Goal: Task Accomplishment & Management: Complete application form

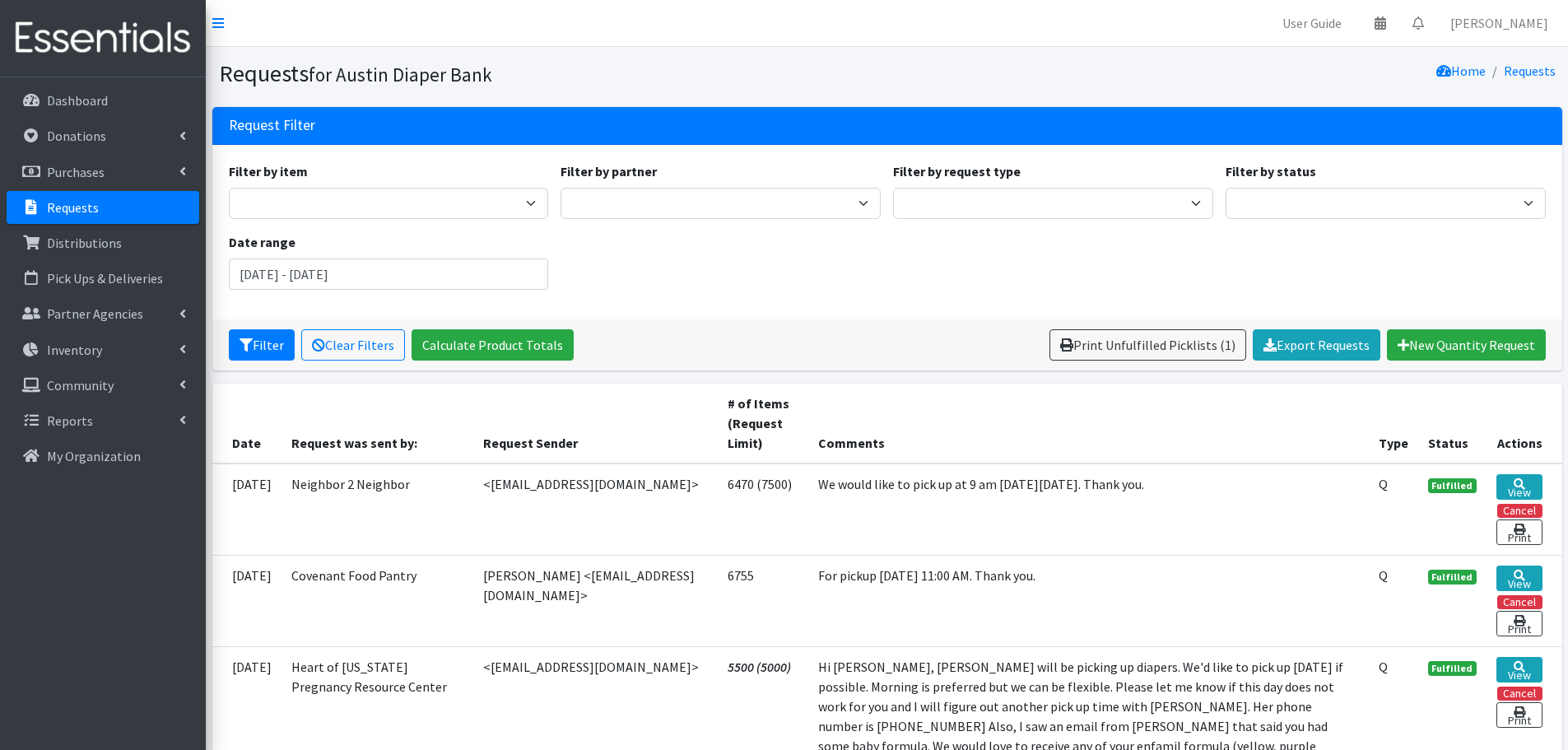
click at [76, 209] on p "Requests" at bounding box center [72, 208] width 52 height 17
click at [67, 202] on p "Requests" at bounding box center [72, 208] width 52 height 17
click at [83, 134] on p "Donations" at bounding box center [76, 136] width 59 height 17
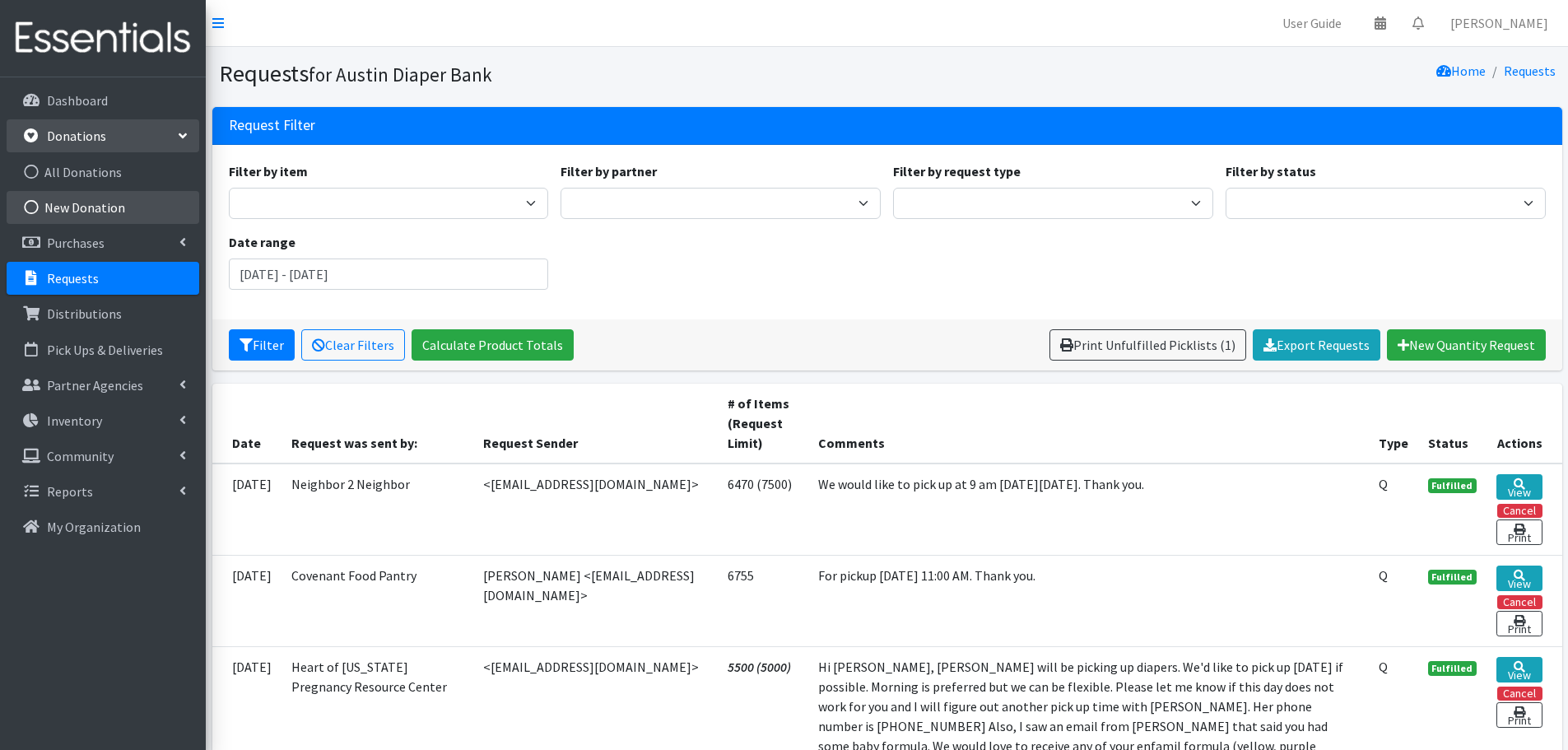
click at [96, 211] on link "New Donation" at bounding box center [102, 207] width 193 height 33
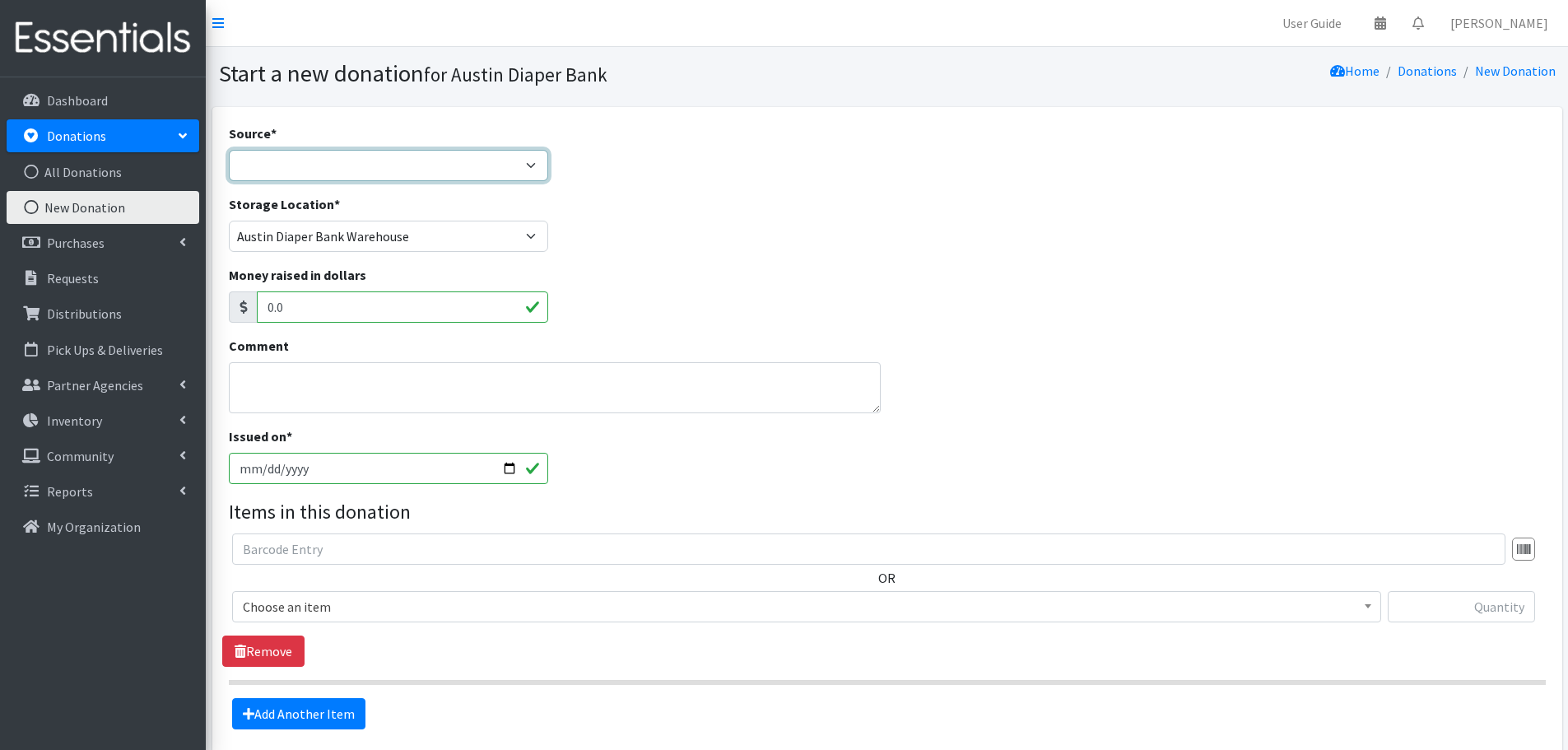
click at [301, 164] on select "Product Drive Manufacturer Donation Site Misc. Donation" at bounding box center [388, 164] width 321 height 31
select select "Misc. Donation"
click at [228, 149] on select "Product Drive Manufacturer Donation Site Misc. Donation" at bounding box center [388, 164] width 321 height 31
click at [267, 370] on textarea "Comment" at bounding box center [555, 387] width 652 height 51
type textarea "[PERSON_NAME]"
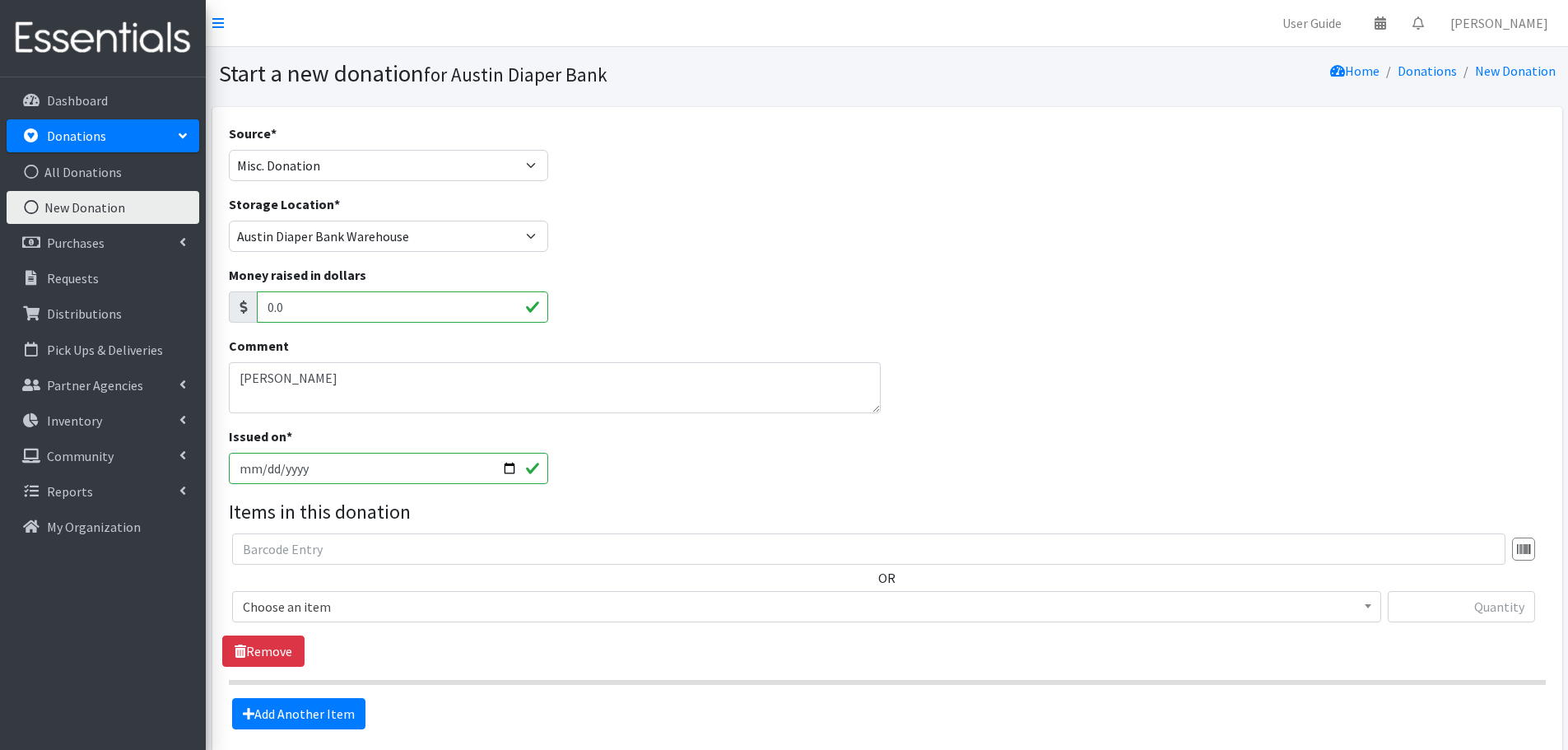
click at [281, 594] on span "Choose an item" at bounding box center [807, 606] width 1149 height 31
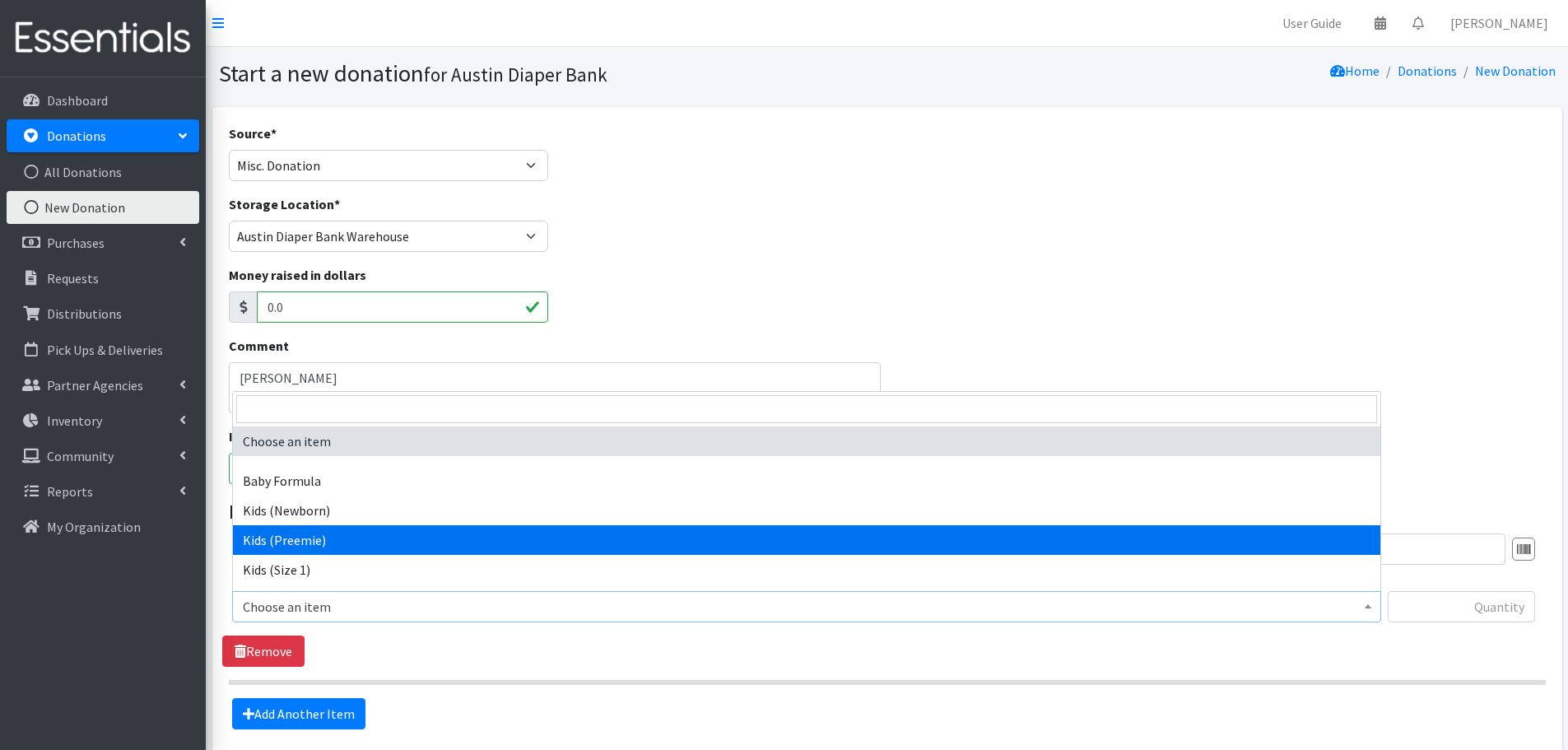
select select "452"
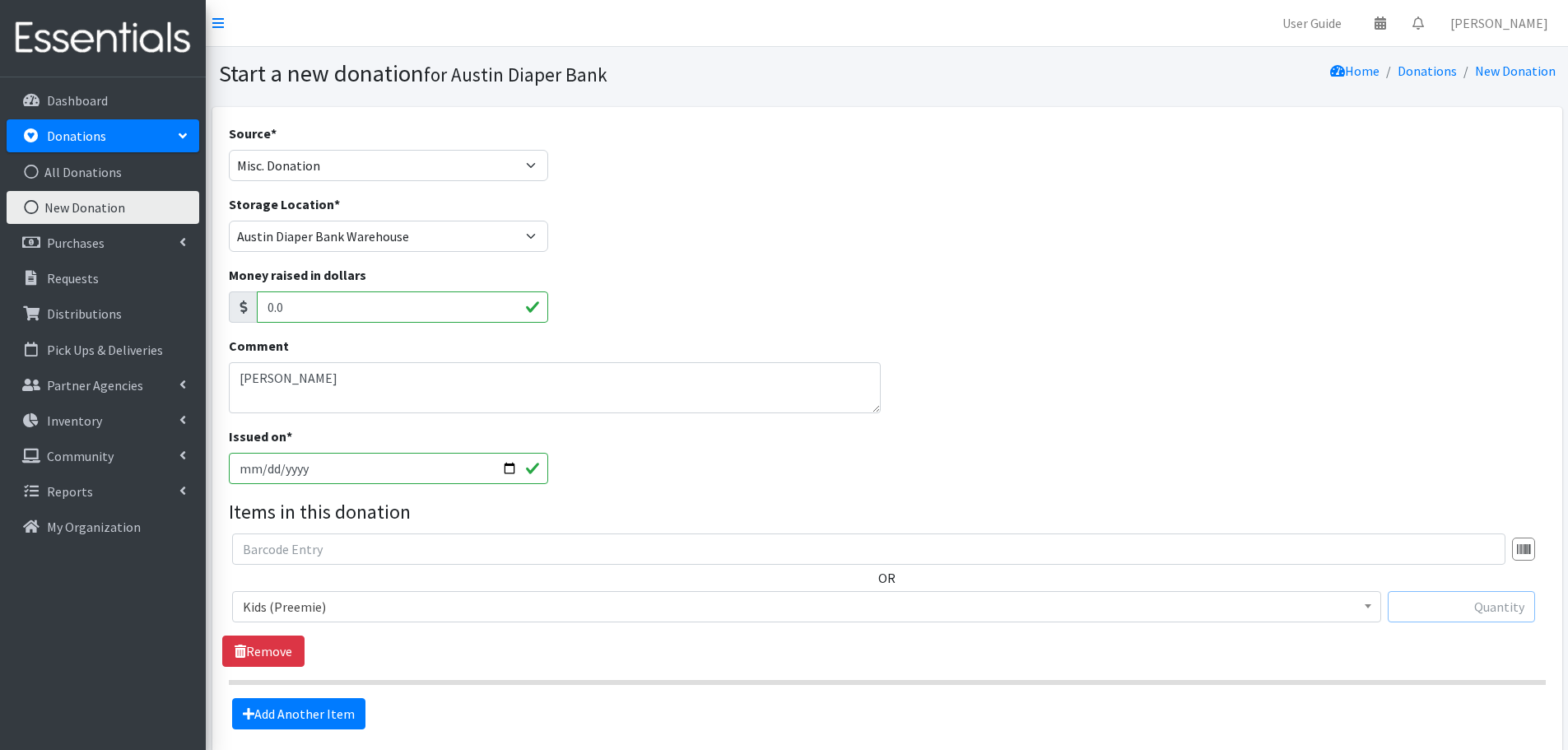
click at [1423, 619] on input "text" at bounding box center [1461, 606] width 148 height 31
type input "46"
click at [294, 711] on link "Add Another Item" at bounding box center [299, 713] width 133 height 31
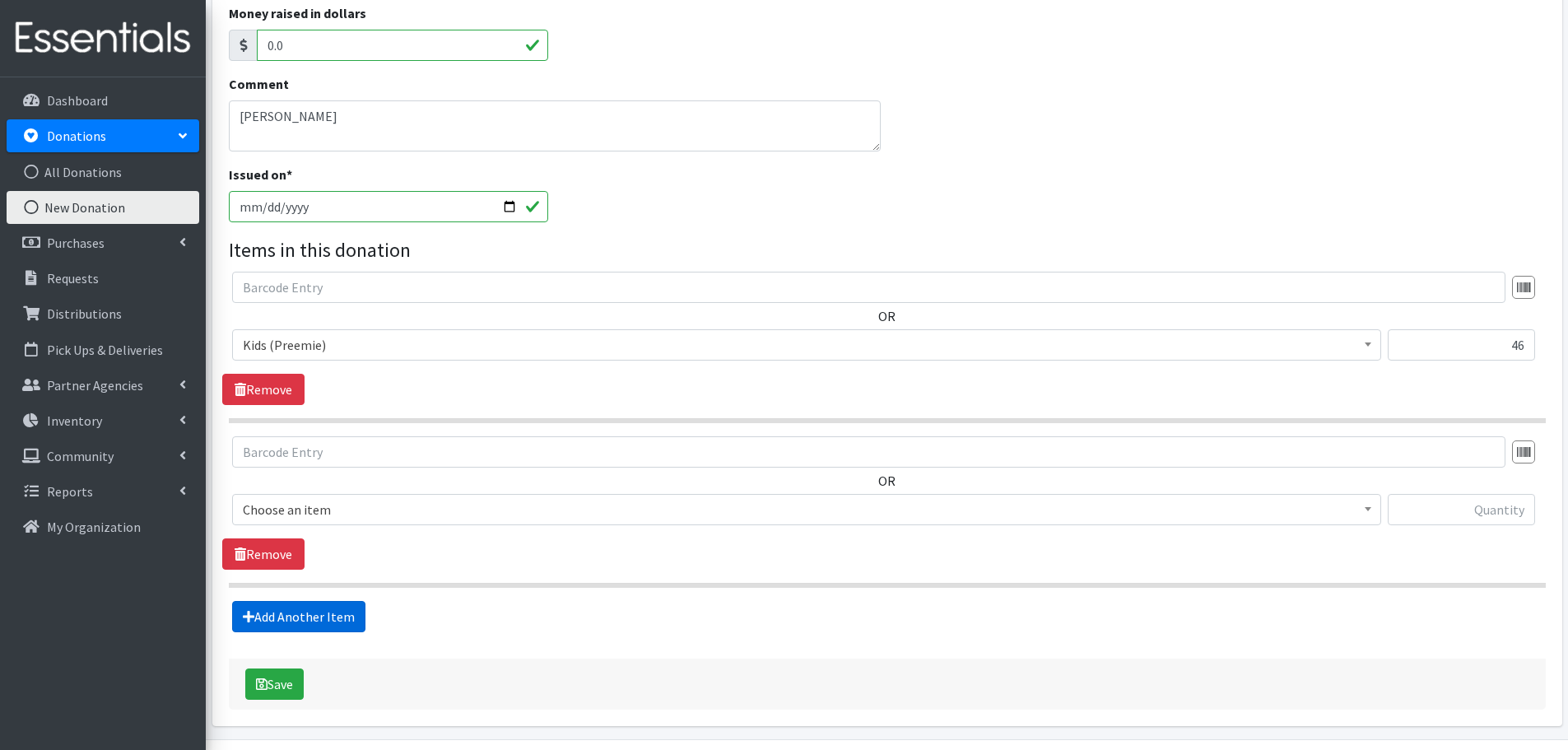
scroll to position [313, 0]
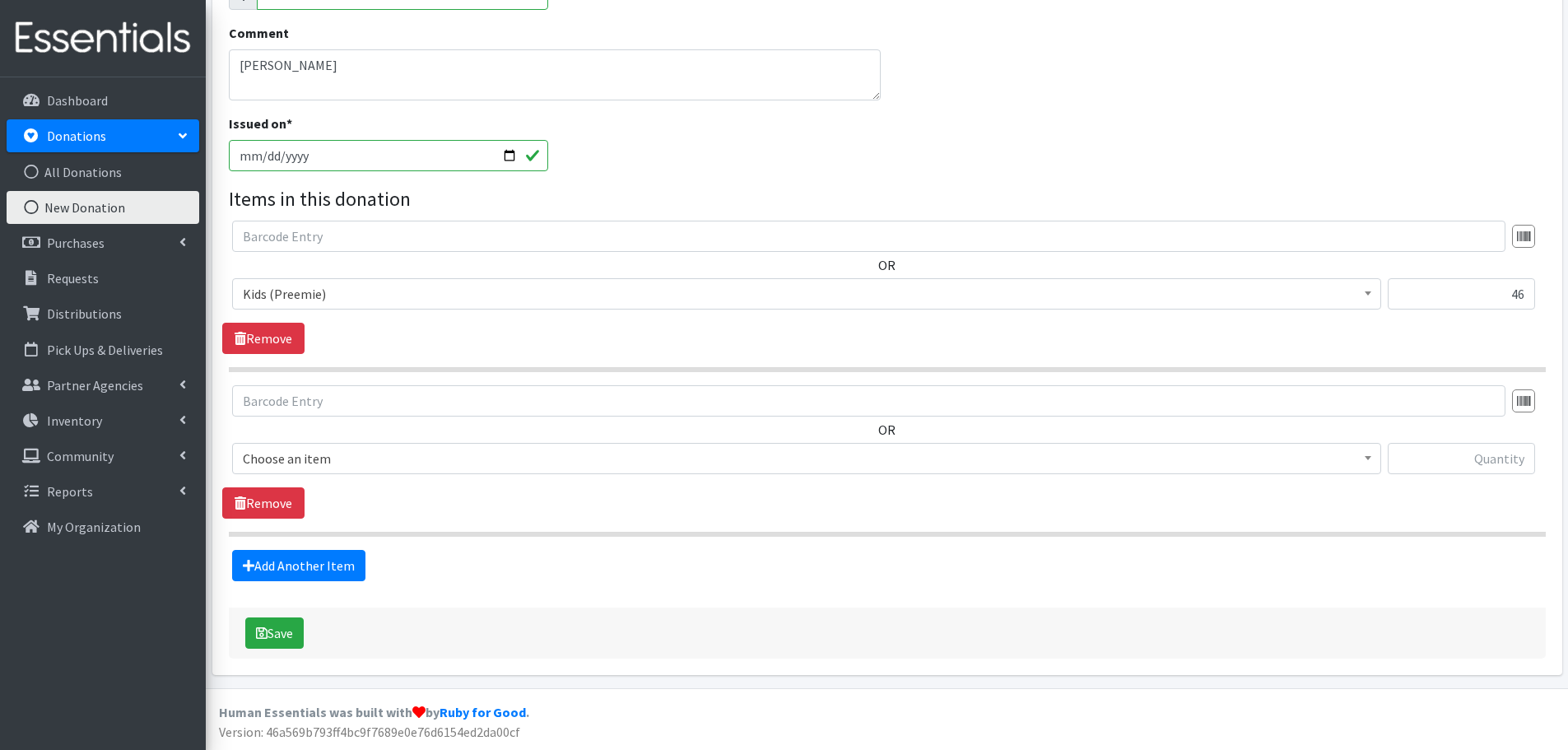
click at [294, 447] on span "Choose an item" at bounding box center [807, 458] width 1128 height 23
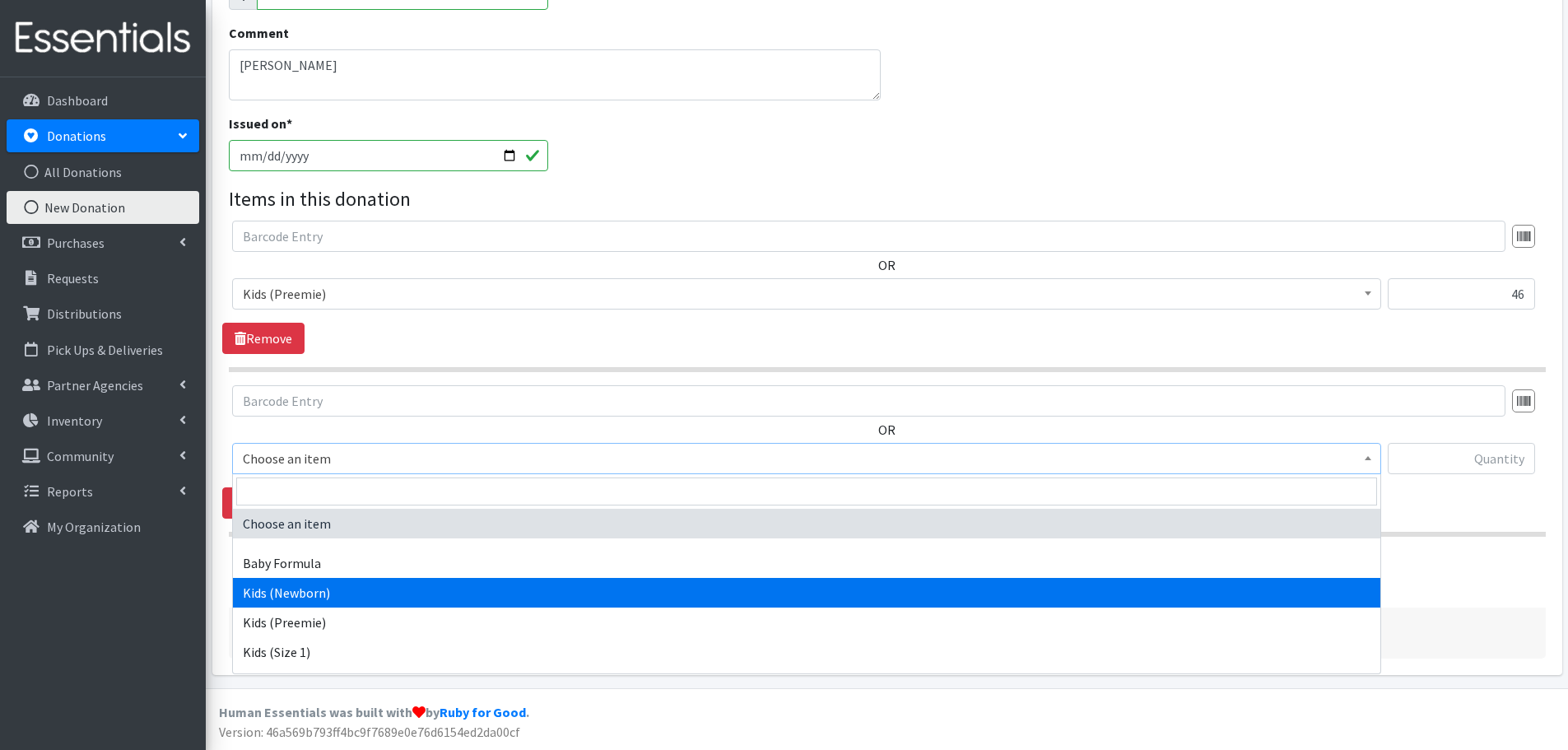
select select "451"
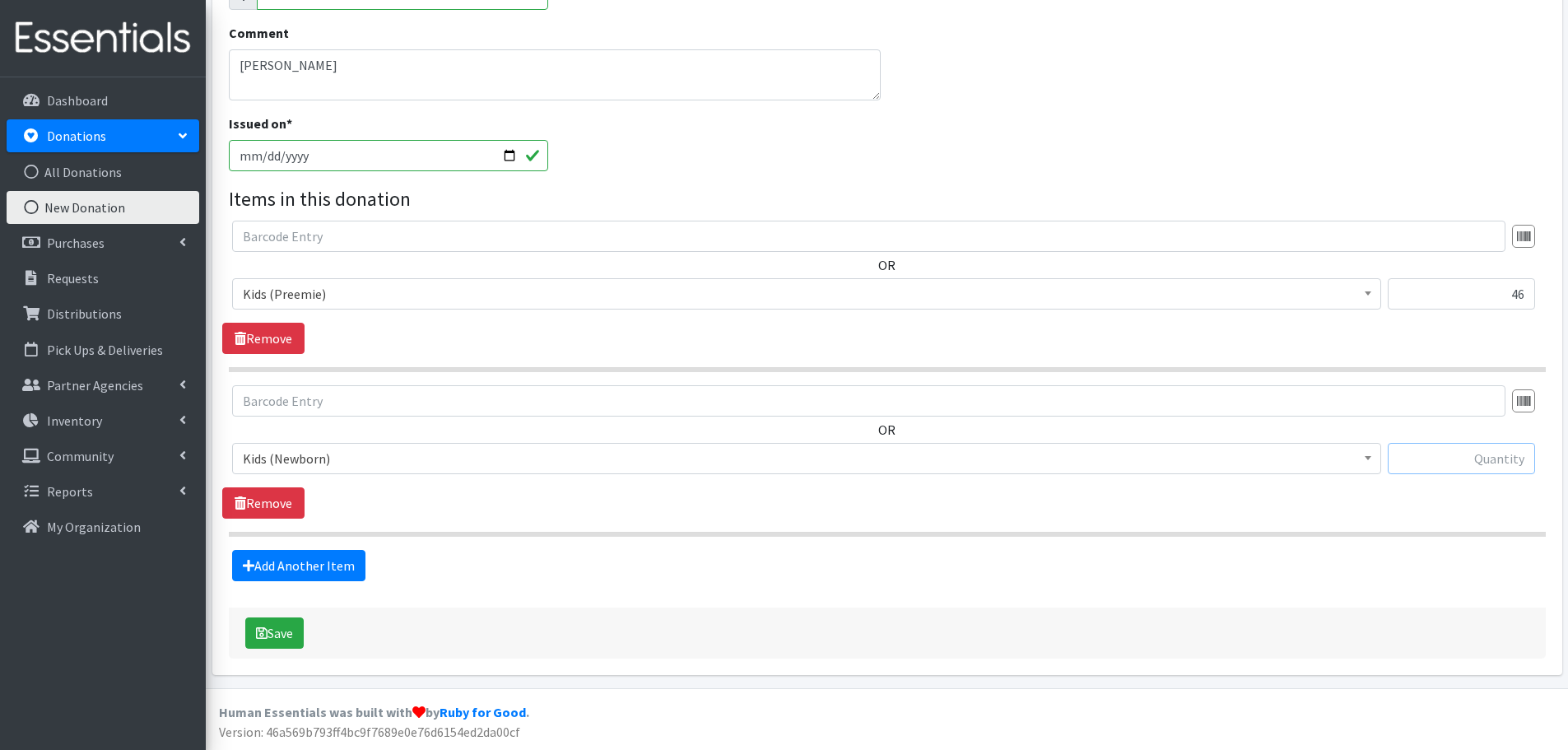
click at [1497, 466] on input "text" at bounding box center [1461, 458] width 148 height 31
type input "73"
click at [312, 553] on link "Add Another Item" at bounding box center [299, 565] width 133 height 31
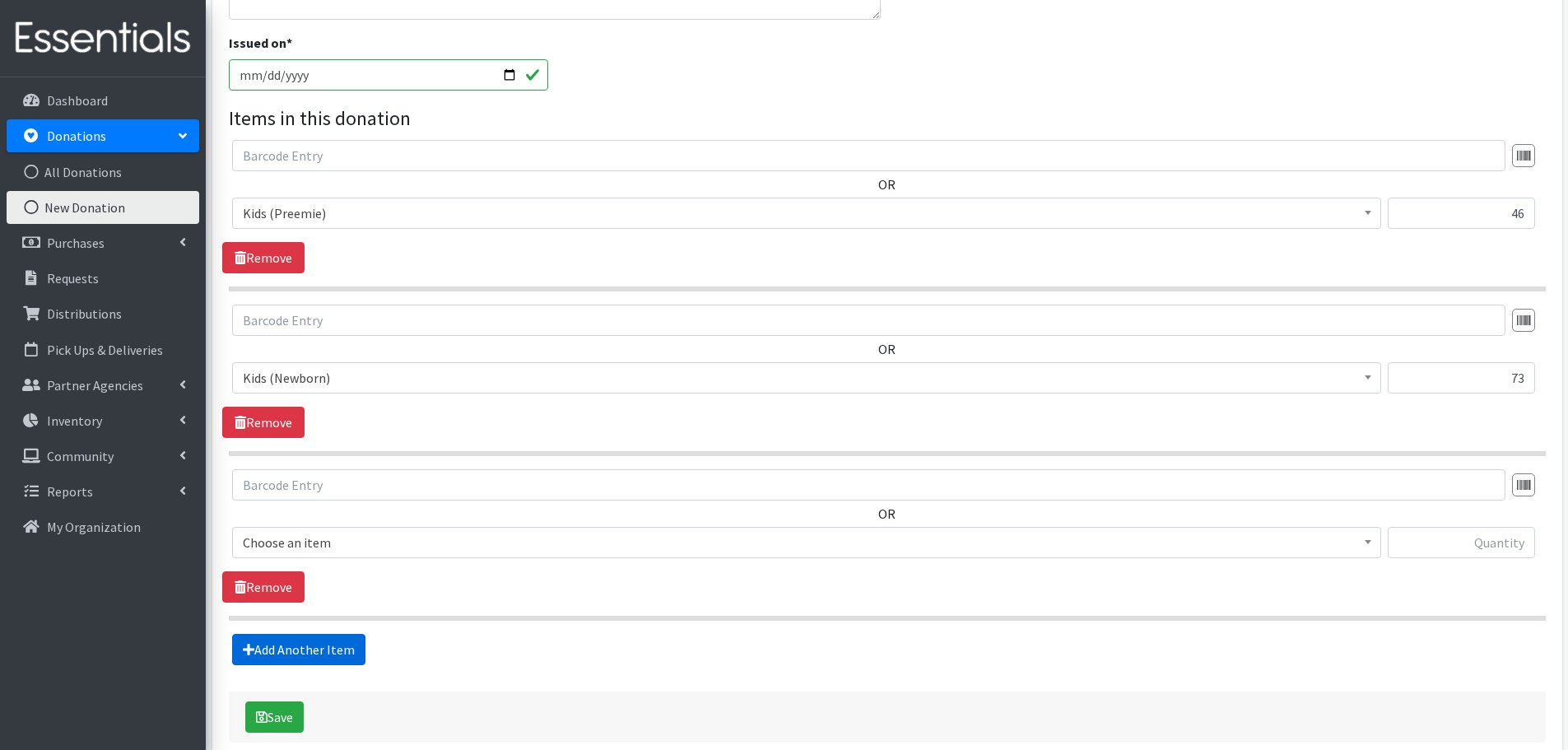
scroll to position [477, 0]
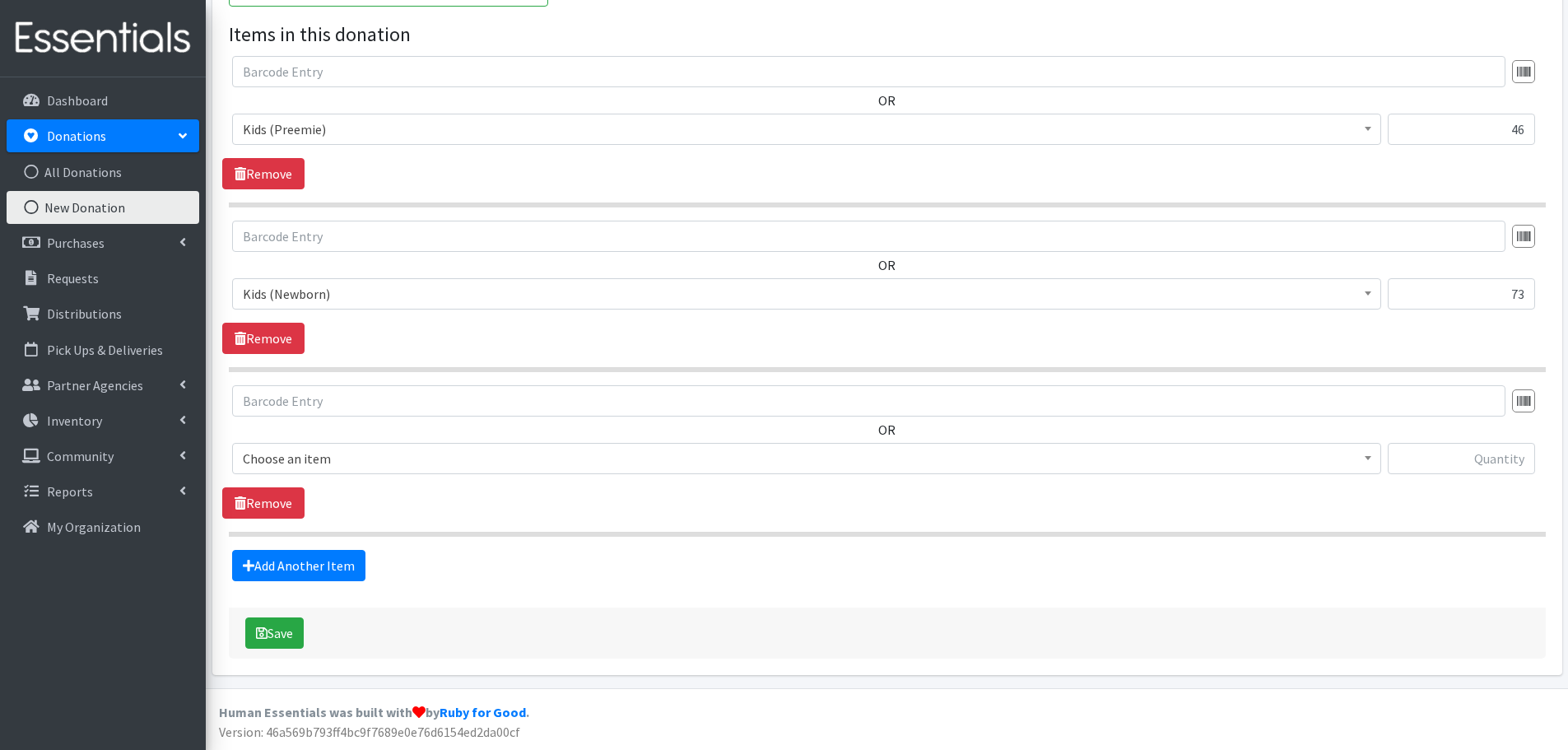
click at [297, 470] on span "Choose an item" at bounding box center [807, 458] width 1128 height 23
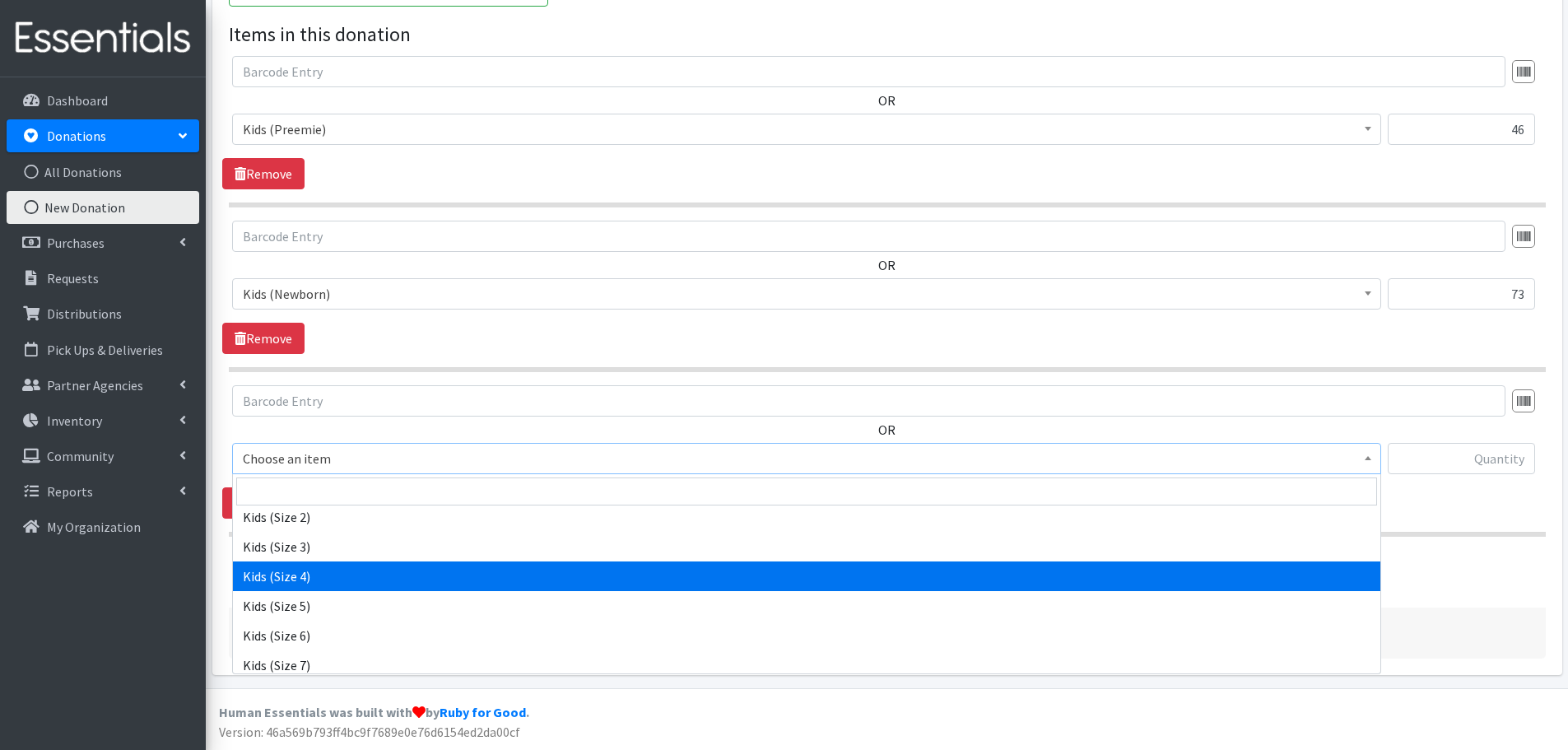
scroll to position [0, 0]
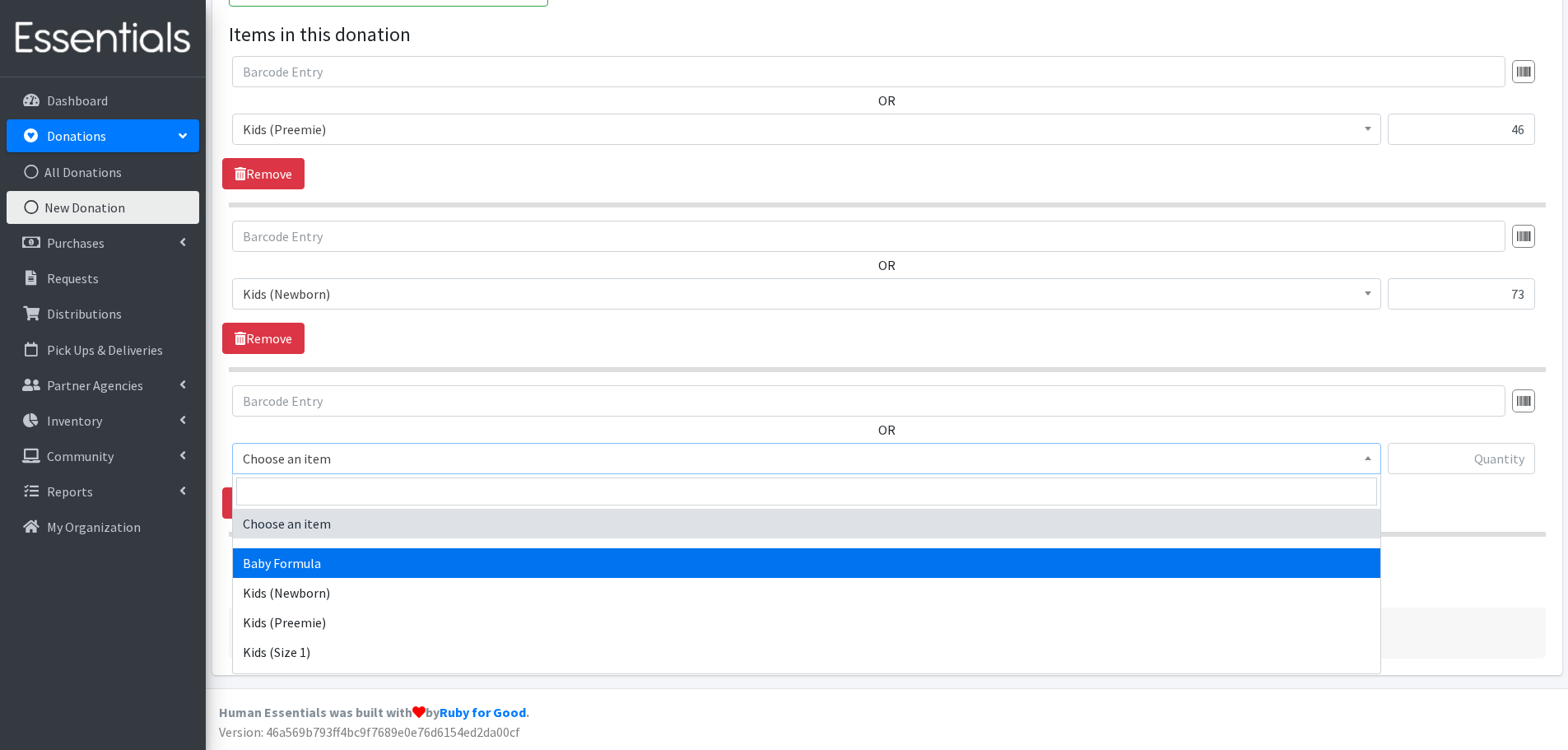
select select "3871"
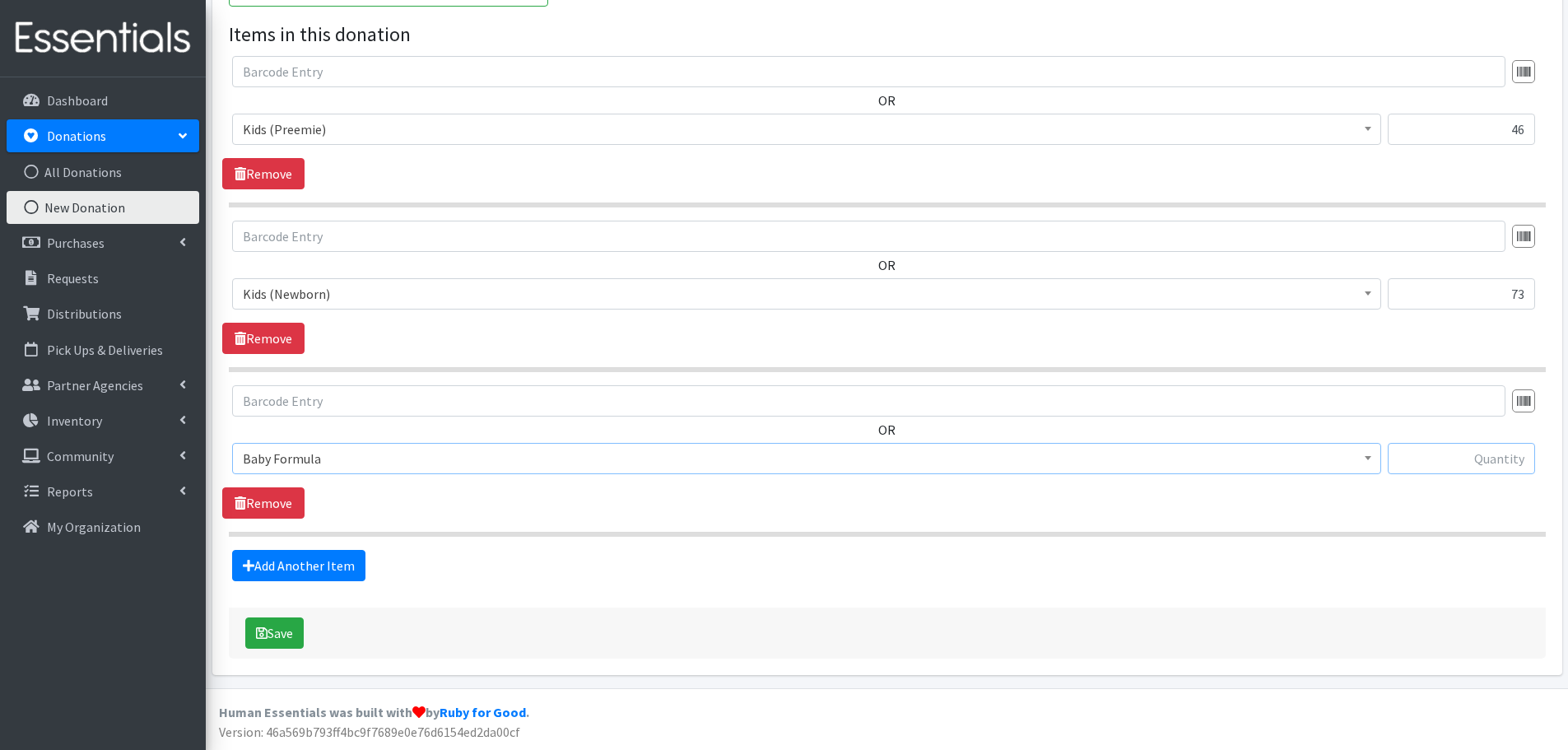
click at [1517, 460] on input "text" at bounding box center [1461, 458] width 148 height 31
type input "73"
click at [271, 641] on button "Save" at bounding box center [274, 633] width 58 height 31
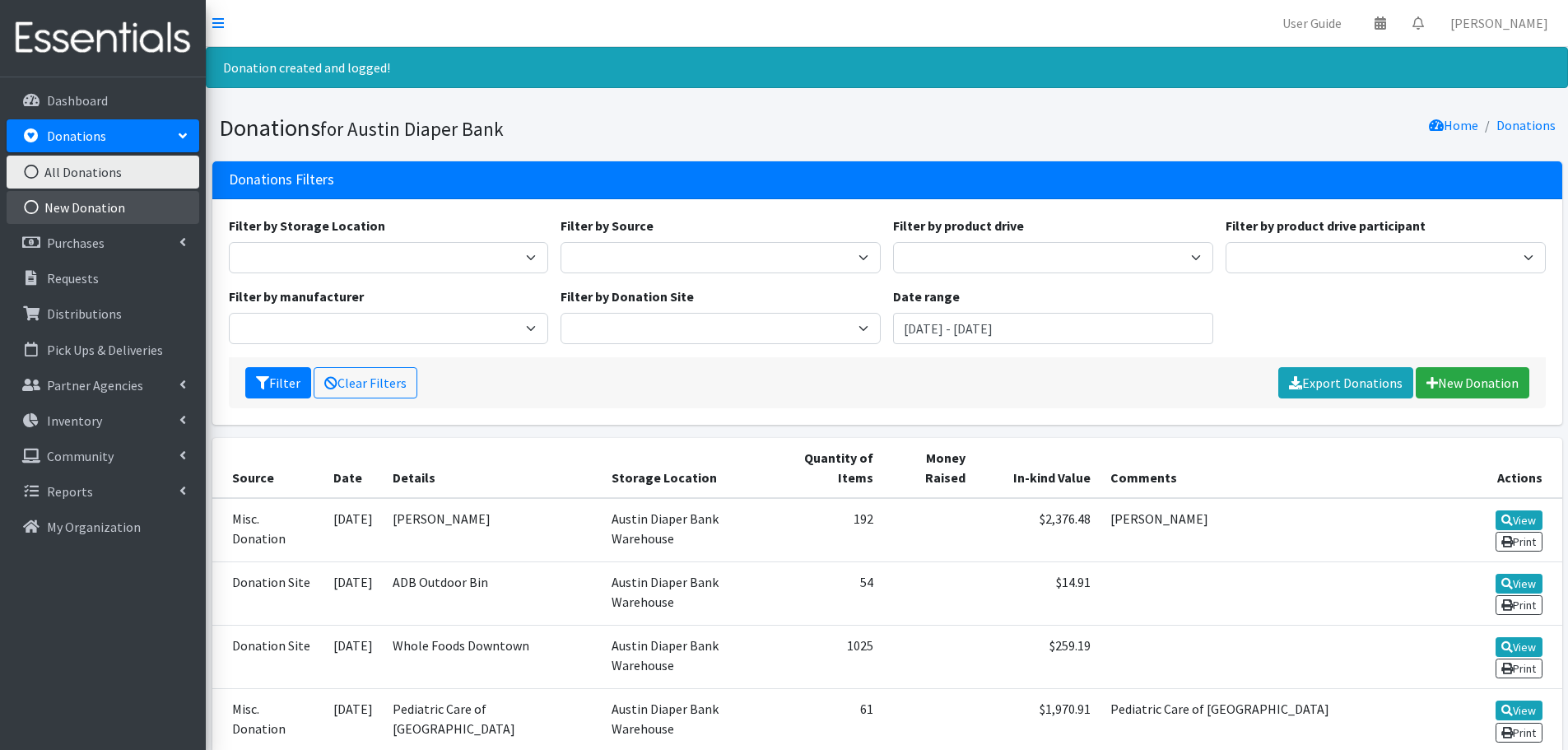
click at [95, 216] on link "New Donation" at bounding box center [102, 207] width 193 height 33
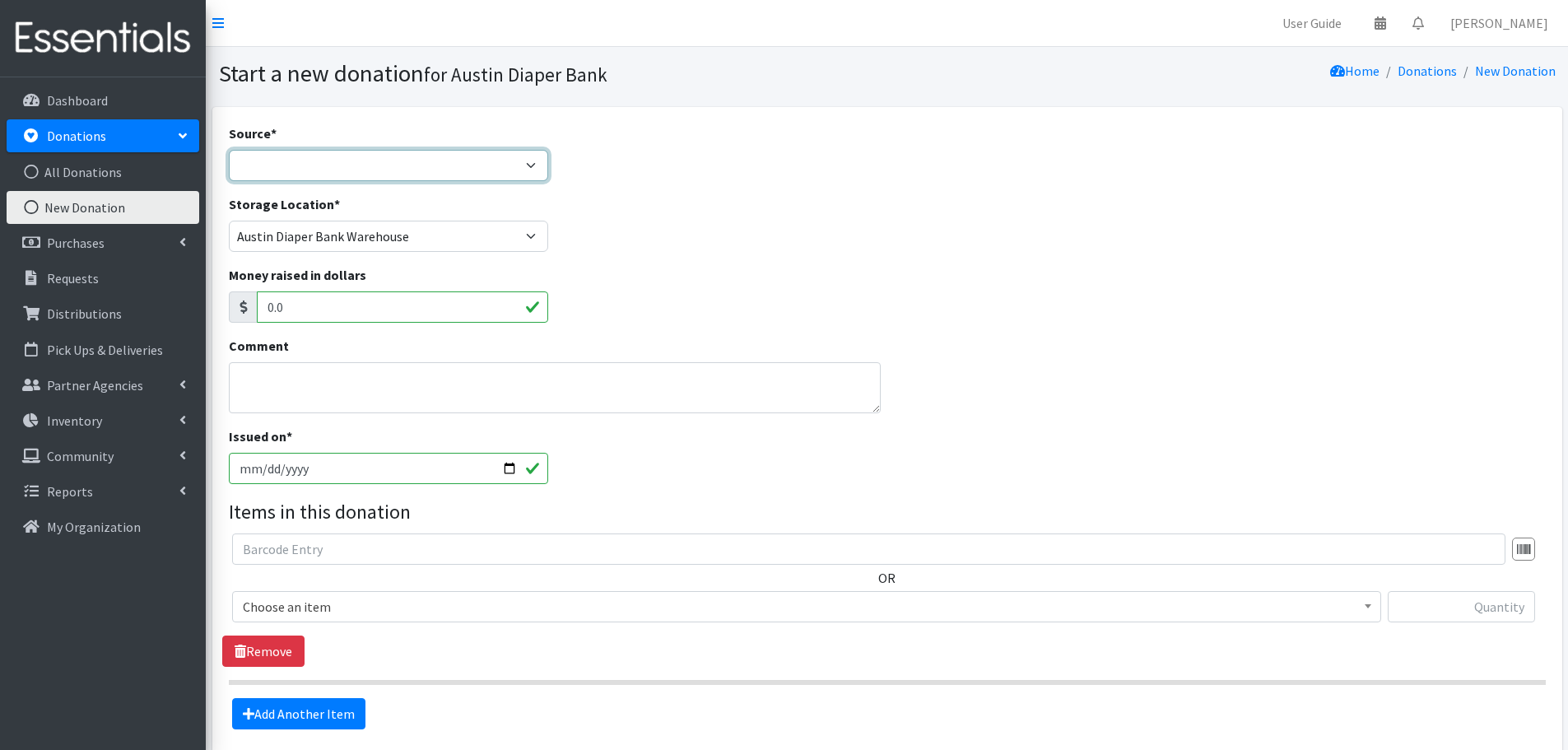
click at [276, 166] on select "Product Drive Manufacturer Donation Site Misc. Donation" at bounding box center [388, 164] width 321 height 31
select select "Donation Site"
click at [228, 149] on select "Product Drive Manufacturer Donation Site Misc. Donation" at bounding box center [388, 164] width 321 height 31
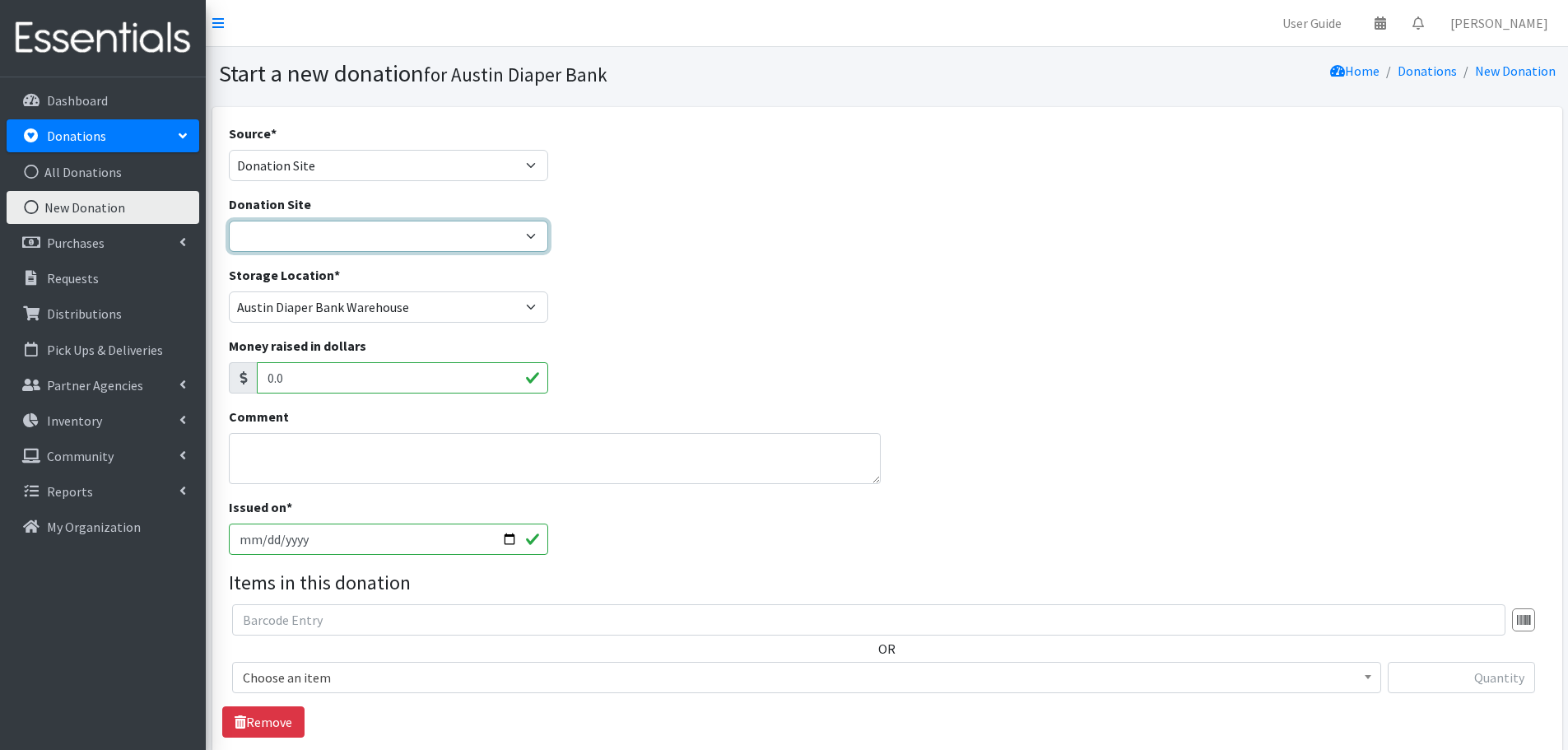
click at [274, 245] on select "ADB Outdoor Bin Amazon Wish List Assistance League [GEOGRAPHIC_DATA] Born Big S…" at bounding box center [388, 236] width 321 height 31
select select "12"
click at [228, 221] on select "ADB Outdoor Bin Amazon Wish List Assistance League [GEOGRAPHIC_DATA] Born Big S…" at bounding box center [388, 236] width 321 height 31
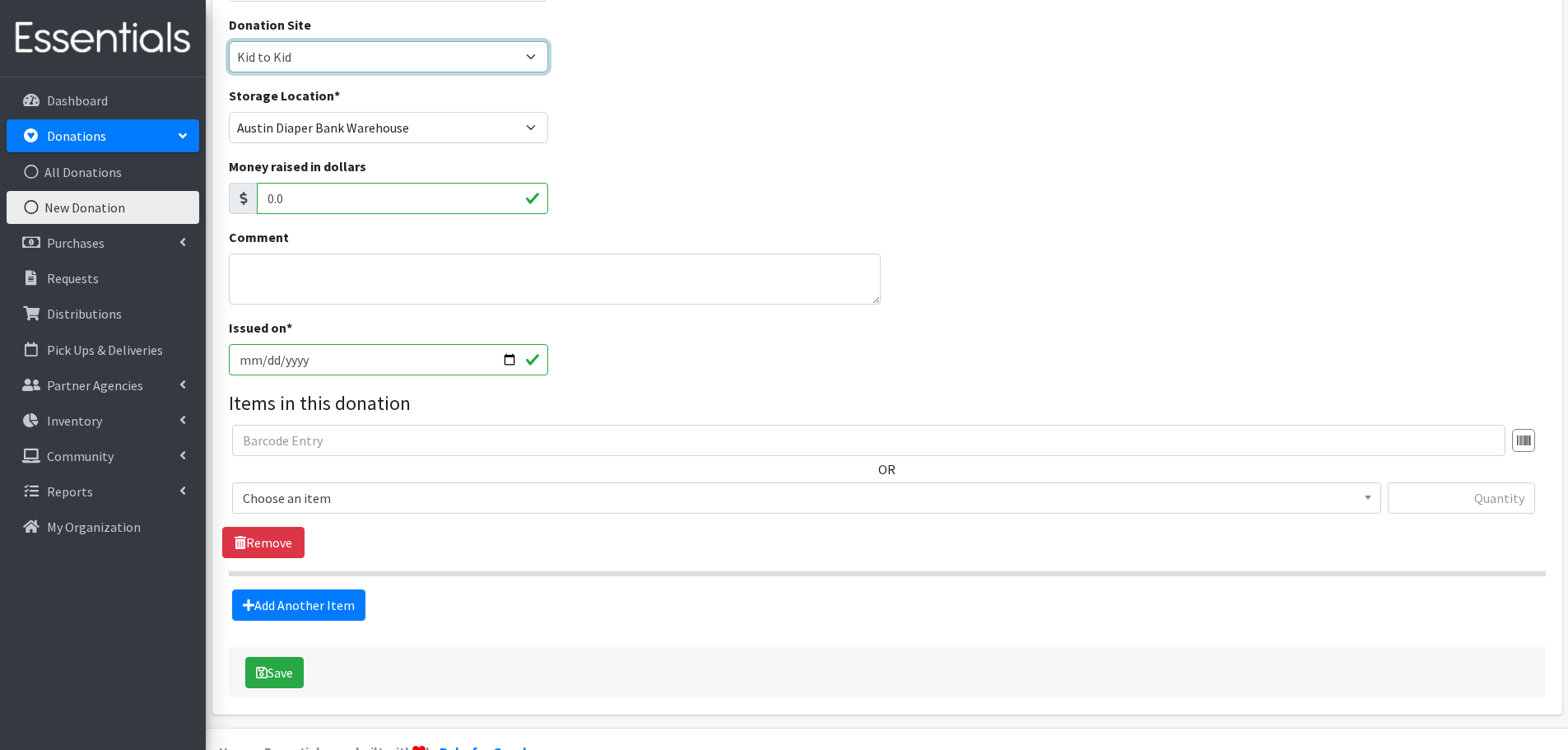
scroll to position [219, 0]
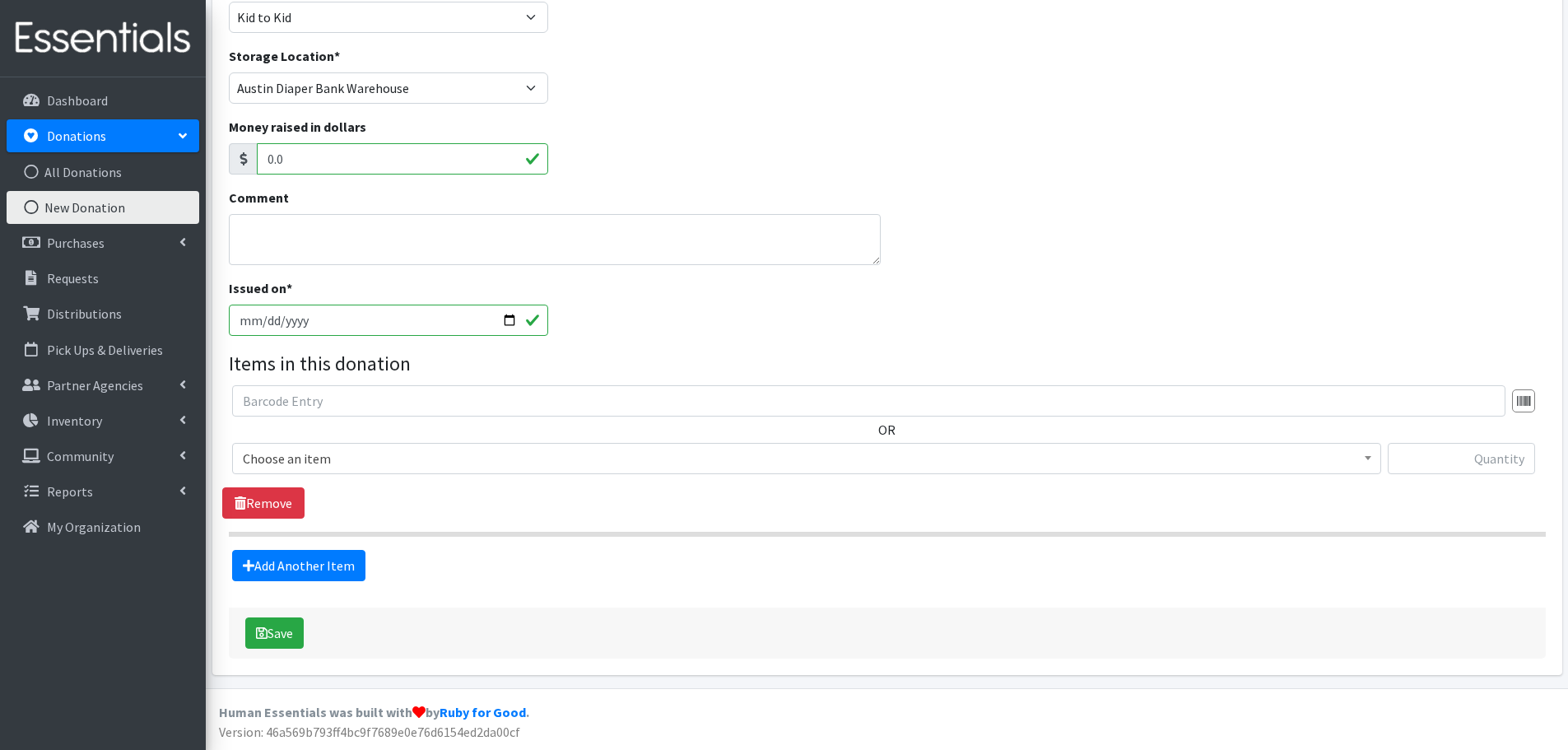
click at [284, 466] on span "Choose an item" at bounding box center [807, 458] width 1128 height 23
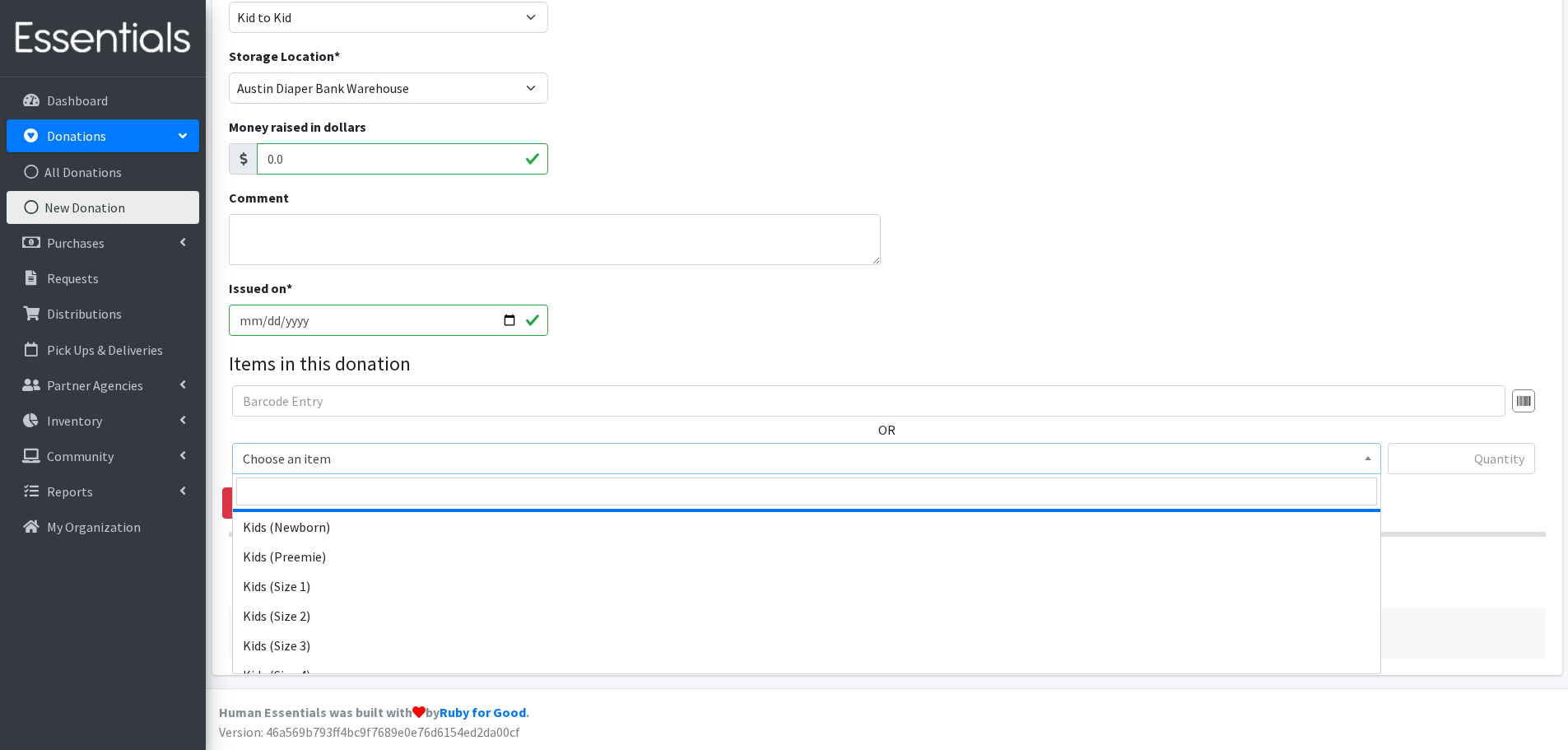
scroll to position [164, 0]
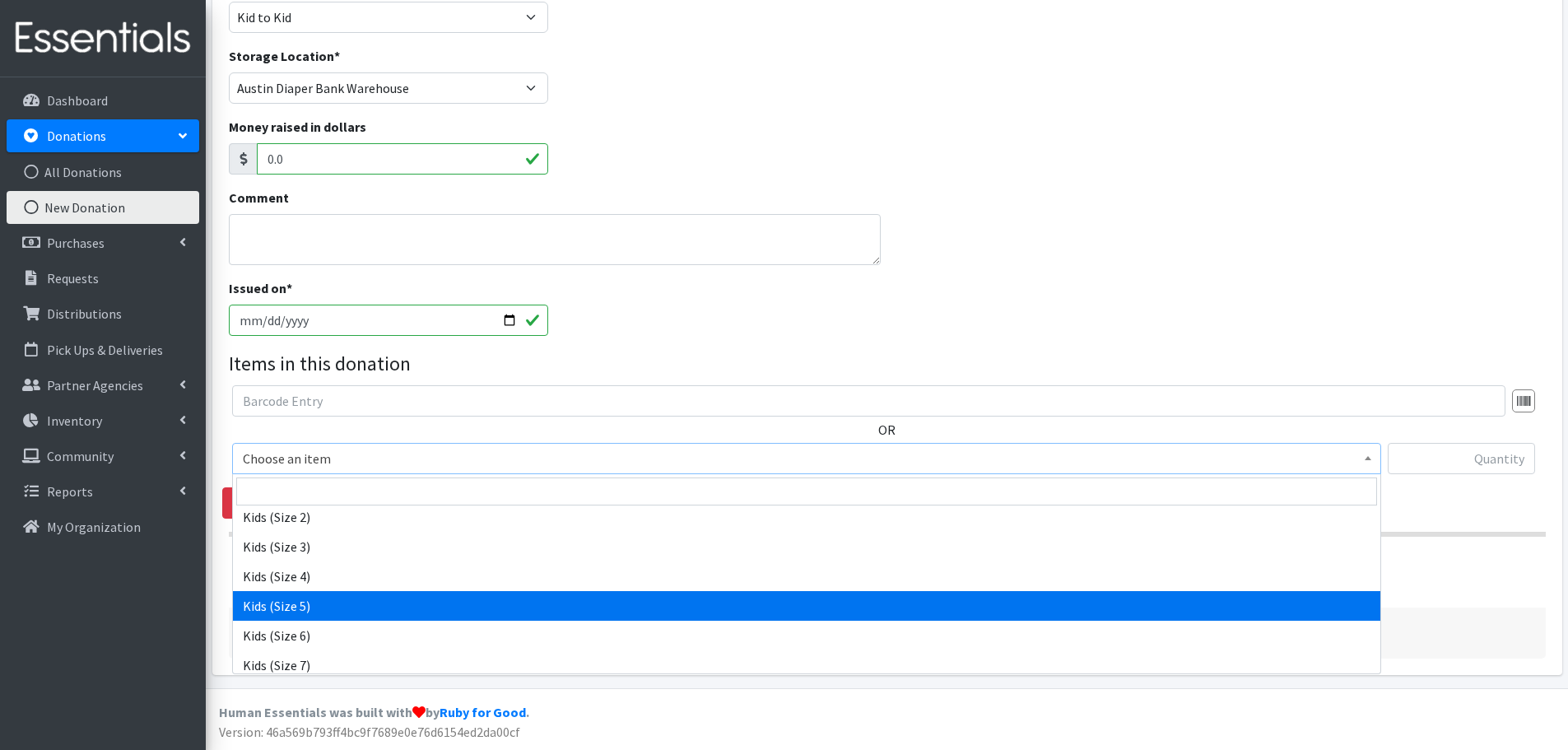
select select "460"
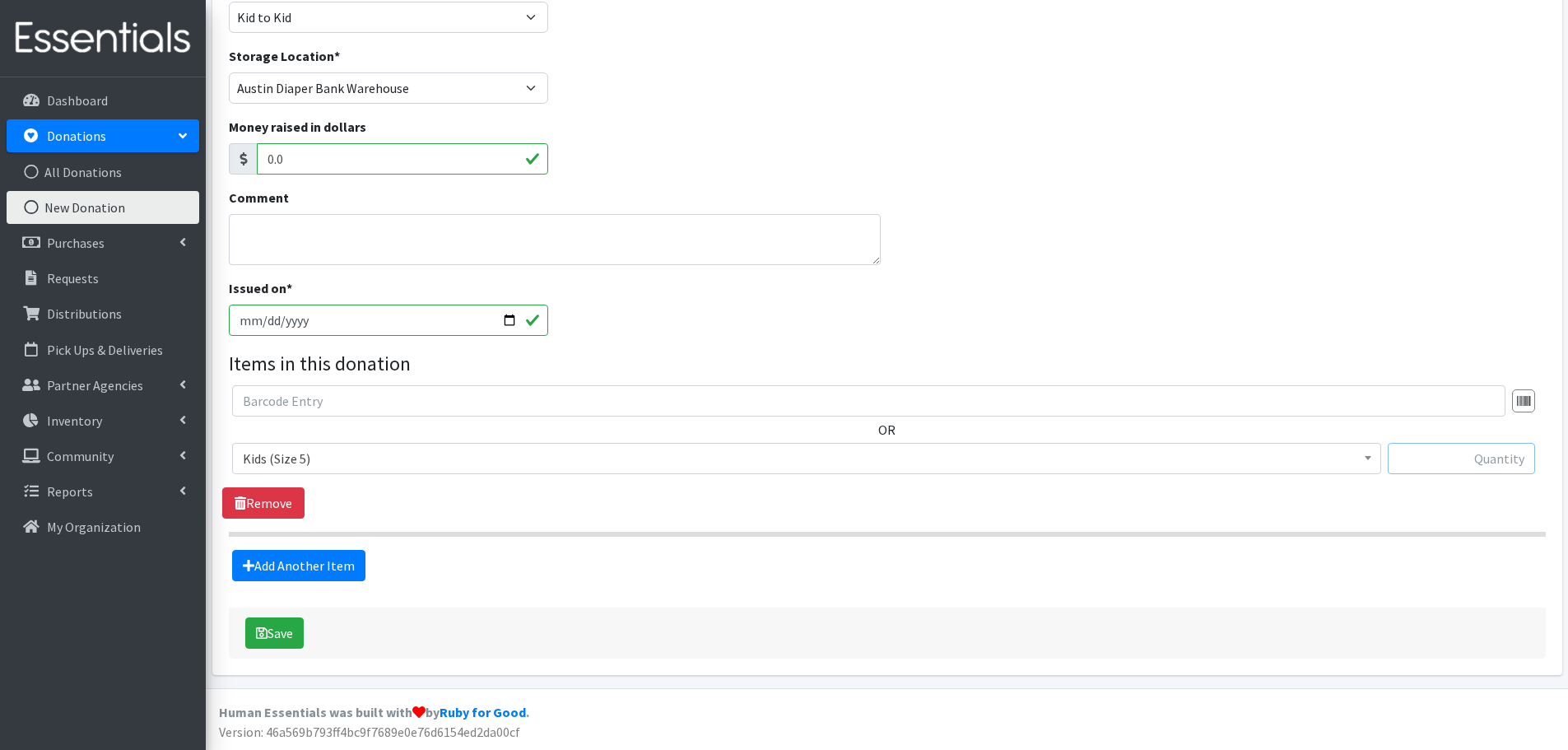
click at [1466, 464] on input "text" at bounding box center [1461, 458] width 148 height 31
type input "5"
click at [335, 557] on link "Add Another Item" at bounding box center [299, 565] width 133 height 31
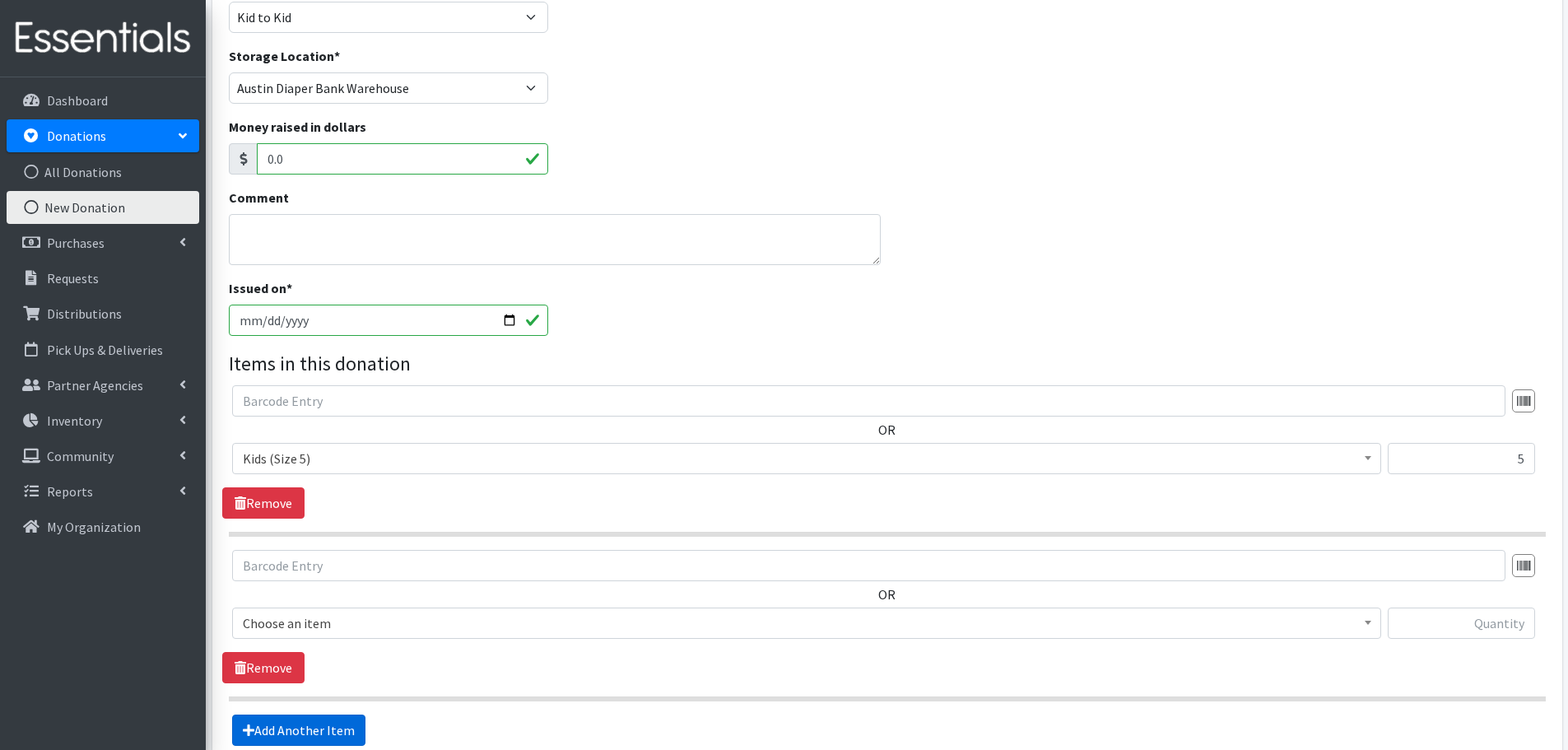
scroll to position [383, 0]
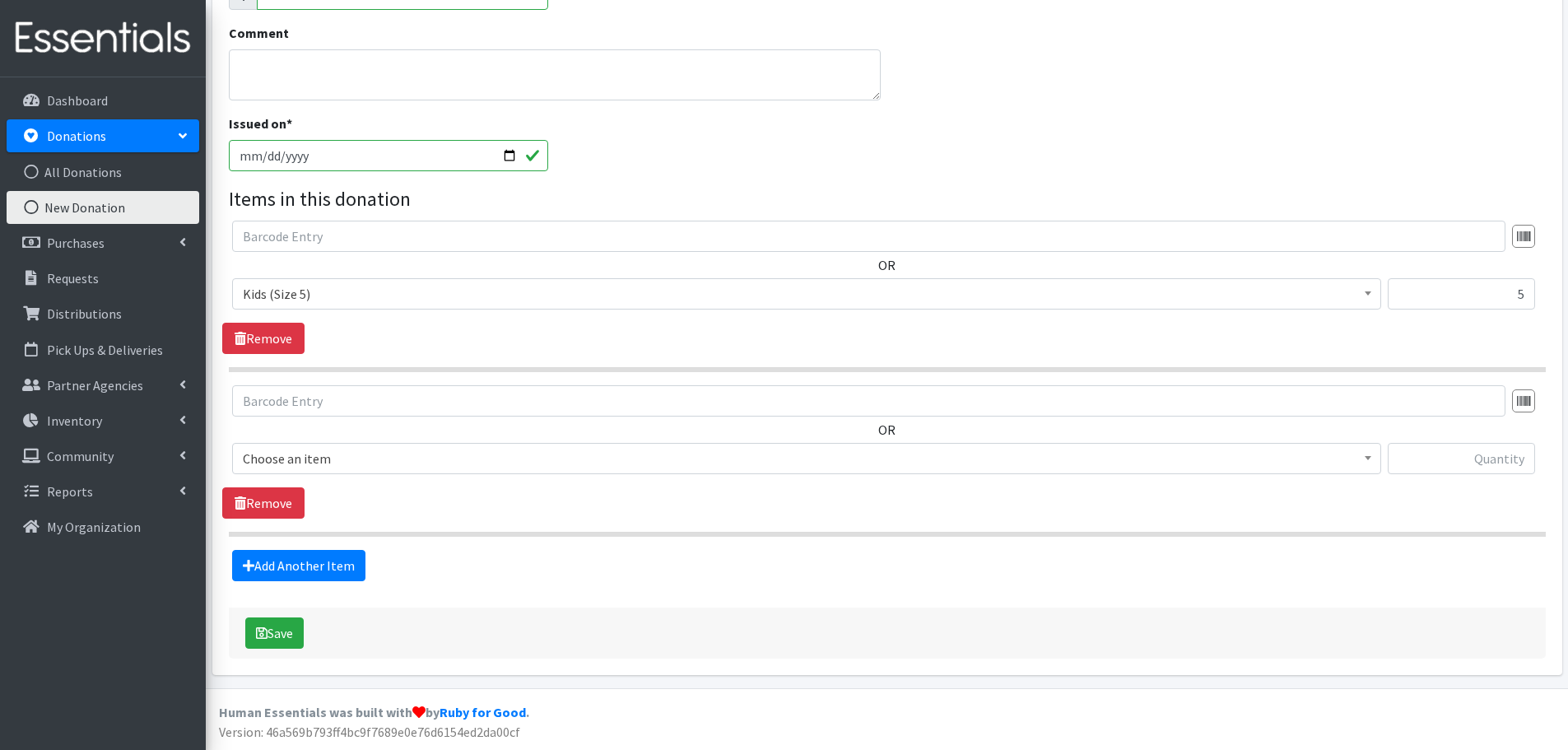
click at [286, 460] on span "Choose an item" at bounding box center [807, 458] width 1128 height 23
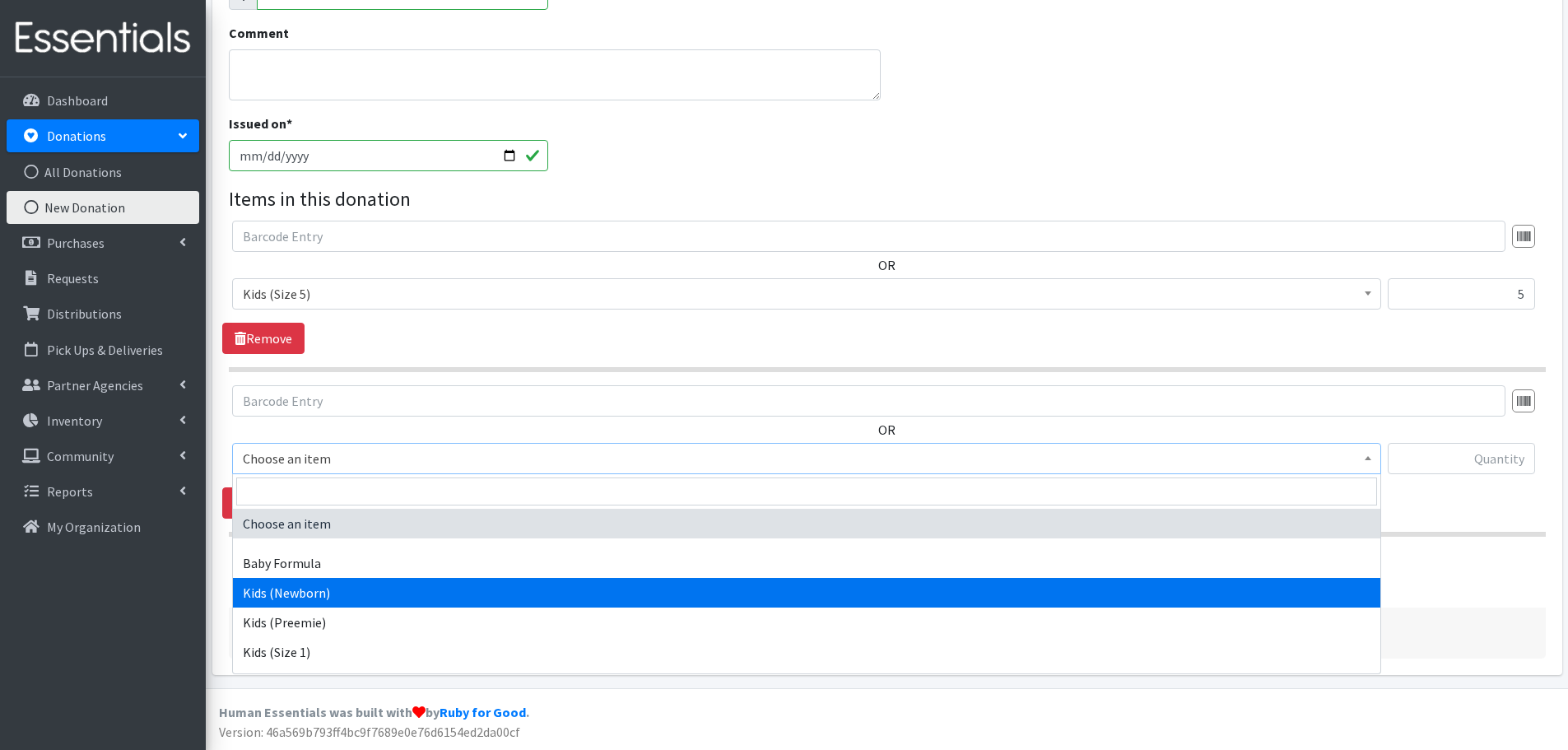
scroll to position [164, 0]
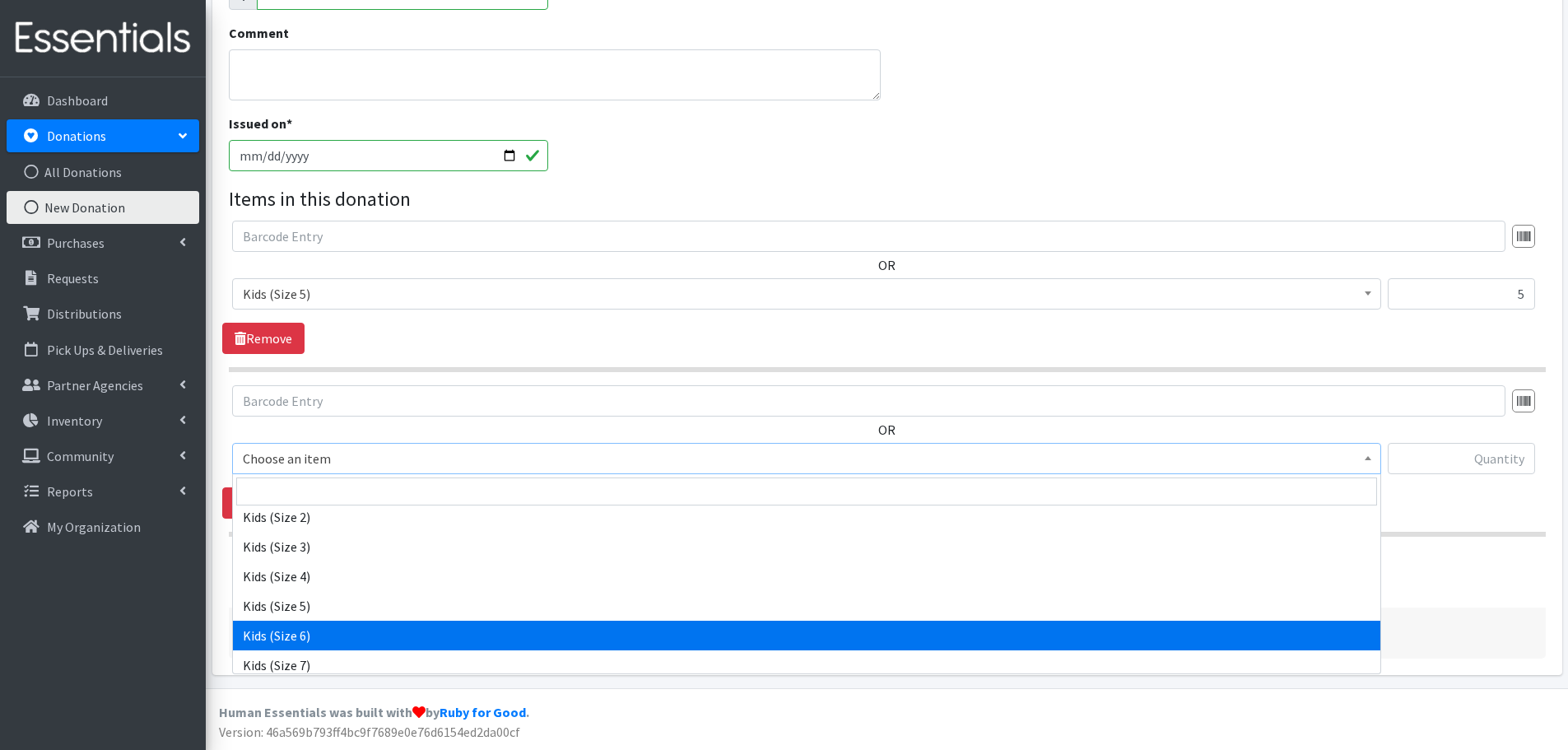
select select "462"
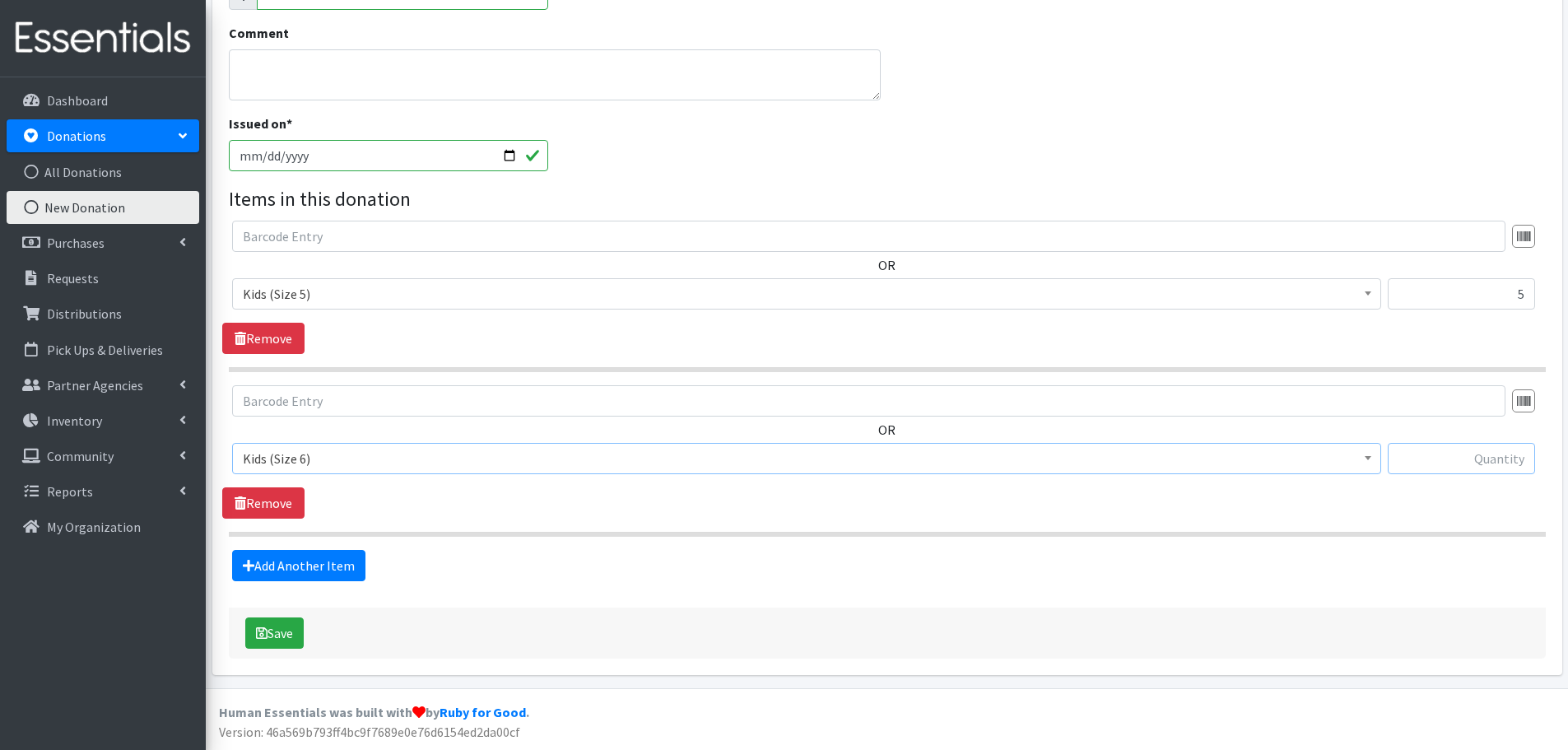
click at [1474, 463] on input "text" at bounding box center [1461, 458] width 148 height 31
type input "1"
click at [816, 586] on div "Source * Product Drive Manufacturer Donation Site Misc. Donation Donation Site …" at bounding box center [886, 198] width 1317 height 918
click at [288, 559] on link "Add Another Item" at bounding box center [299, 565] width 133 height 31
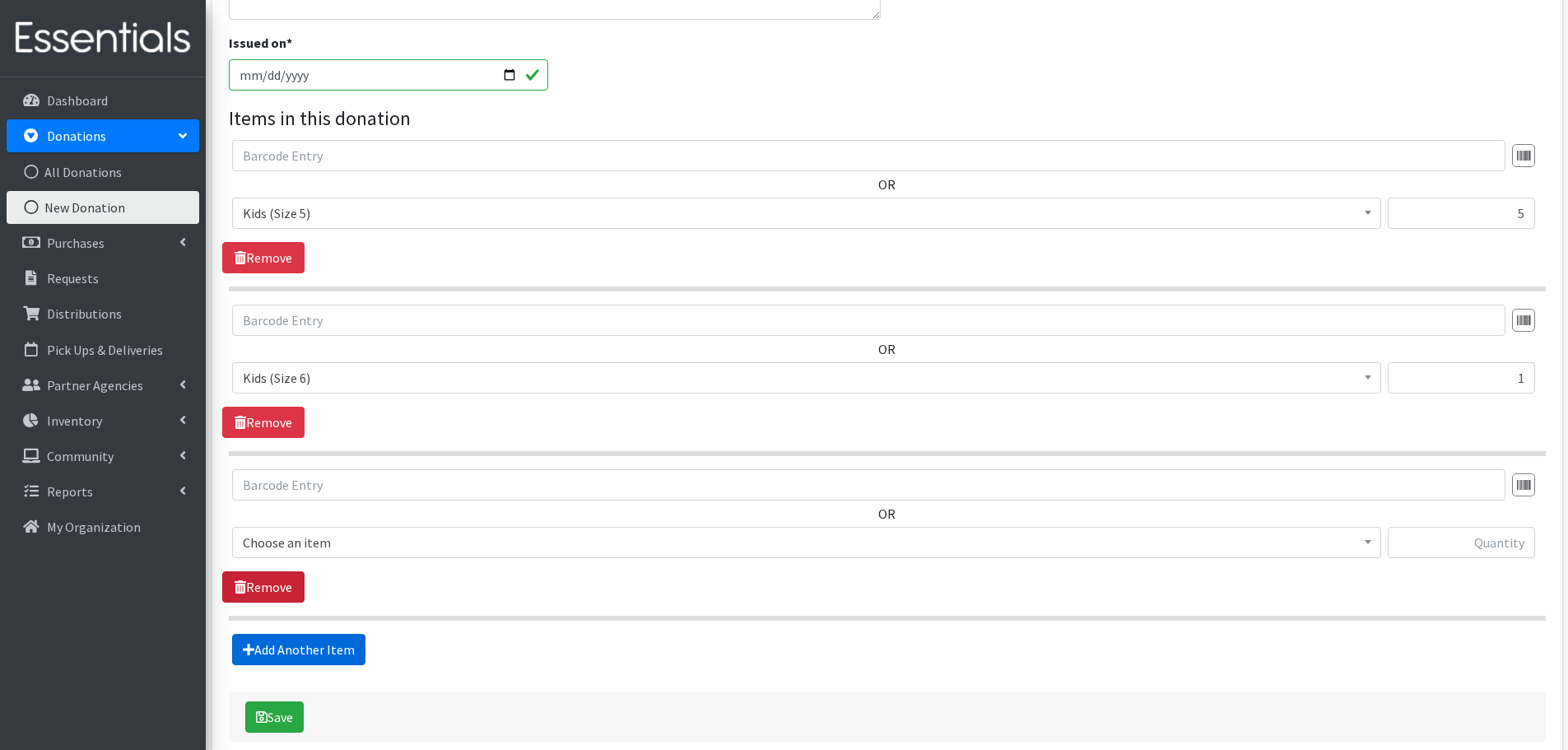
scroll to position [548, 0]
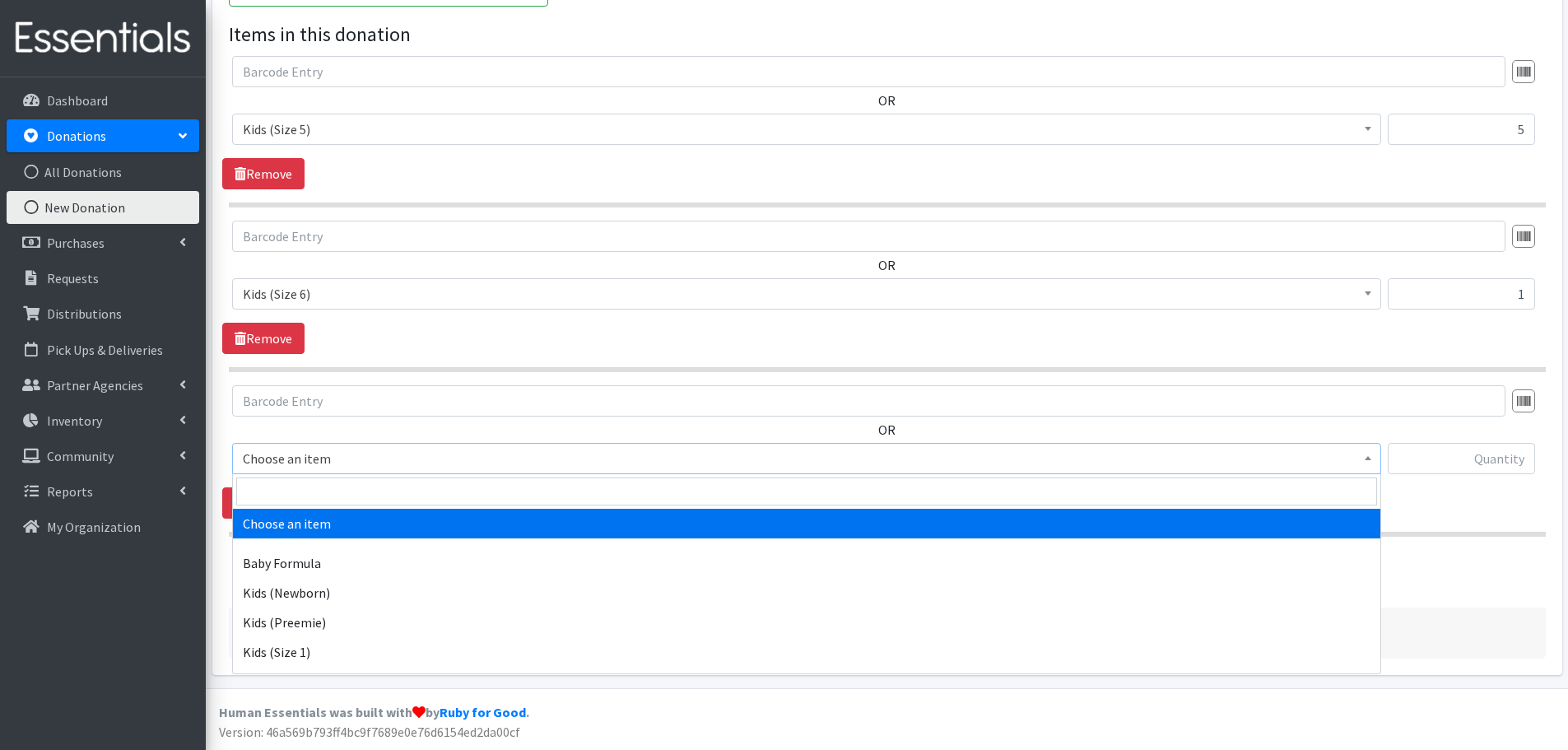
click at [258, 463] on span "Choose an item" at bounding box center [807, 458] width 1128 height 23
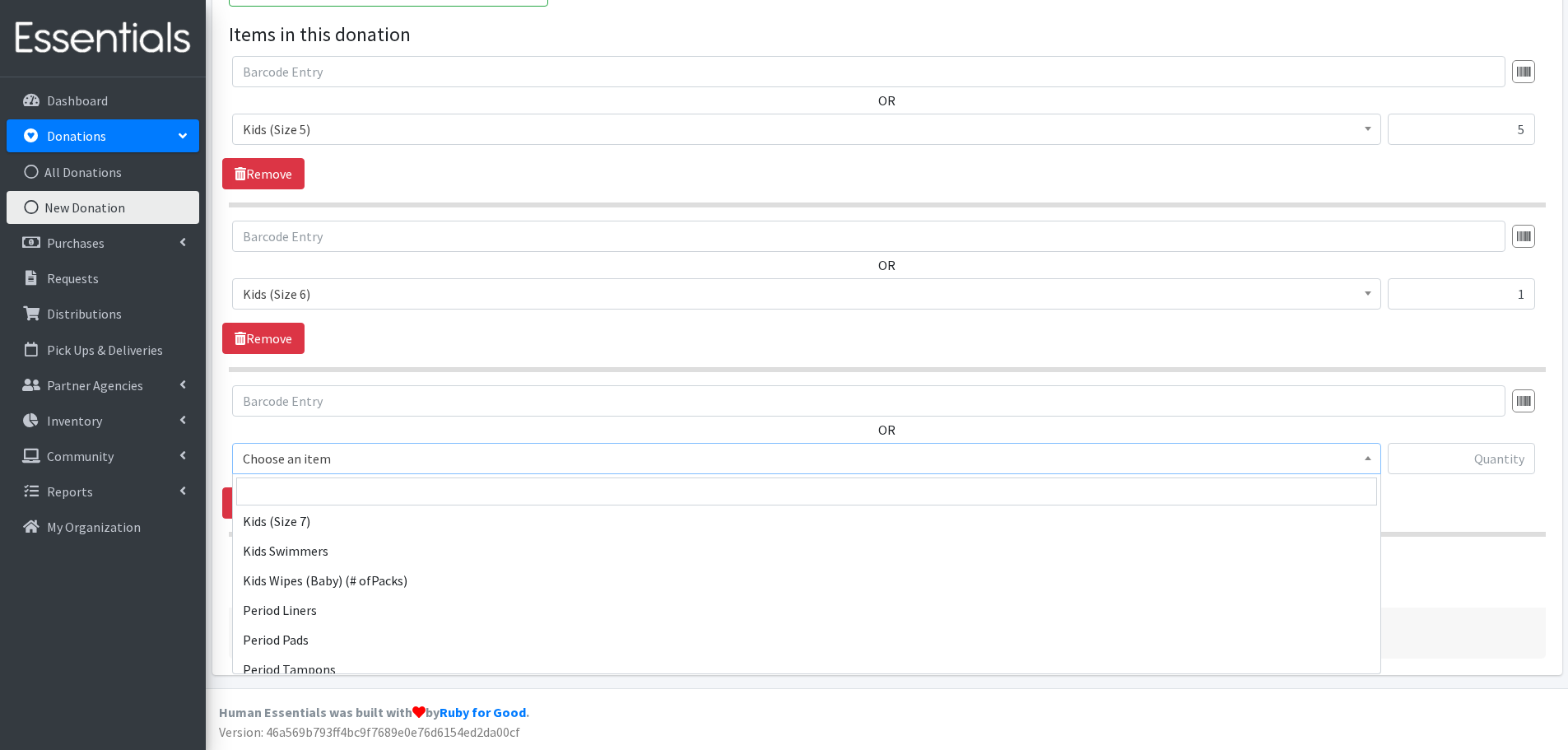
scroll to position [467, 0]
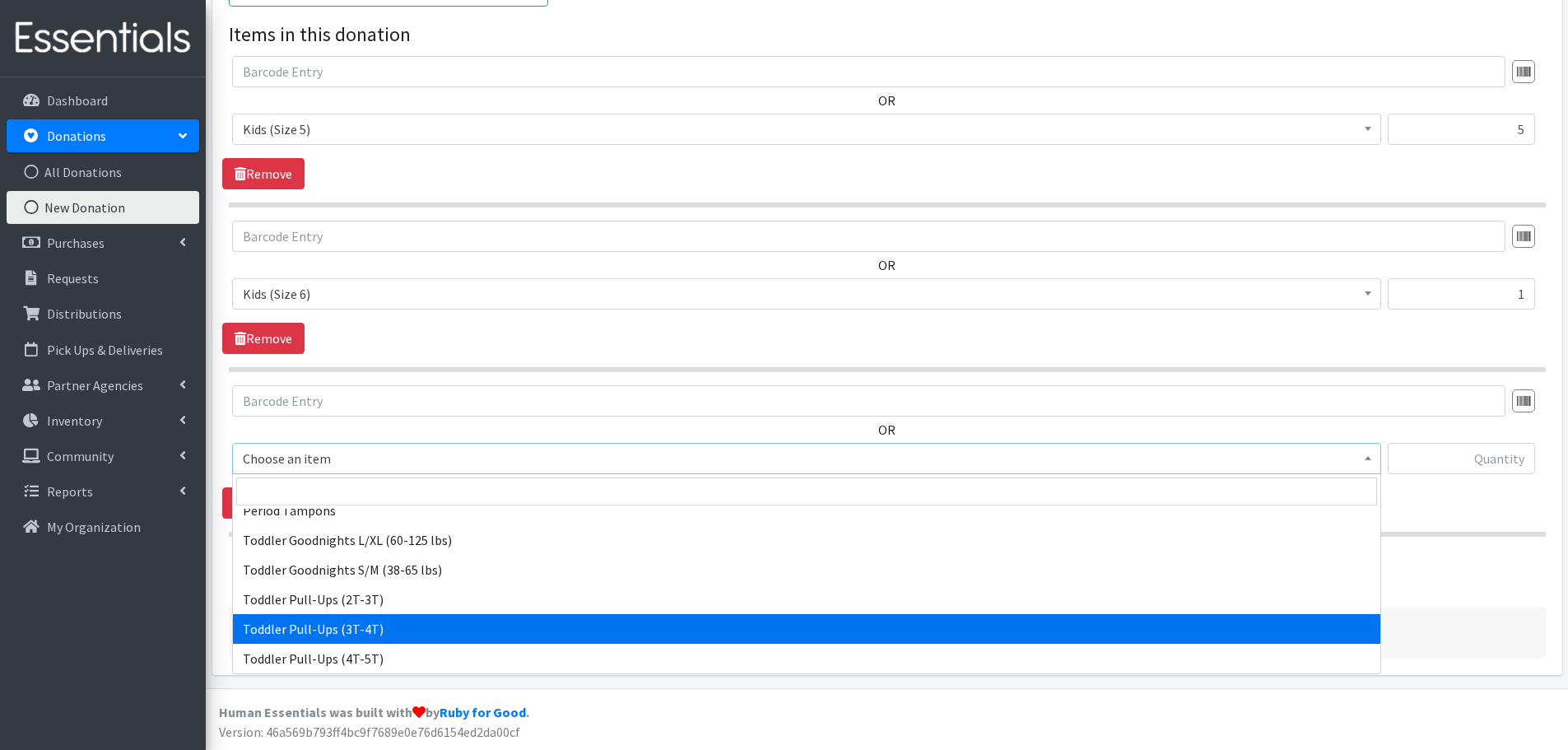
select select "445"
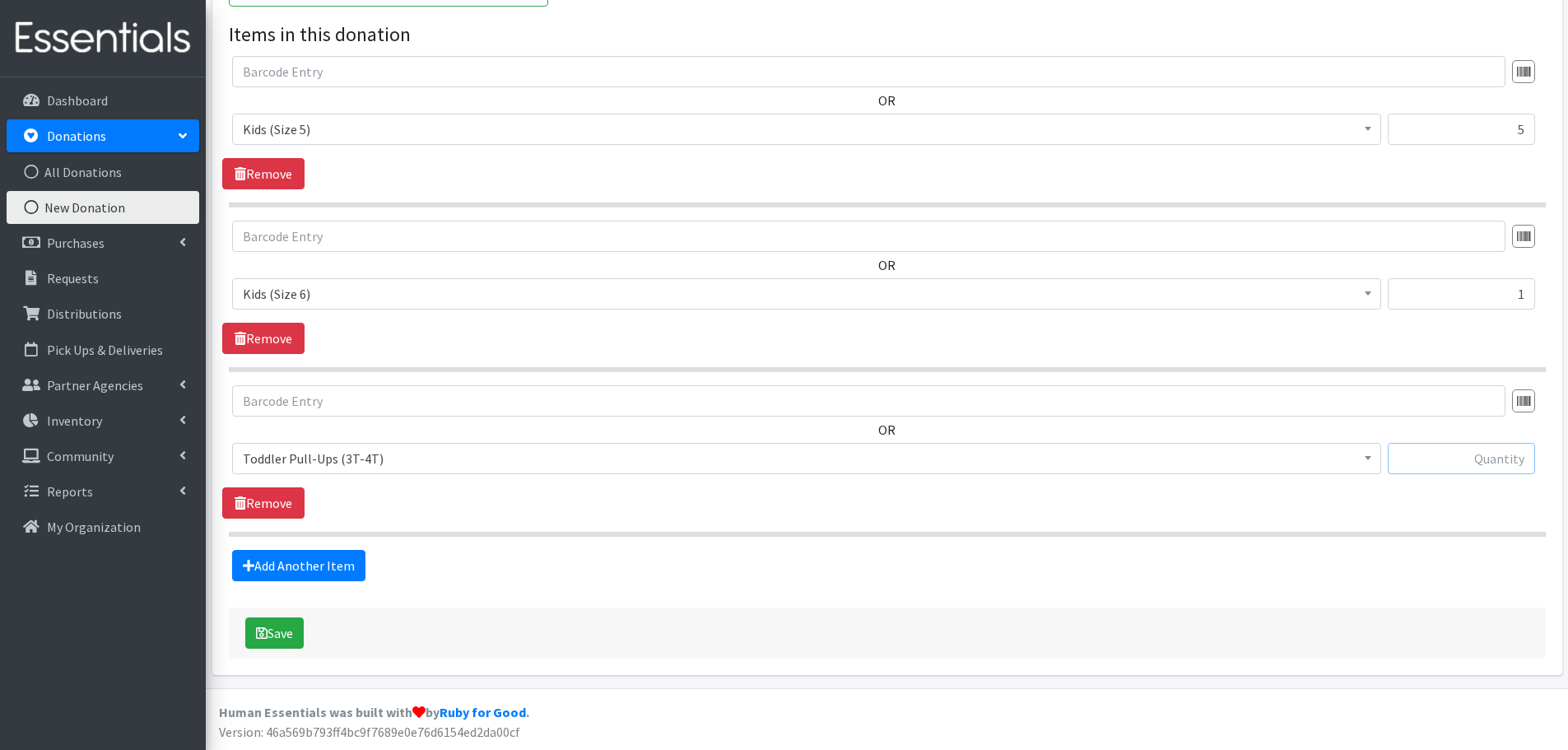
click at [1460, 456] on input "text" at bounding box center [1461, 458] width 148 height 31
type input "35"
click at [348, 562] on link "Add Another Item" at bounding box center [299, 565] width 133 height 31
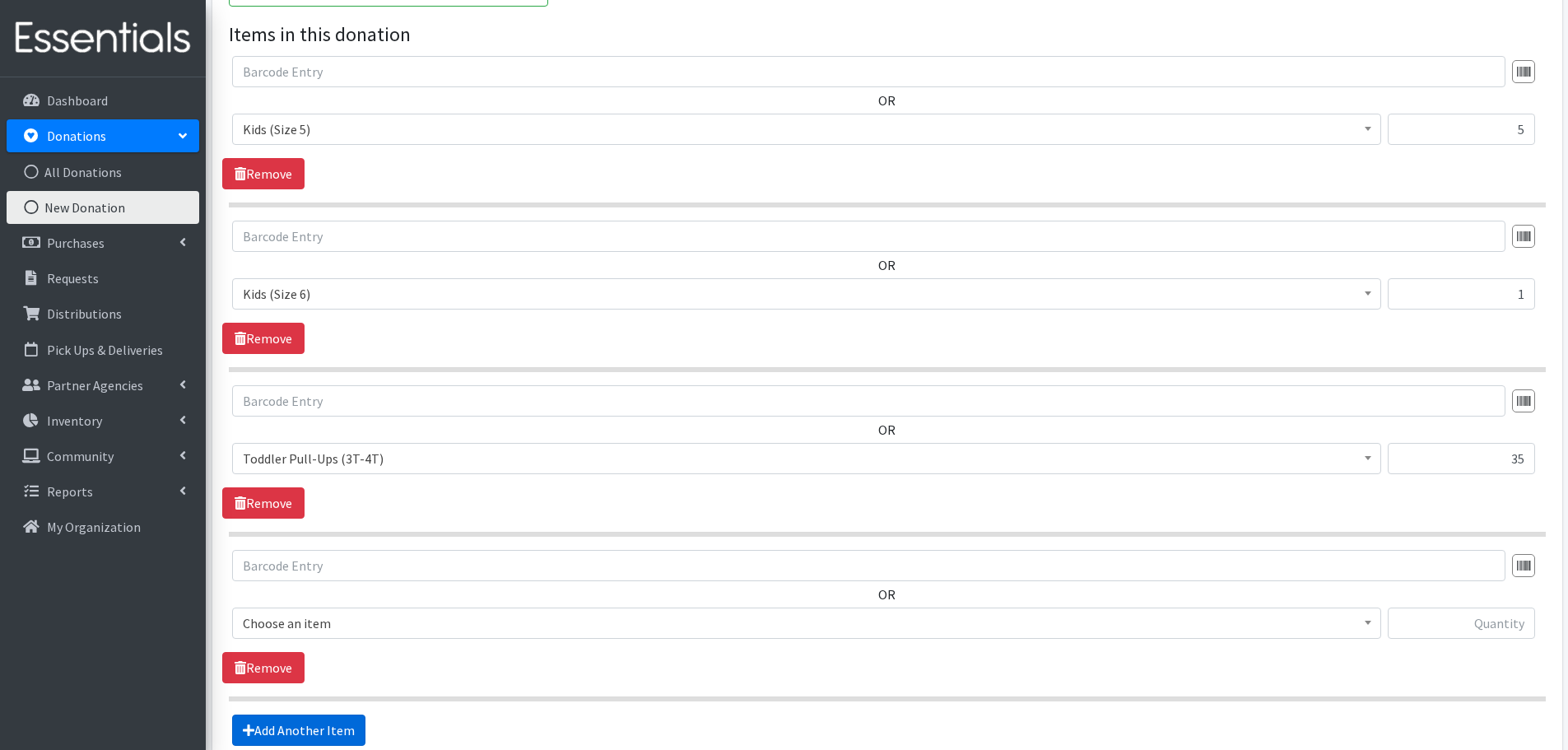
scroll to position [712, 0]
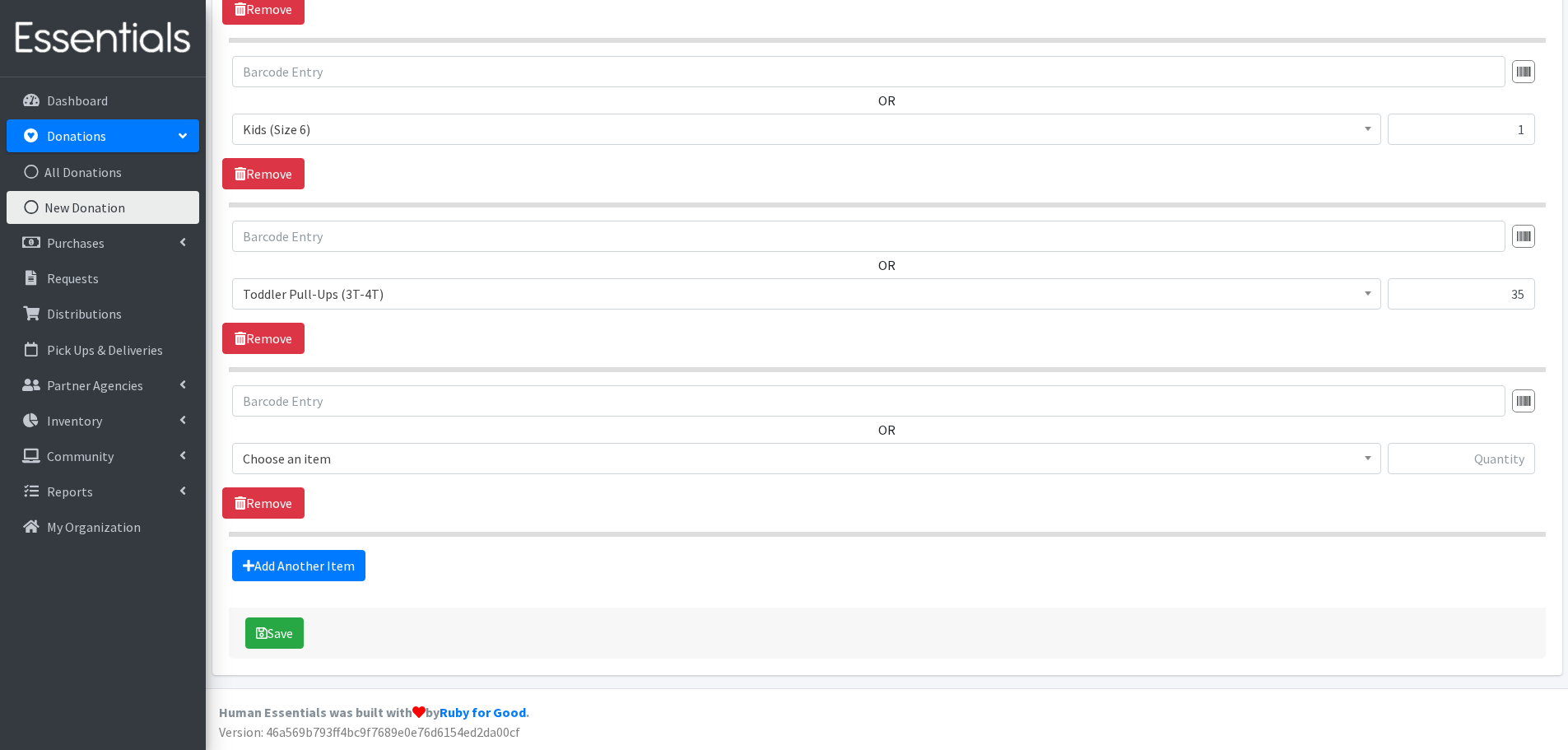
click at [296, 465] on span "Choose an item" at bounding box center [807, 458] width 1128 height 23
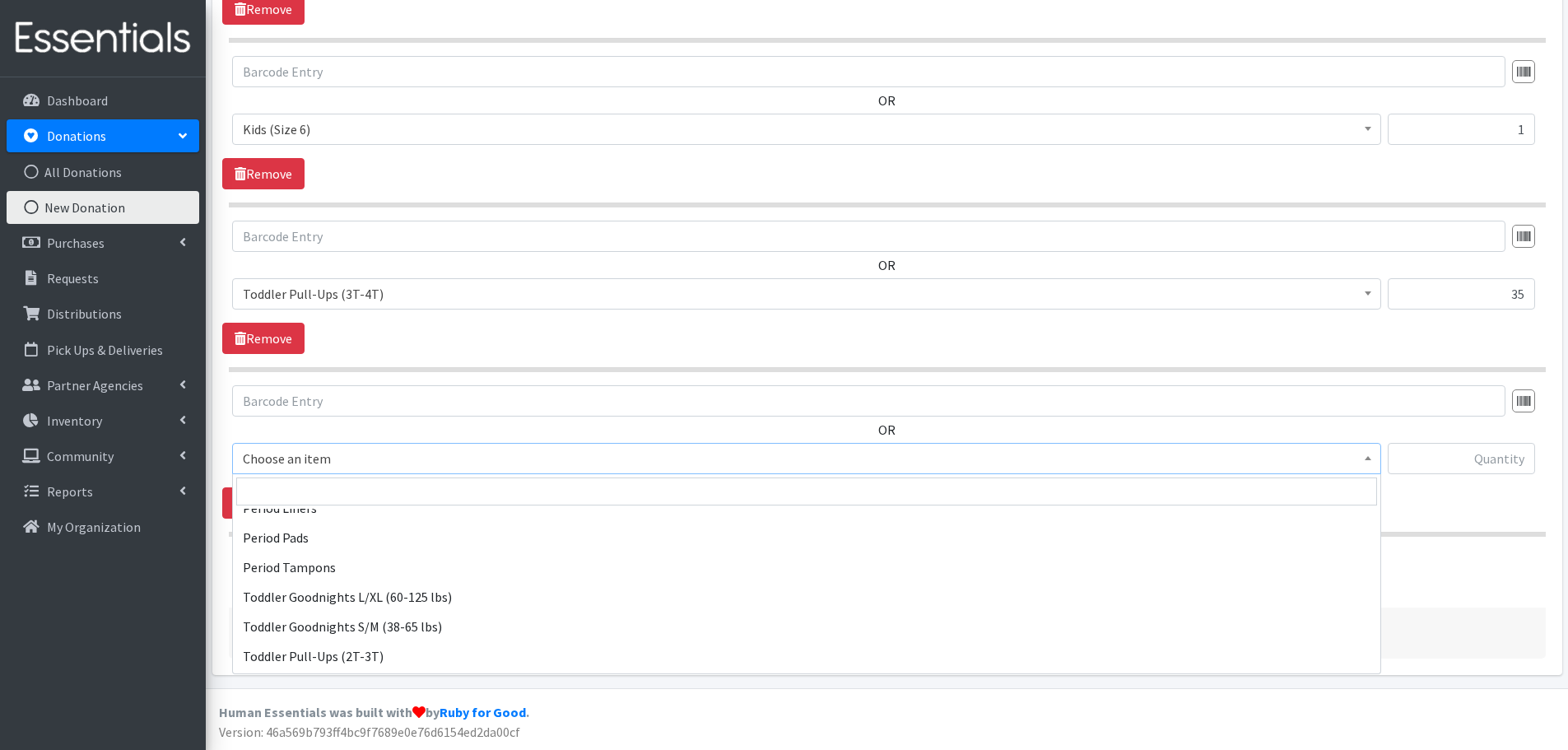
scroll to position [467, 0]
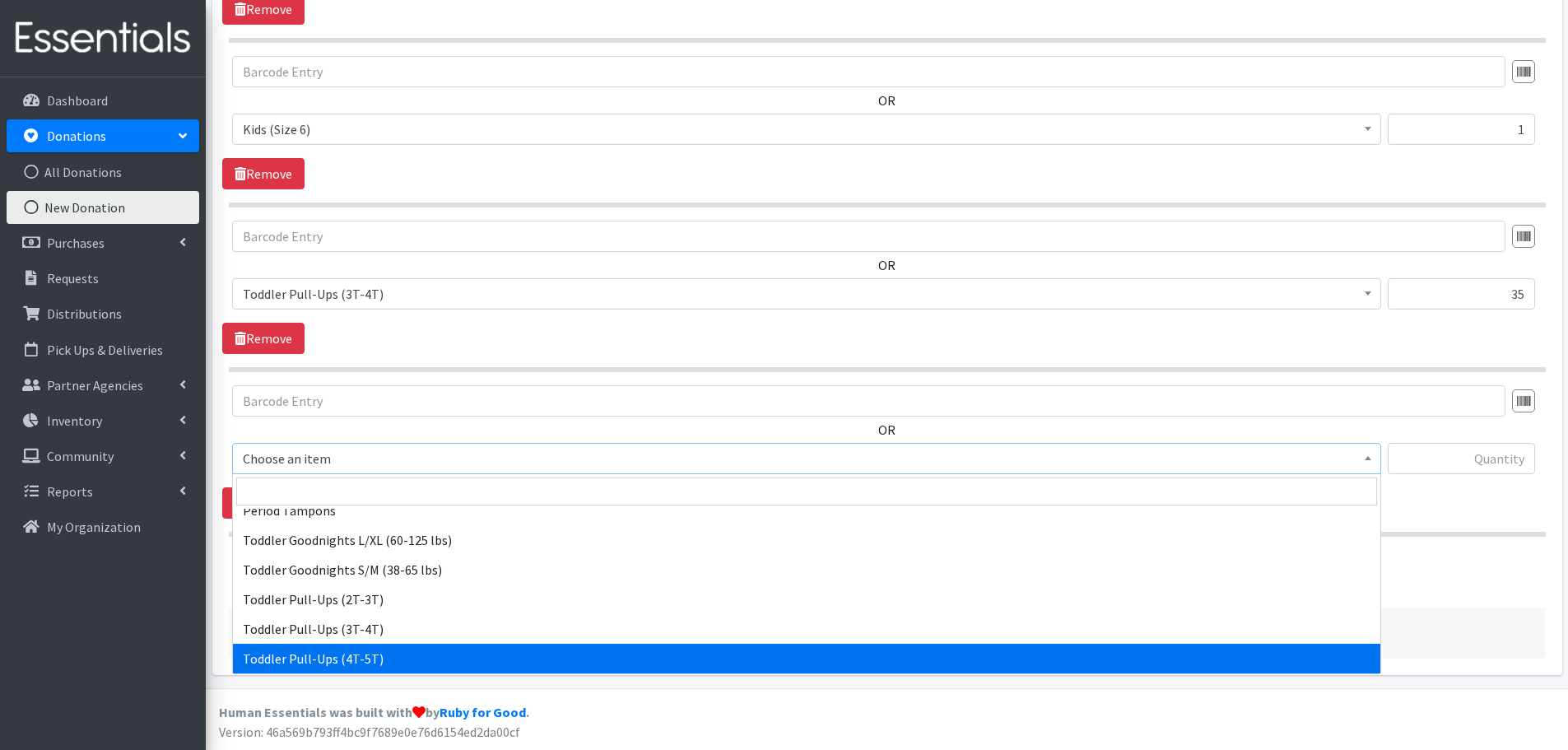
select select "446"
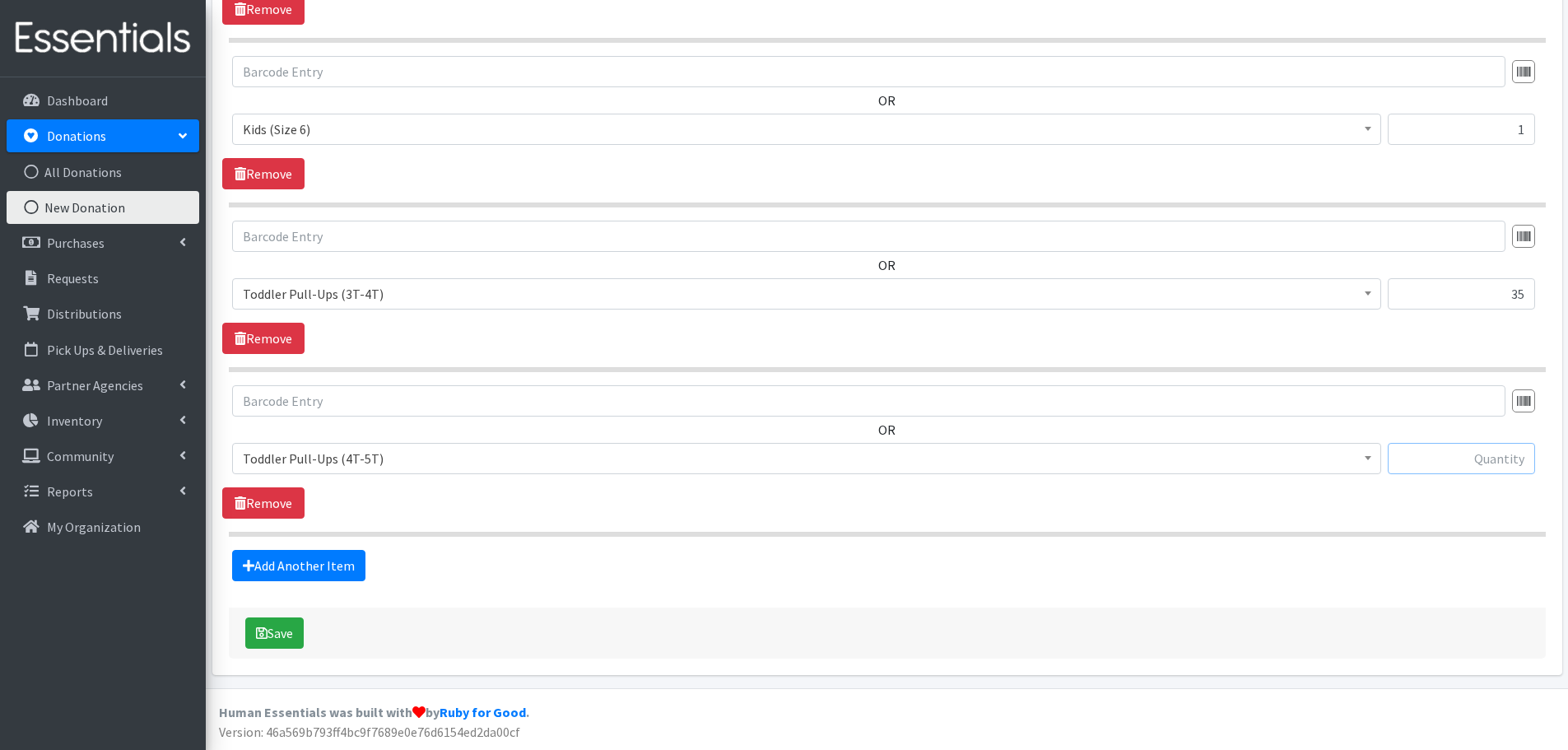
click at [1430, 472] on input "text" at bounding box center [1461, 458] width 148 height 31
type input "78"
click at [337, 565] on link "Add Another Item" at bounding box center [299, 565] width 133 height 31
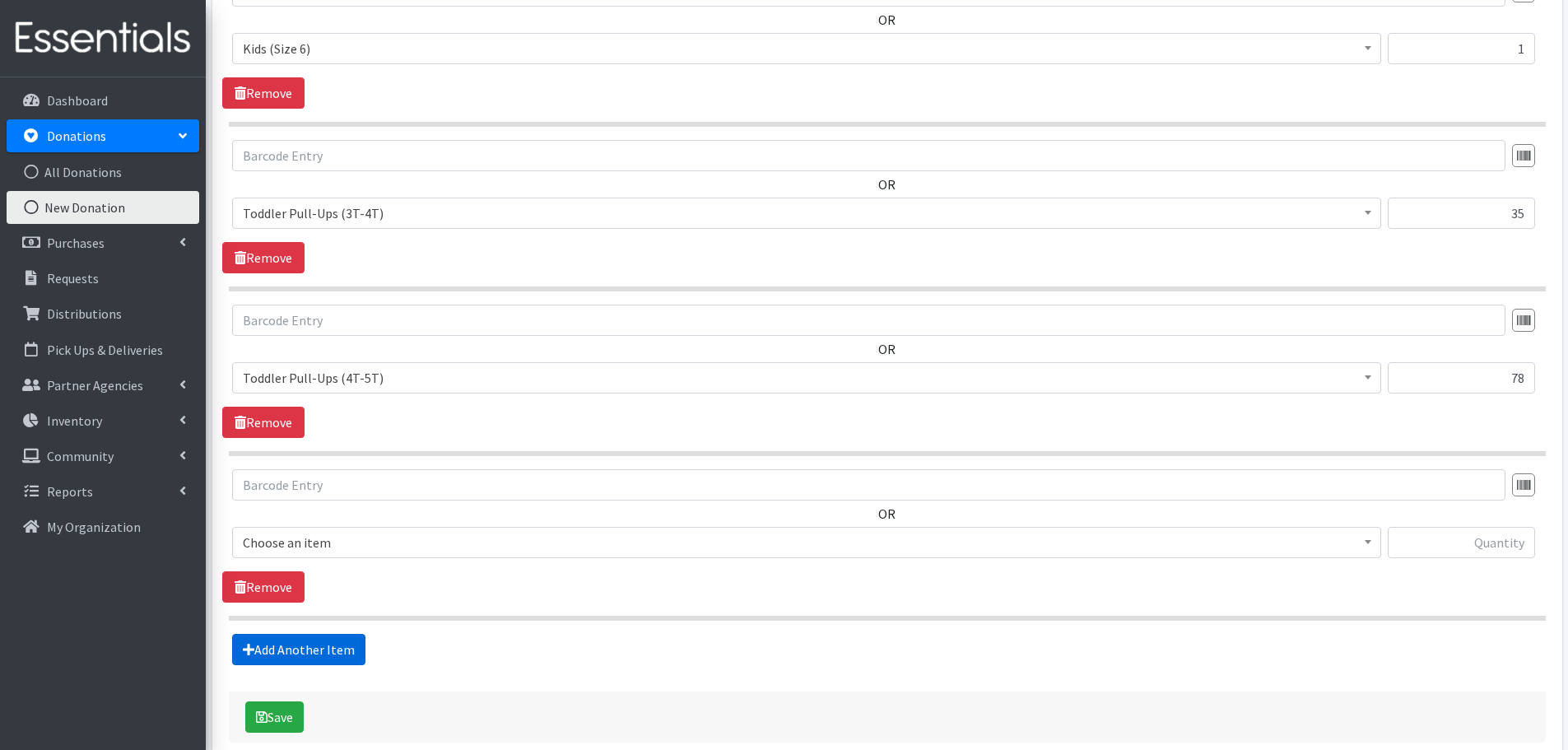
scroll to position [877, 0]
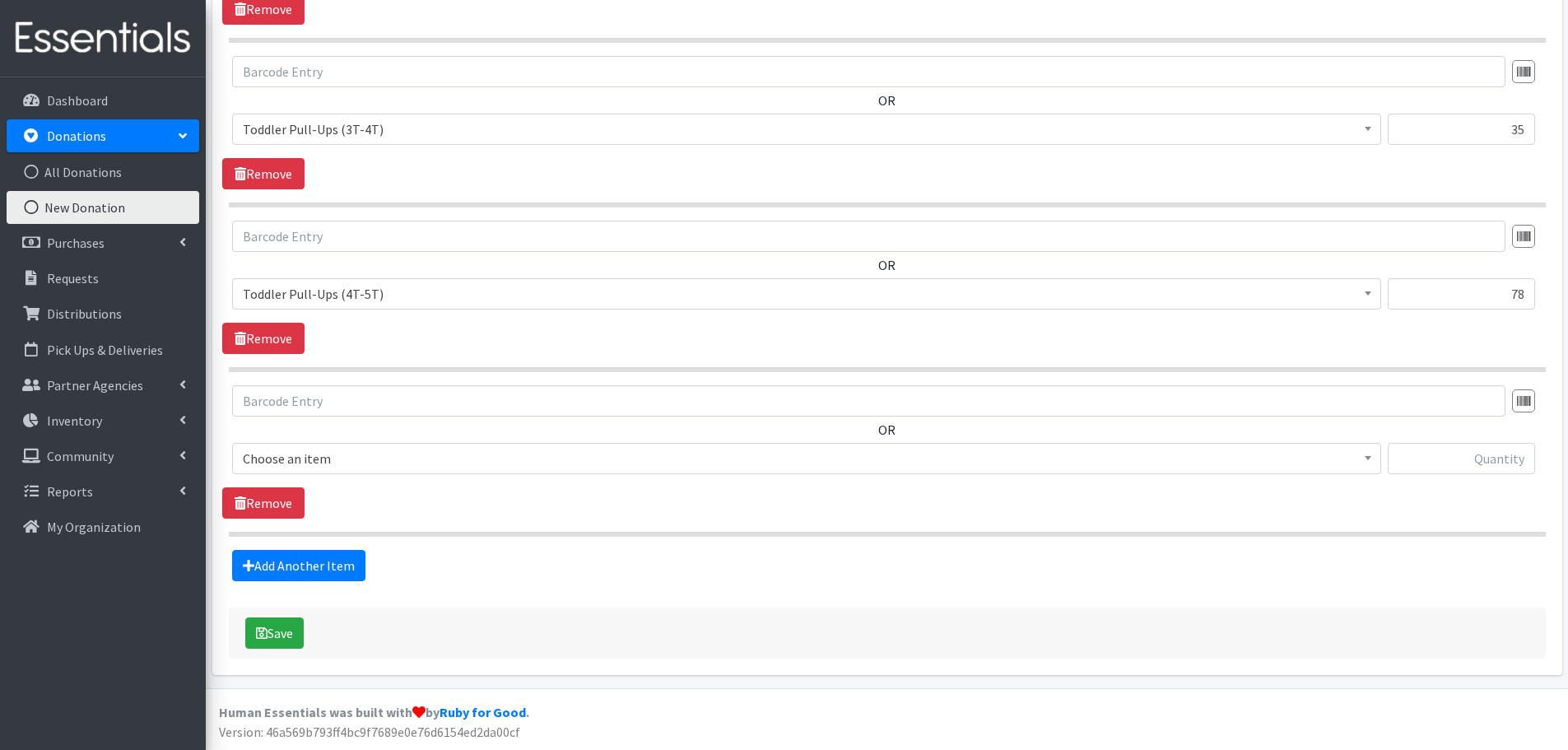
click at [308, 460] on span "Choose an item" at bounding box center [807, 458] width 1128 height 23
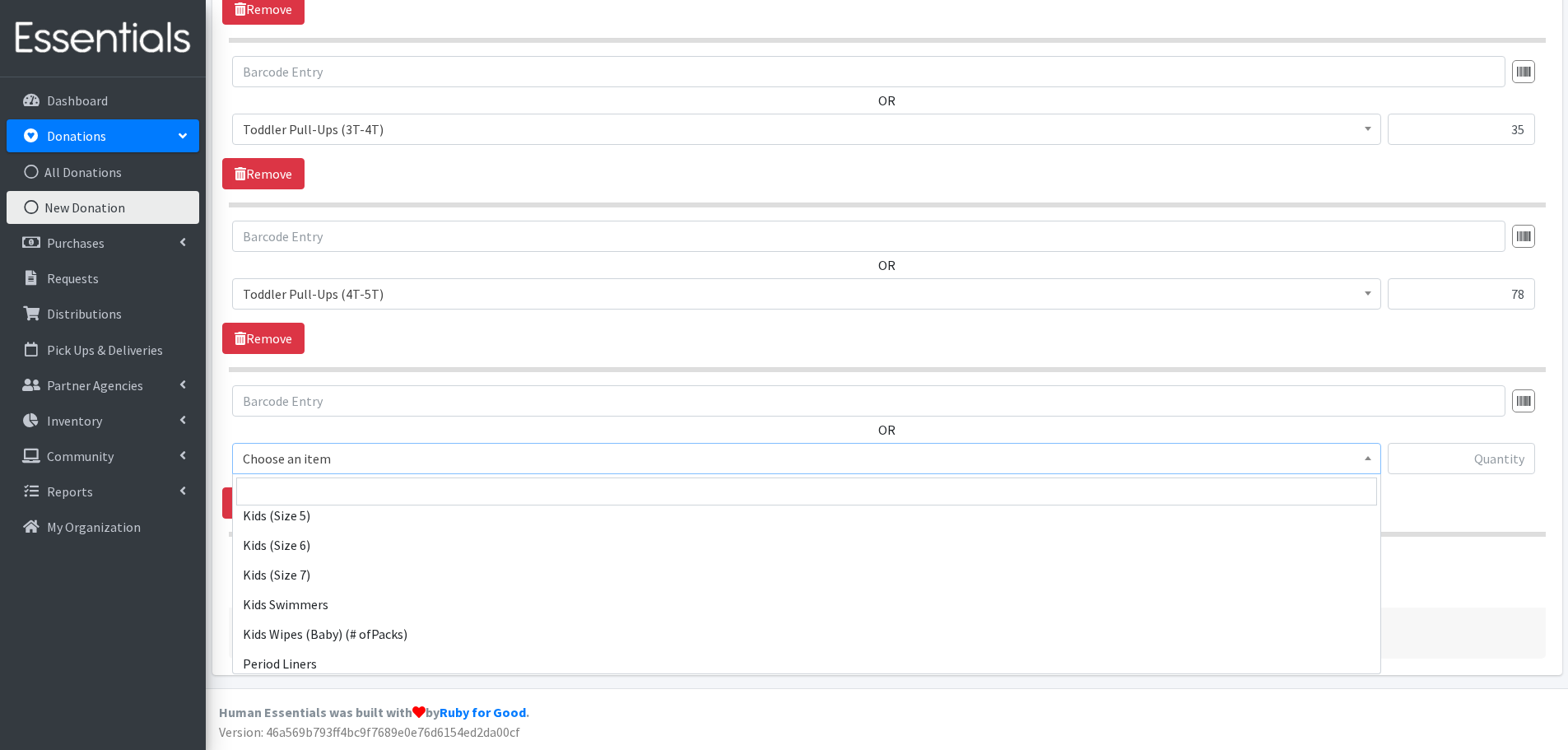
scroll to position [329, 0]
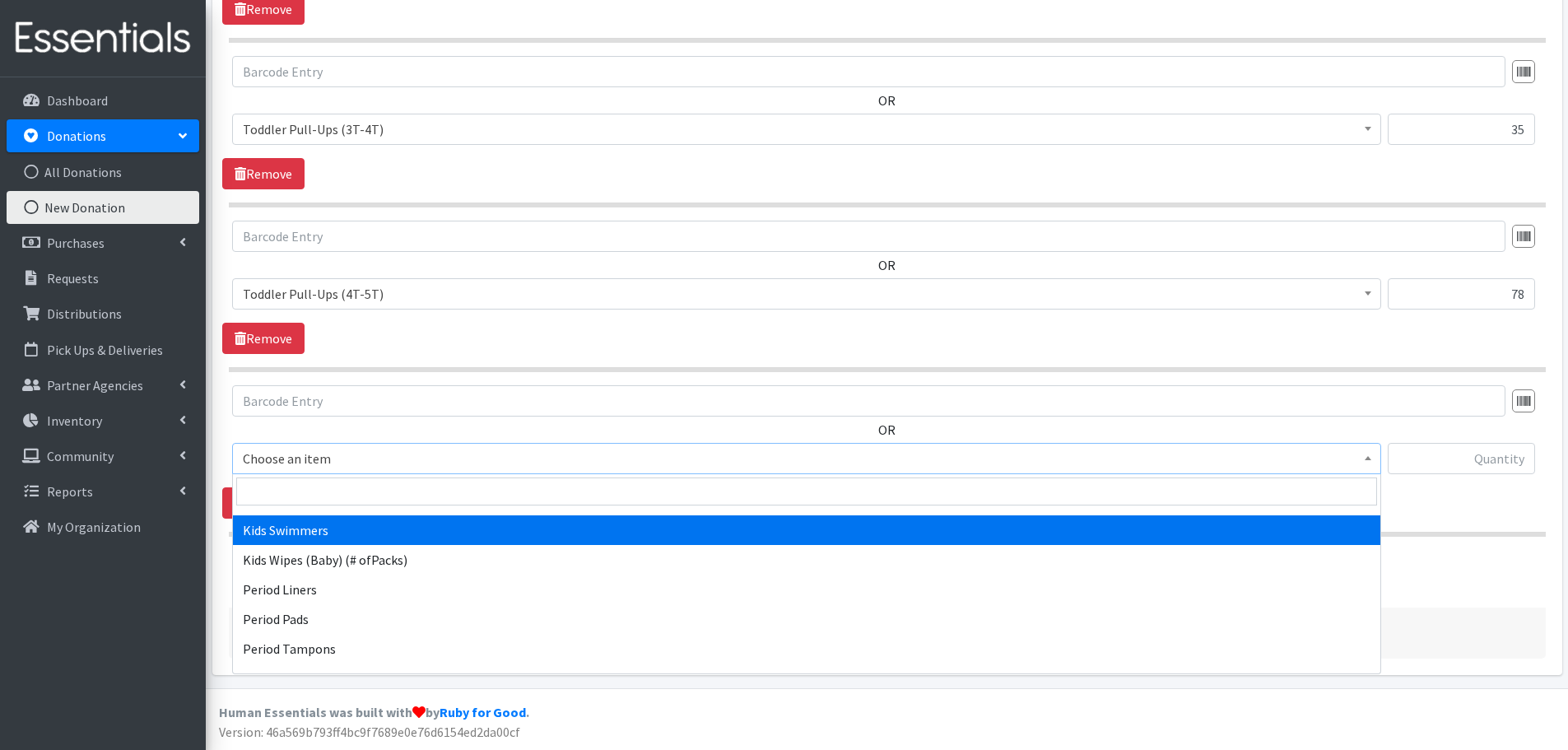
select select "437"
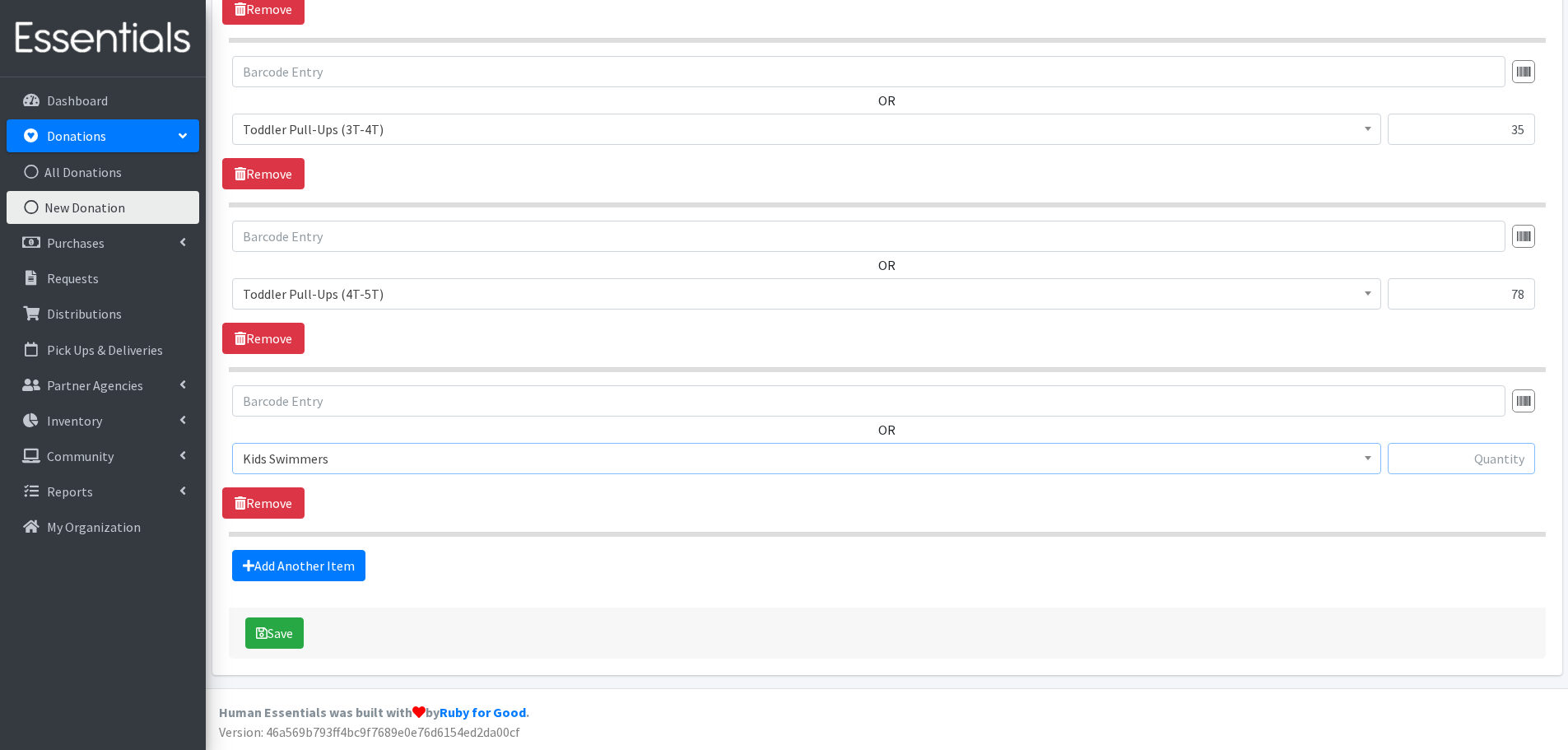
click at [1434, 463] on input "text" at bounding box center [1461, 458] width 148 height 31
type input "16"
click at [334, 560] on link "Add Another Item" at bounding box center [299, 565] width 133 height 31
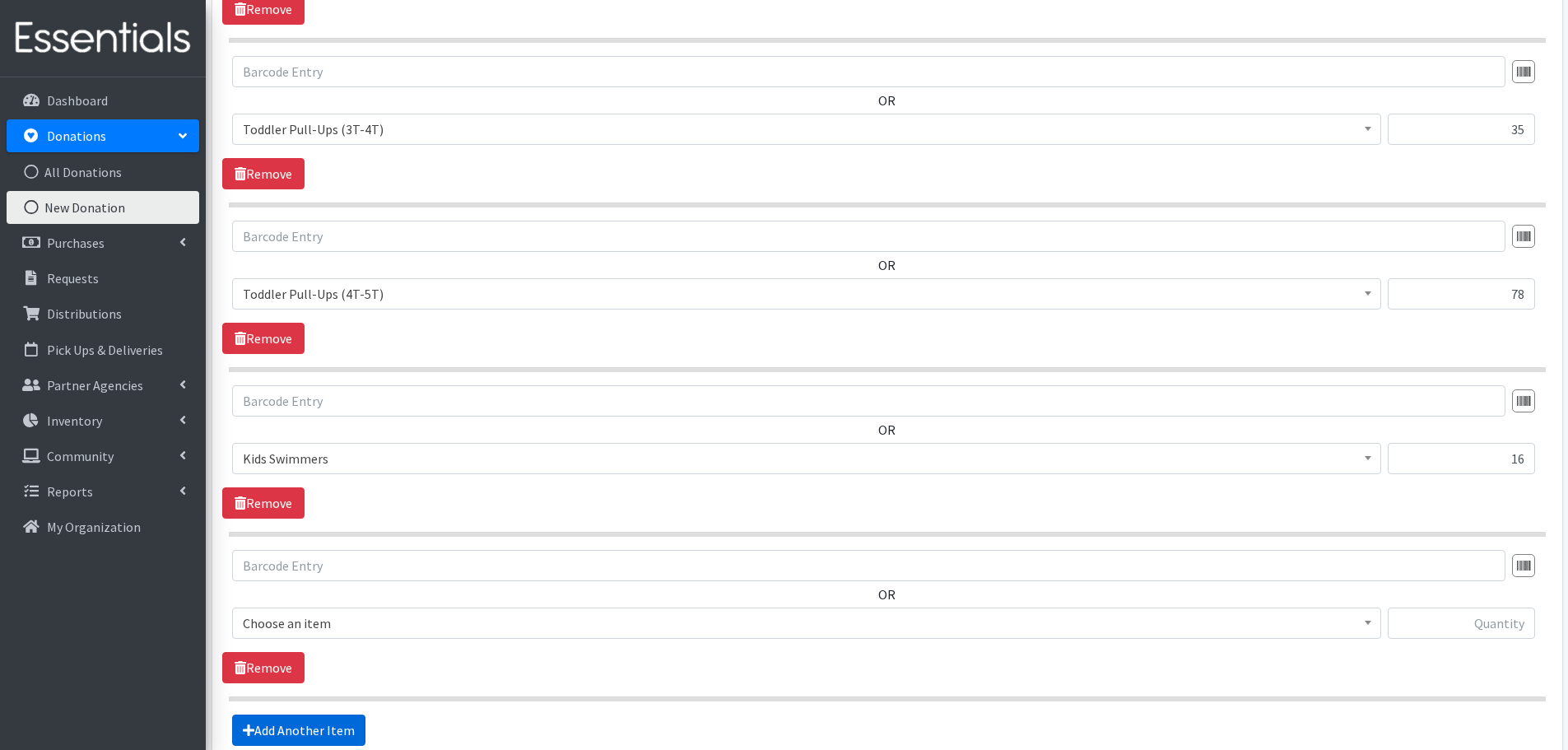
scroll to position [1042, 0]
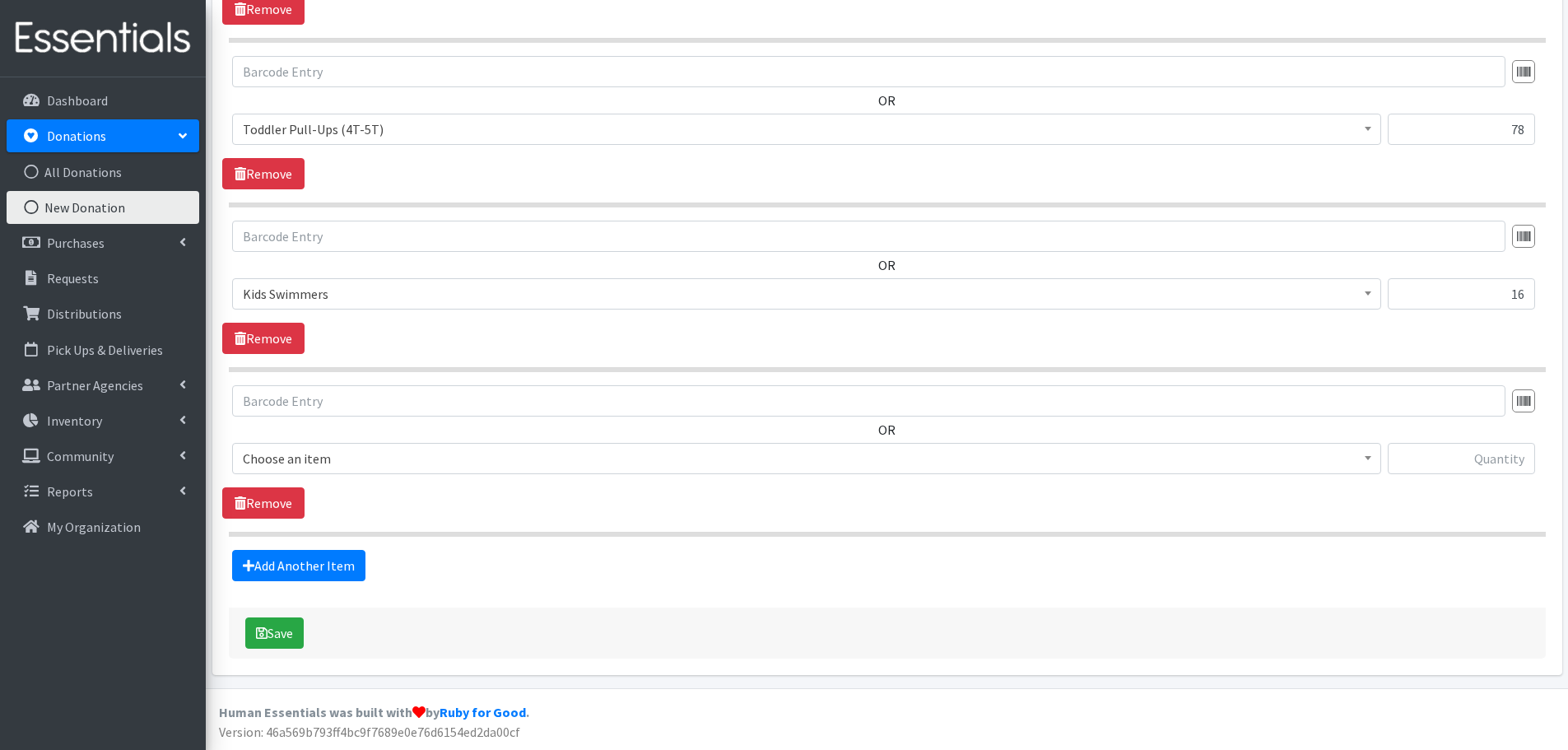
click at [313, 455] on span "Choose an item" at bounding box center [807, 458] width 1128 height 23
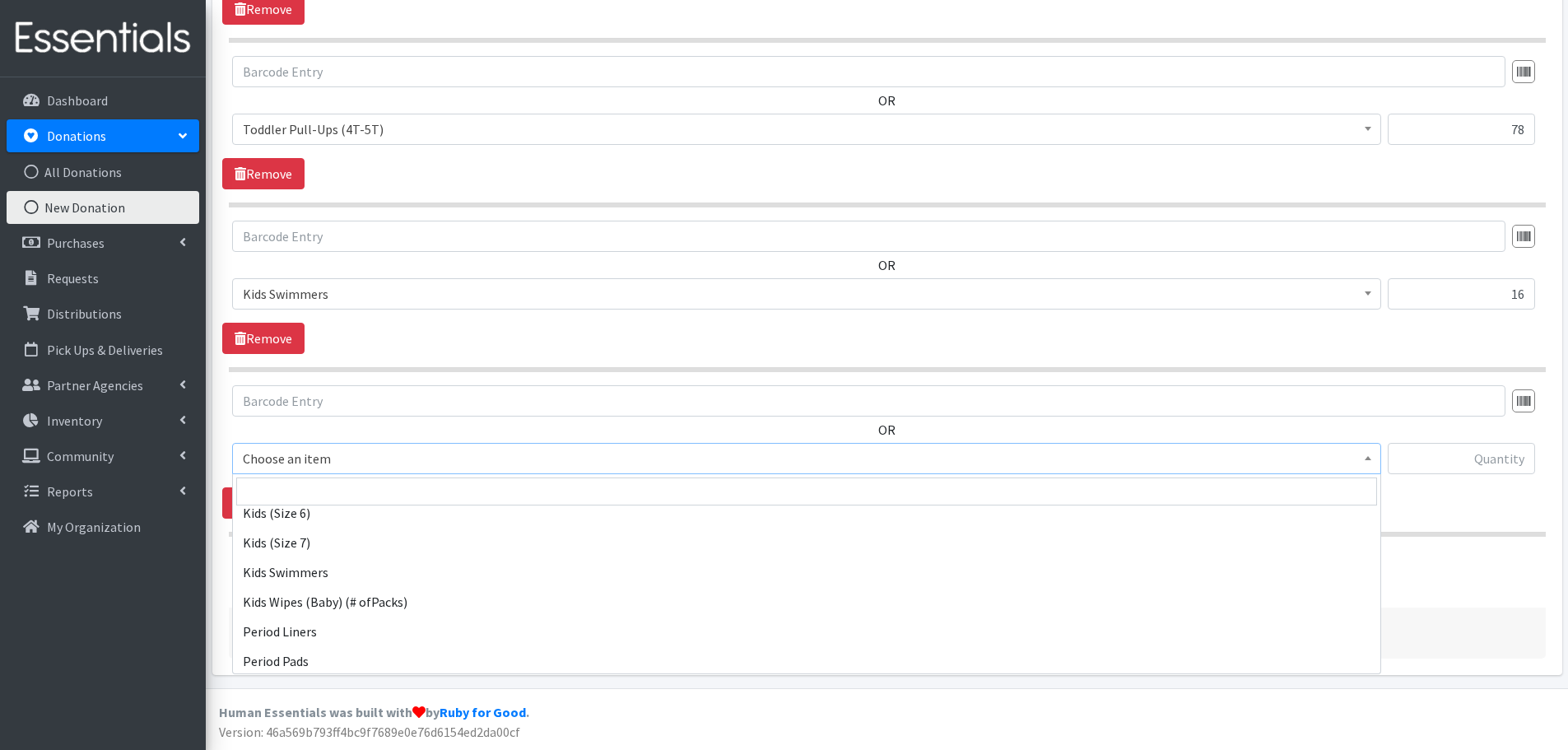
scroll to position [329, 0]
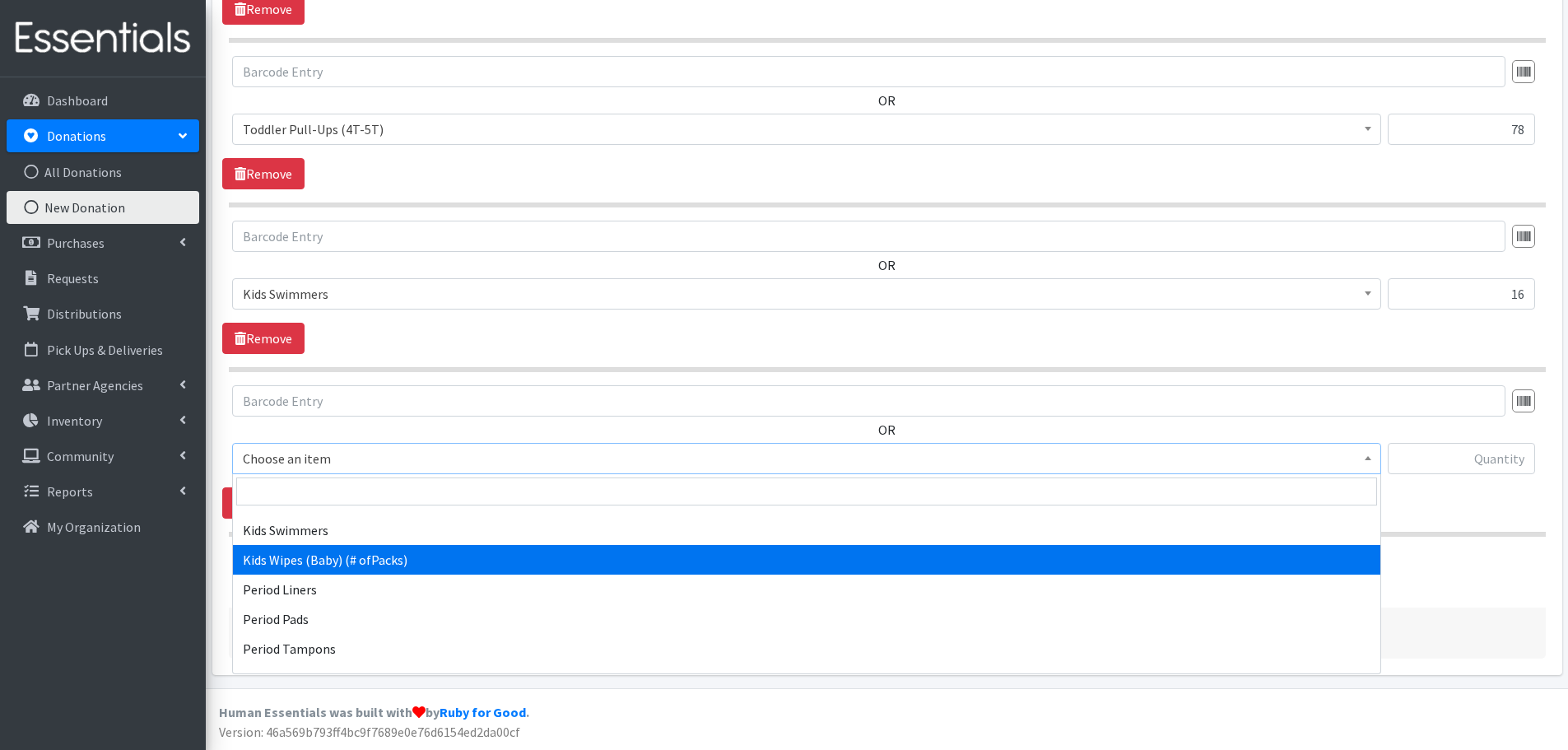
select select "434"
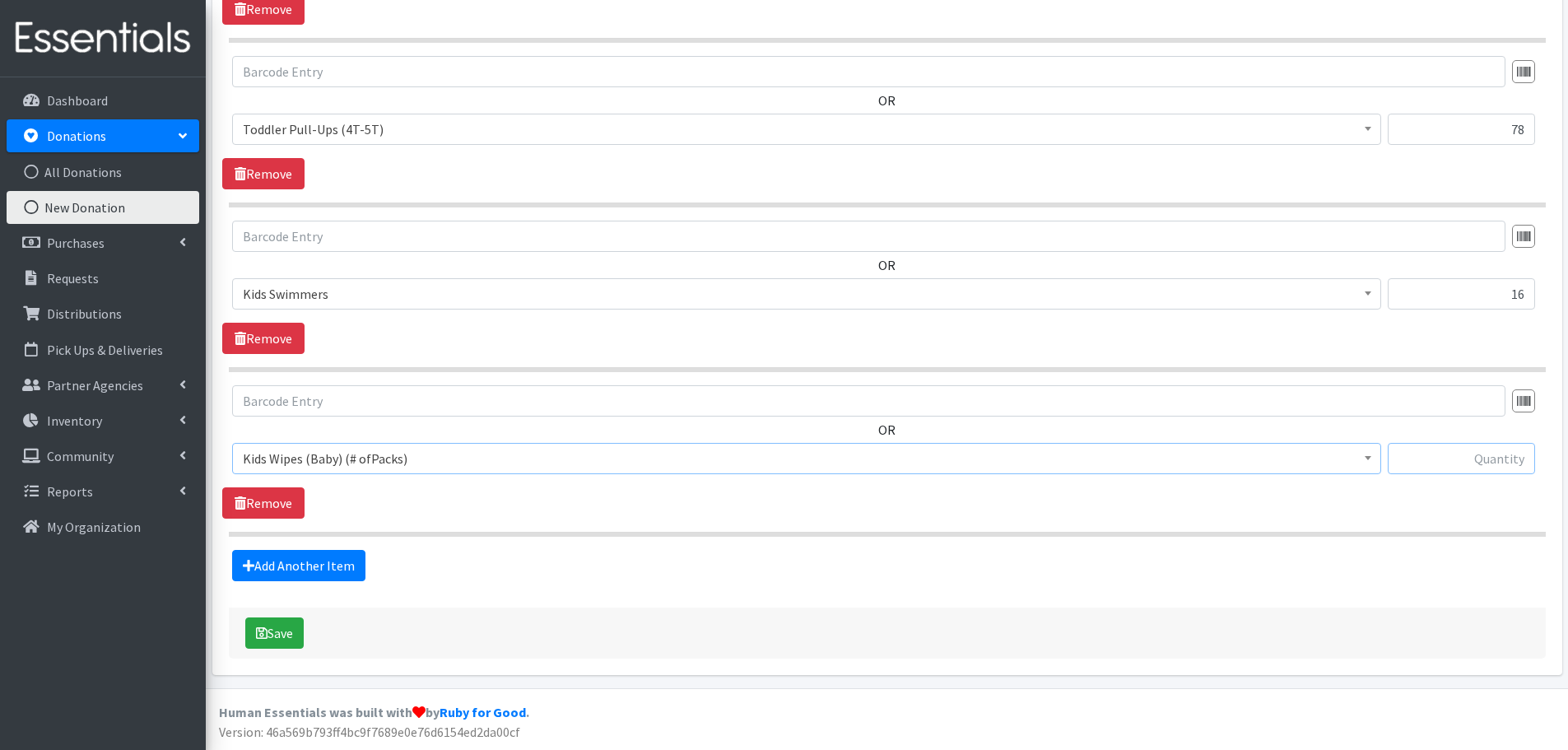
click at [1451, 460] on input "text" at bounding box center [1461, 458] width 148 height 31
type input "2"
click at [274, 625] on button "Save" at bounding box center [274, 633] width 58 height 31
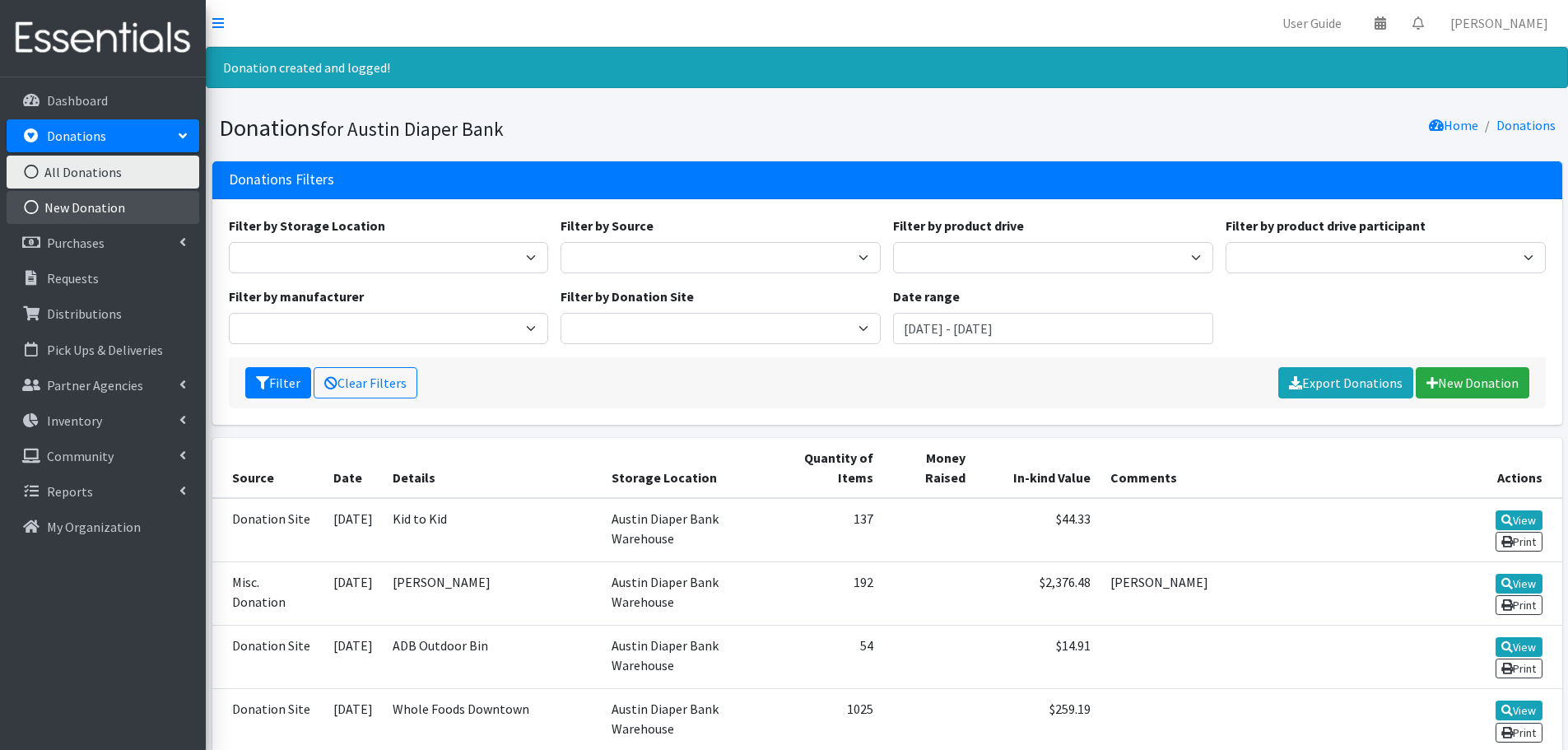
click at [78, 202] on link "New Donation" at bounding box center [102, 207] width 193 height 33
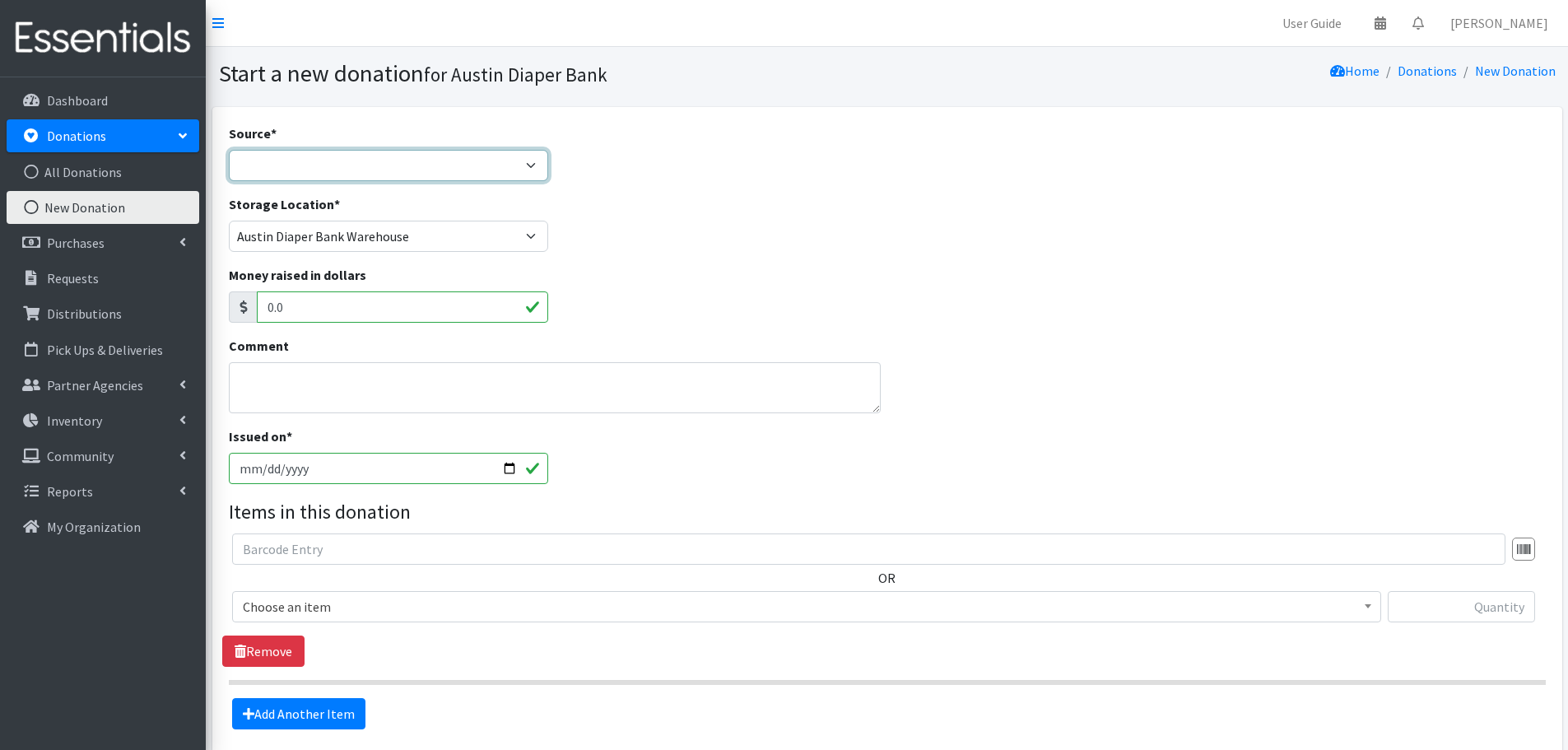
click at [289, 163] on select "Product Drive Manufacturer Donation Site Misc. Donation" at bounding box center [388, 164] width 321 height 31
select select "Donation Site"
click at [228, 149] on select "Product Drive Manufacturer Donation Site Misc. Donation" at bounding box center [388, 164] width 321 height 31
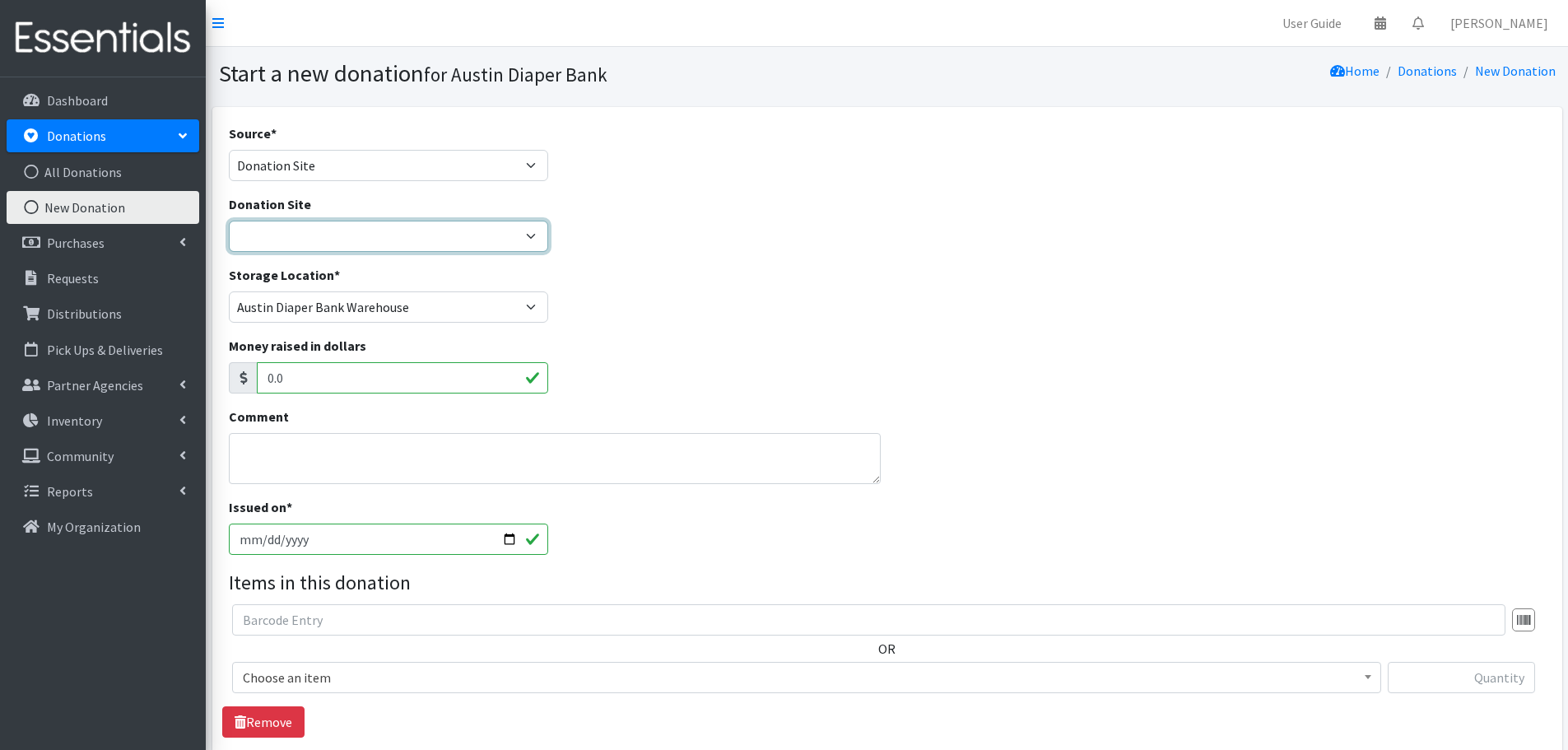
click at [292, 240] on select "ADB Outdoor Bin Amazon Wish List Assistance League [GEOGRAPHIC_DATA] Born Big S…" at bounding box center [388, 236] width 321 height 31
select select "100"
click at [228, 221] on select "ADB Outdoor Bin Amazon Wish List Assistance League [GEOGRAPHIC_DATA] Born Big S…" at bounding box center [388, 236] width 321 height 31
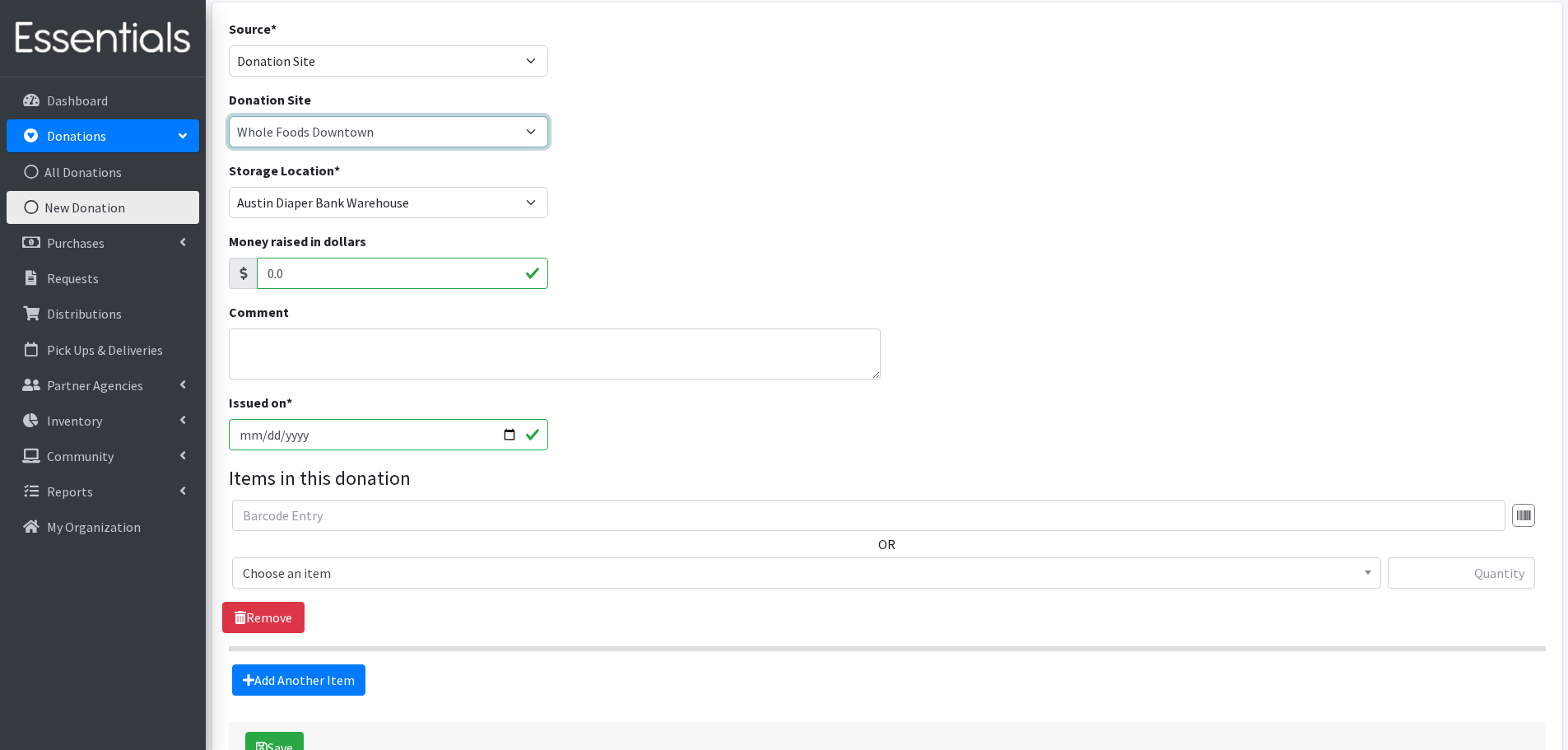
scroll to position [219, 0]
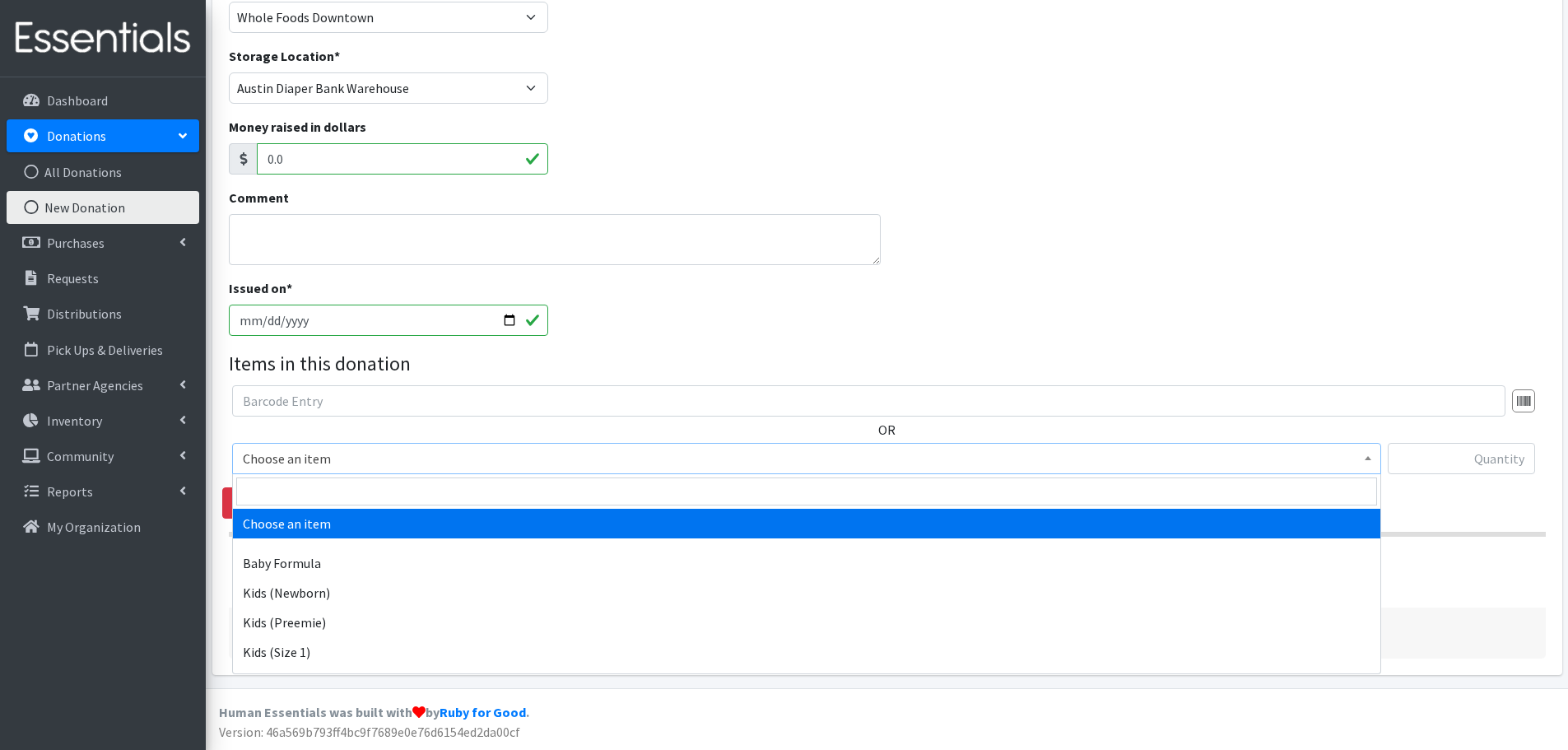
click at [285, 461] on span "Choose an item" at bounding box center [807, 458] width 1128 height 23
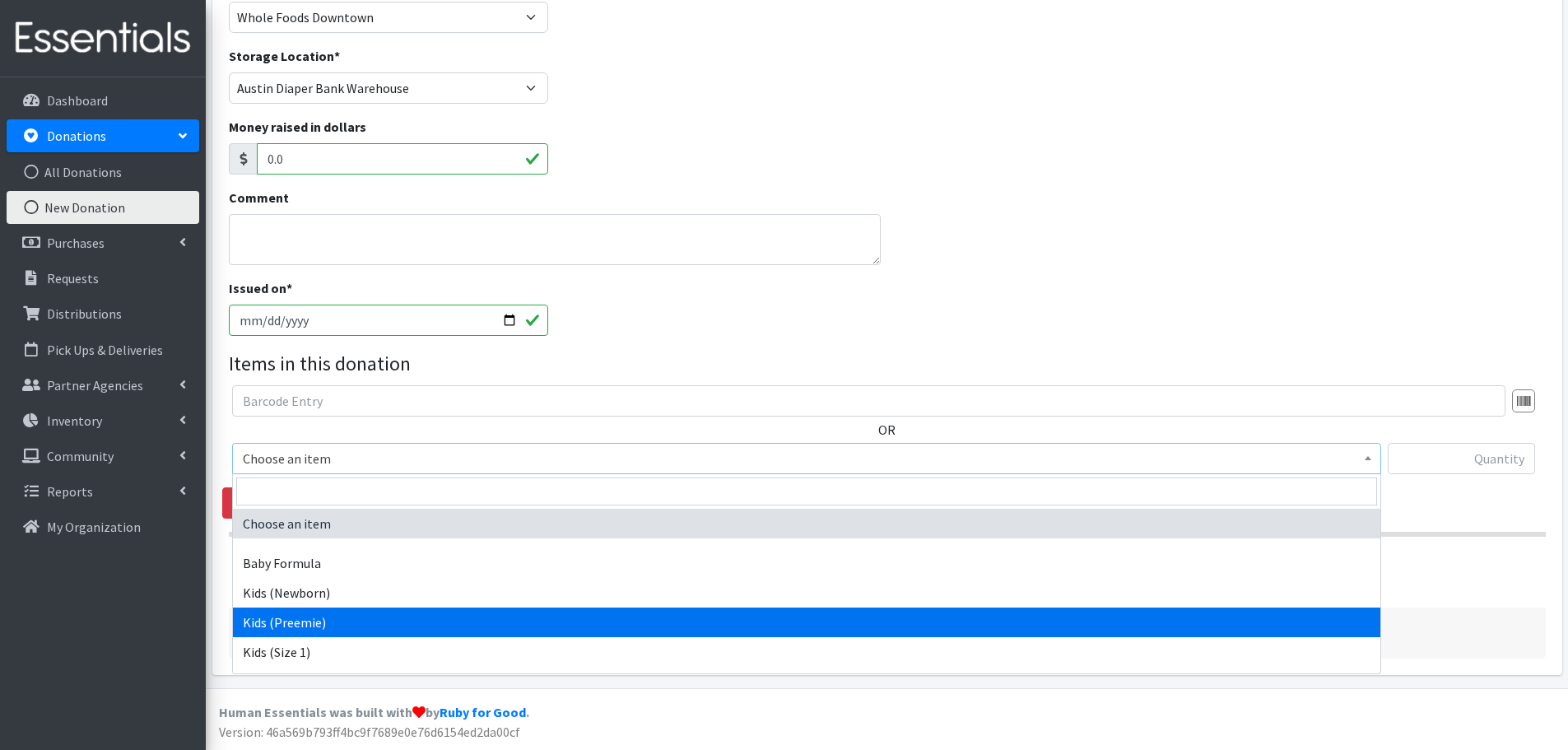
select select "452"
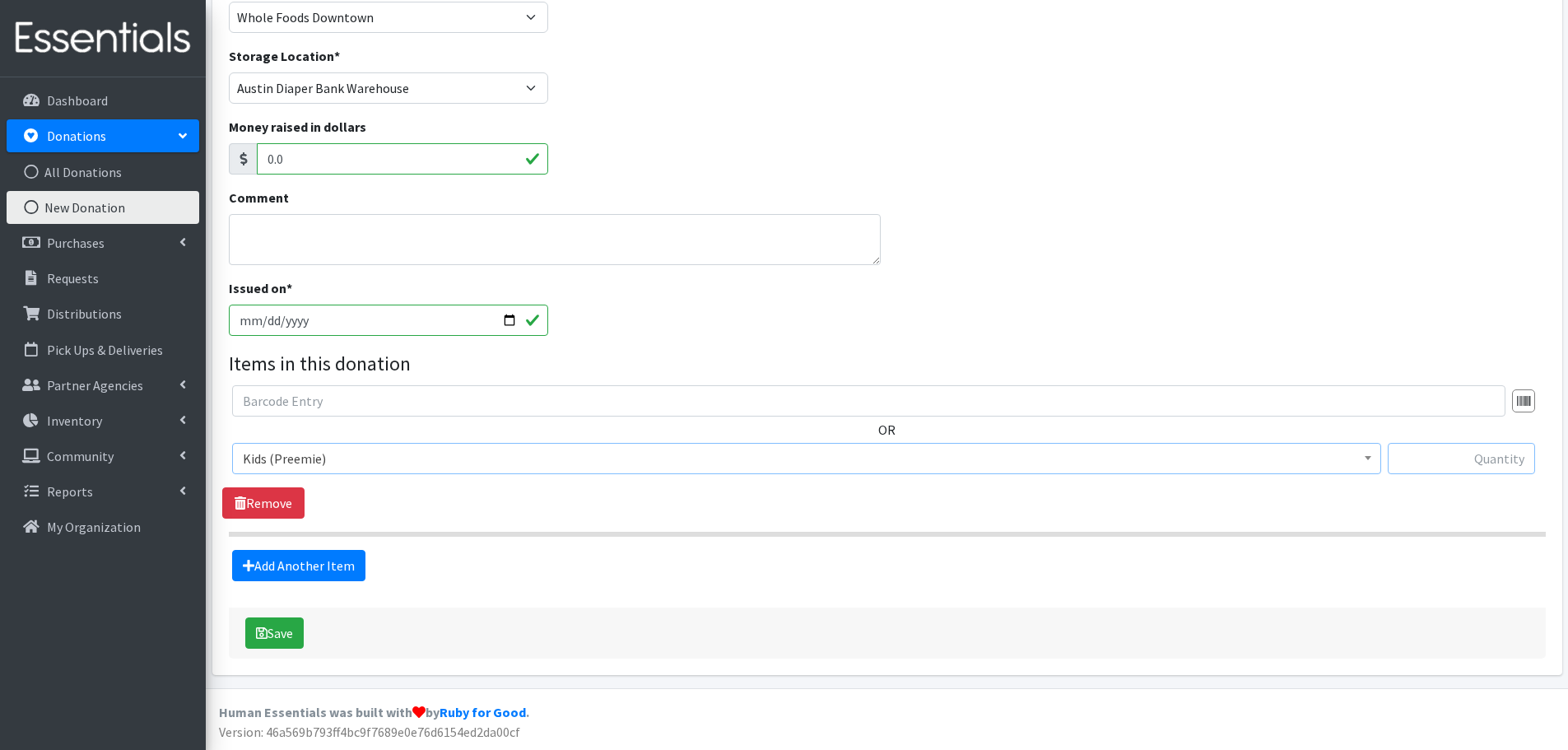
click at [1450, 466] on input "text" at bounding box center [1461, 458] width 148 height 31
type input "5"
click at [305, 556] on link "Add Another Item" at bounding box center [299, 565] width 133 height 31
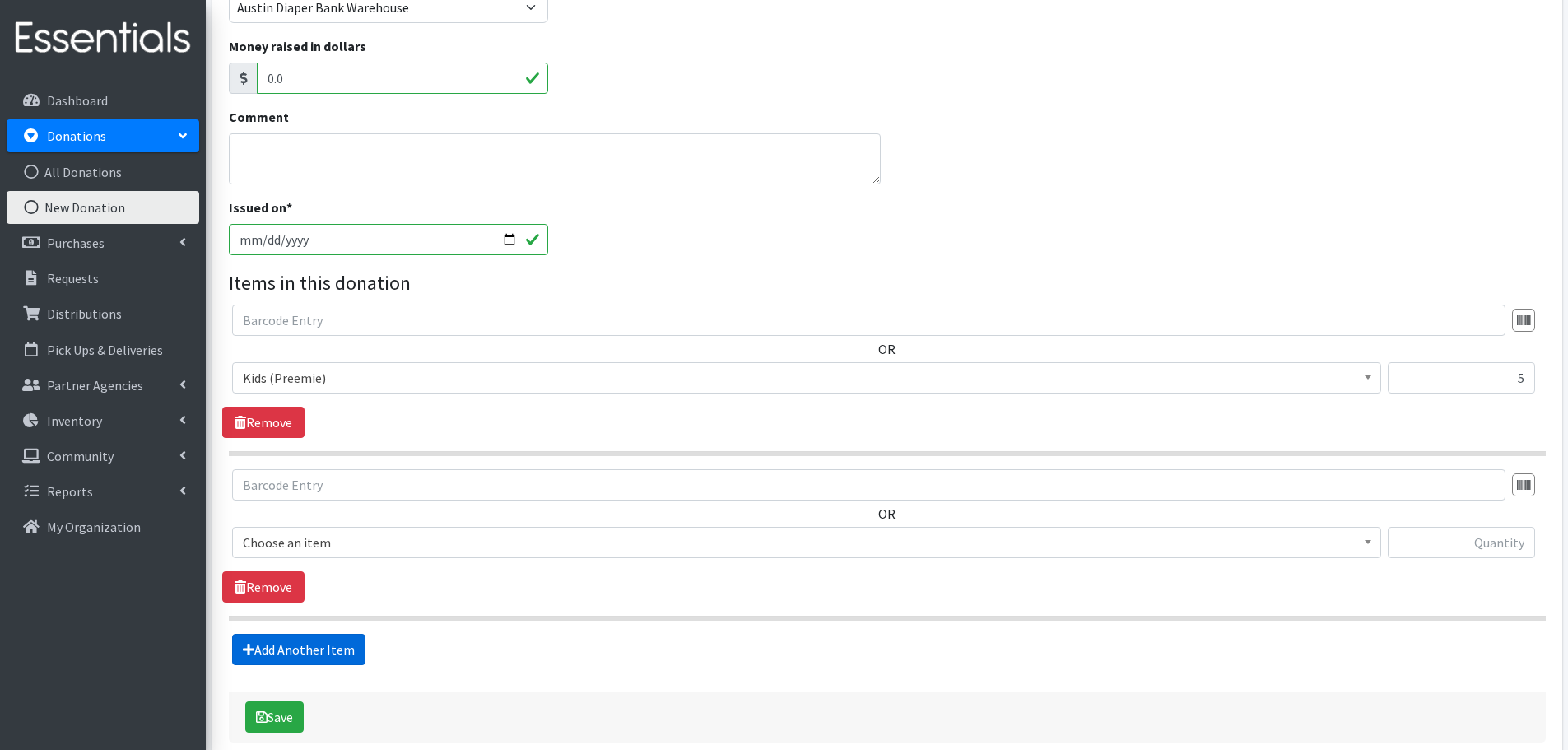
scroll to position [383, 0]
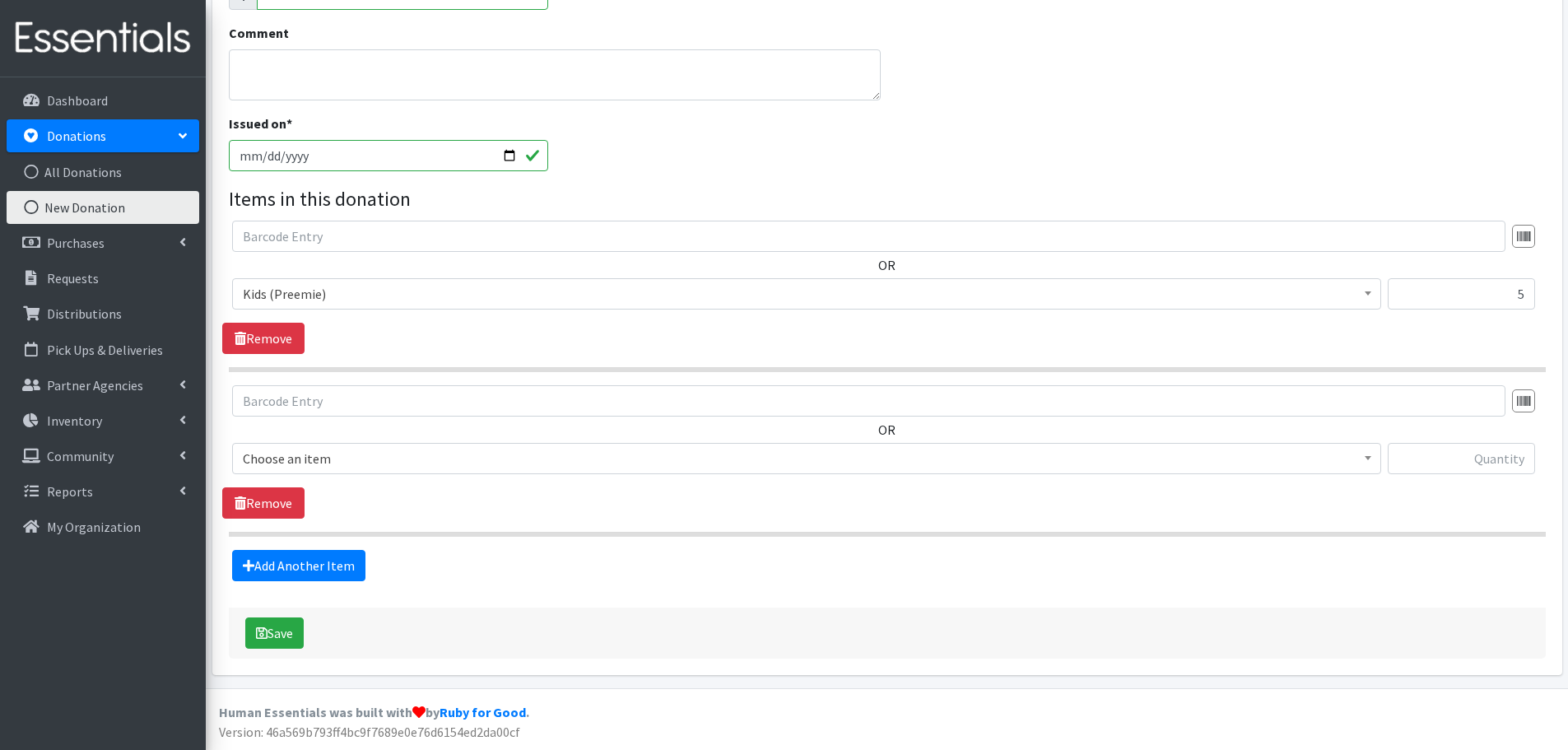
click at [274, 461] on span "Choose an item" at bounding box center [807, 458] width 1128 height 23
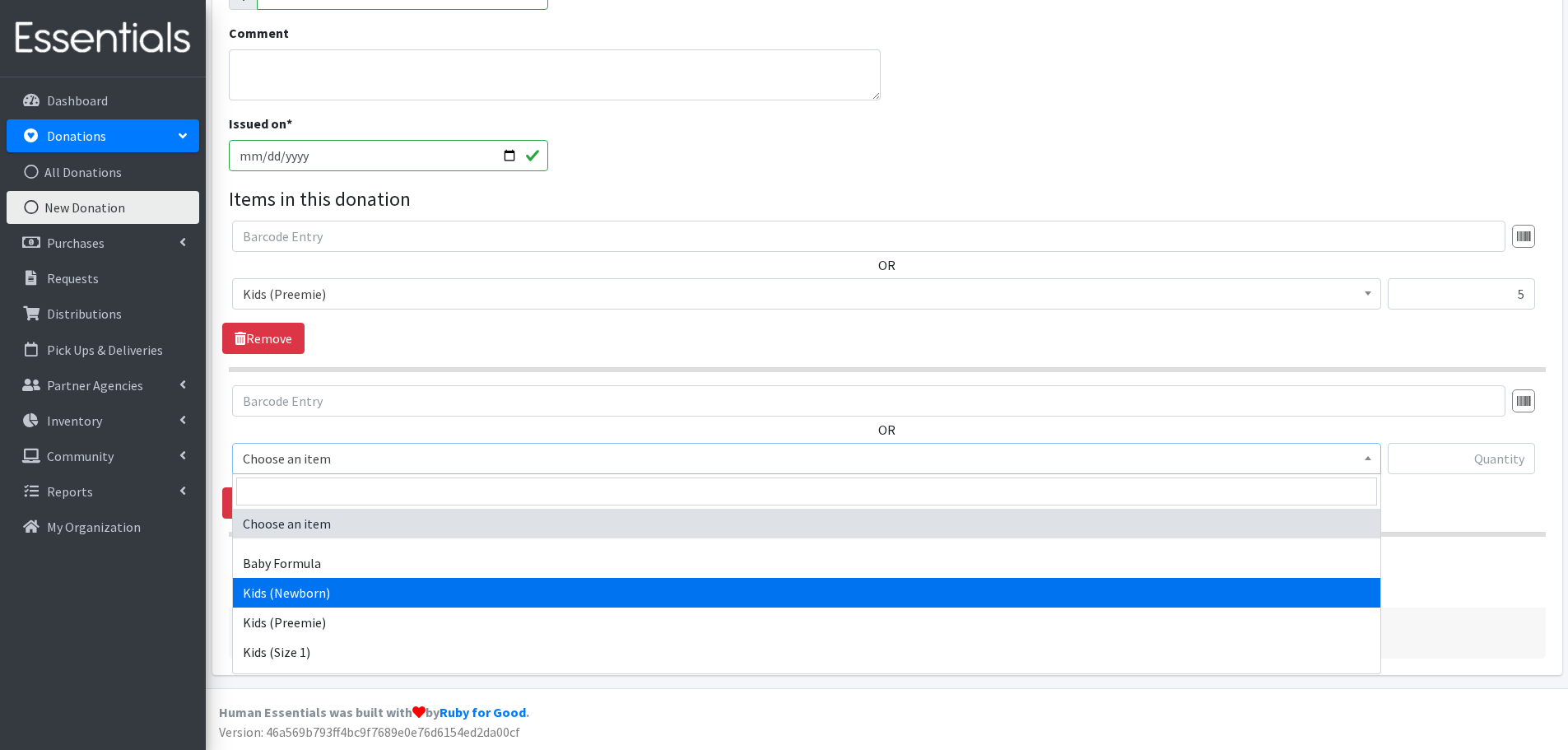
select select "451"
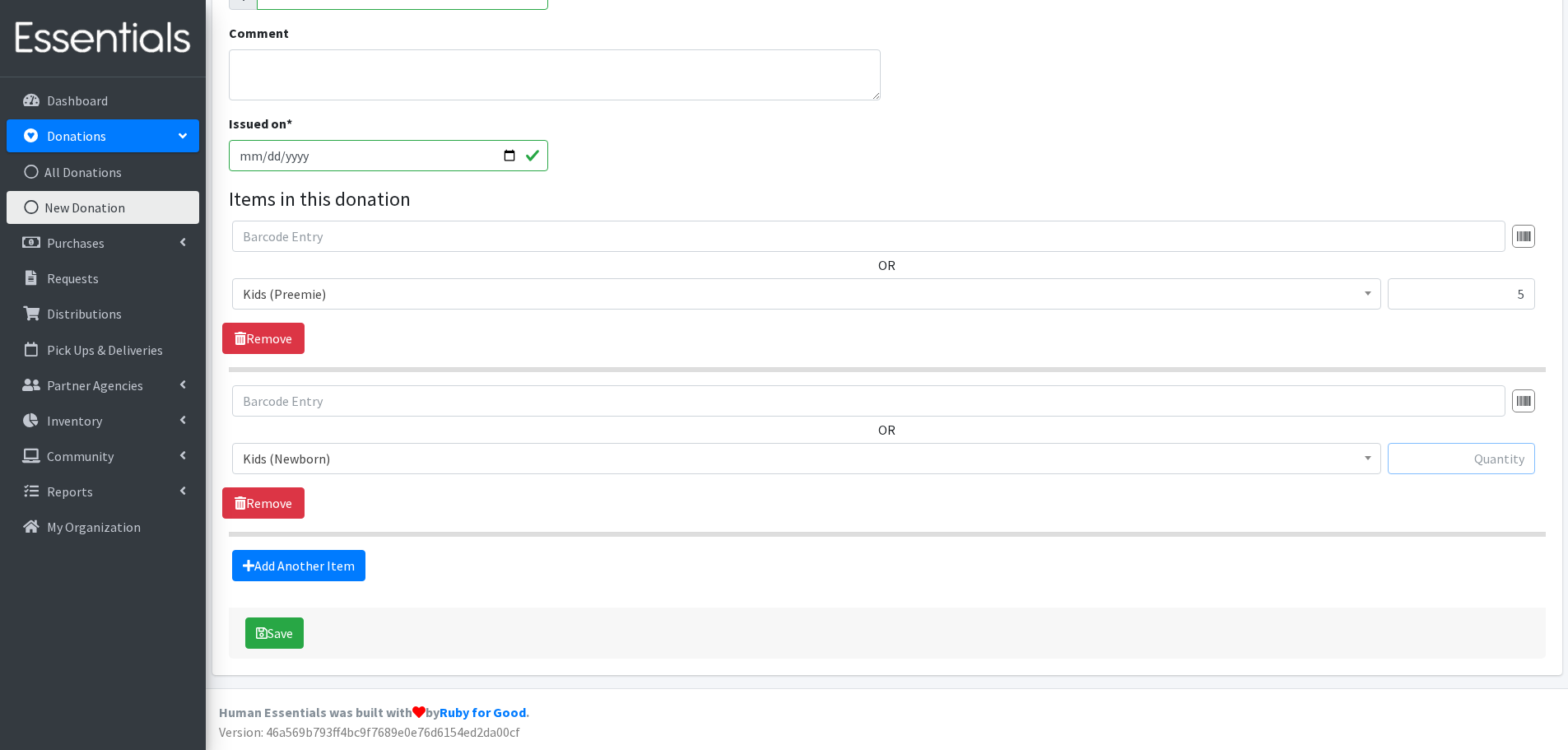
click at [1436, 448] on input "text" at bounding box center [1461, 458] width 148 height 31
type input "74"
click at [326, 557] on link "Add Another Item" at bounding box center [299, 565] width 133 height 31
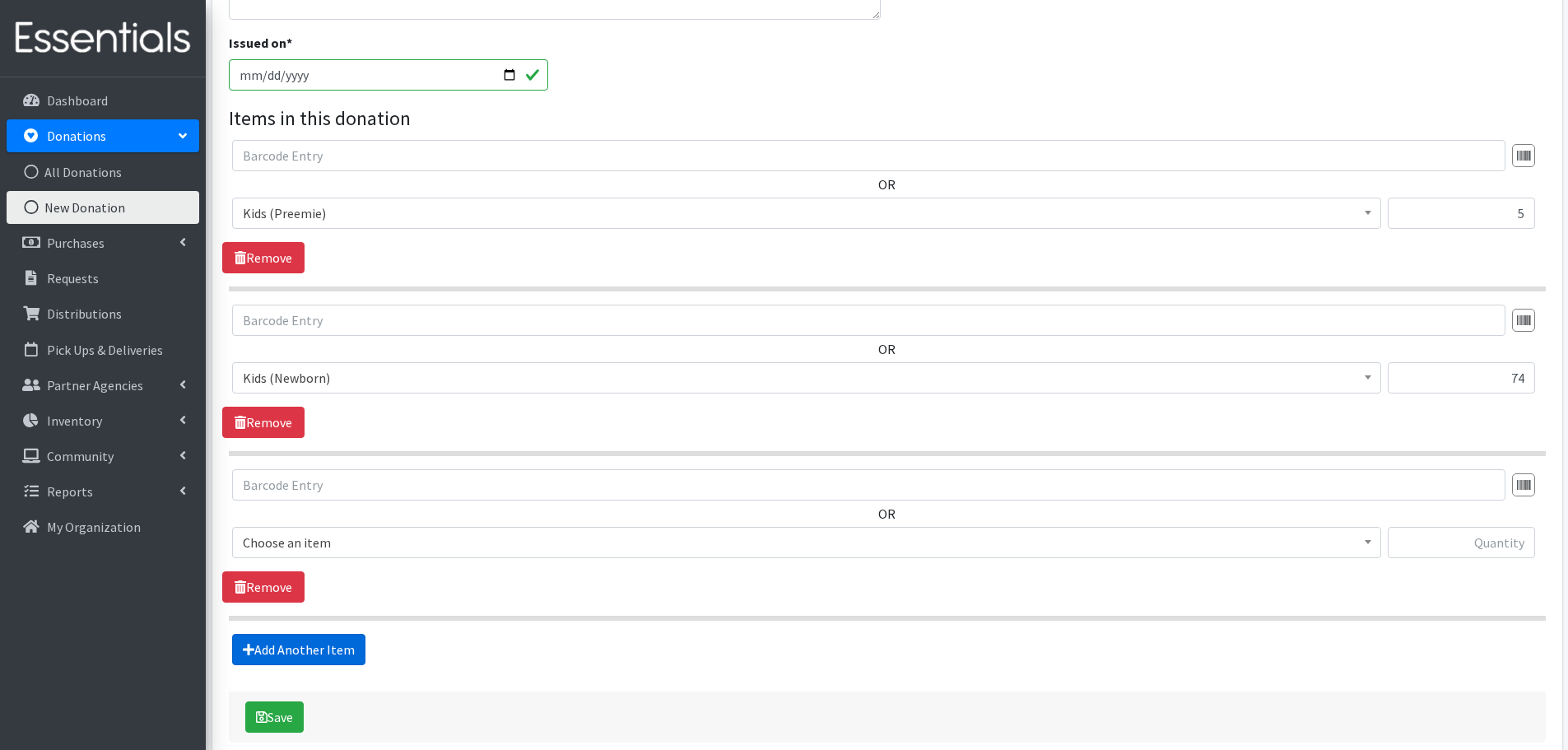
scroll to position [548, 0]
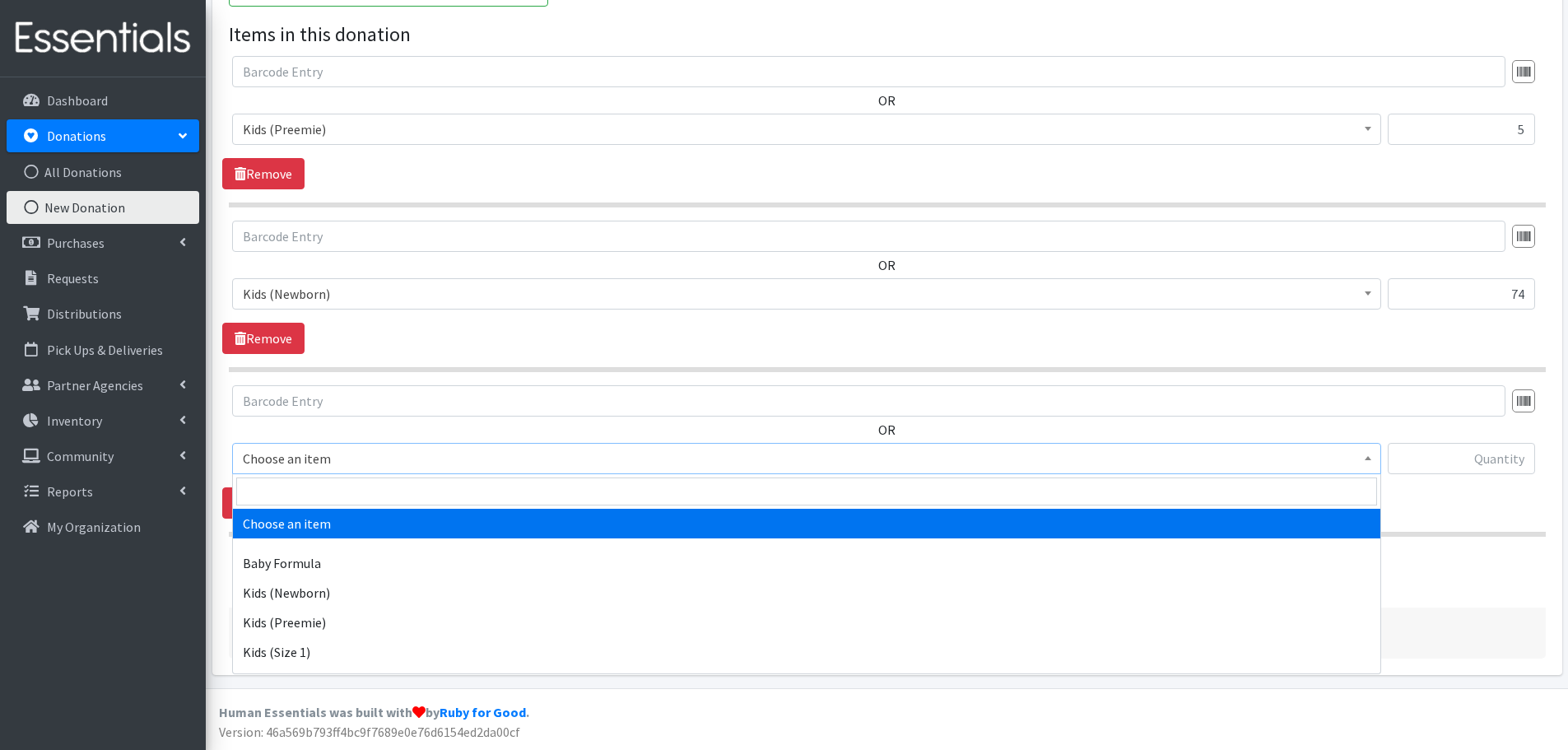
click at [302, 456] on span "Choose an item" at bounding box center [807, 458] width 1128 height 23
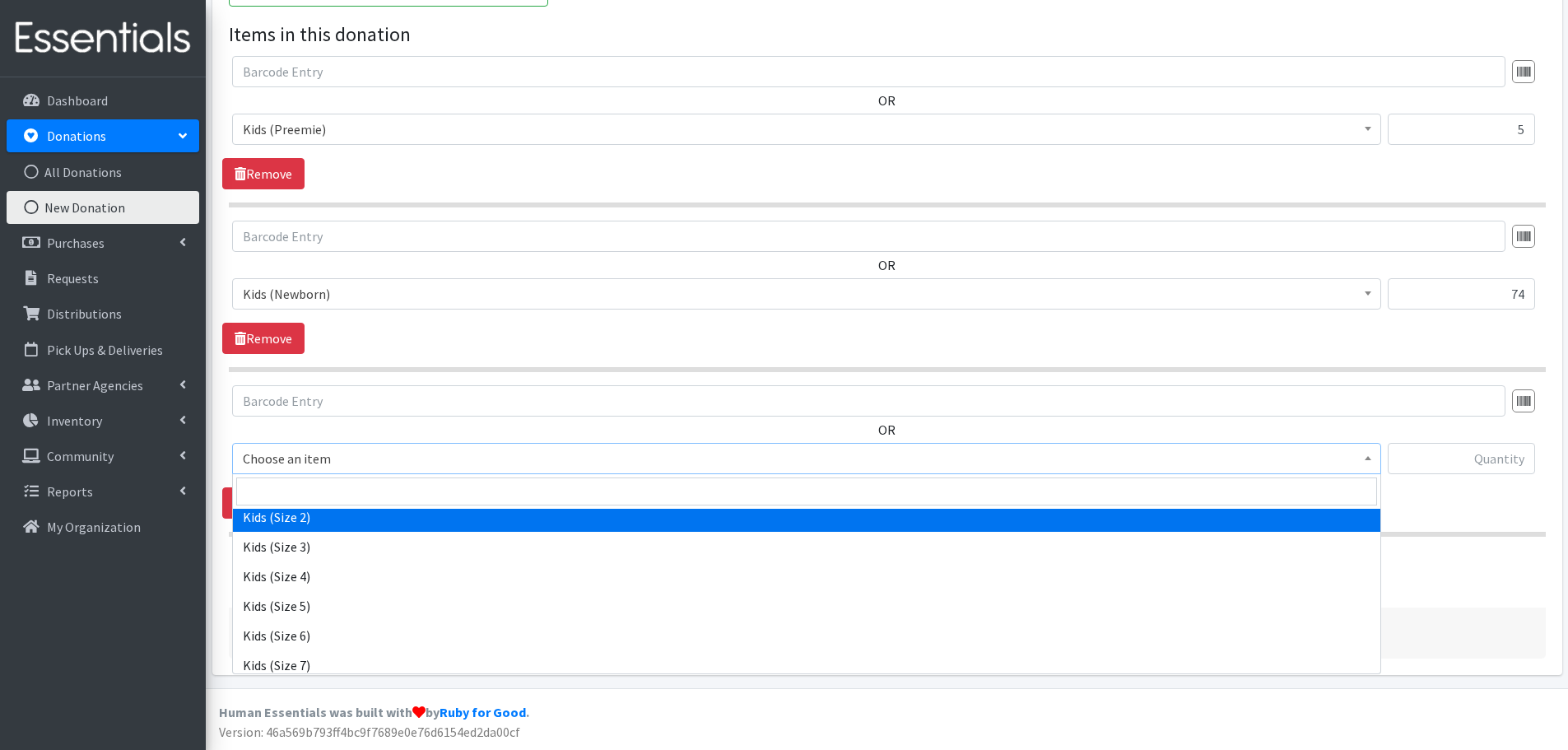
scroll to position [83, 0]
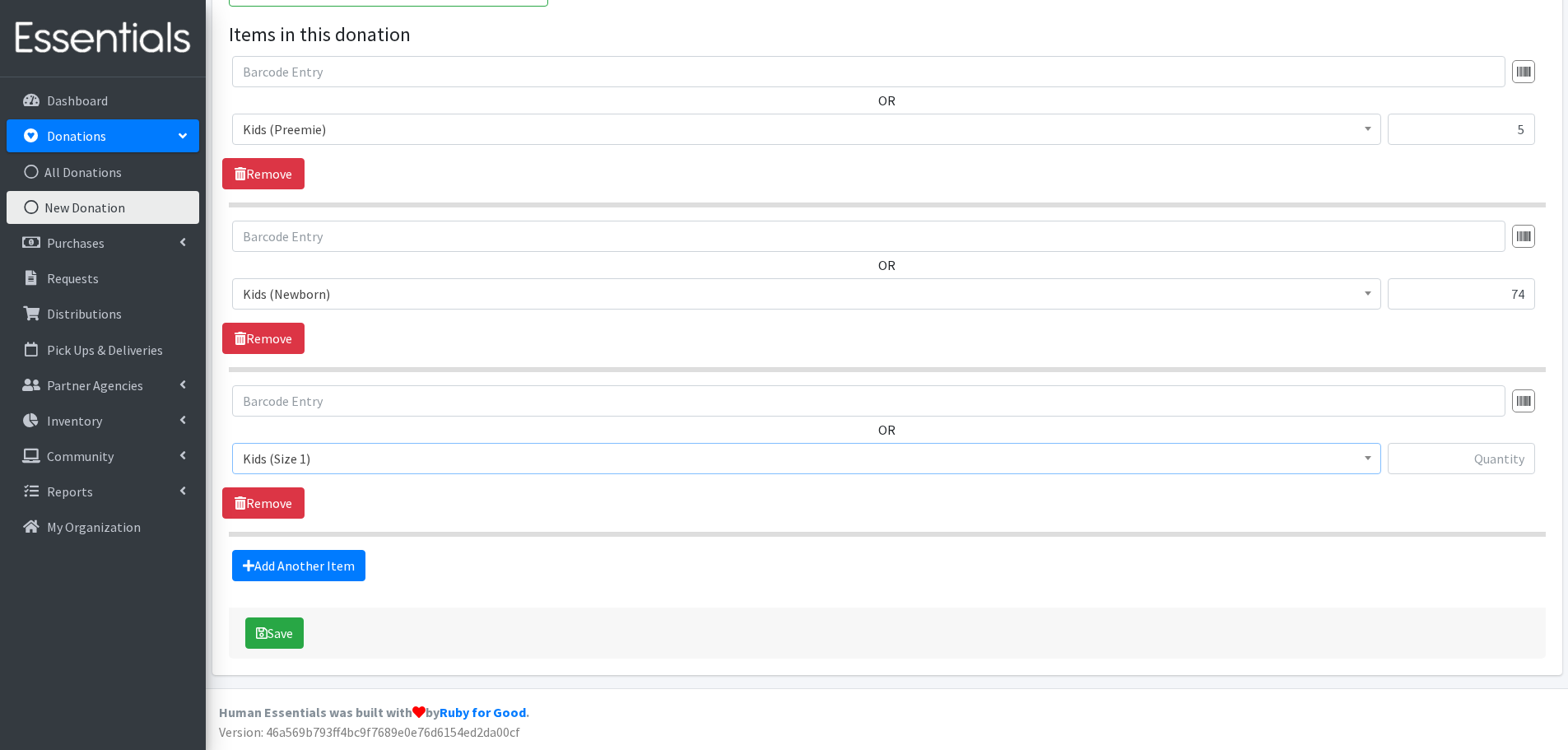
select select "453"
click at [1491, 462] on input "text" at bounding box center [1461, 458] width 148 height 31
type input "91"
click at [330, 570] on link "Add Another Item" at bounding box center [299, 565] width 133 height 31
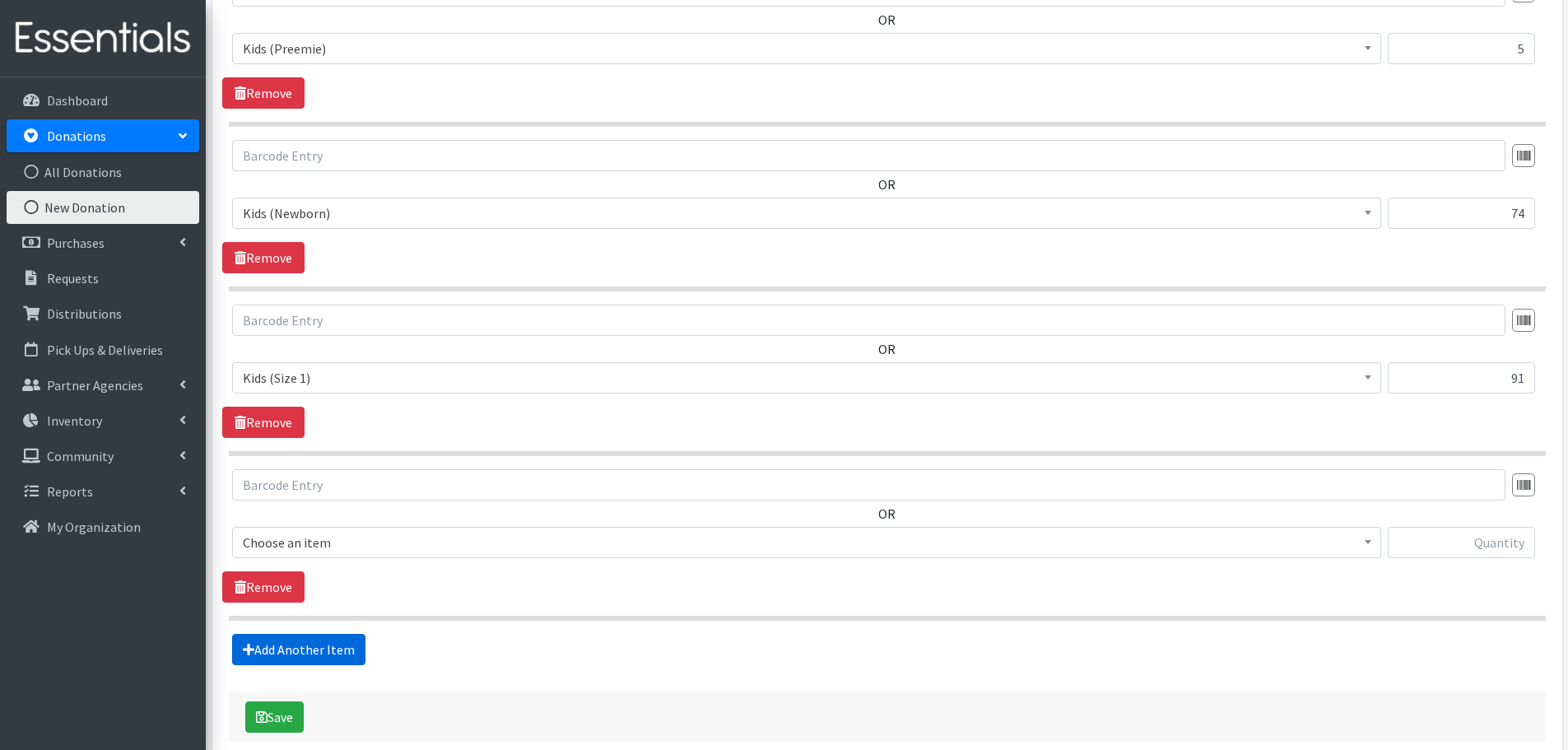
scroll to position [712, 0]
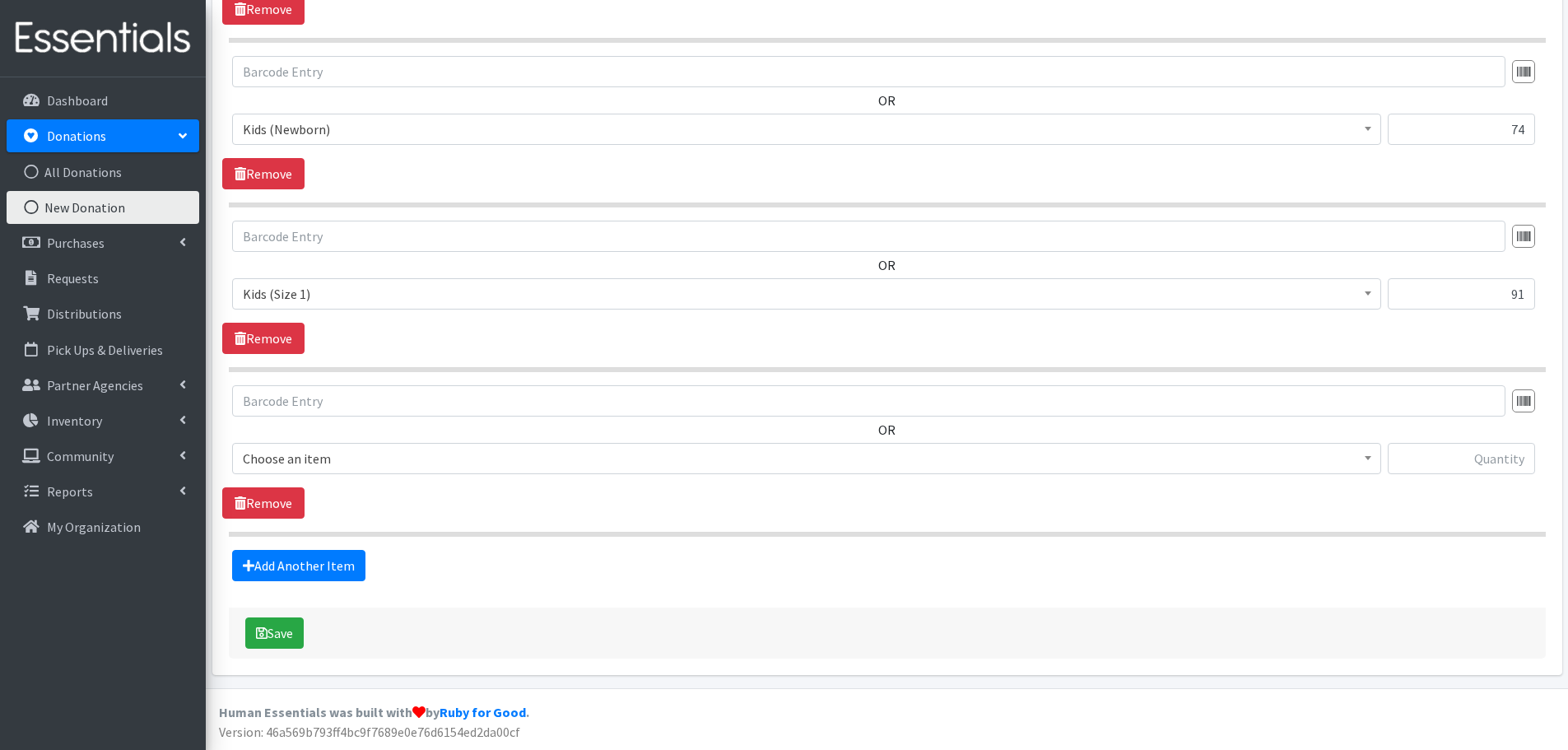
click at [297, 463] on span "Choose an item" at bounding box center [807, 458] width 1128 height 23
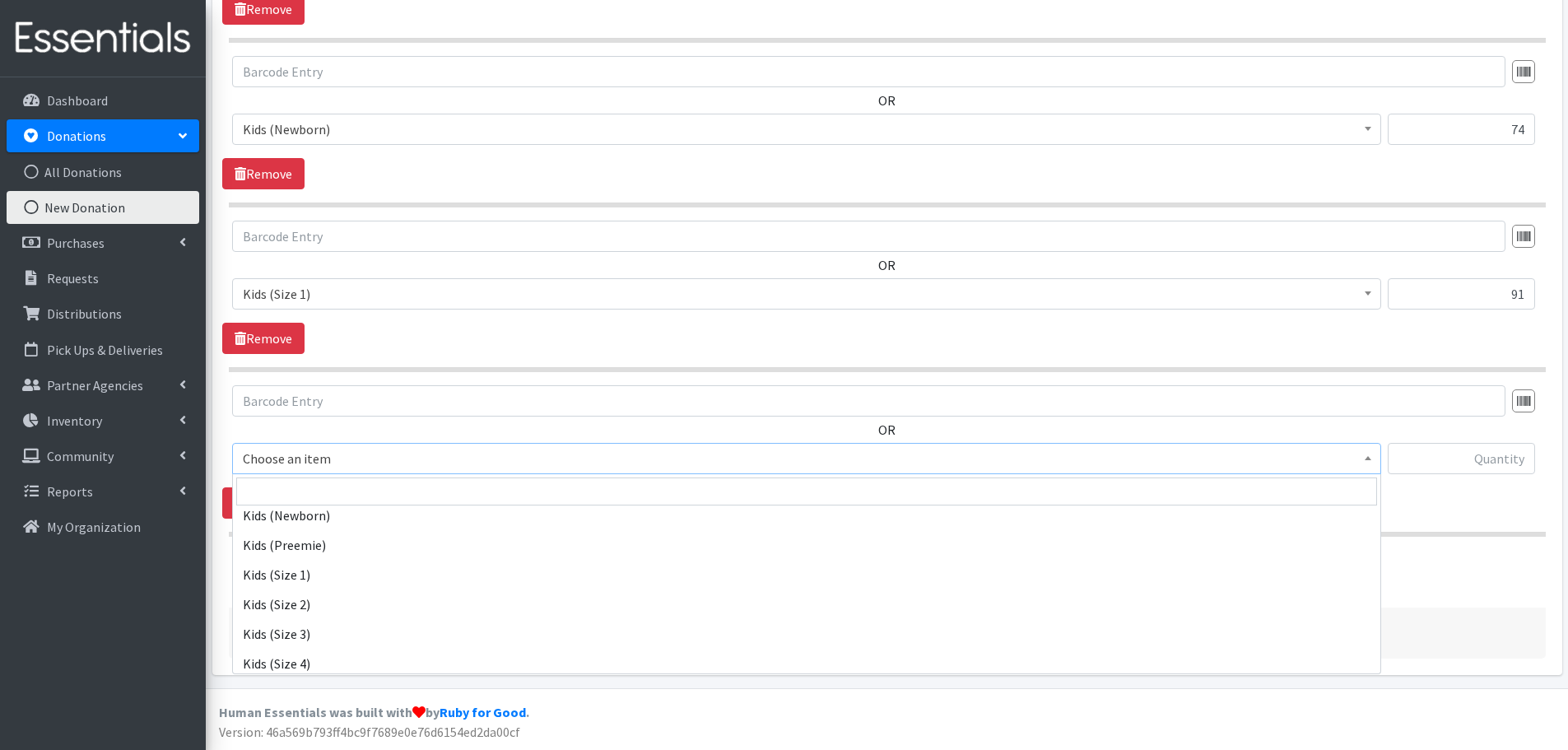
scroll to position [164, 0]
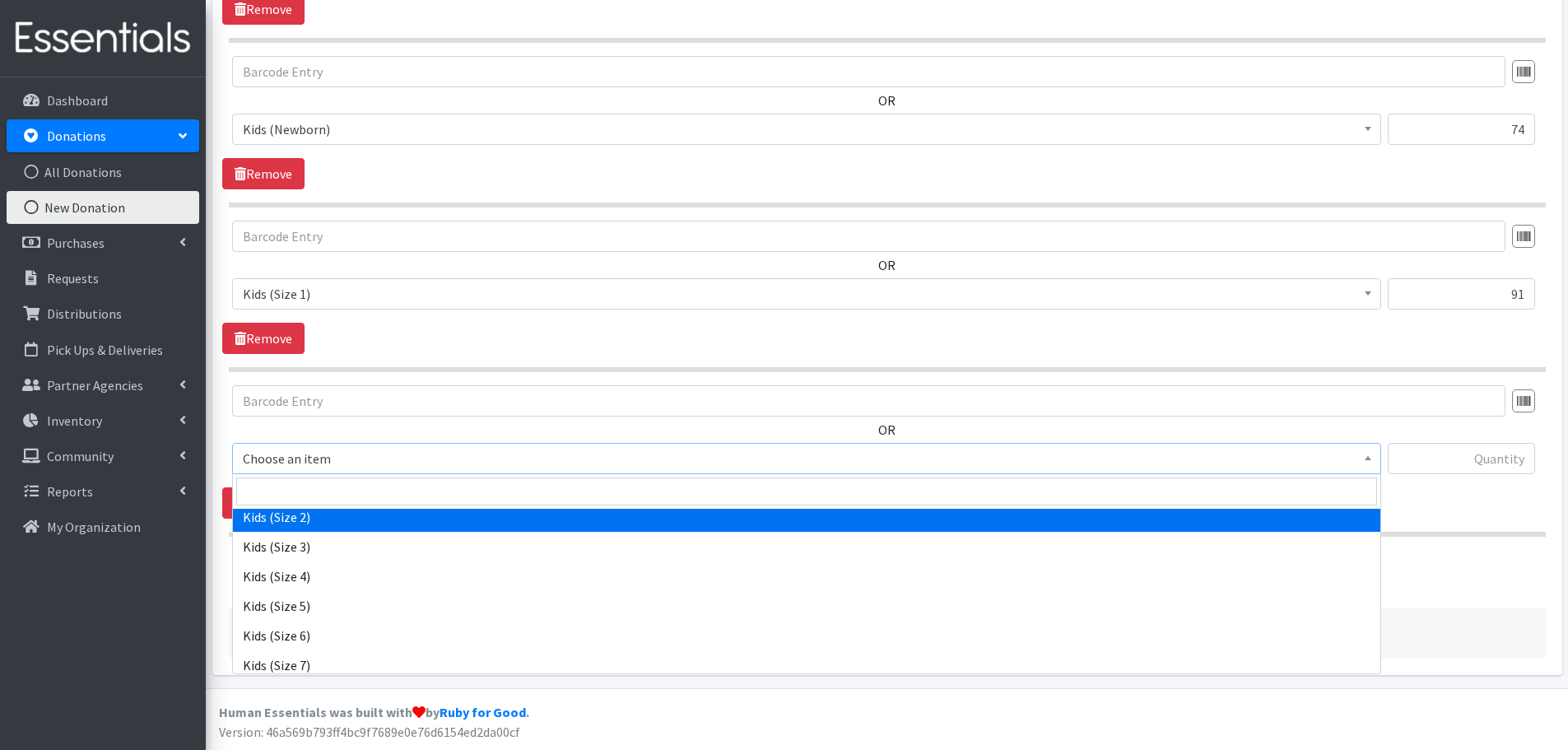
select select "440"
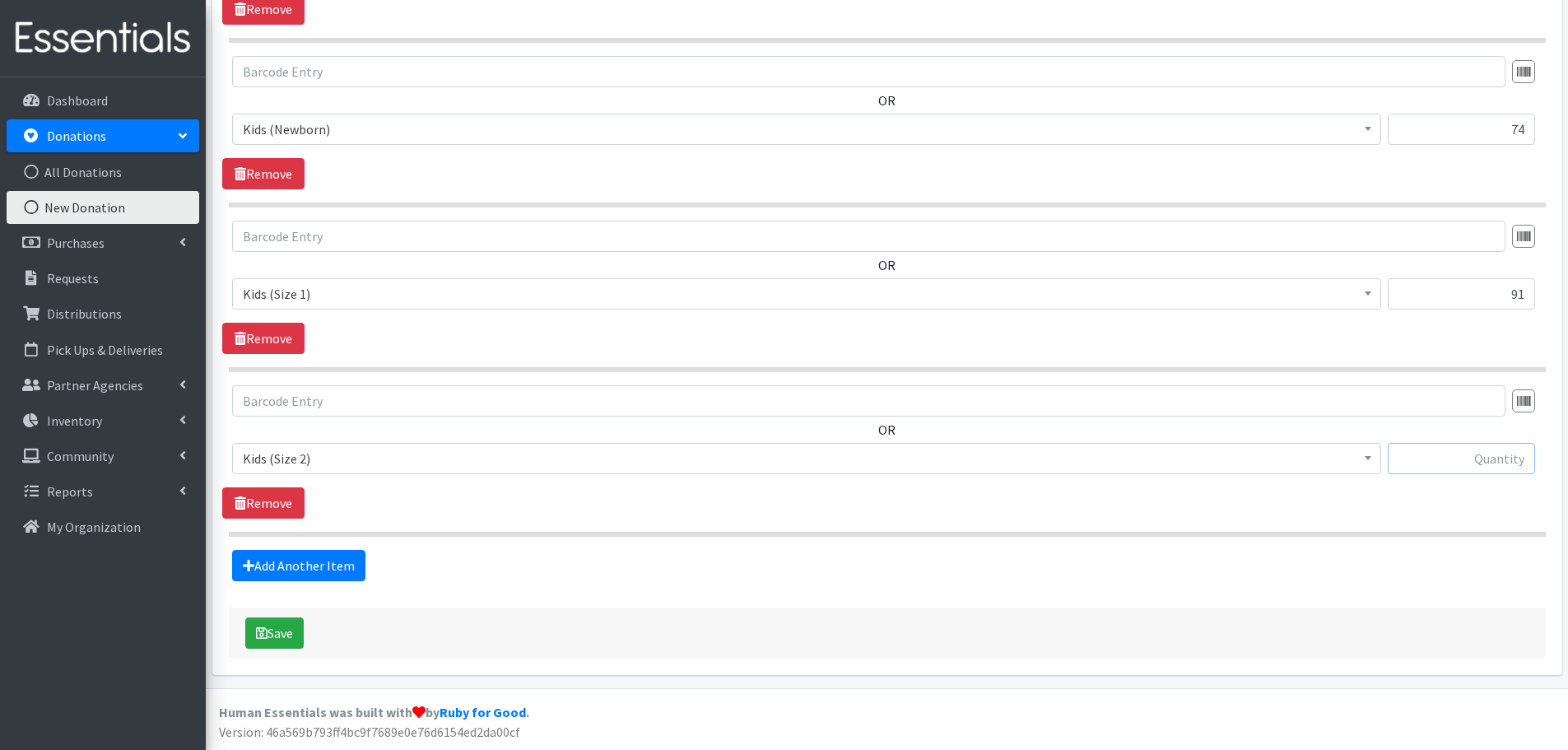
click at [1507, 463] on input "text" at bounding box center [1461, 458] width 148 height 31
type input "190"
click at [361, 566] on link "Add Another Item" at bounding box center [299, 565] width 133 height 31
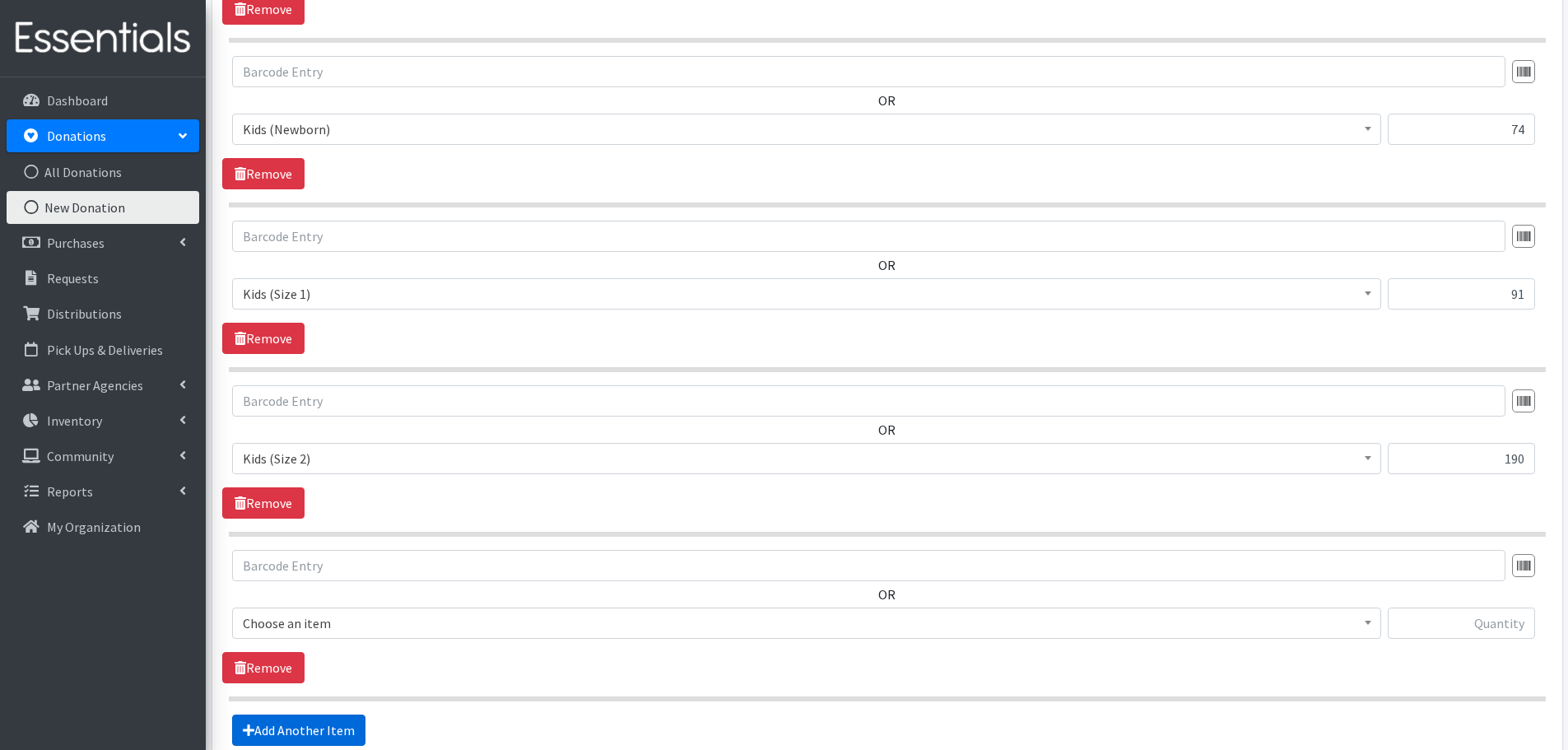
scroll to position [877, 0]
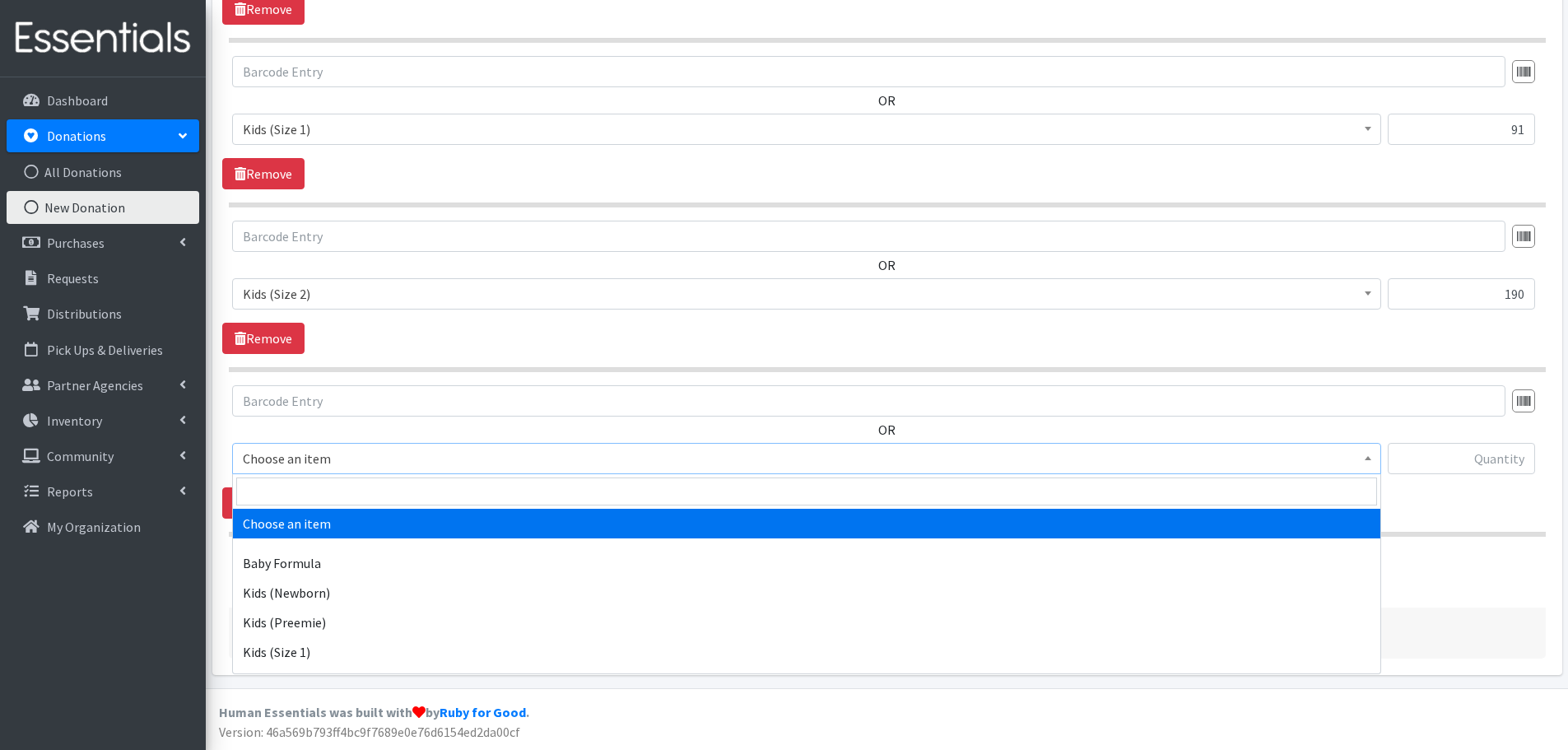
click at [307, 463] on span "Choose an item" at bounding box center [807, 458] width 1128 height 23
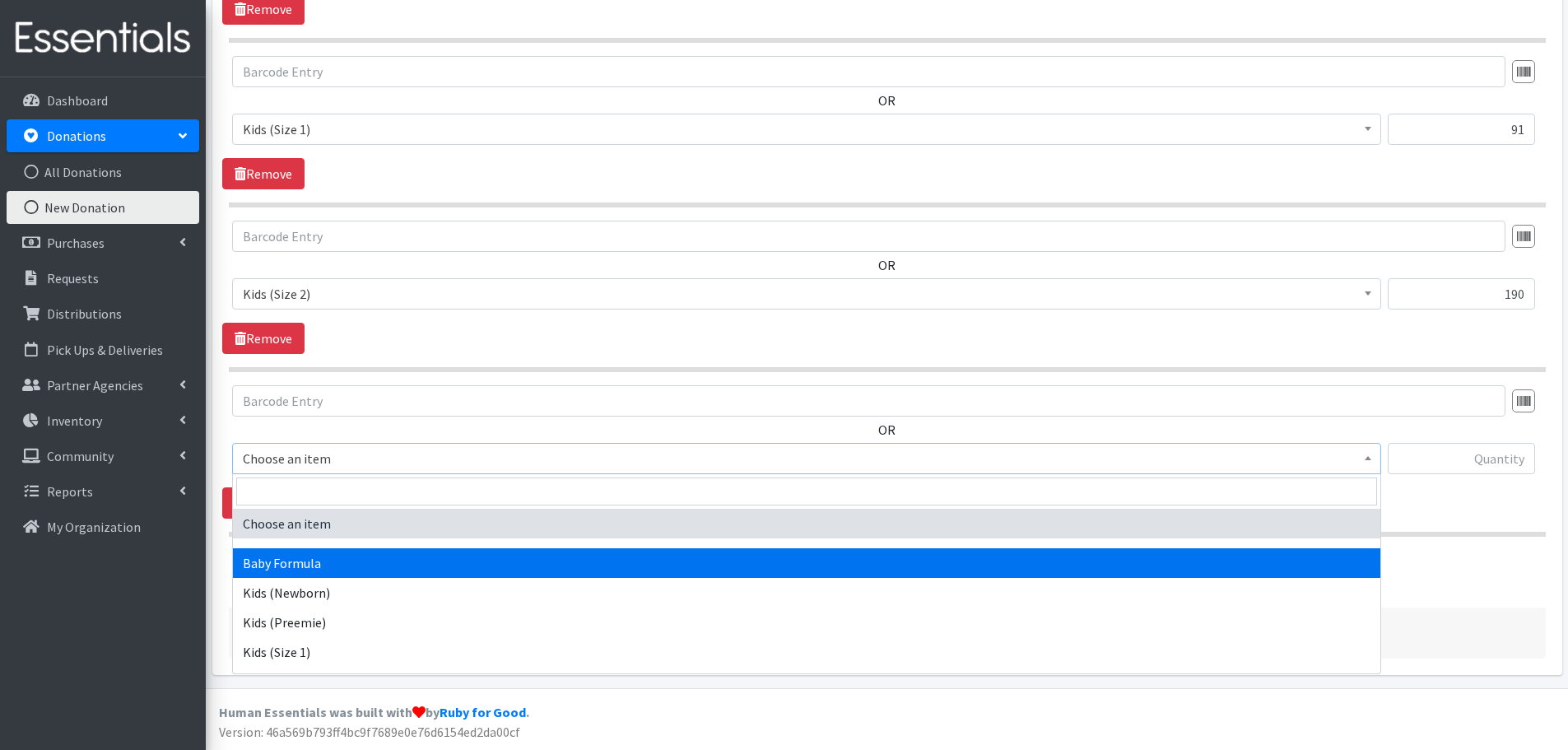
scroll to position [83, 0]
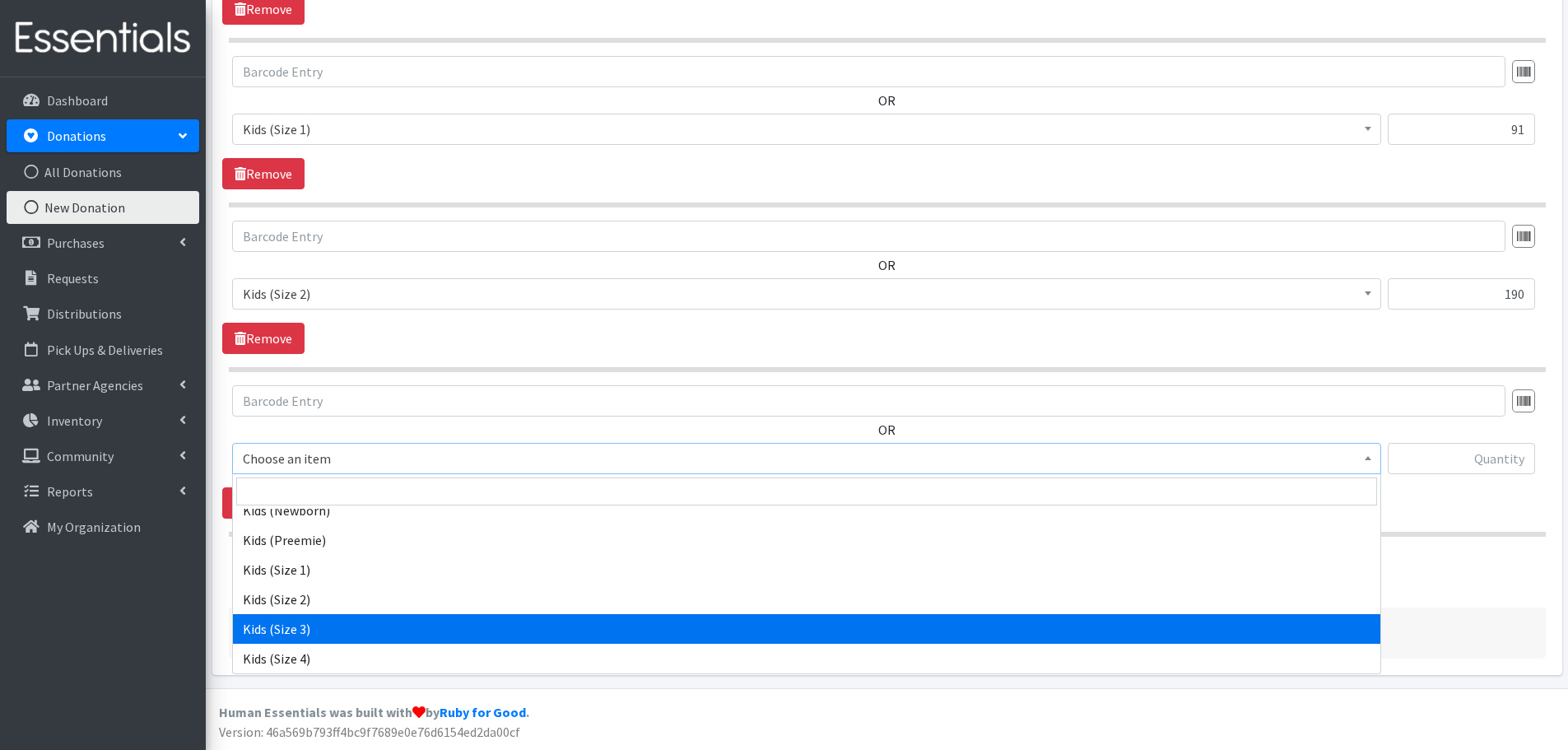
select select "442"
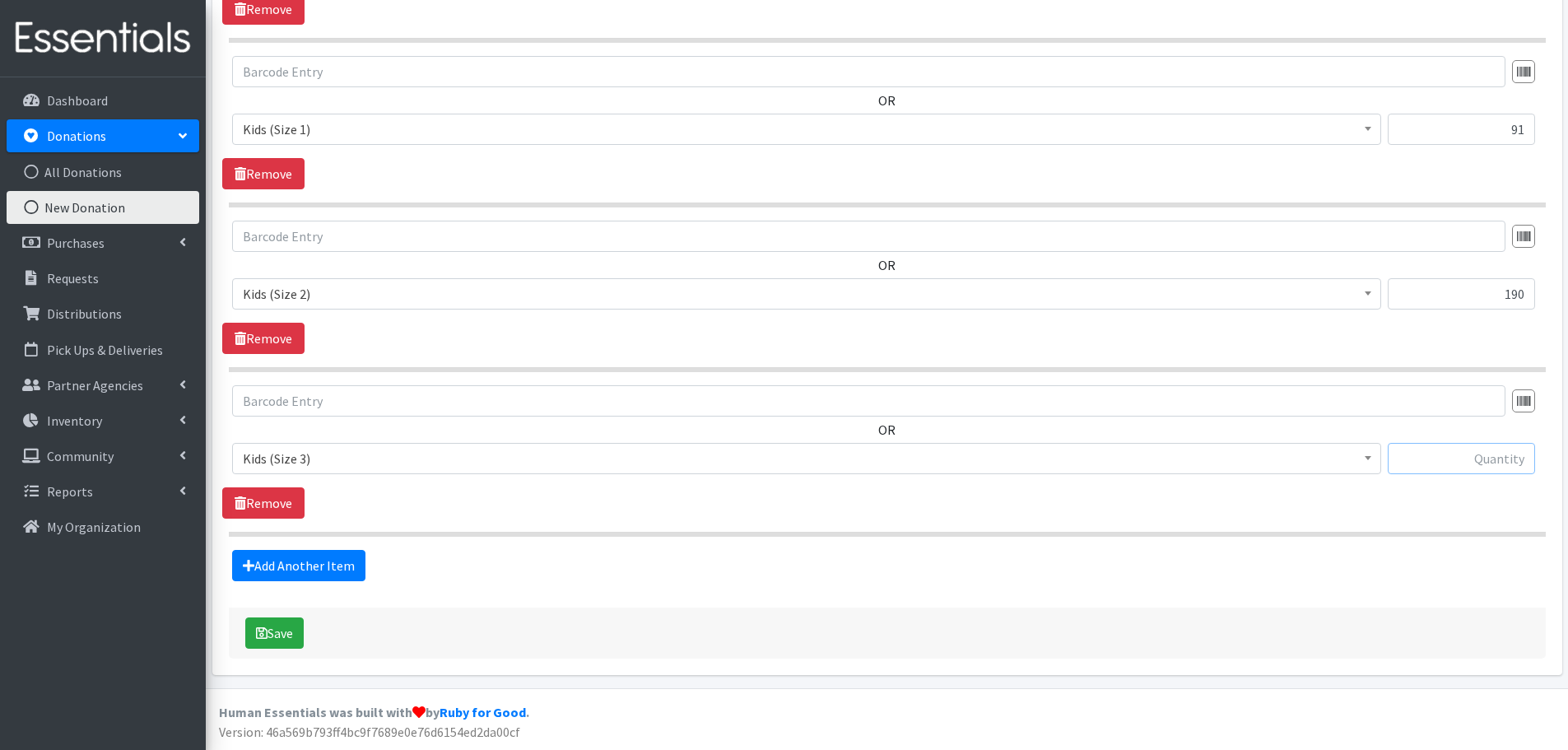
click at [1397, 448] on input "text" at bounding box center [1461, 458] width 148 height 31
type input "206"
click at [286, 559] on link "Add Another Item" at bounding box center [299, 565] width 133 height 31
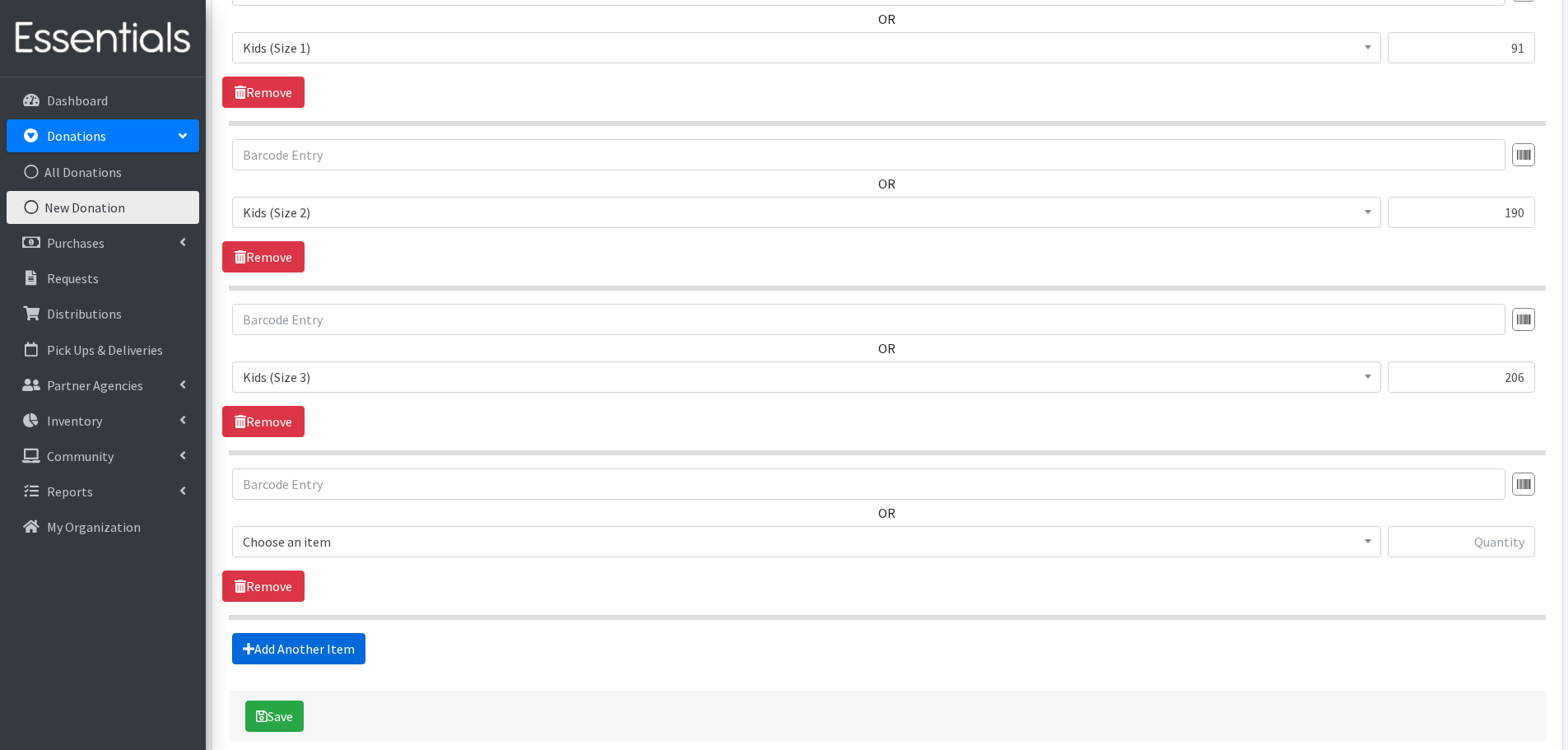
scroll to position [1042, 0]
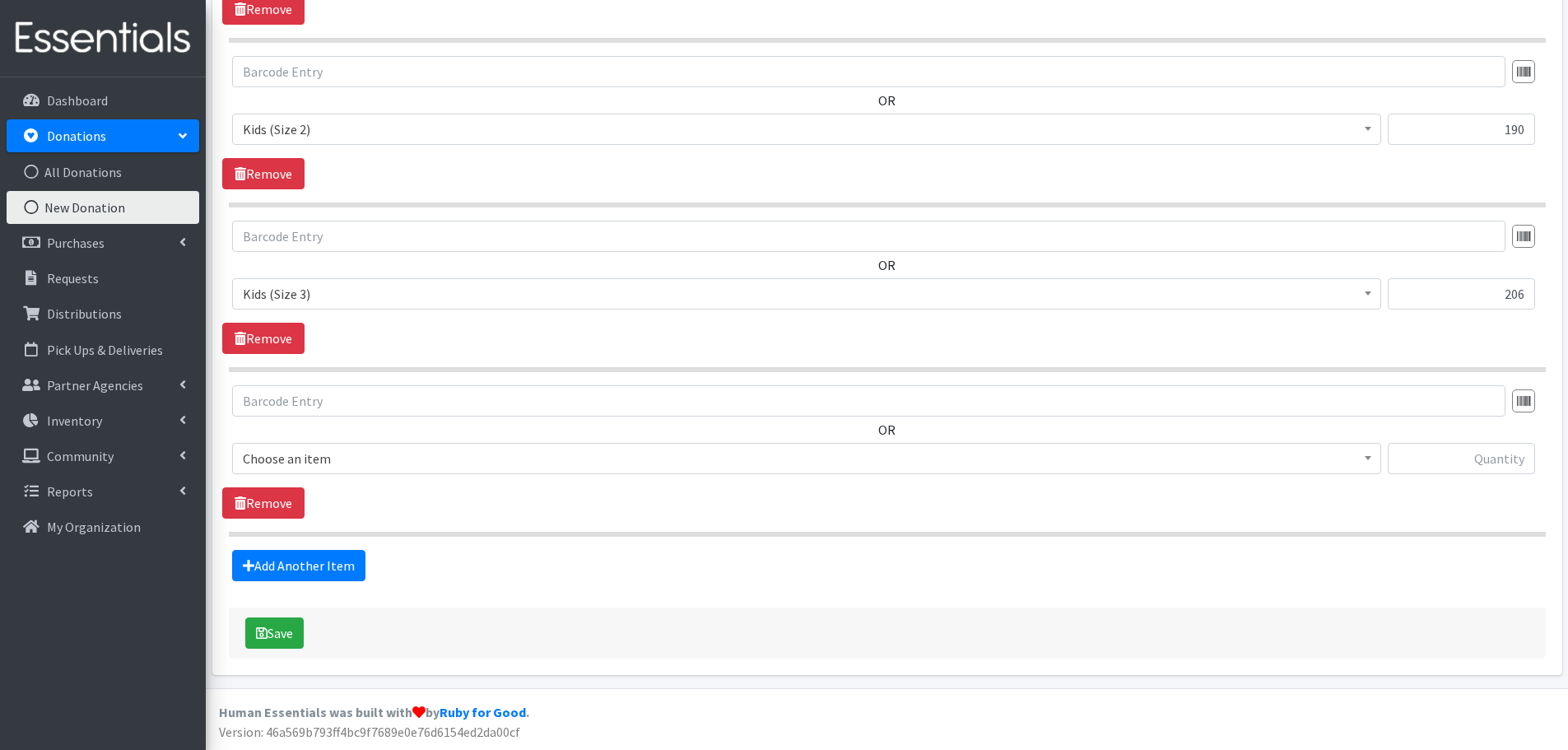
click at [288, 466] on span "Choose an item" at bounding box center [807, 458] width 1128 height 23
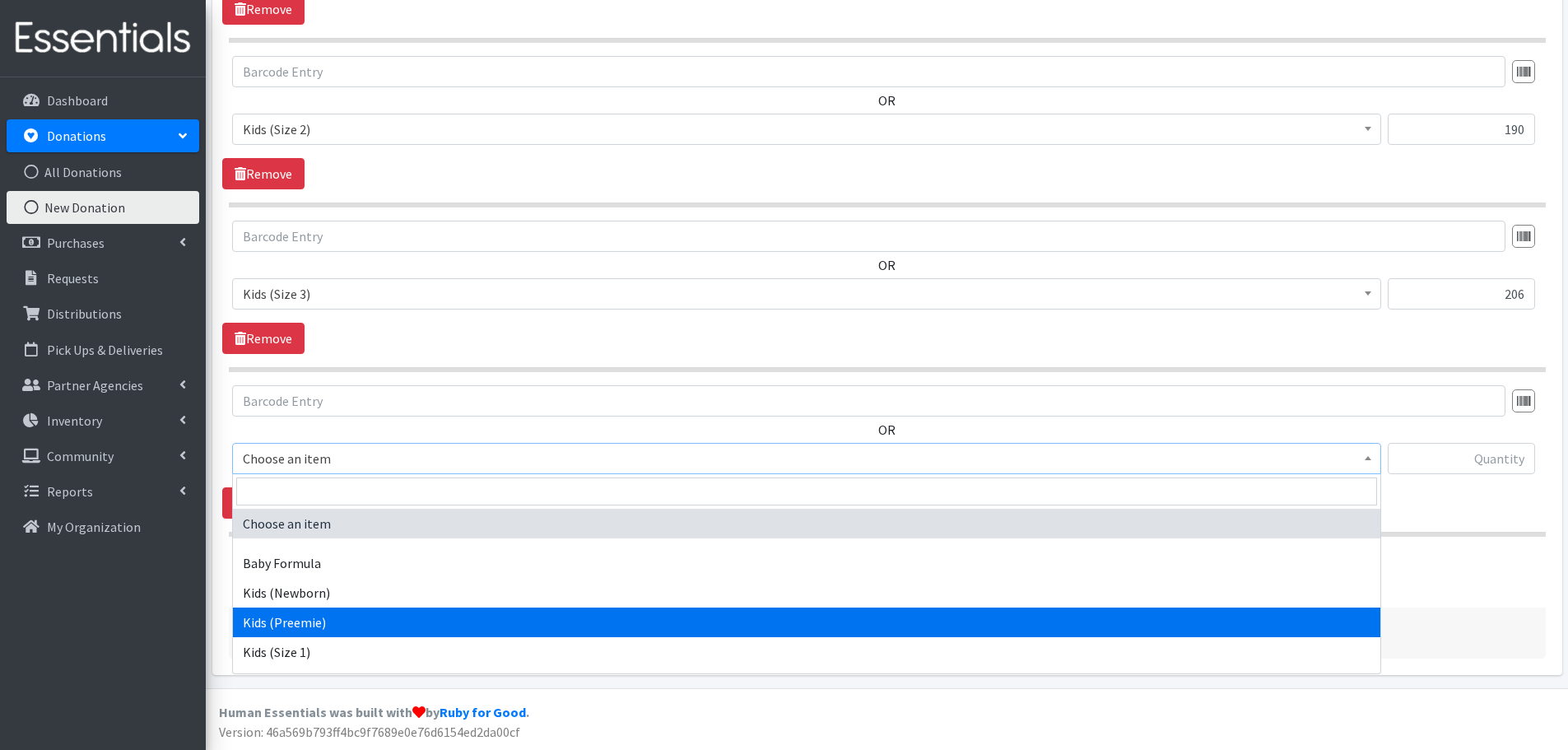
scroll to position [83, 0]
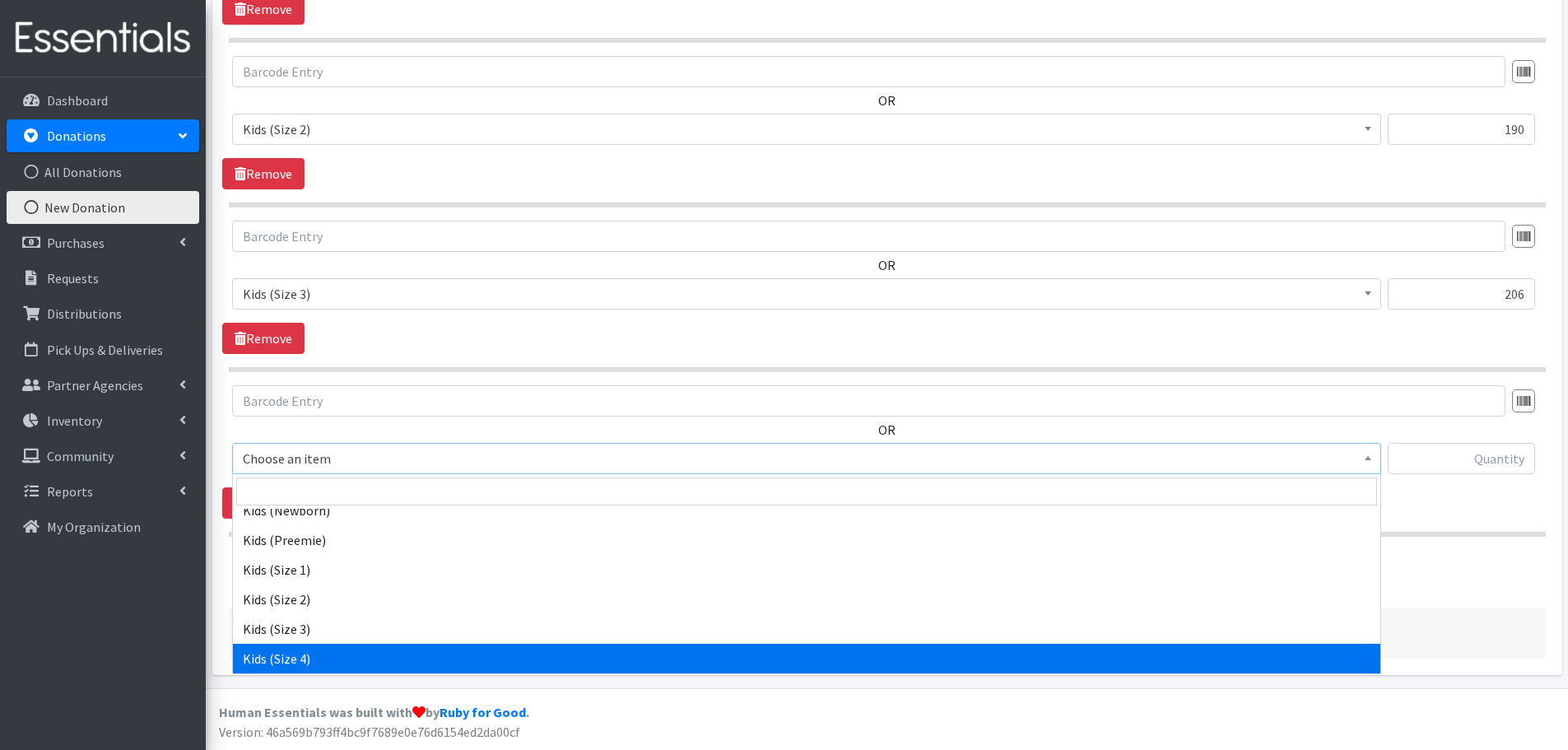
select select "459"
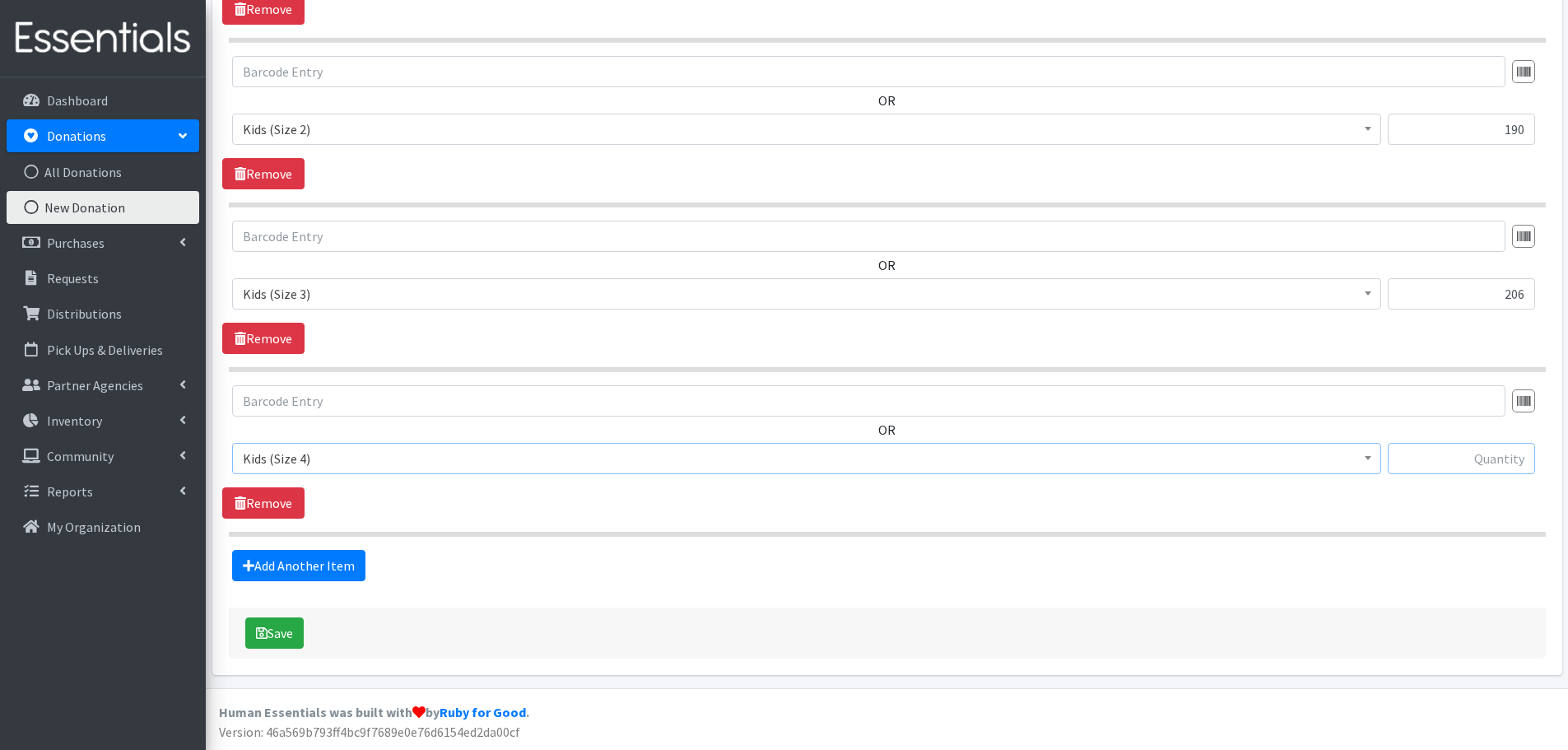
click at [1468, 462] on input "text" at bounding box center [1461, 458] width 148 height 31
type input "198"
click at [297, 554] on link "Add Another Item" at bounding box center [299, 565] width 133 height 31
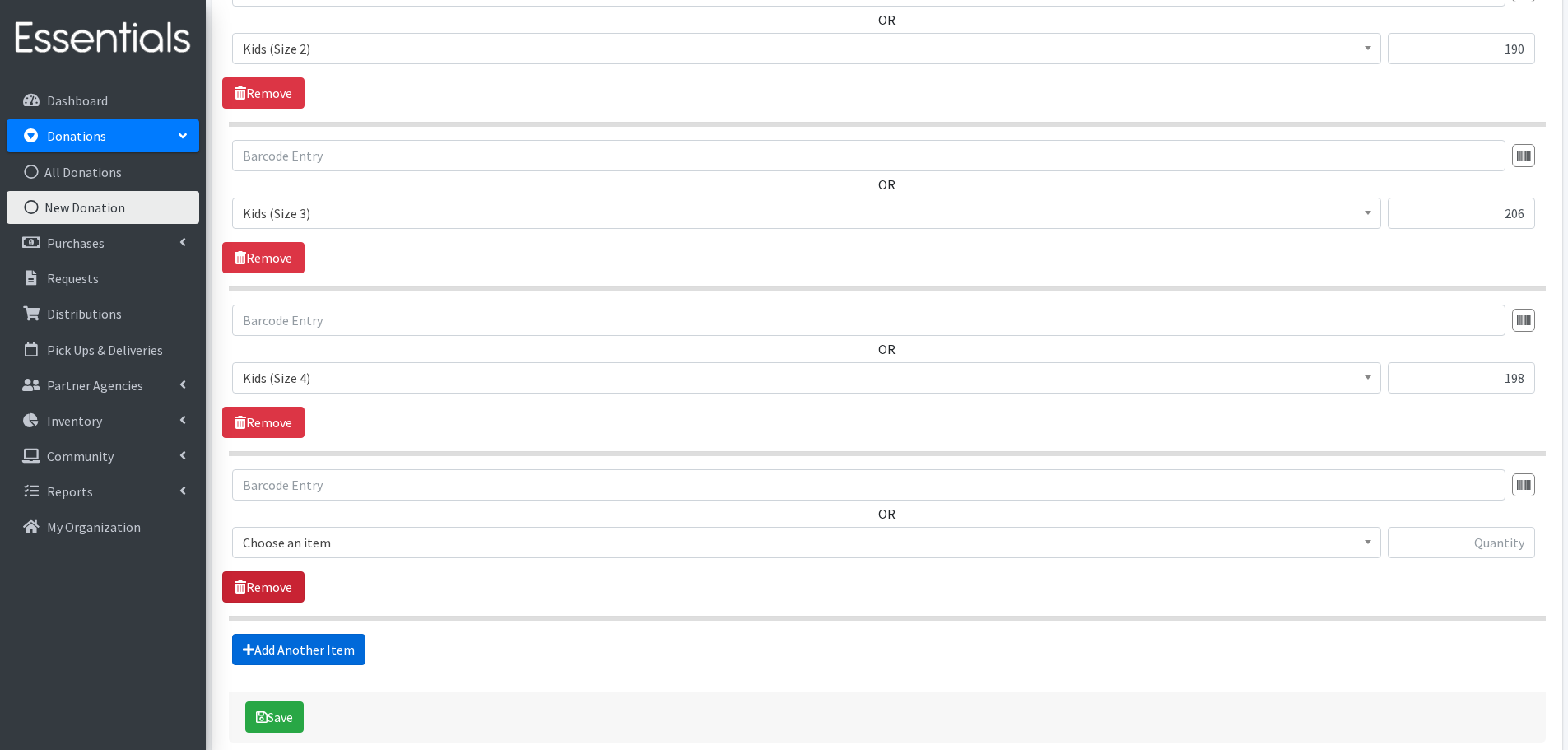
scroll to position [1207, 0]
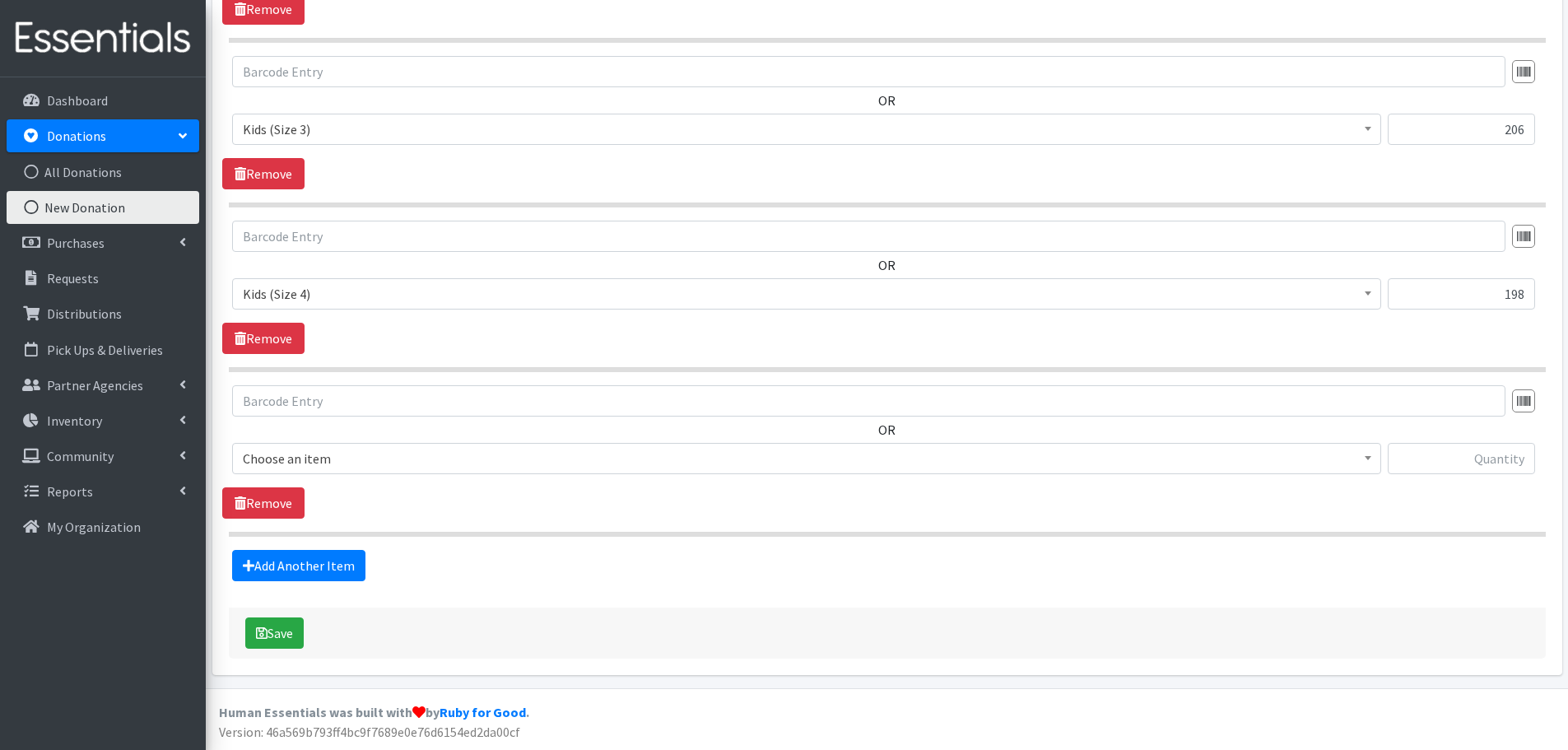
click at [259, 448] on span "Choose an item" at bounding box center [807, 458] width 1128 height 23
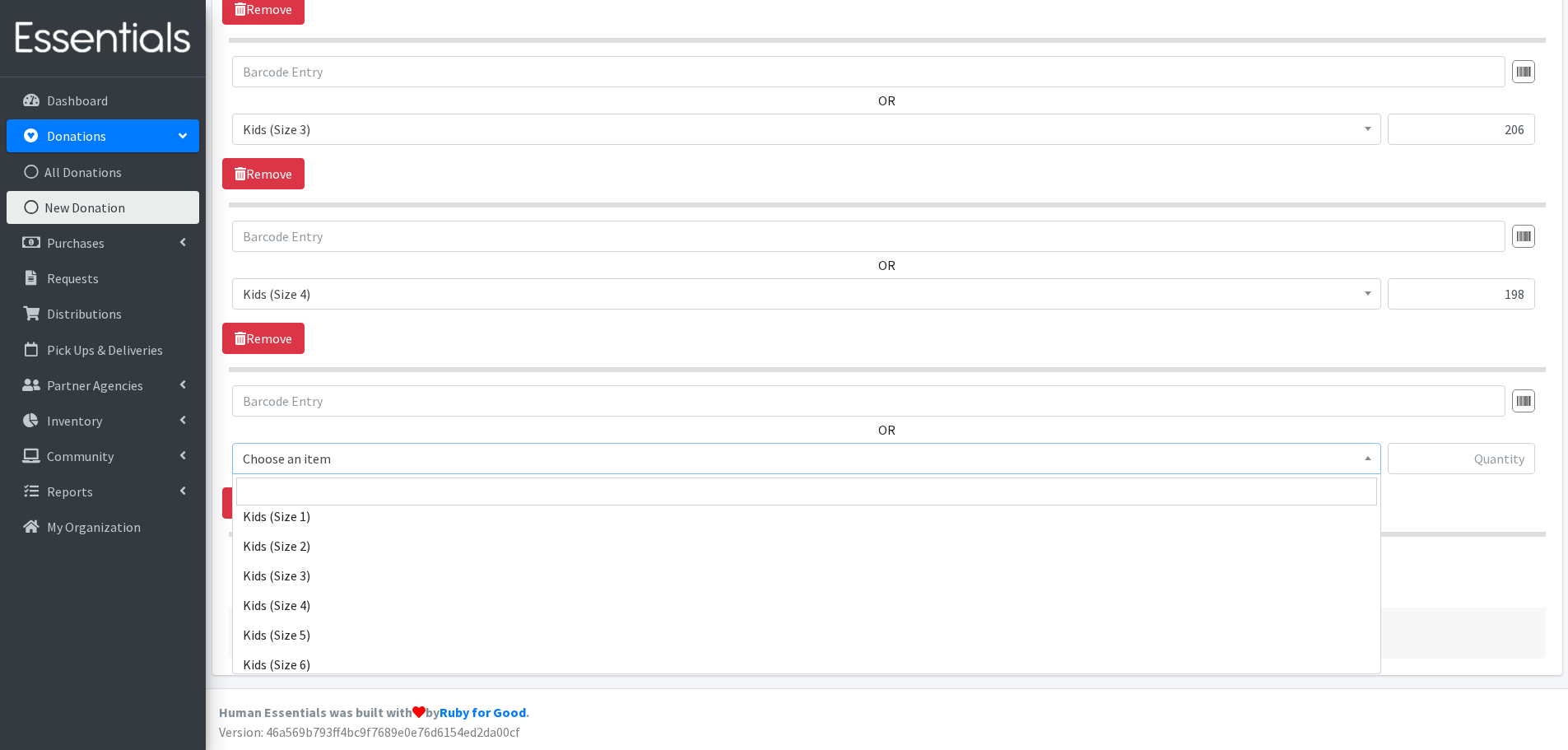
scroll to position [164, 0]
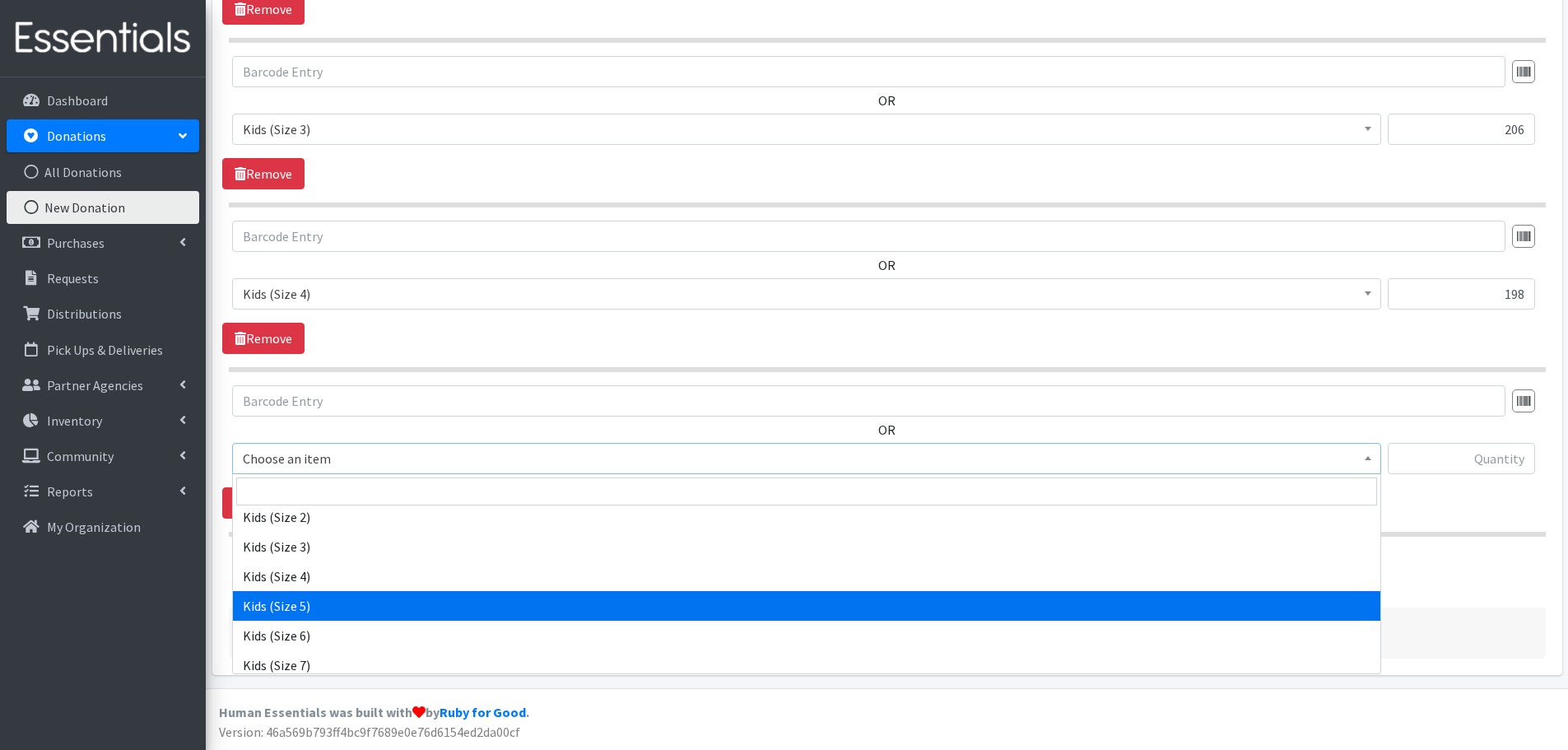
select select "460"
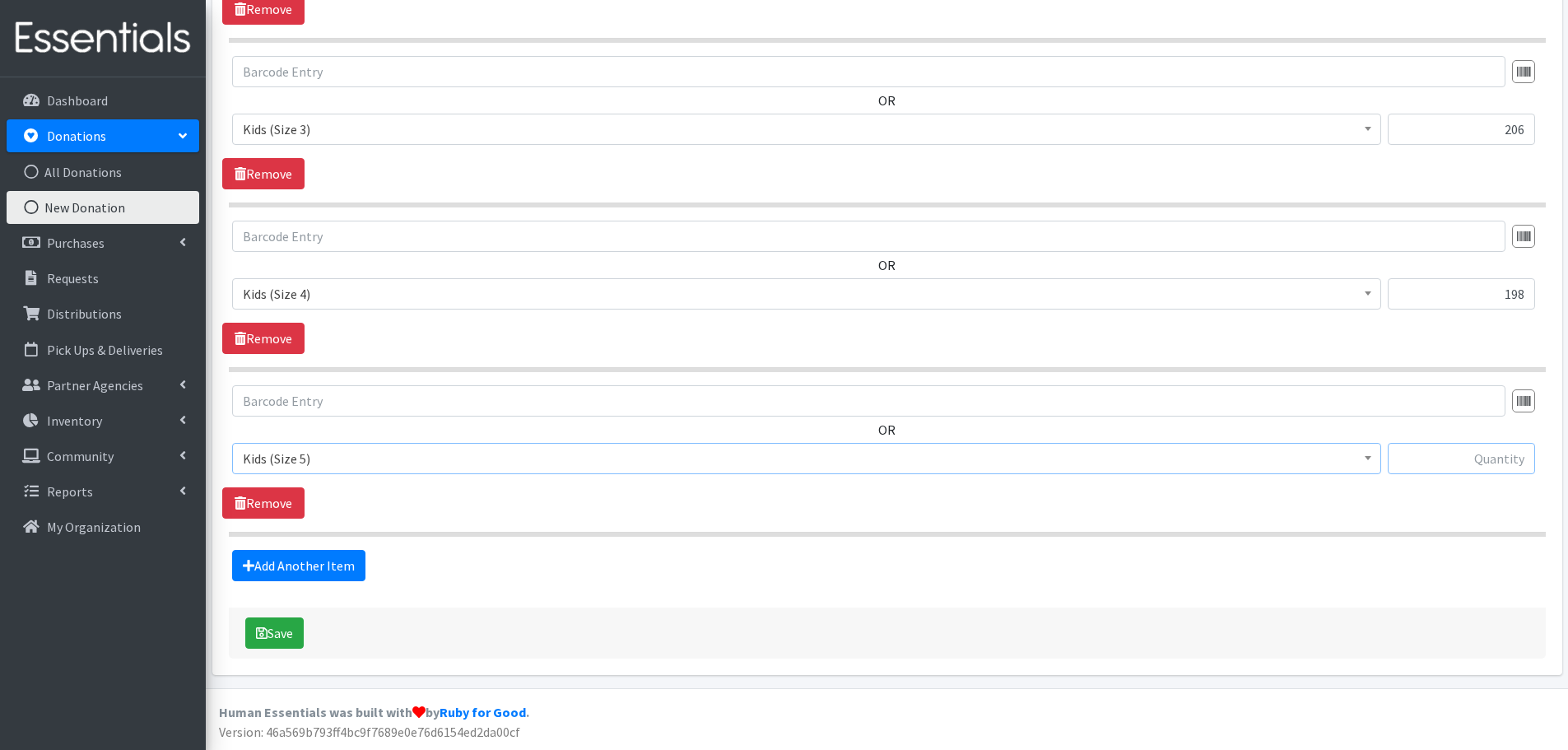
click at [1511, 461] on input "text" at bounding box center [1461, 458] width 148 height 31
type input "80"
click at [271, 561] on link "Add Another Item" at bounding box center [299, 565] width 133 height 31
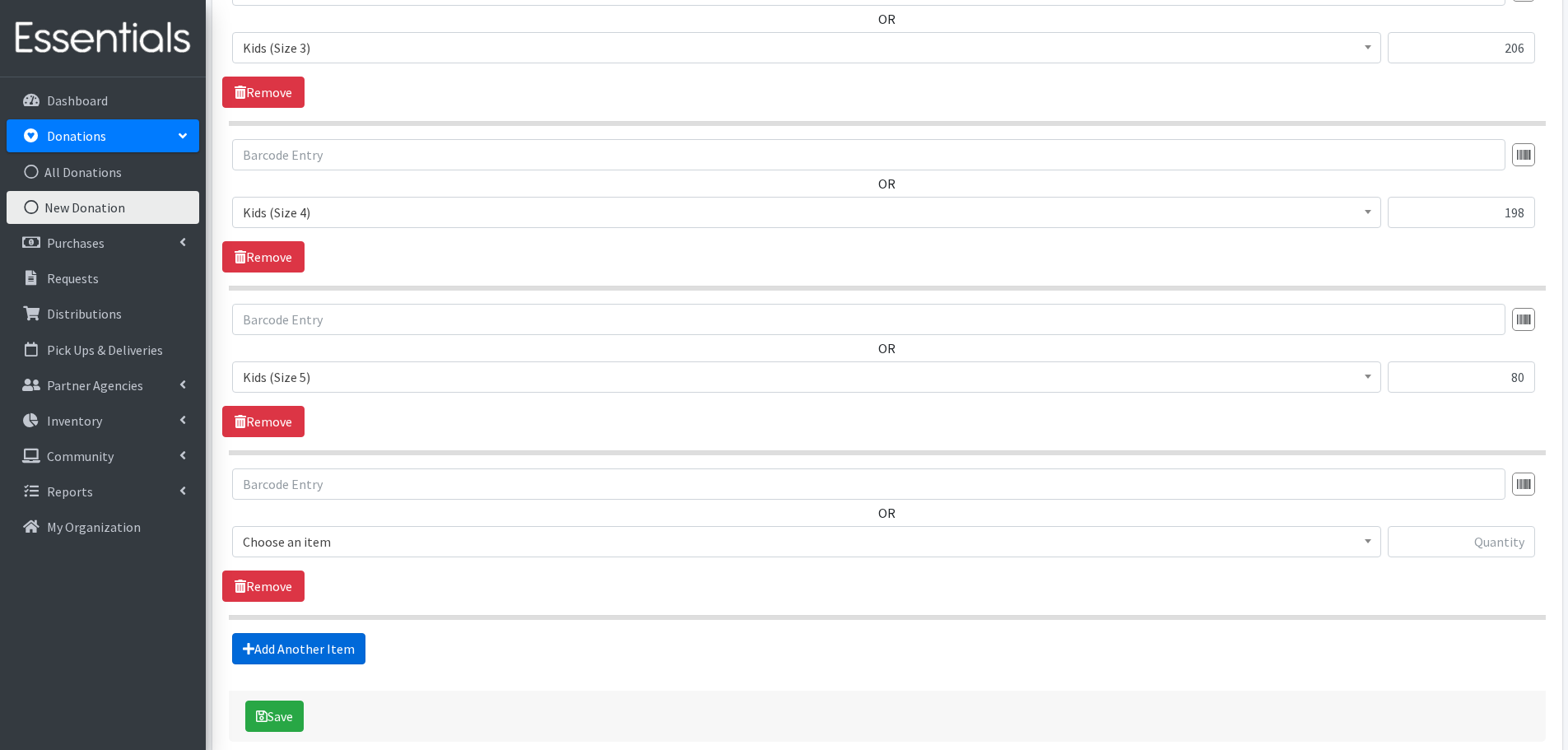
scroll to position [1371, 0]
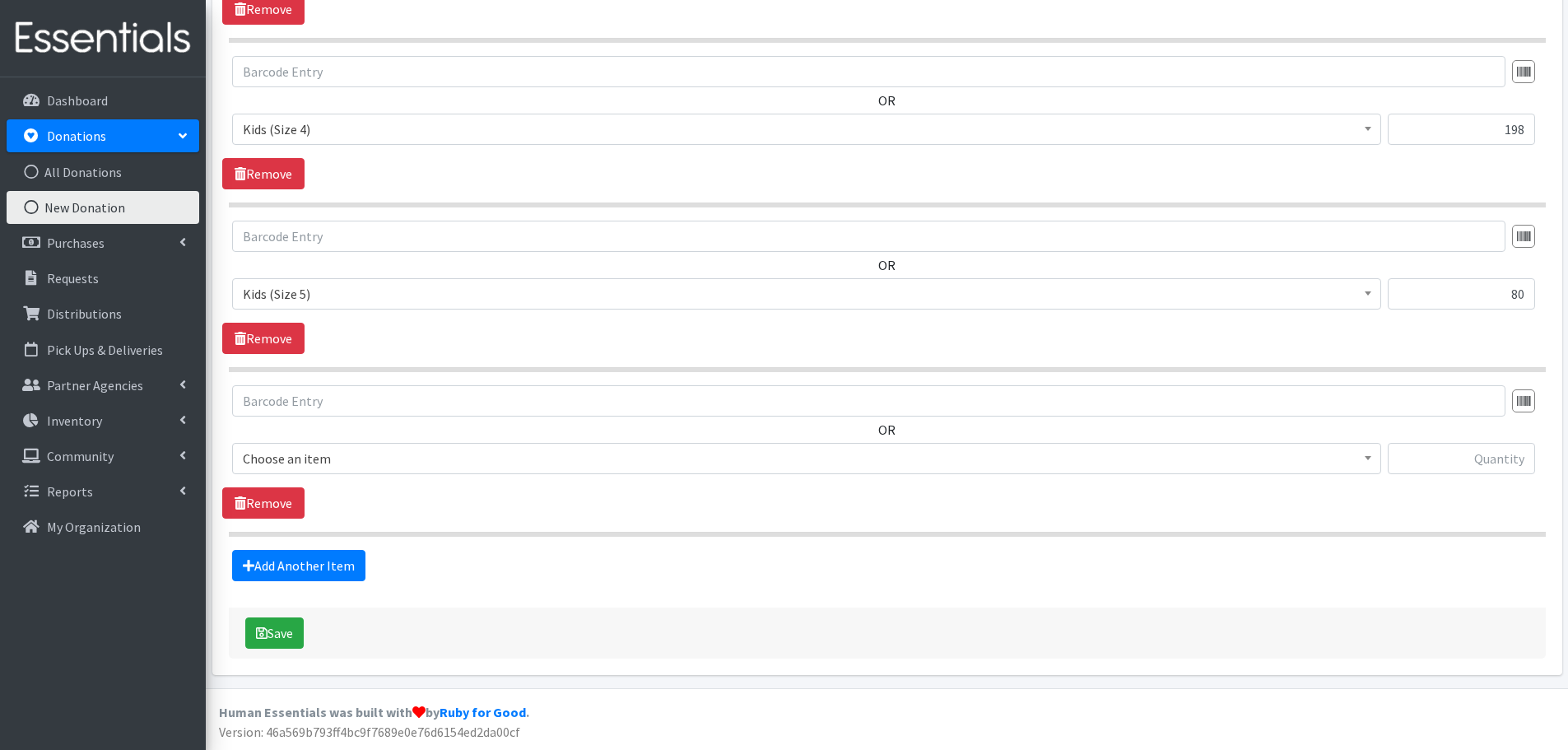
click at [278, 466] on span "Choose an item" at bounding box center [807, 458] width 1128 height 23
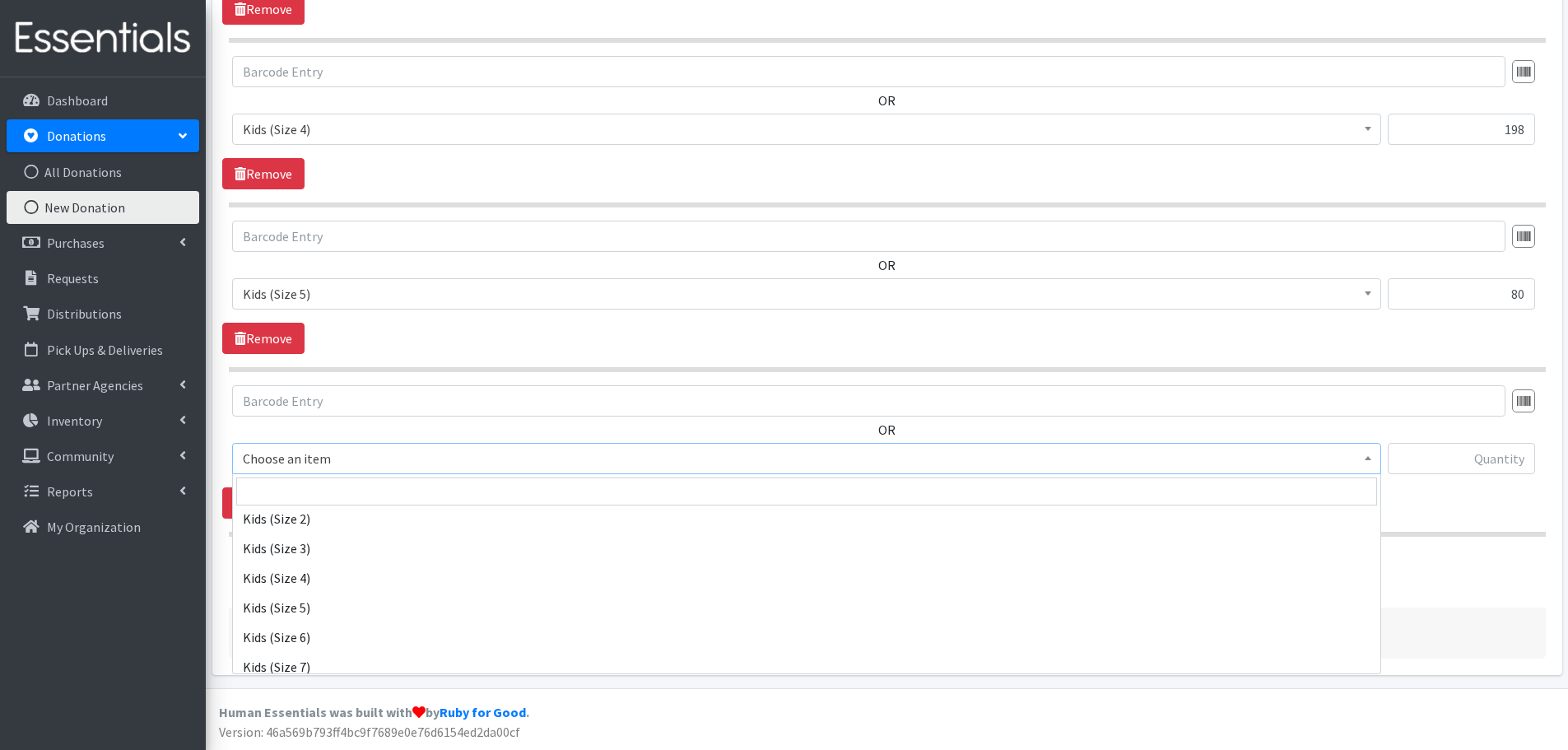
scroll to position [164, 0]
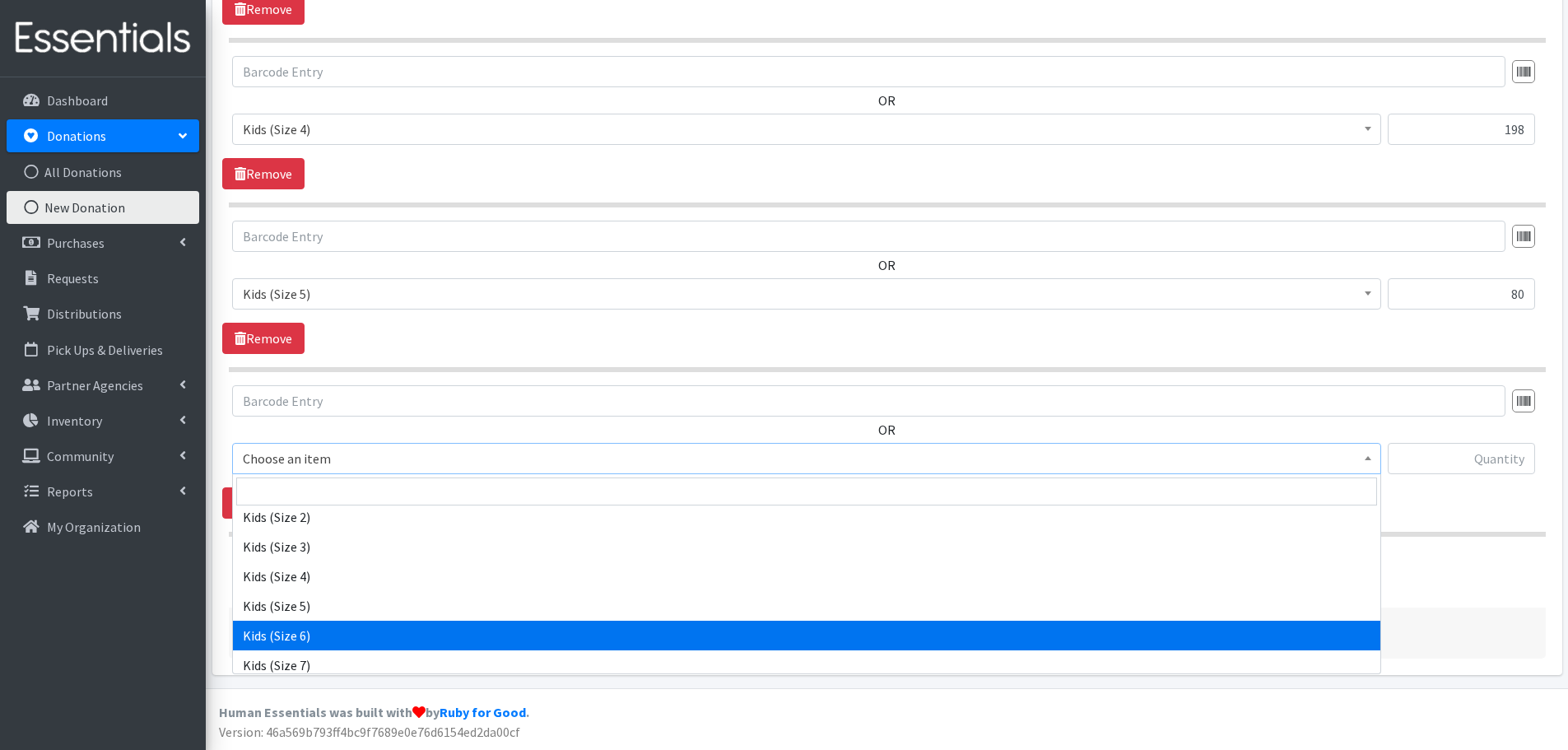
select select "462"
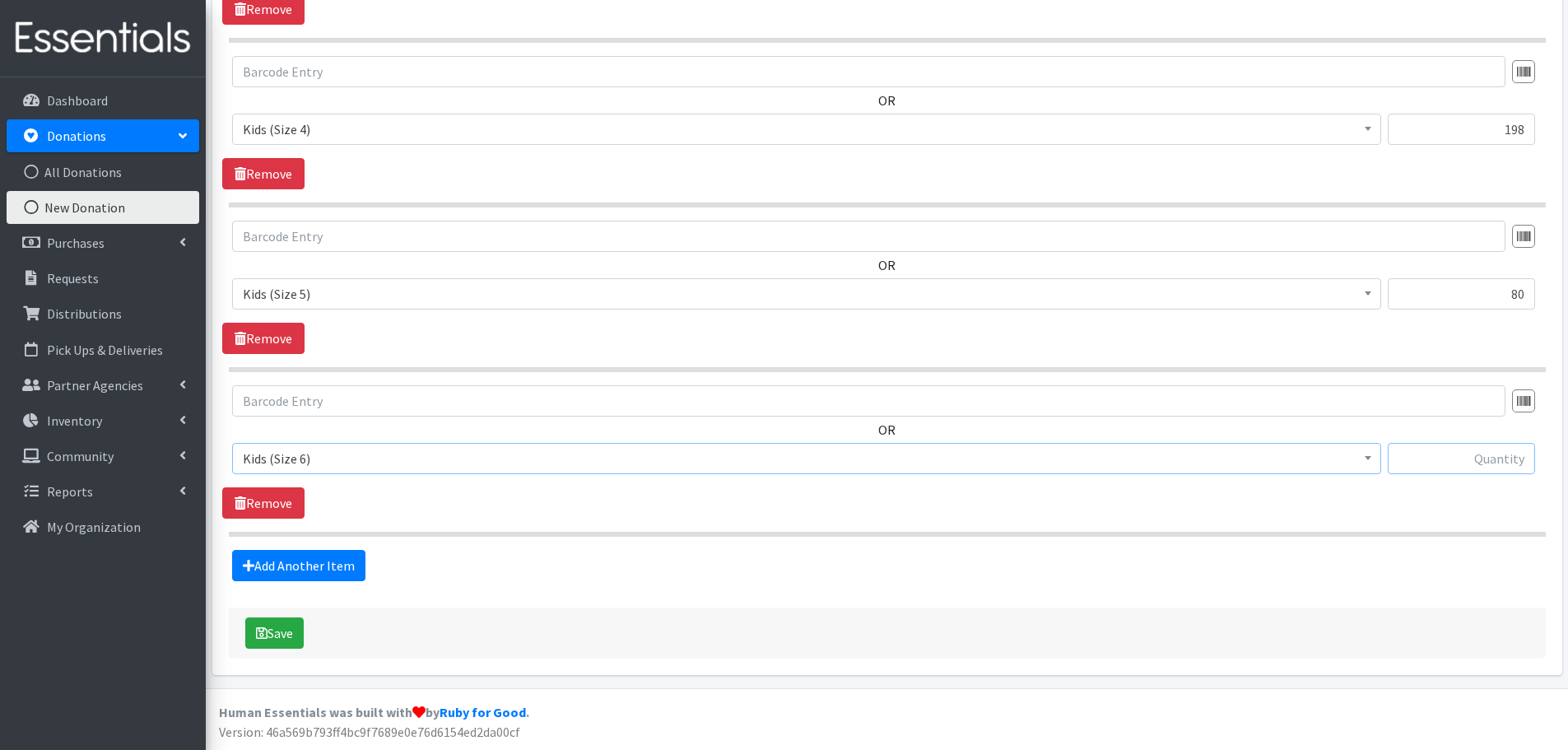
click at [1443, 466] on input "text" at bounding box center [1461, 458] width 148 height 31
type input "124"
click at [299, 568] on link "Add Another Item" at bounding box center [299, 565] width 133 height 31
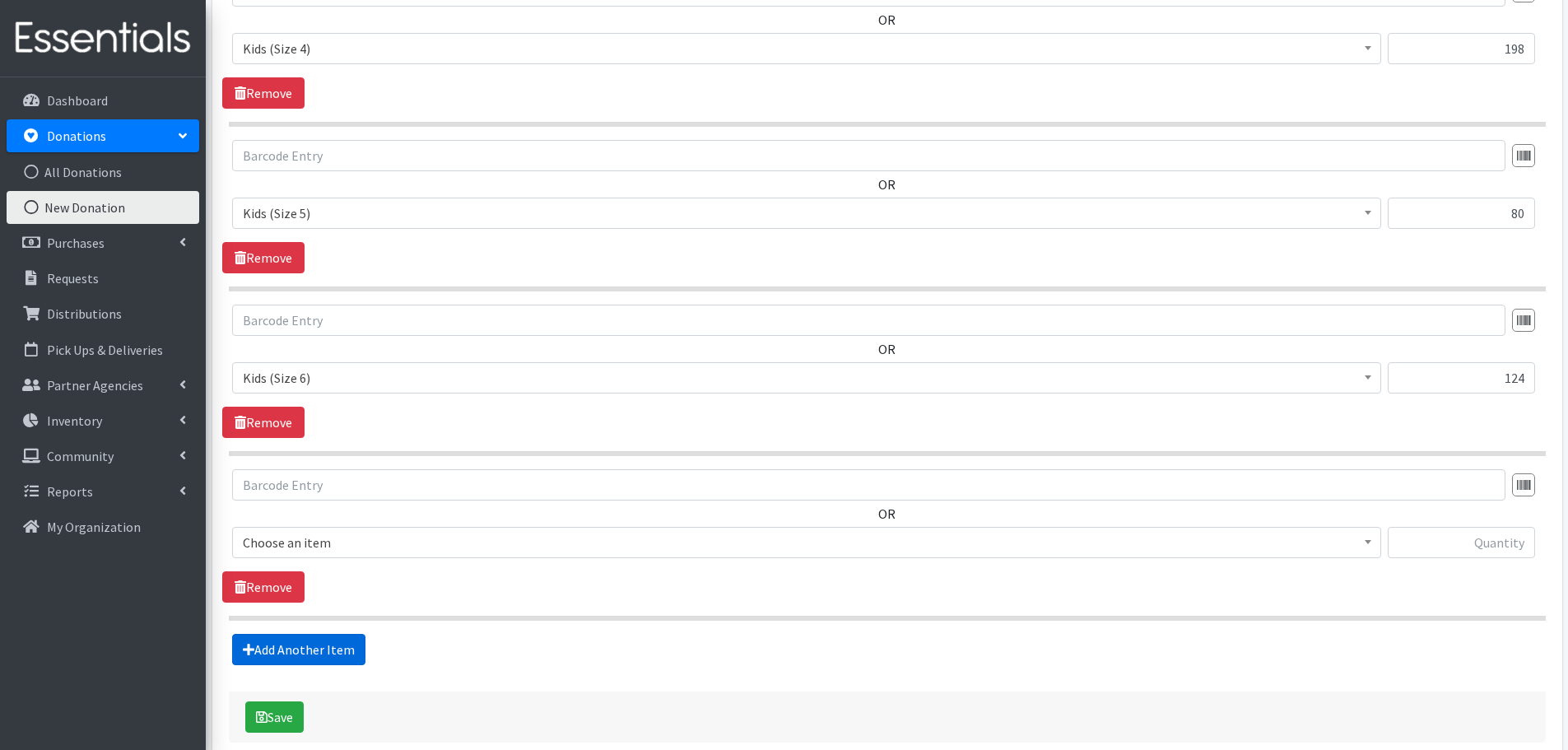
scroll to position [1536, 0]
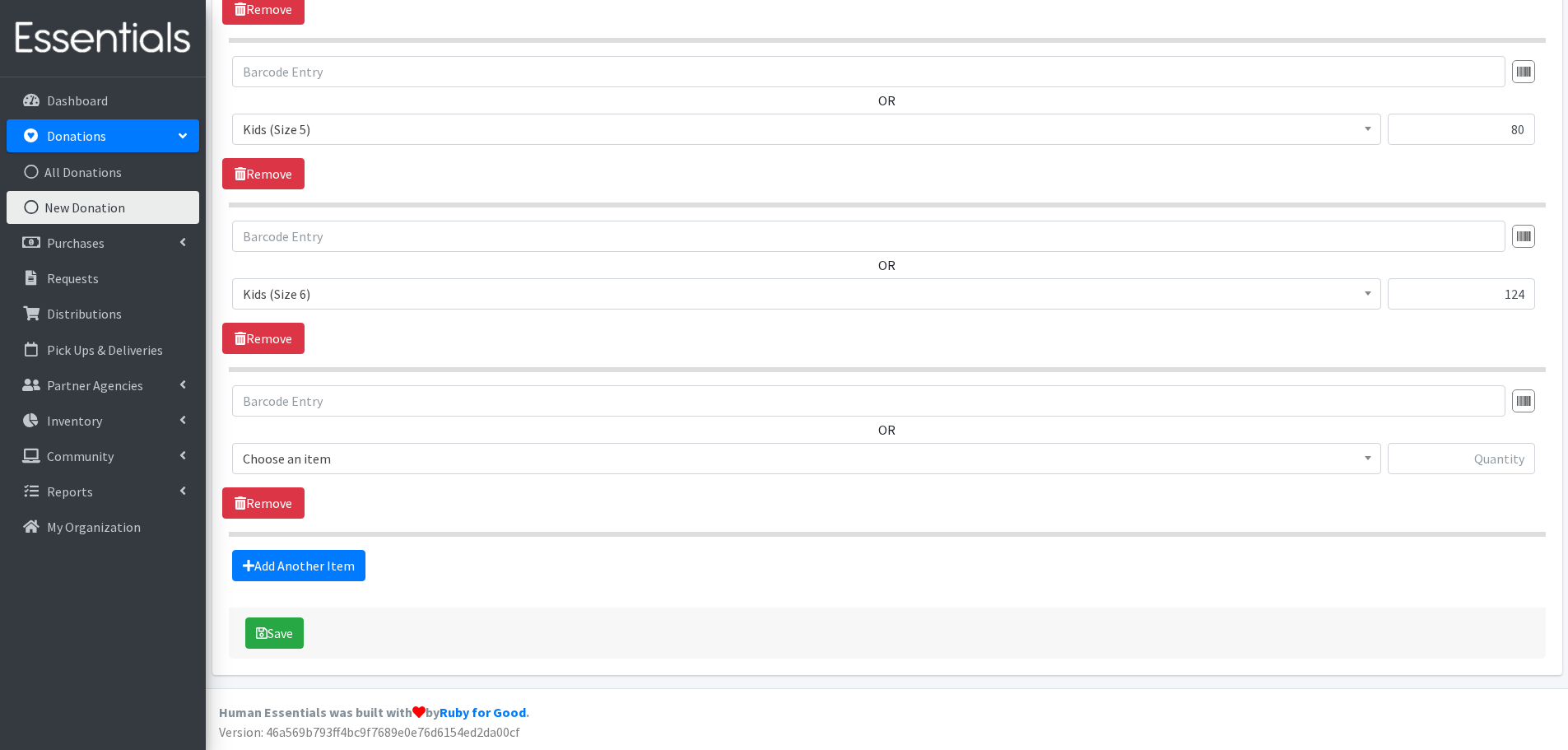
click at [287, 450] on span "Choose an item" at bounding box center [807, 458] width 1128 height 23
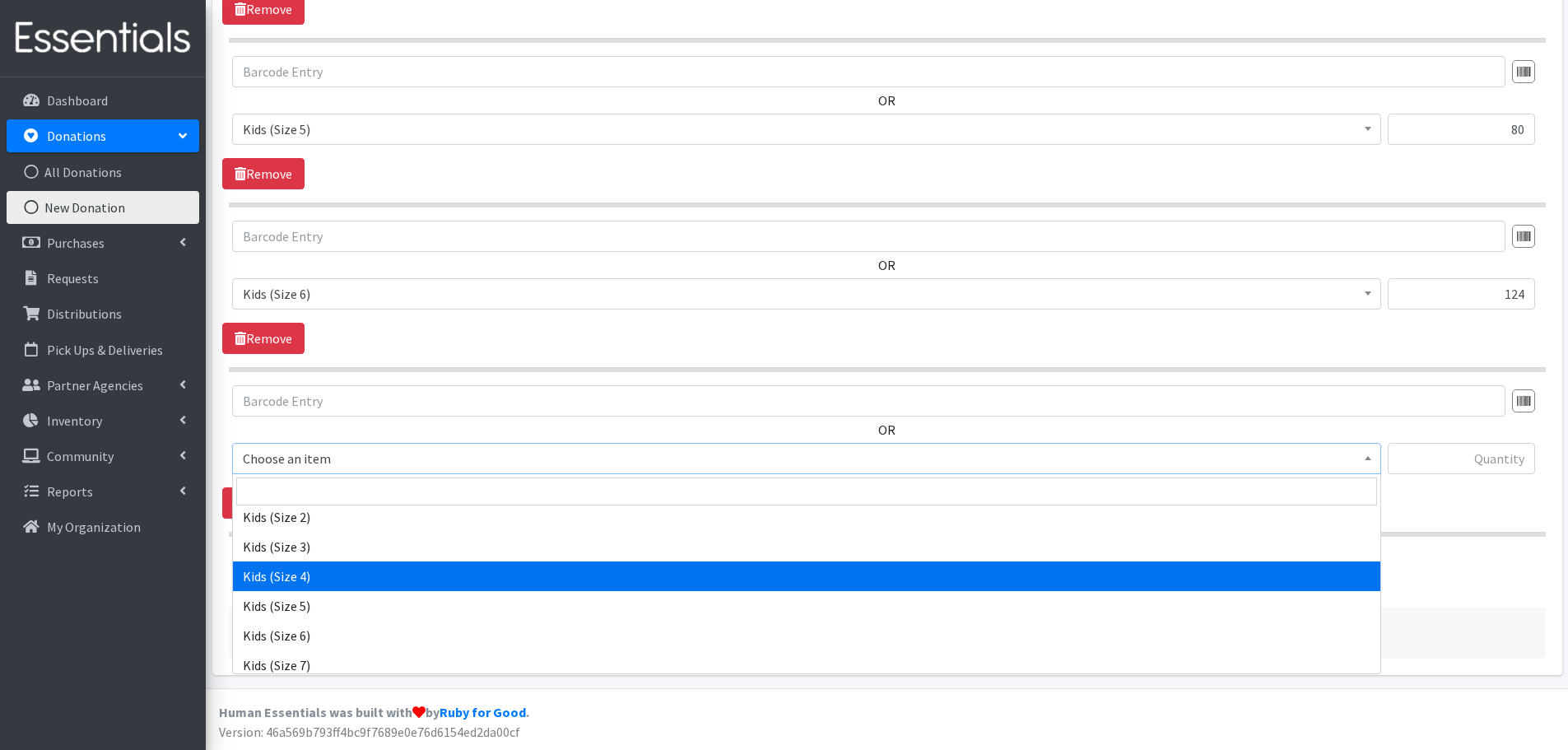
scroll to position [0, 0]
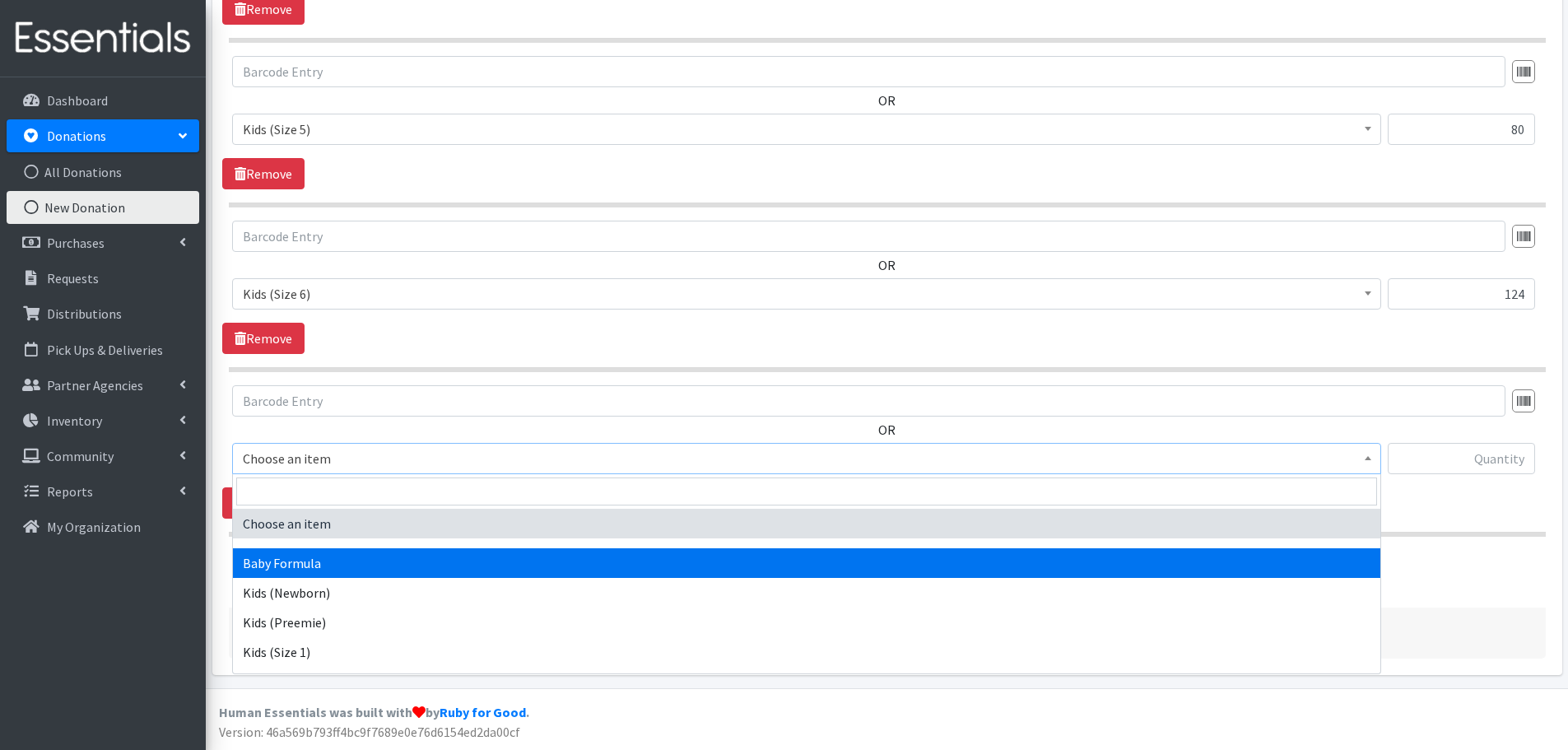
select select "3871"
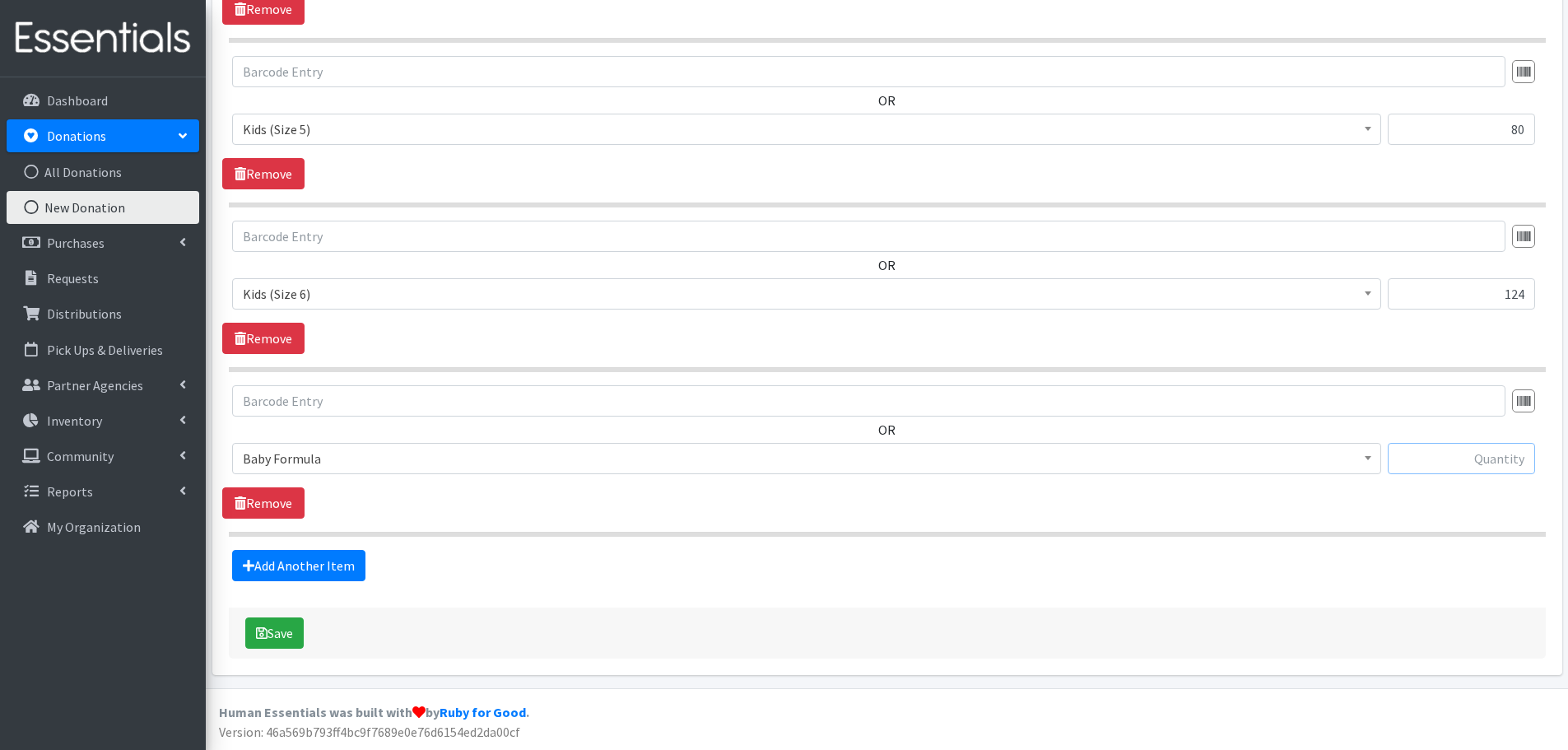
click at [1512, 465] on input "text" at bounding box center [1461, 458] width 148 height 31
type input "7"
click at [332, 566] on link "Add Another Item" at bounding box center [299, 565] width 133 height 31
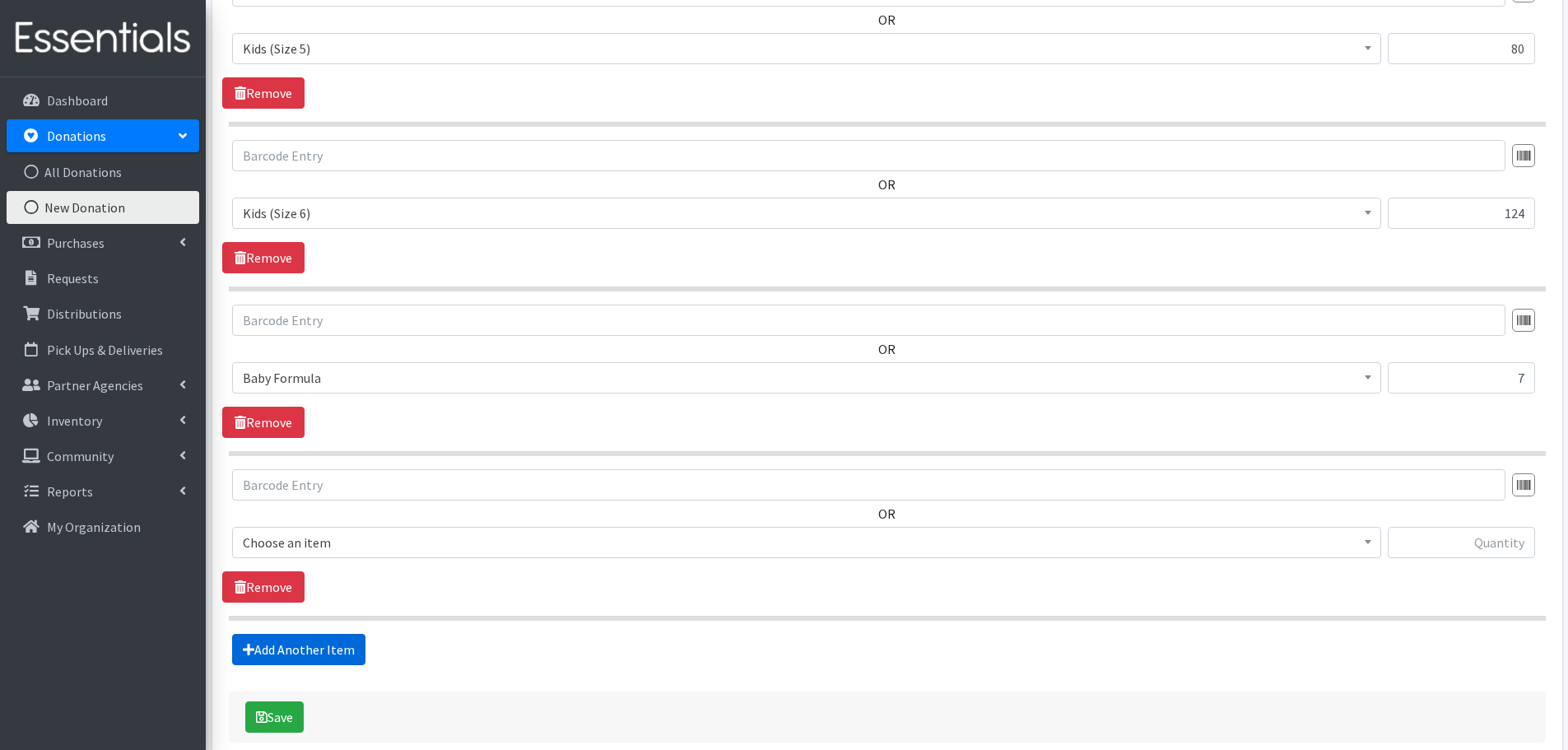
scroll to position [1700, 0]
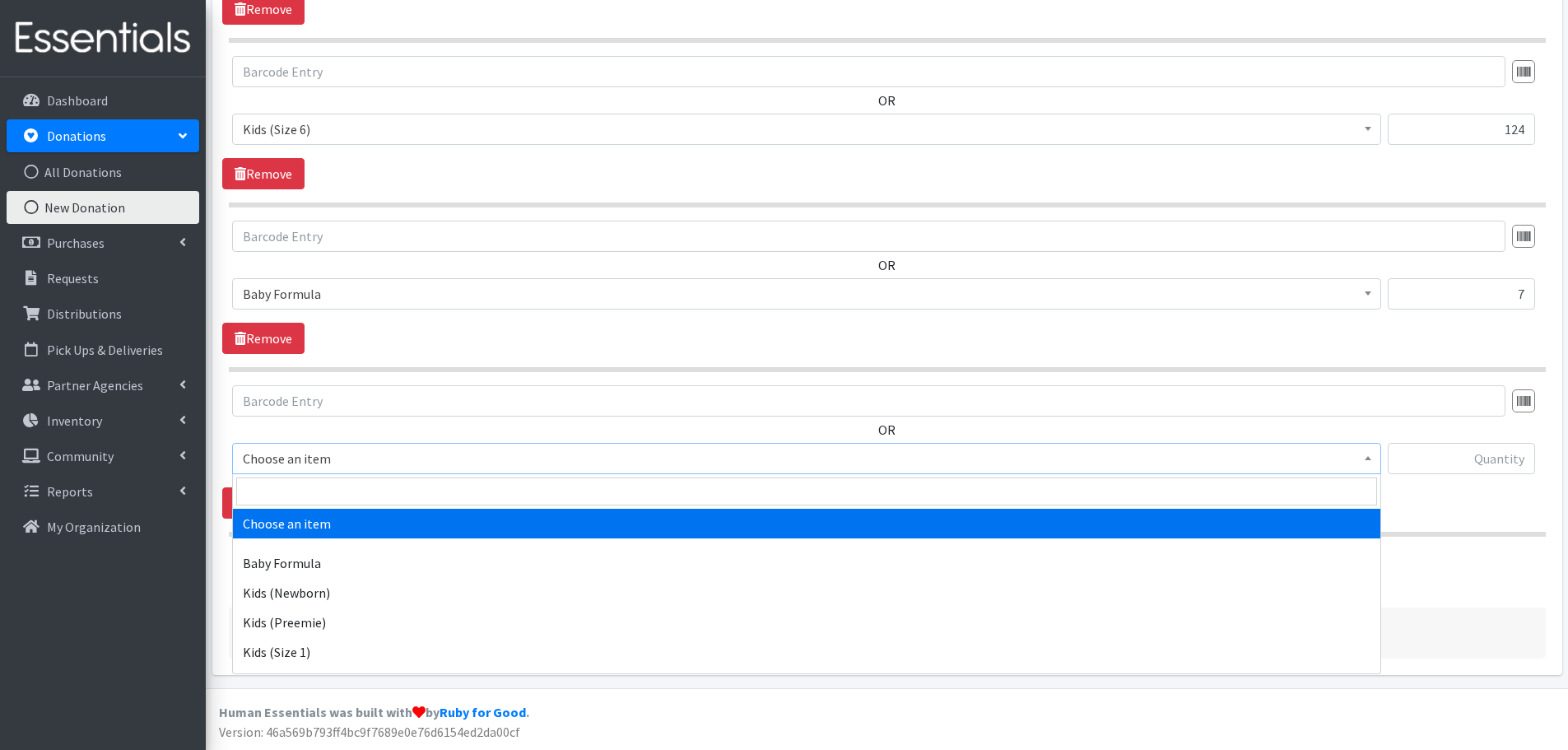
click at [274, 449] on span "Choose an item" at bounding box center [807, 458] width 1128 height 23
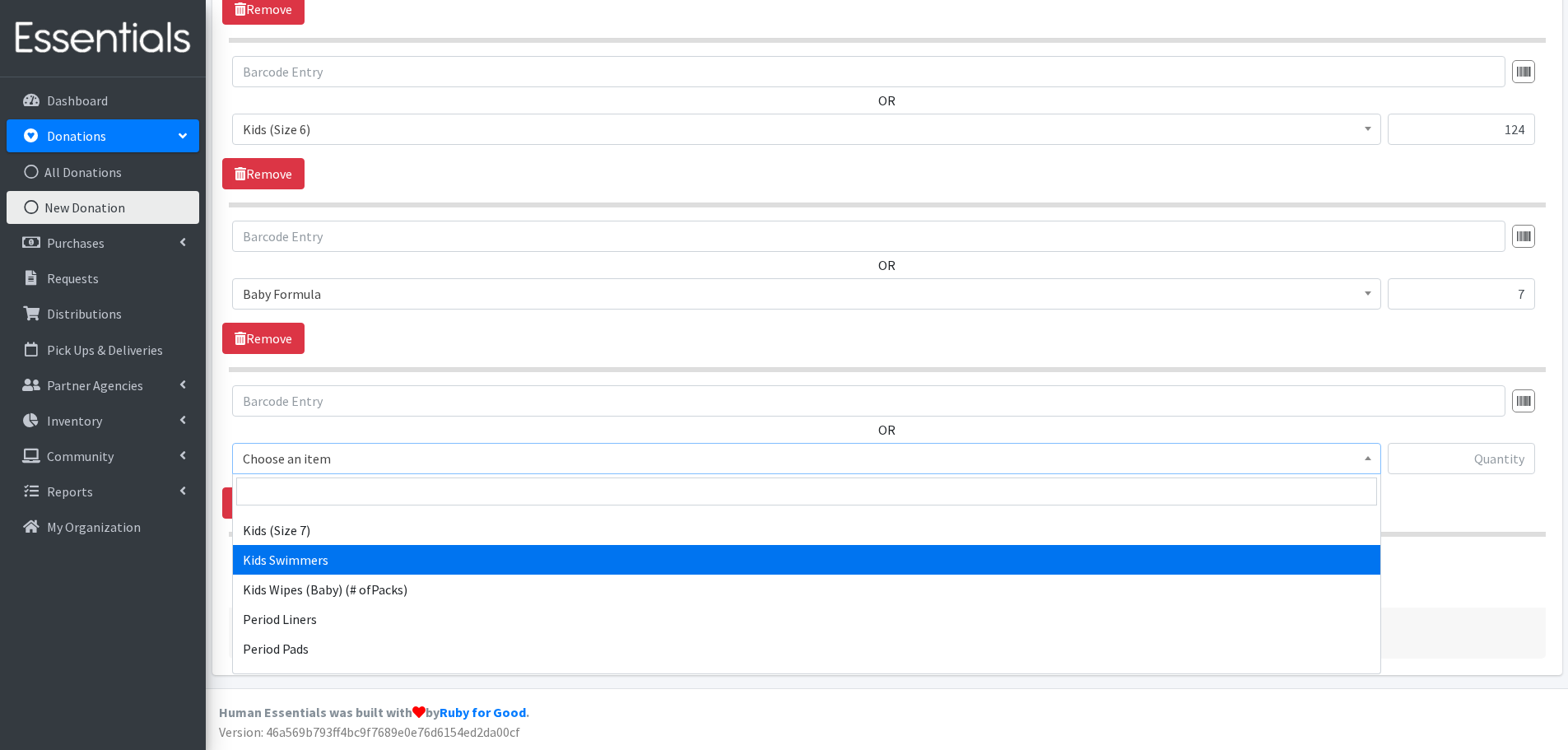
scroll to position [412, 0]
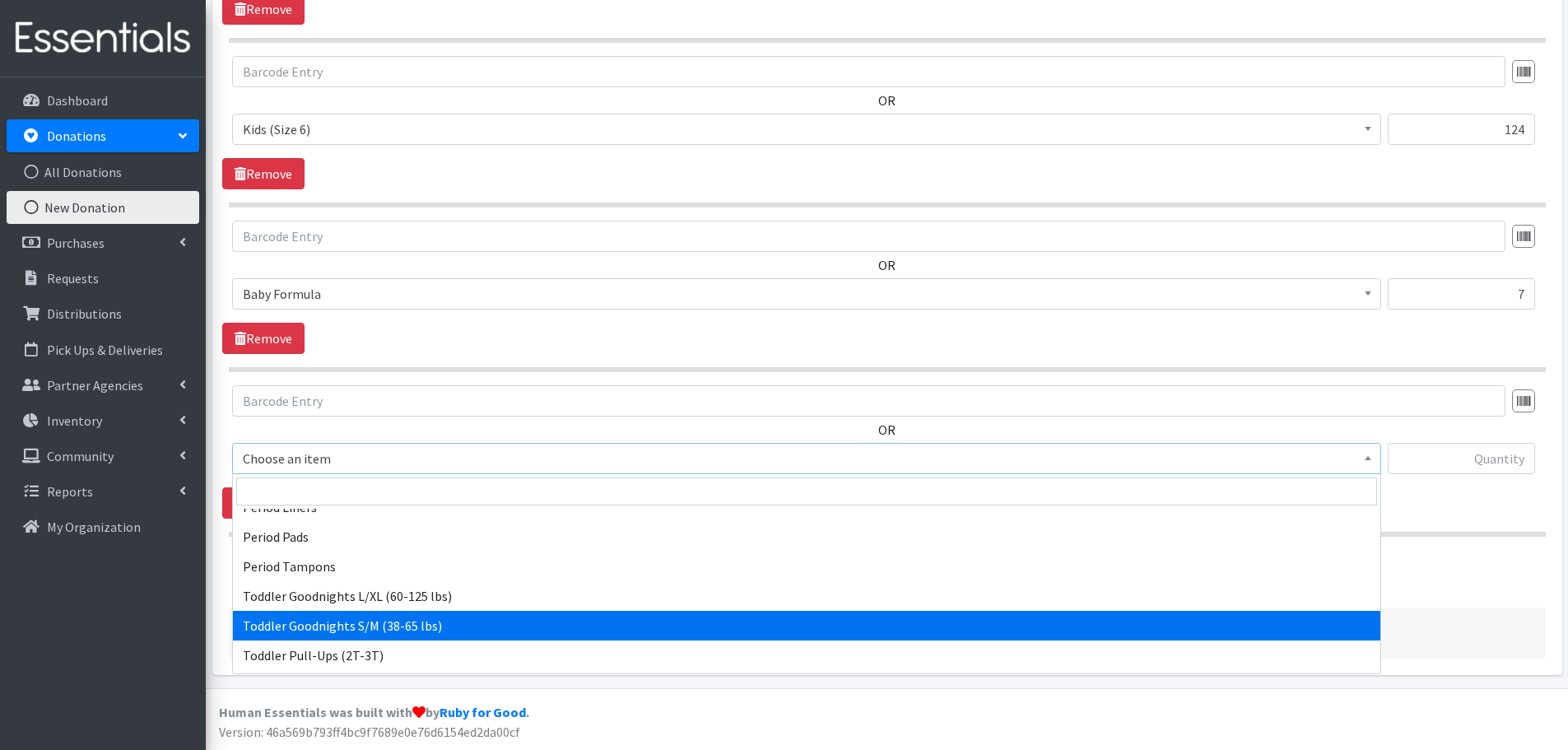
select select "436"
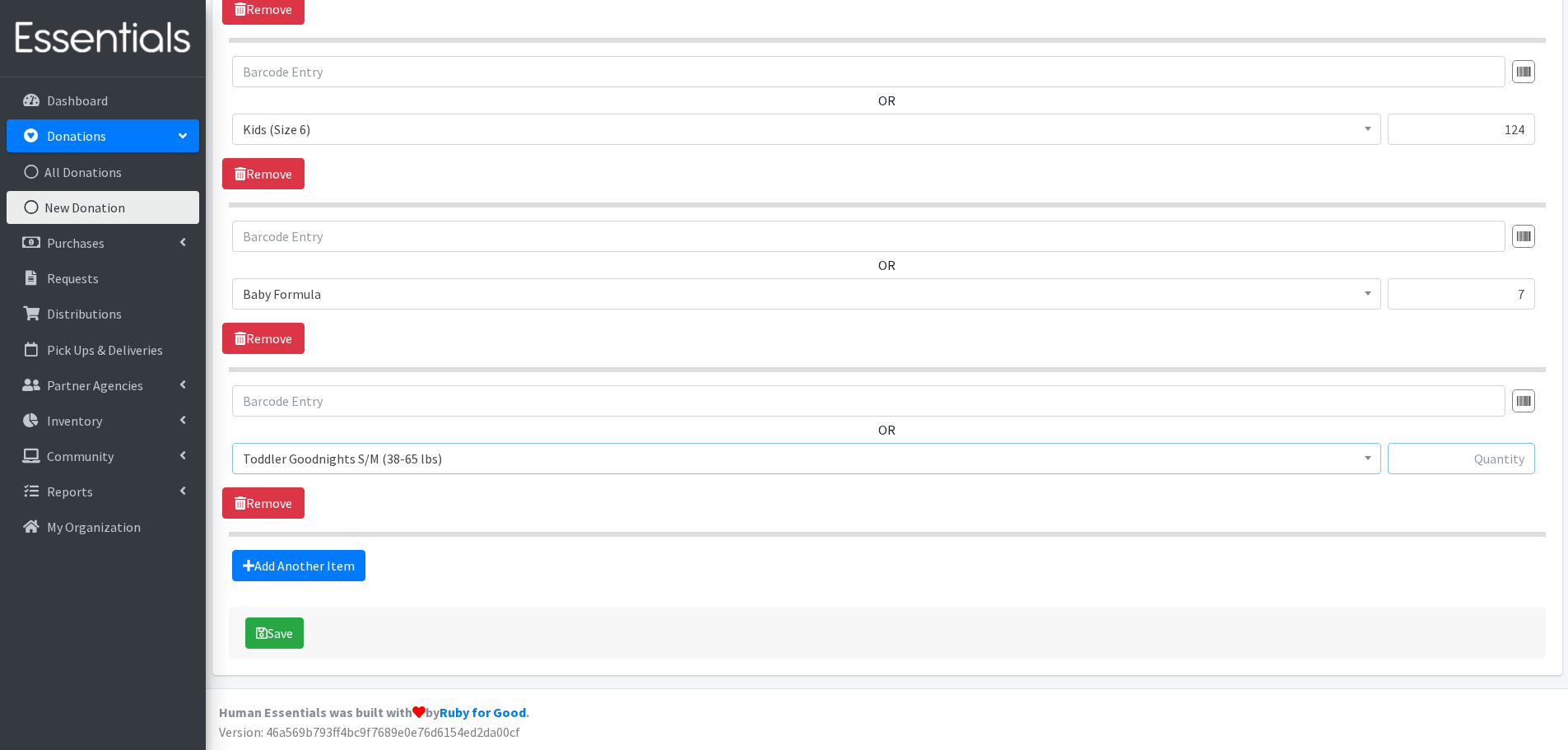
click at [1501, 458] on input "text" at bounding box center [1461, 458] width 148 height 31
type input "17"
click at [332, 560] on link "Add Another Item" at bounding box center [299, 565] width 133 height 31
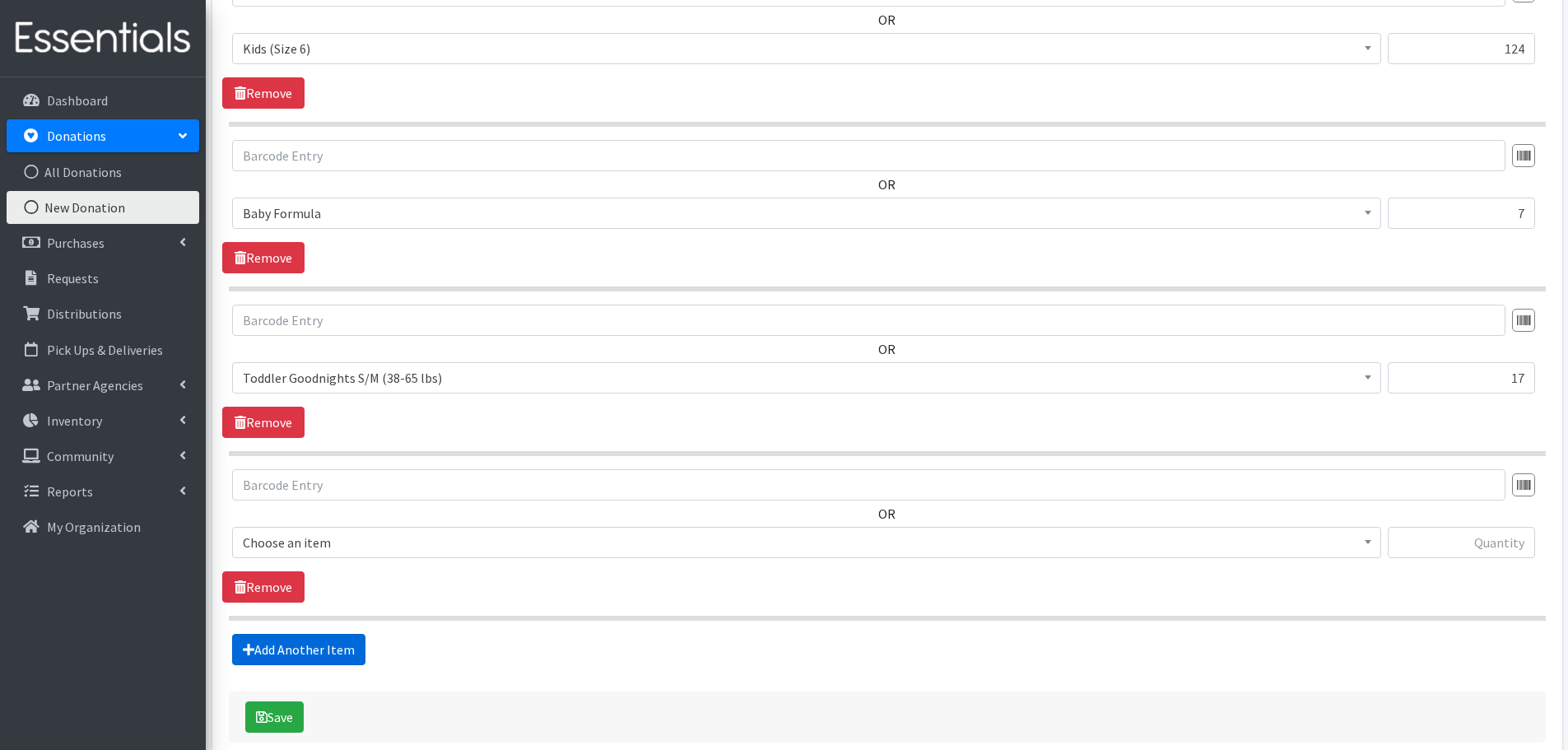
scroll to position [1865, 0]
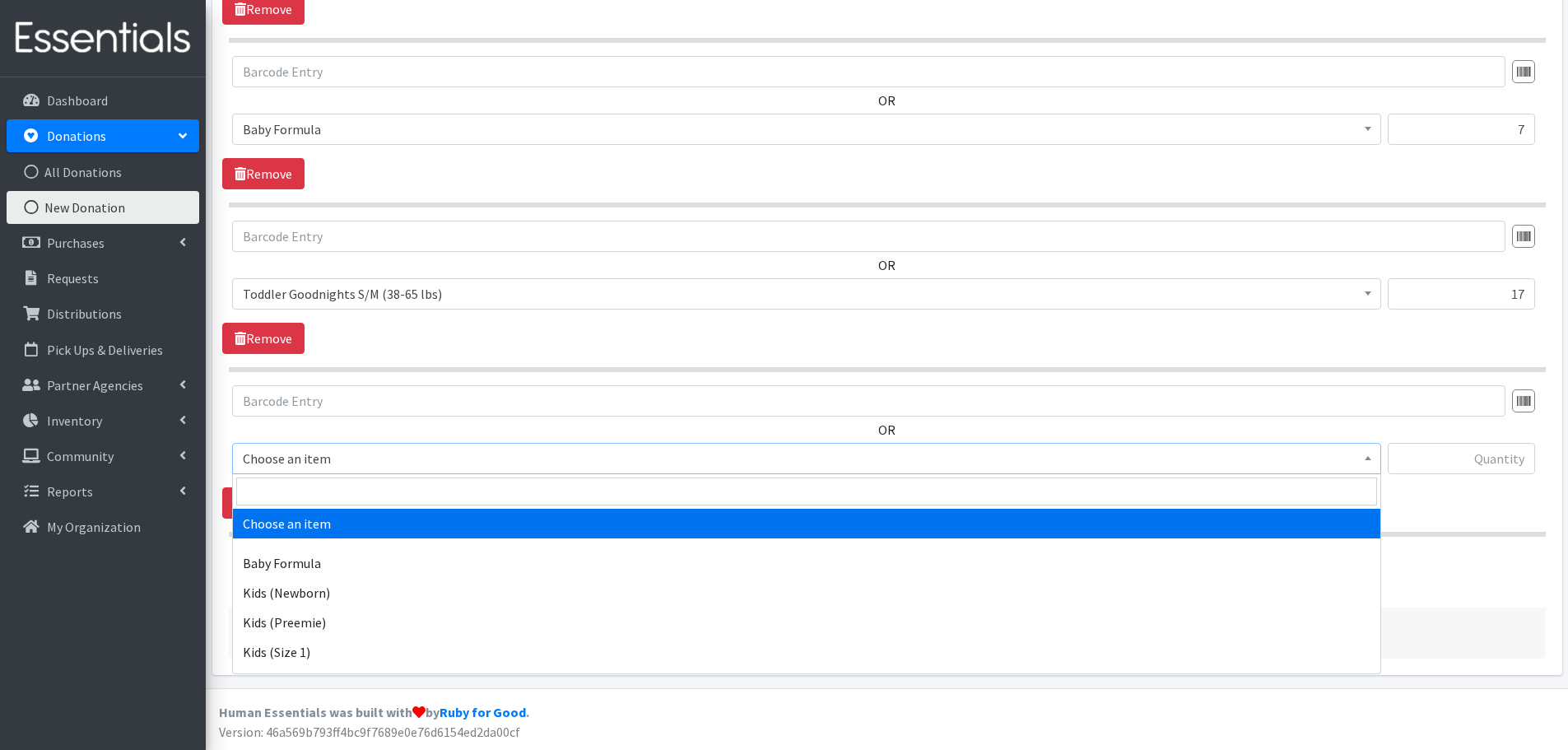
click at [264, 459] on span "Choose an item" at bounding box center [807, 458] width 1128 height 23
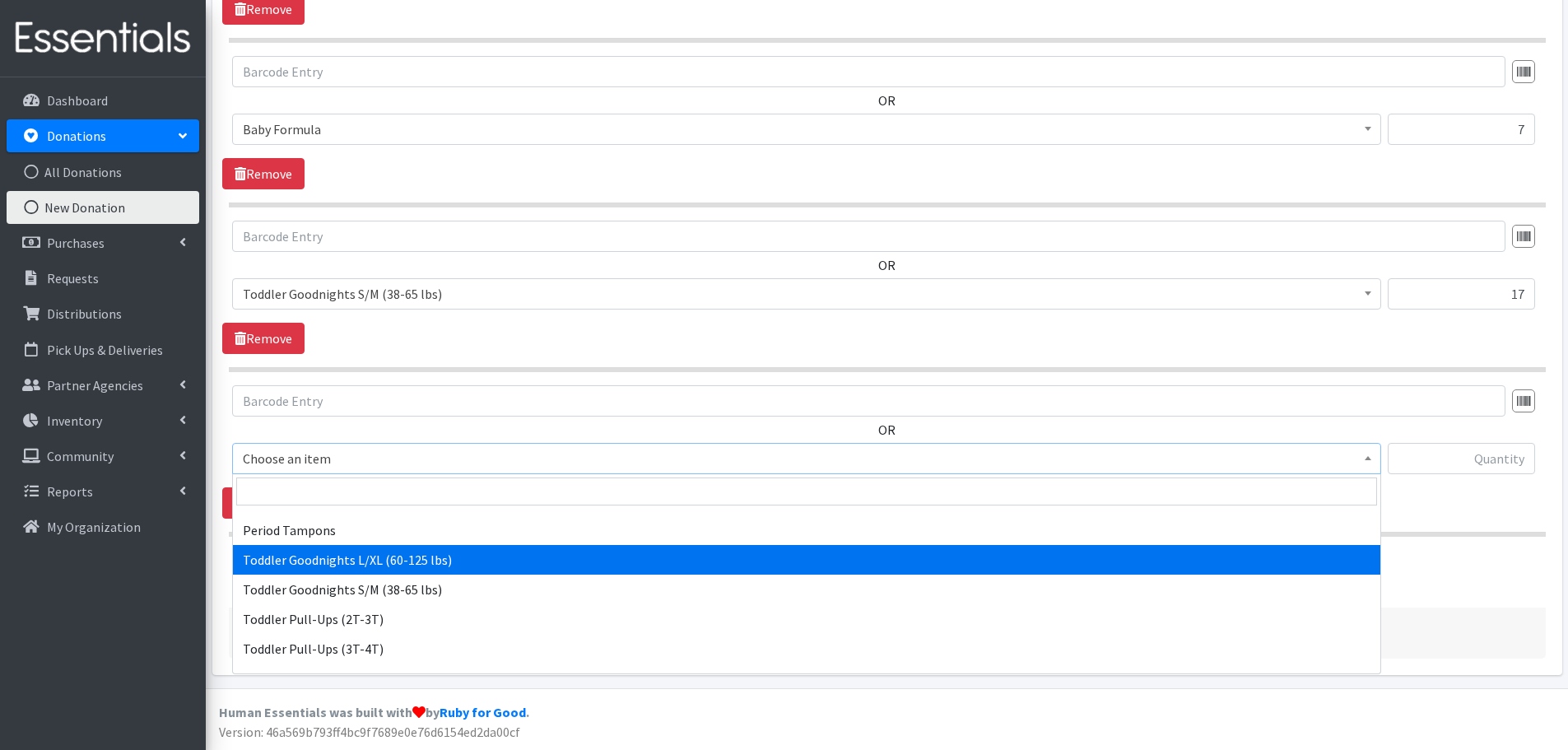
scroll to position [467, 0]
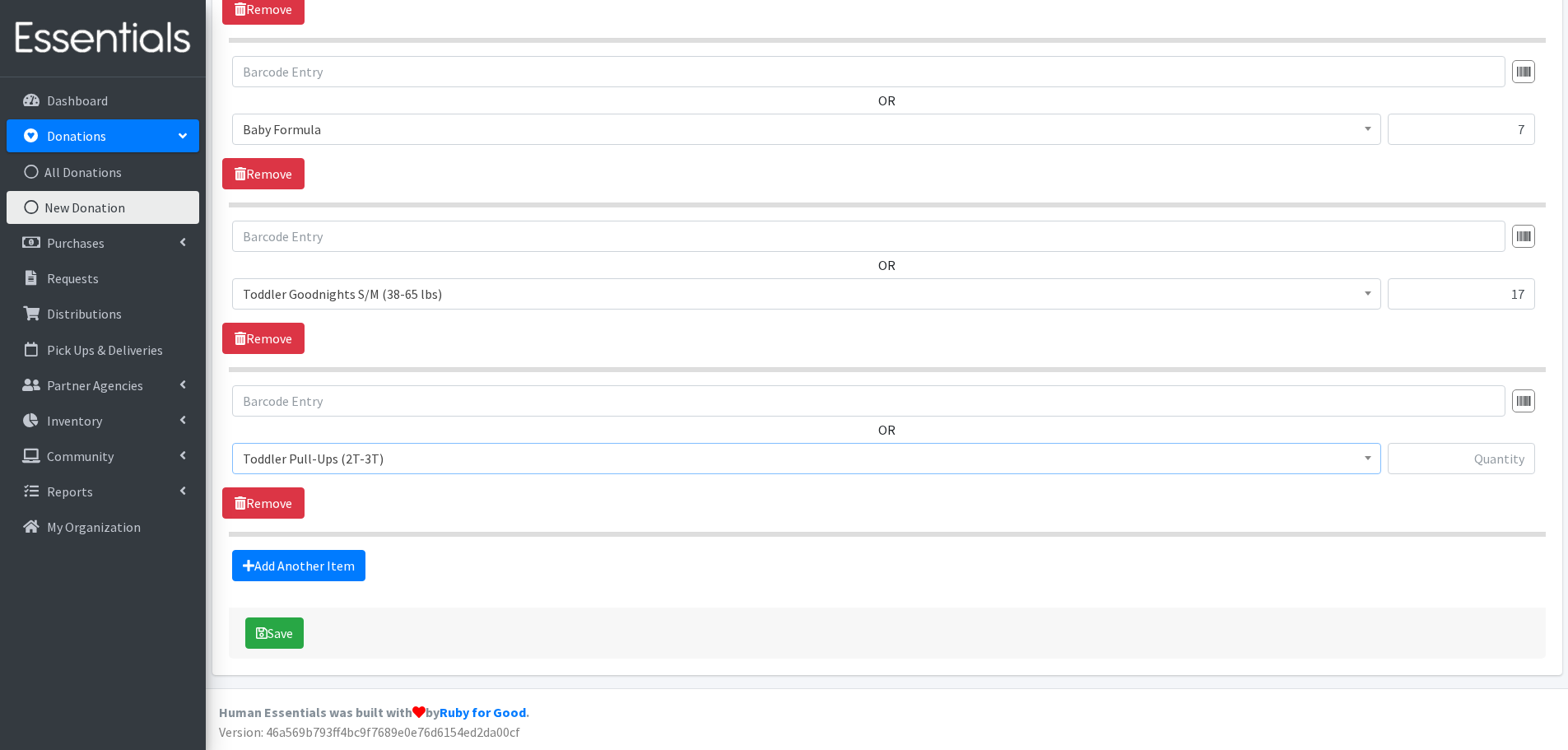
select select "444"
click at [1417, 472] on input "text" at bounding box center [1461, 458] width 148 height 31
type input "69"
click at [301, 559] on link "Add Another Item" at bounding box center [299, 565] width 133 height 31
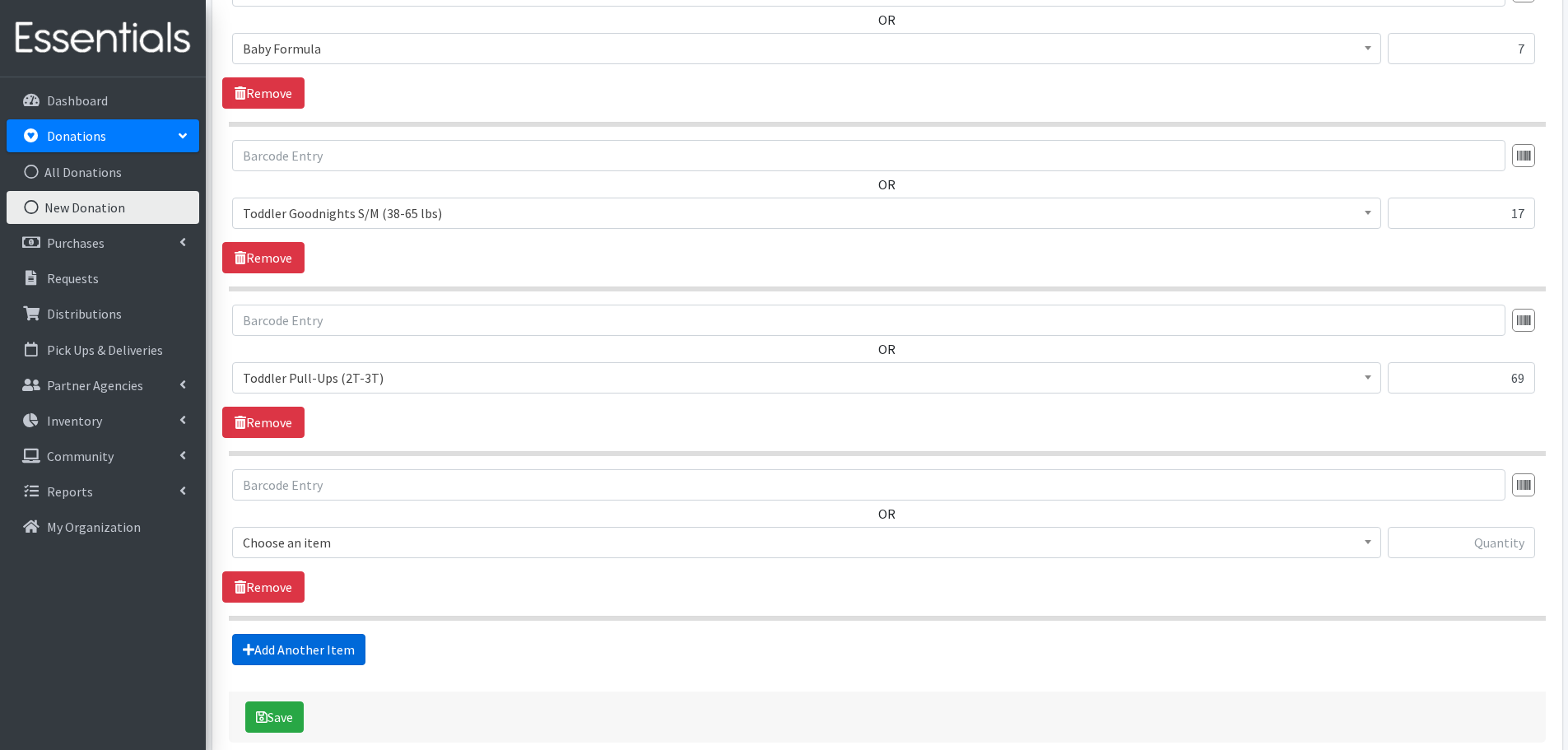
scroll to position [2029, 0]
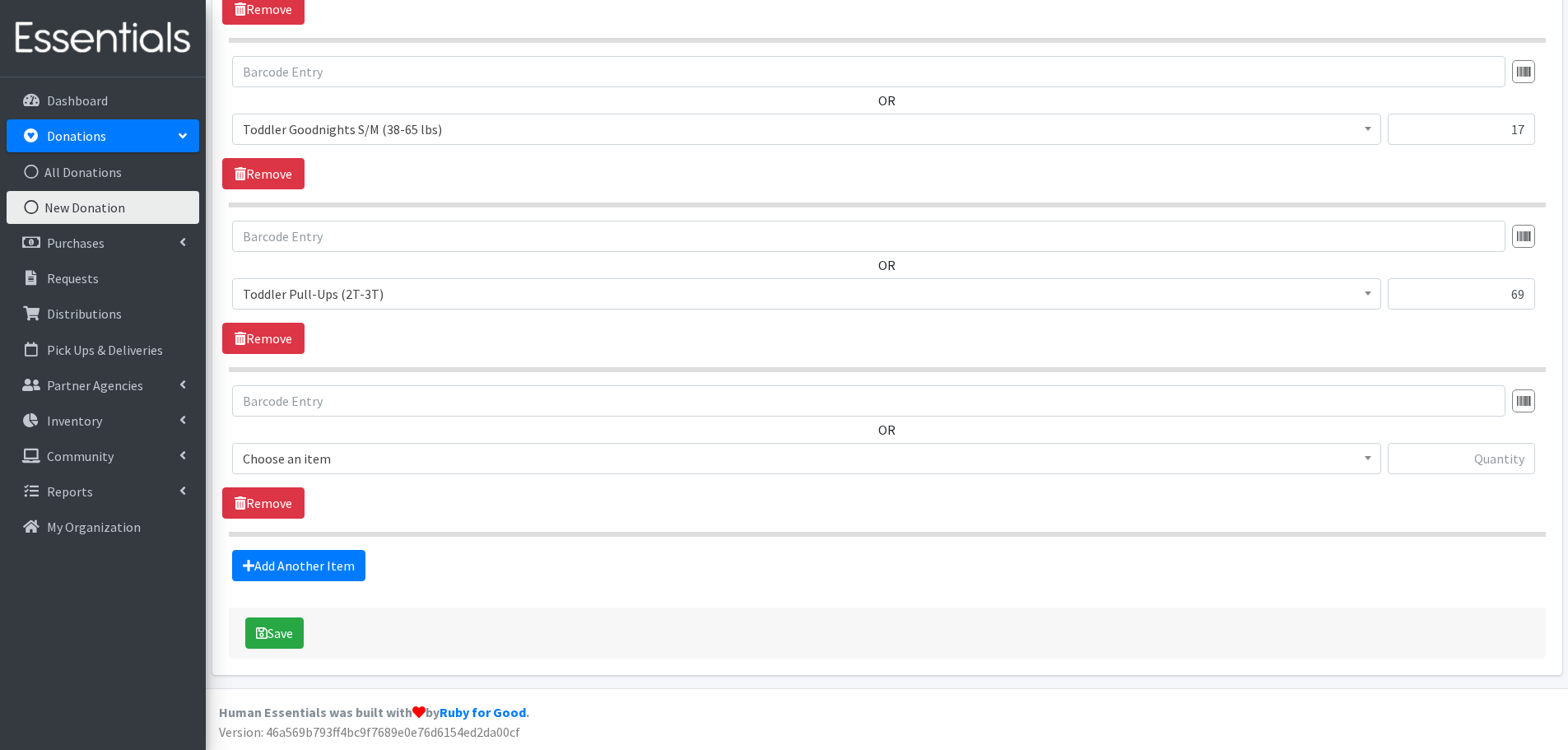
click at [276, 452] on span "Choose an item" at bounding box center [807, 458] width 1128 height 23
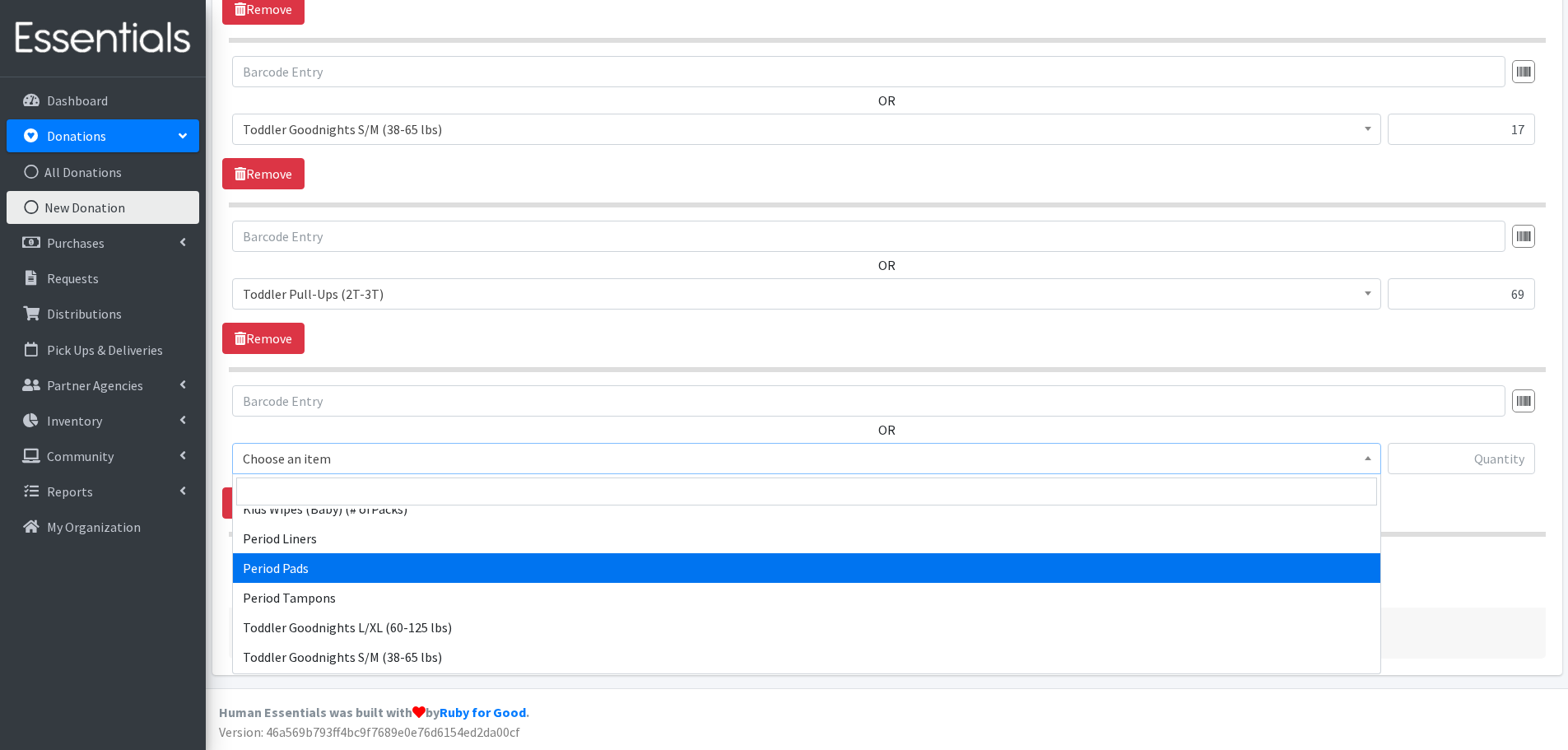
scroll to position [467, 0]
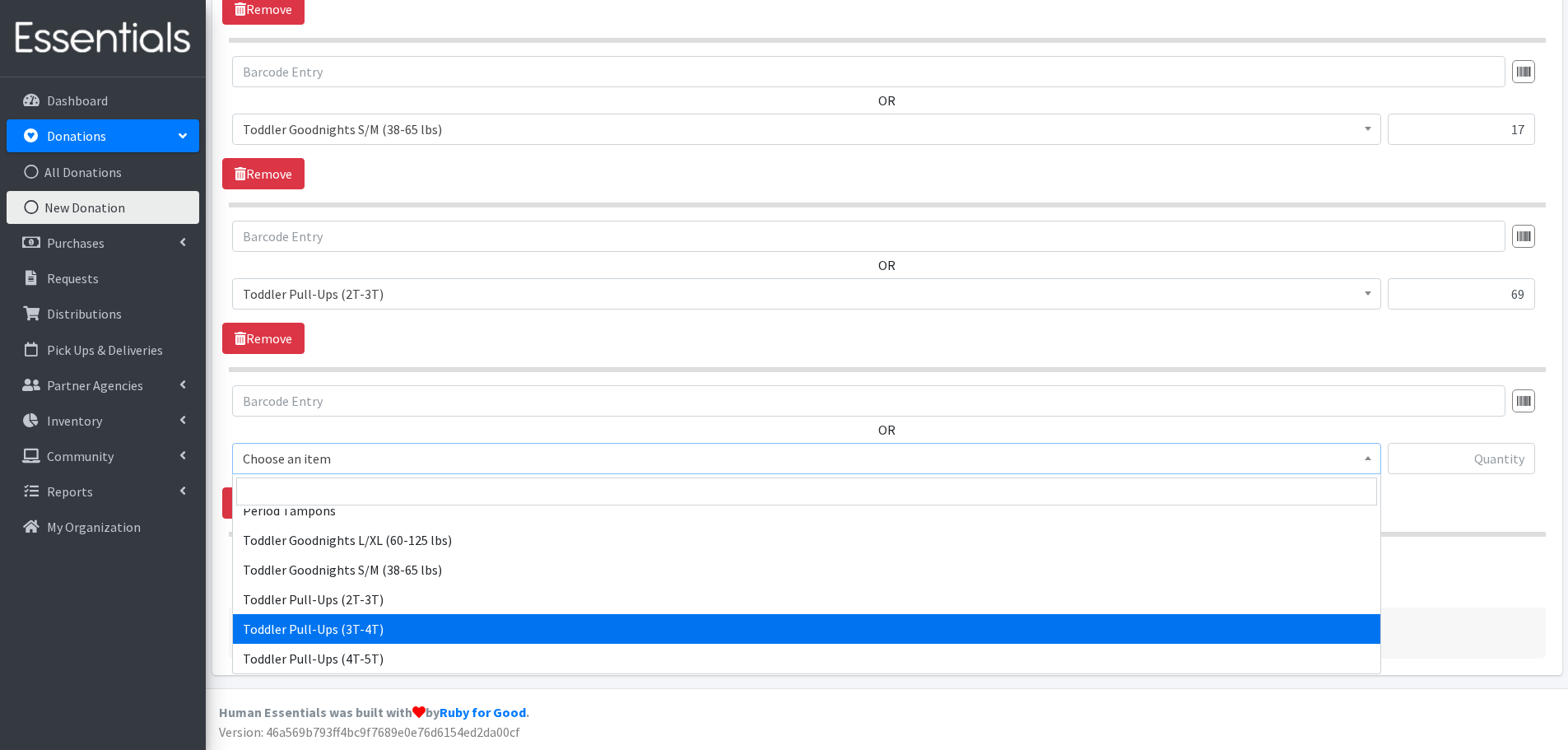
select select "445"
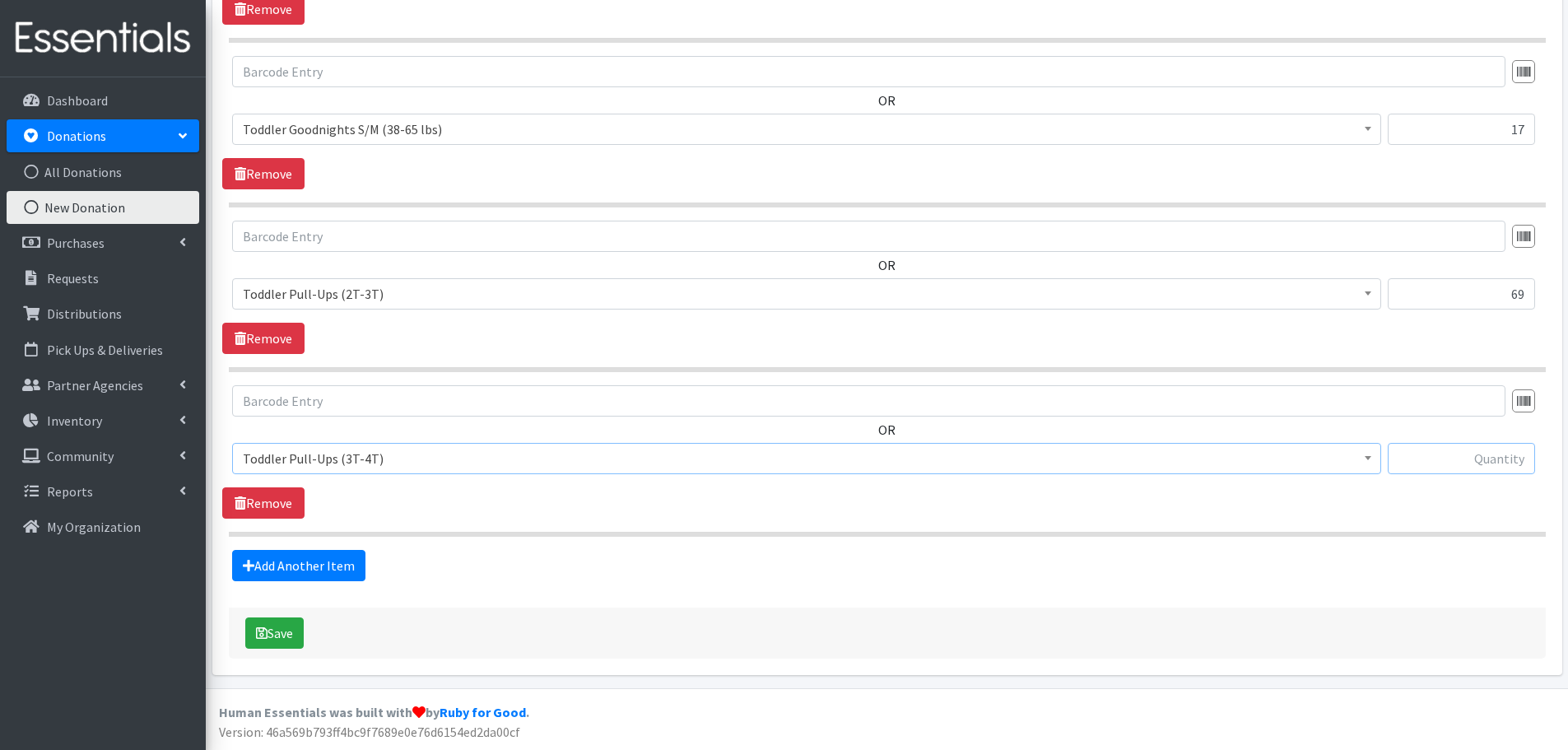
click at [1432, 459] on input "text" at bounding box center [1461, 458] width 148 height 31
type input "74"
click at [330, 571] on link "Add Another Item" at bounding box center [299, 565] width 133 height 31
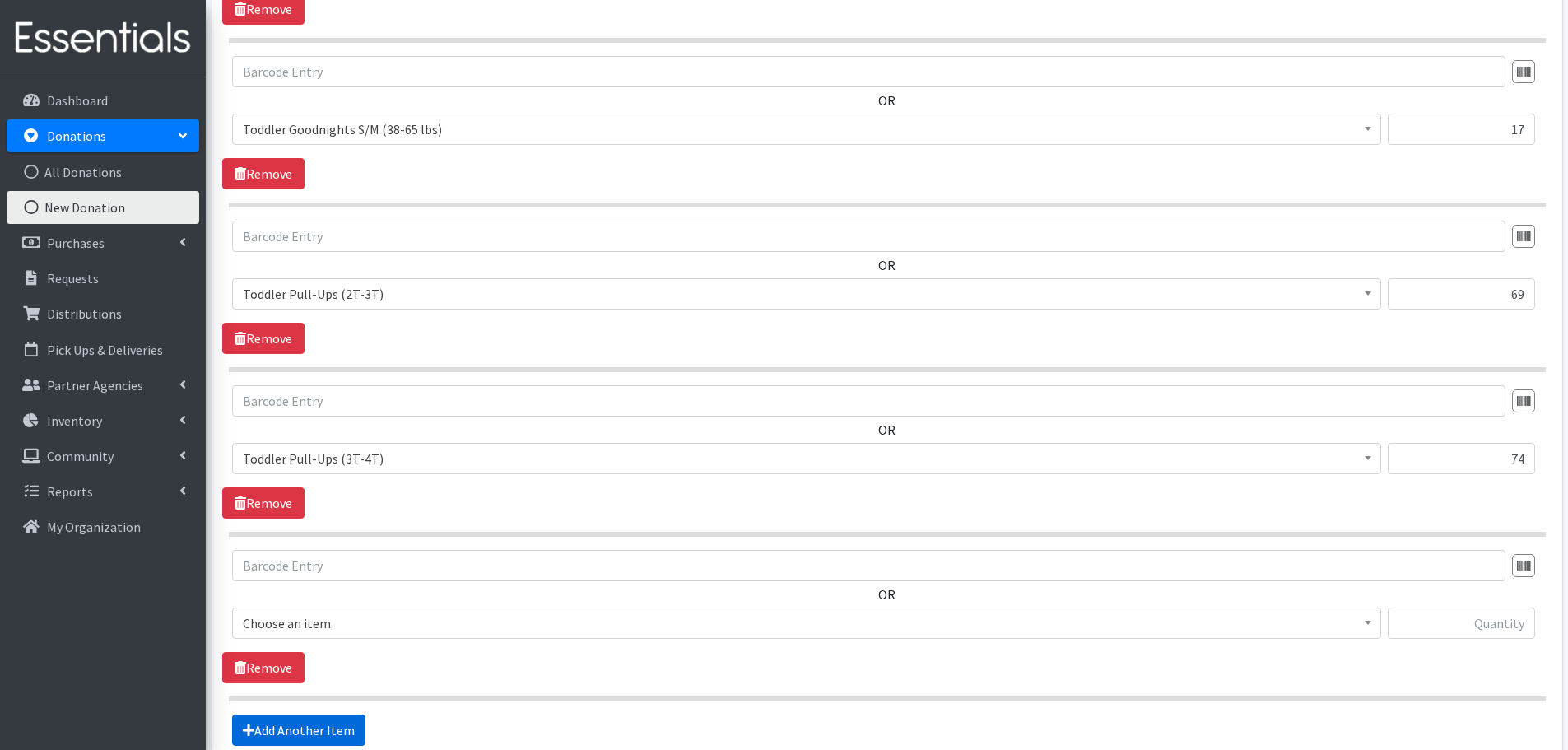
scroll to position [2194, 0]
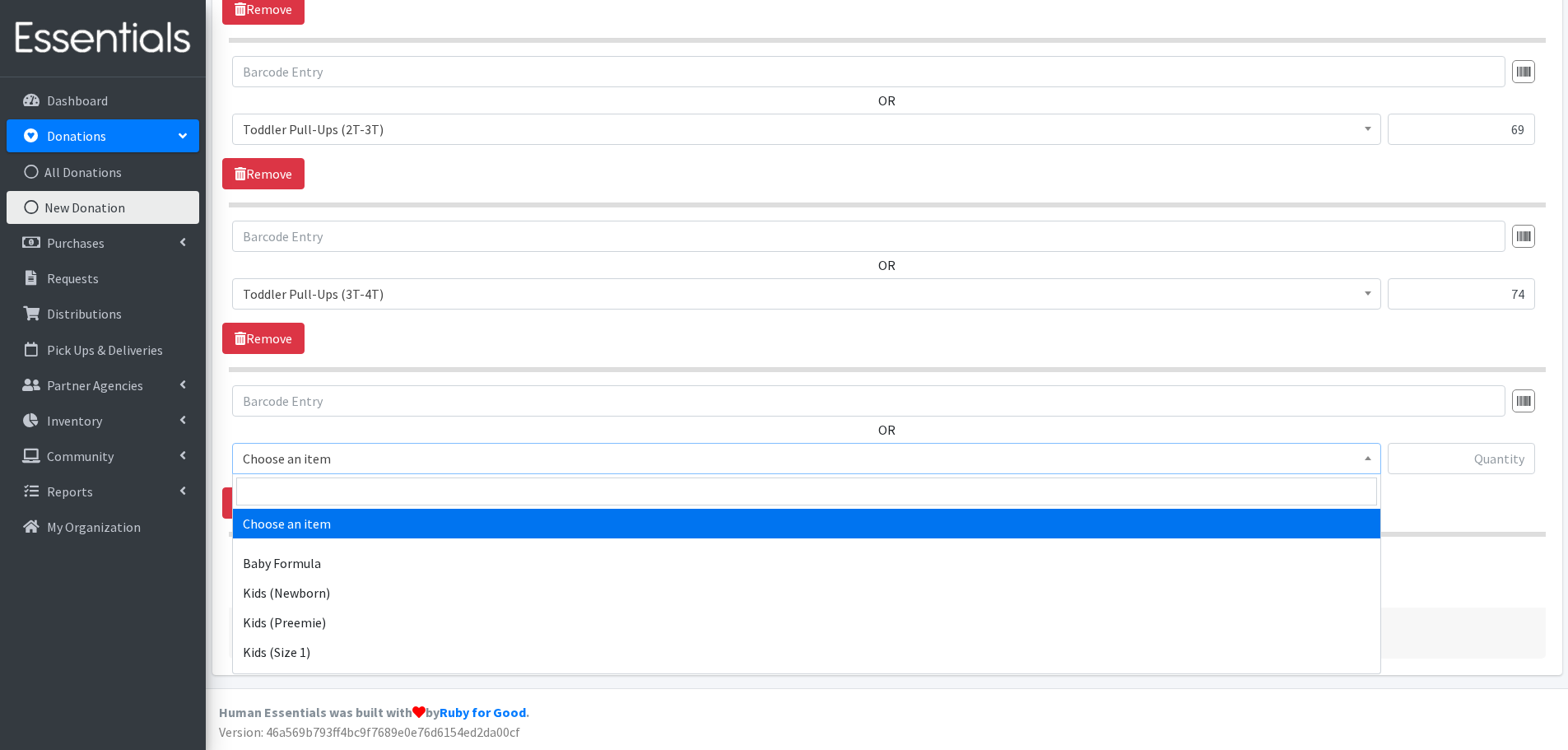
click at [332, 460] on span "Choose an item" at bounding box center [807, 458] width 1128 height 23
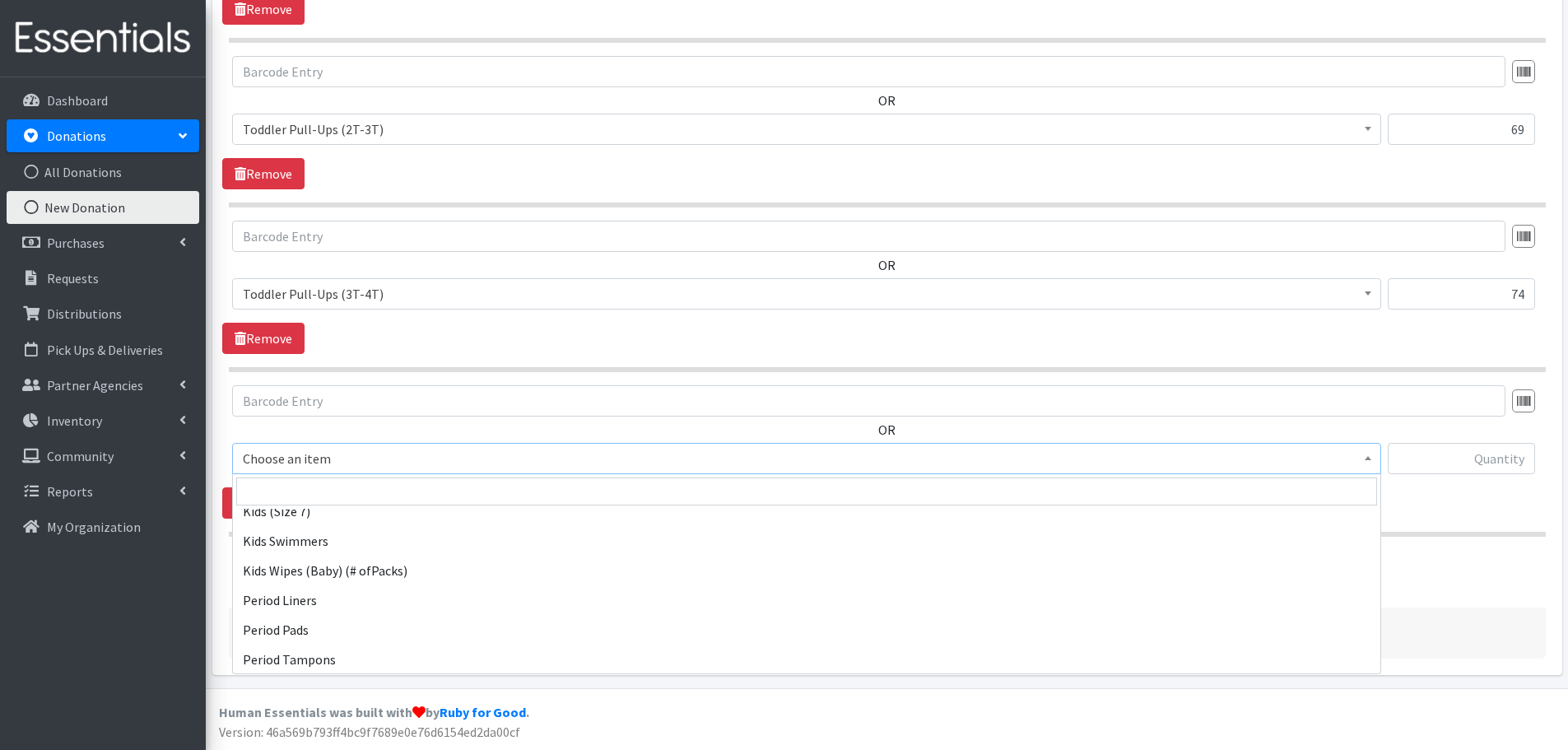
scroll to position [467, 0]
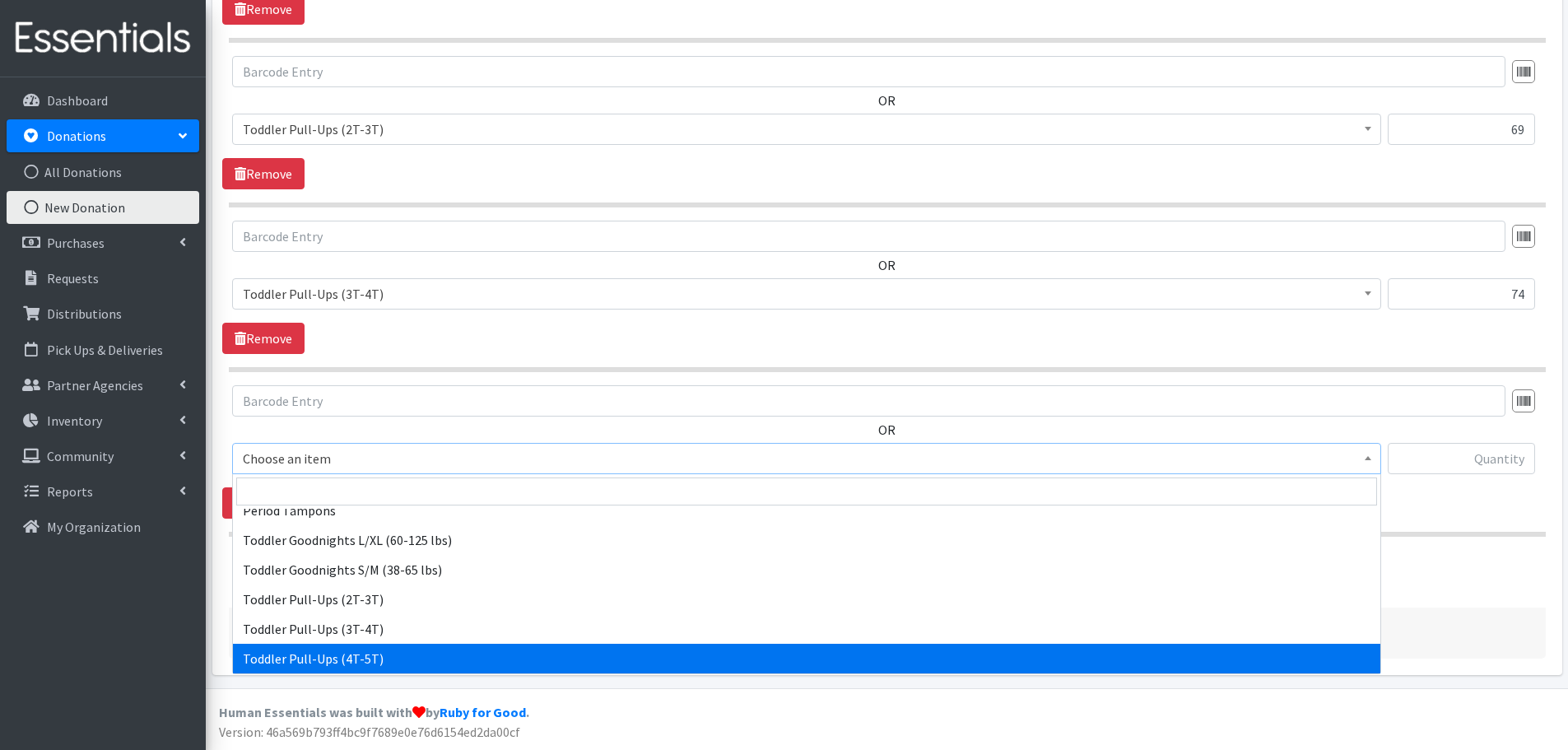
select select "446"
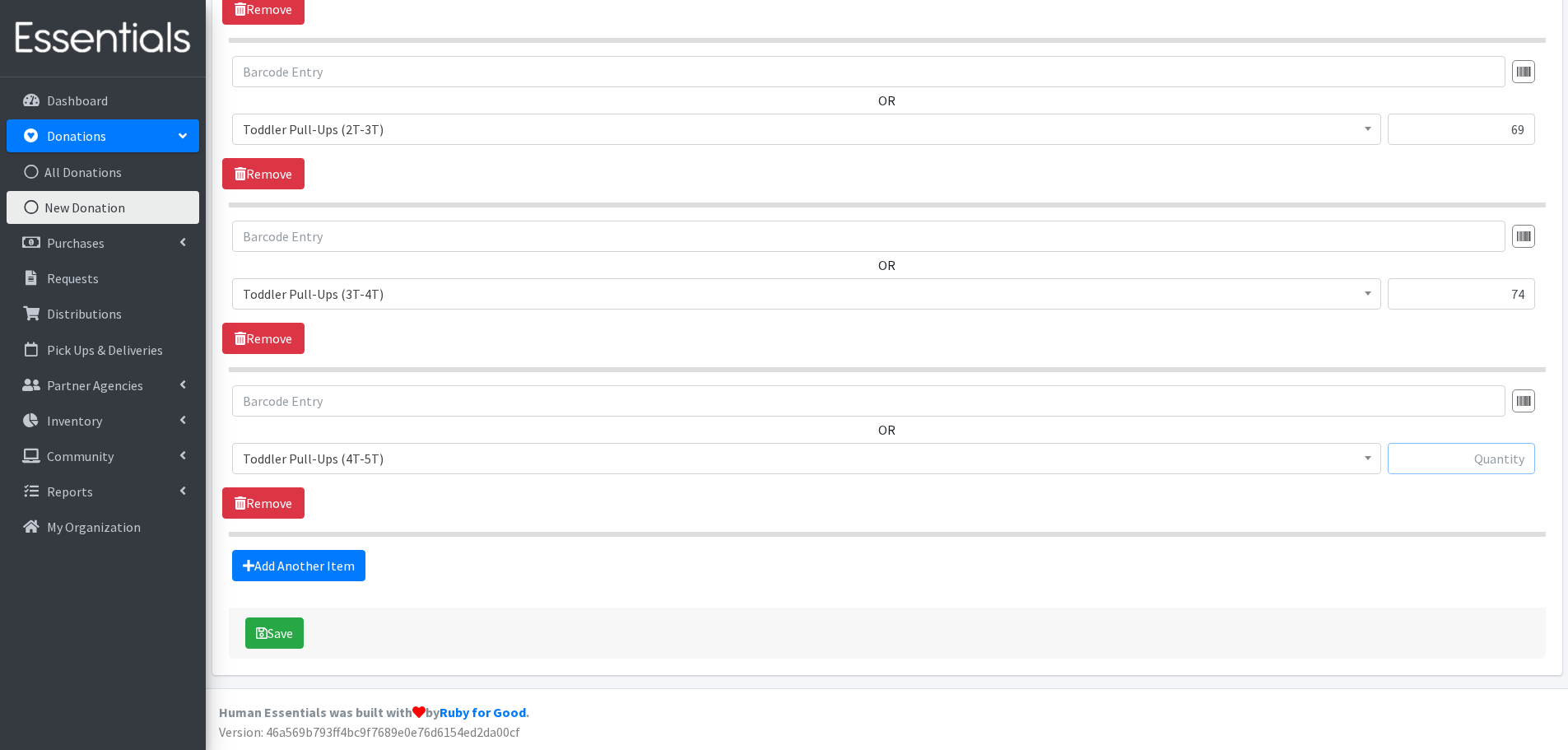
click at [1467, 461] on input "text" at bounding box center [1461, 458] width 148 height 31
type input "99"
click at [294, 553] on link "Add Another Item" at bounding box center [299, 565] width 133 height 31
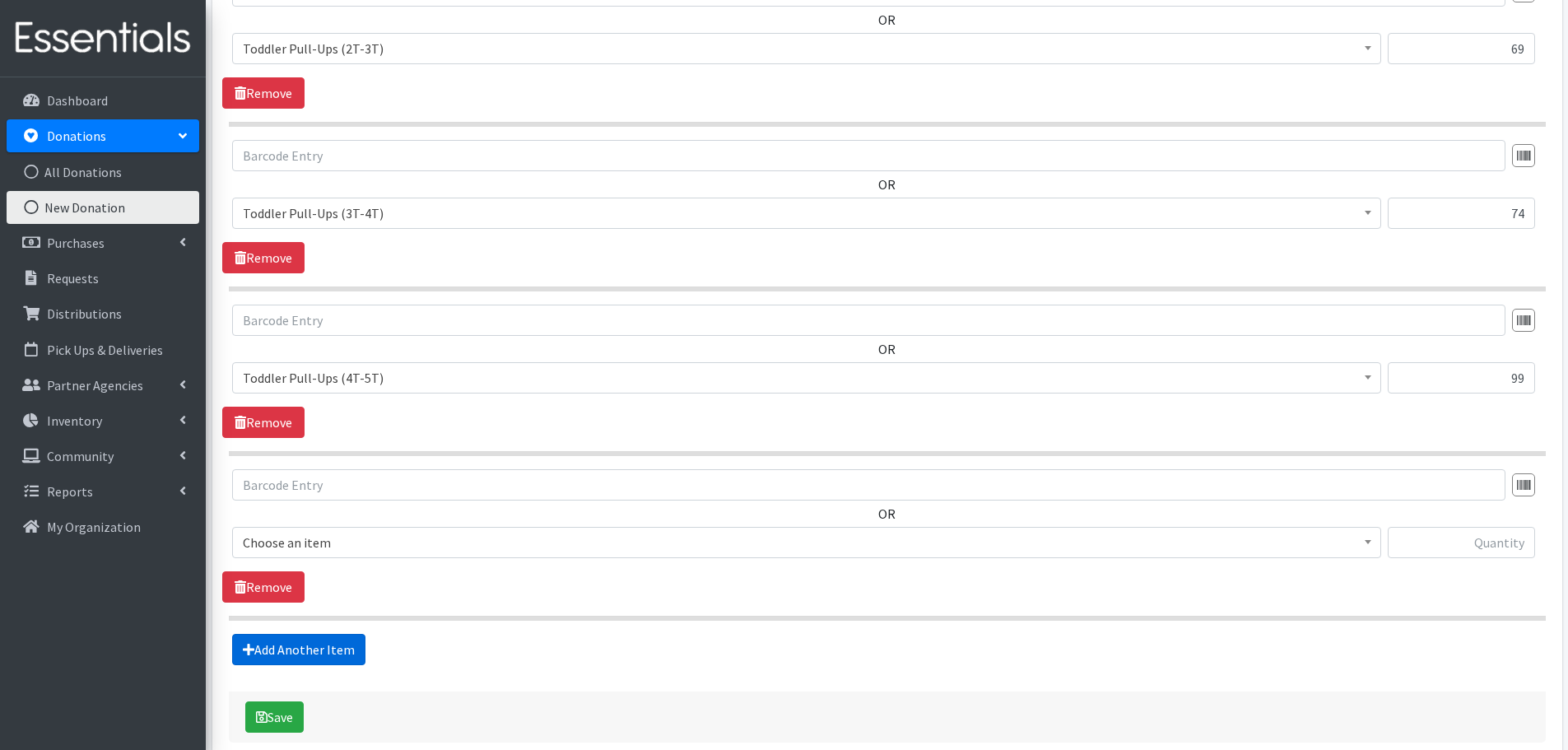
scroll to position [2359, 0]
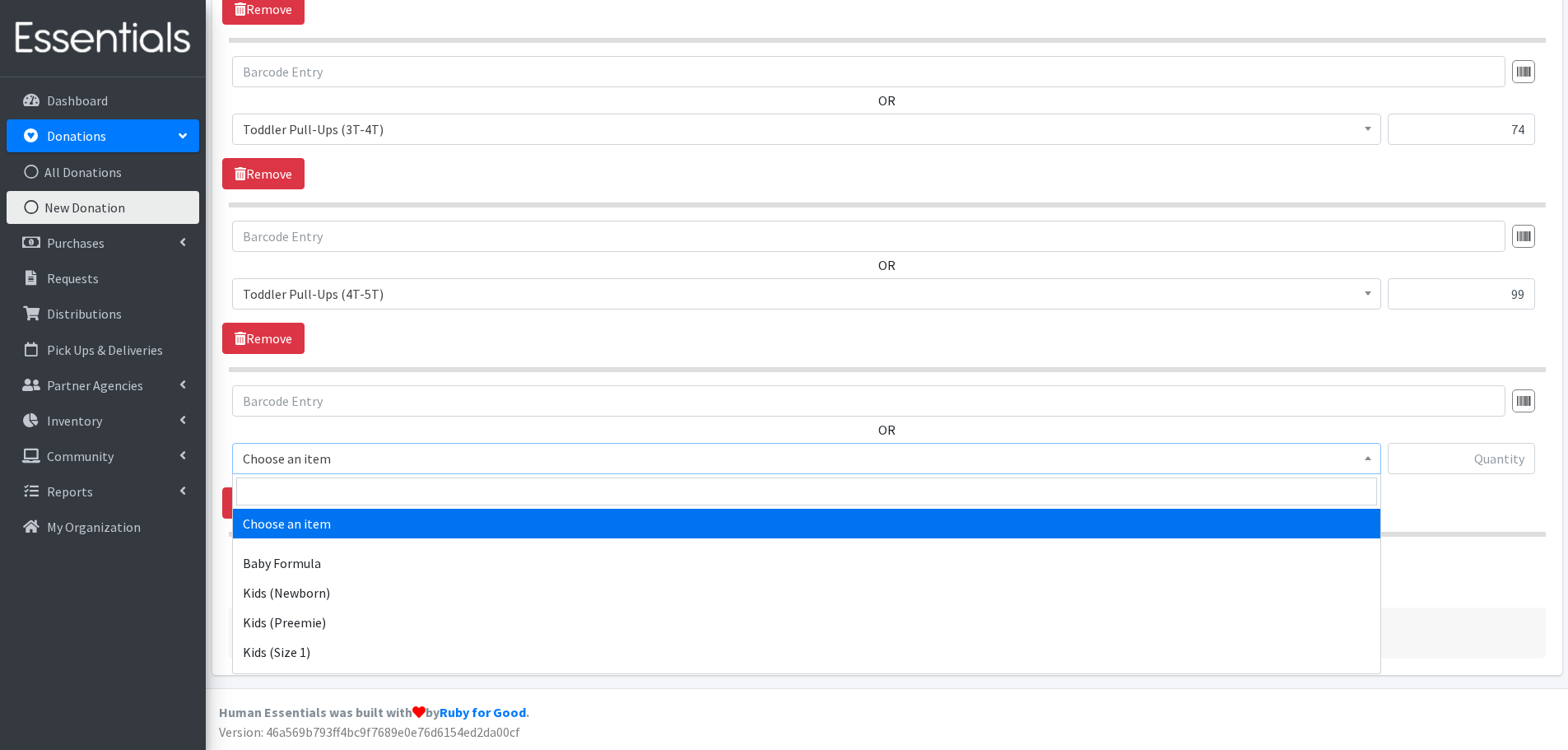
click at [268, 461] on span "Choose an item" at bounding box center [807, 458] width 1128 height 23
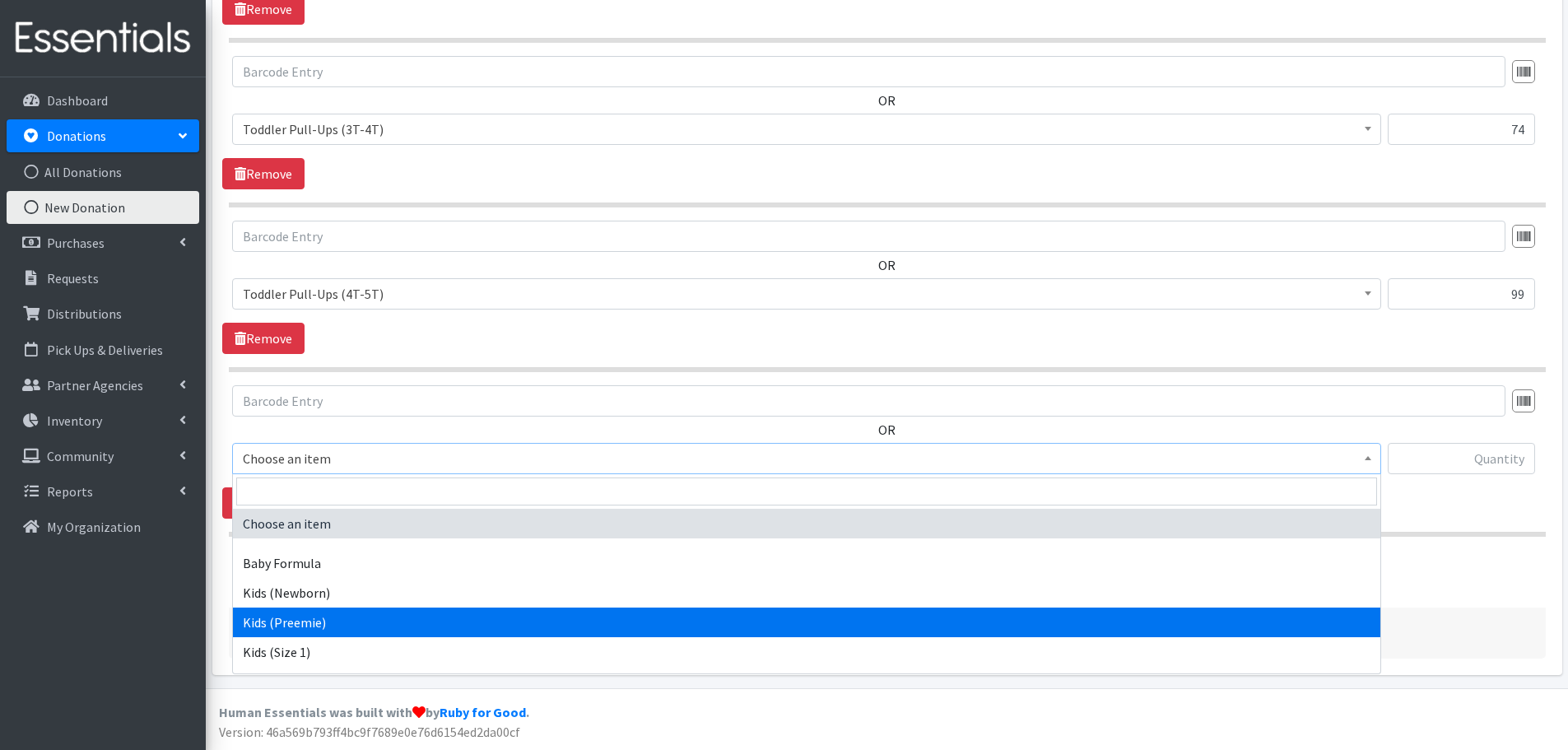
scroll to position [247, 0]
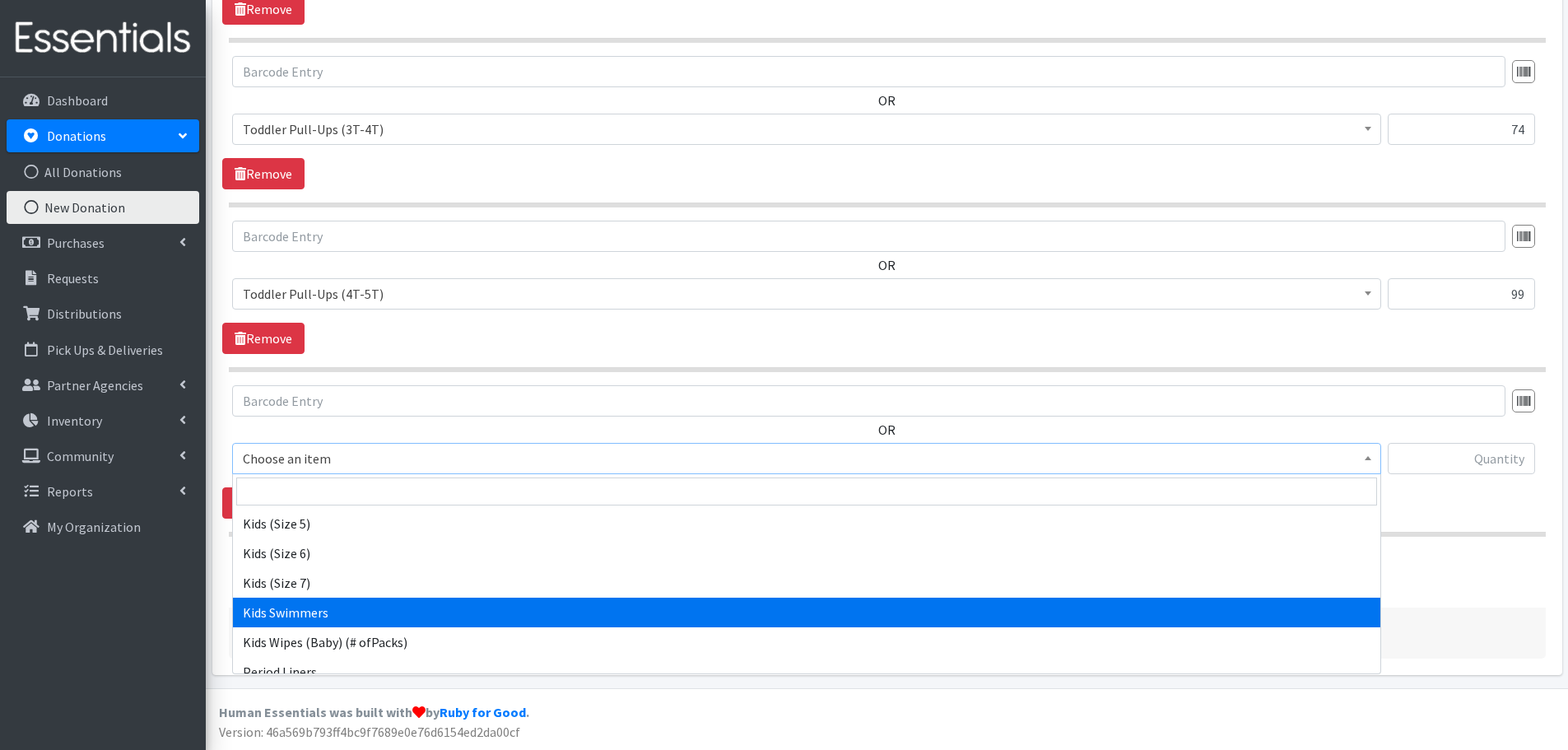
select select "437"
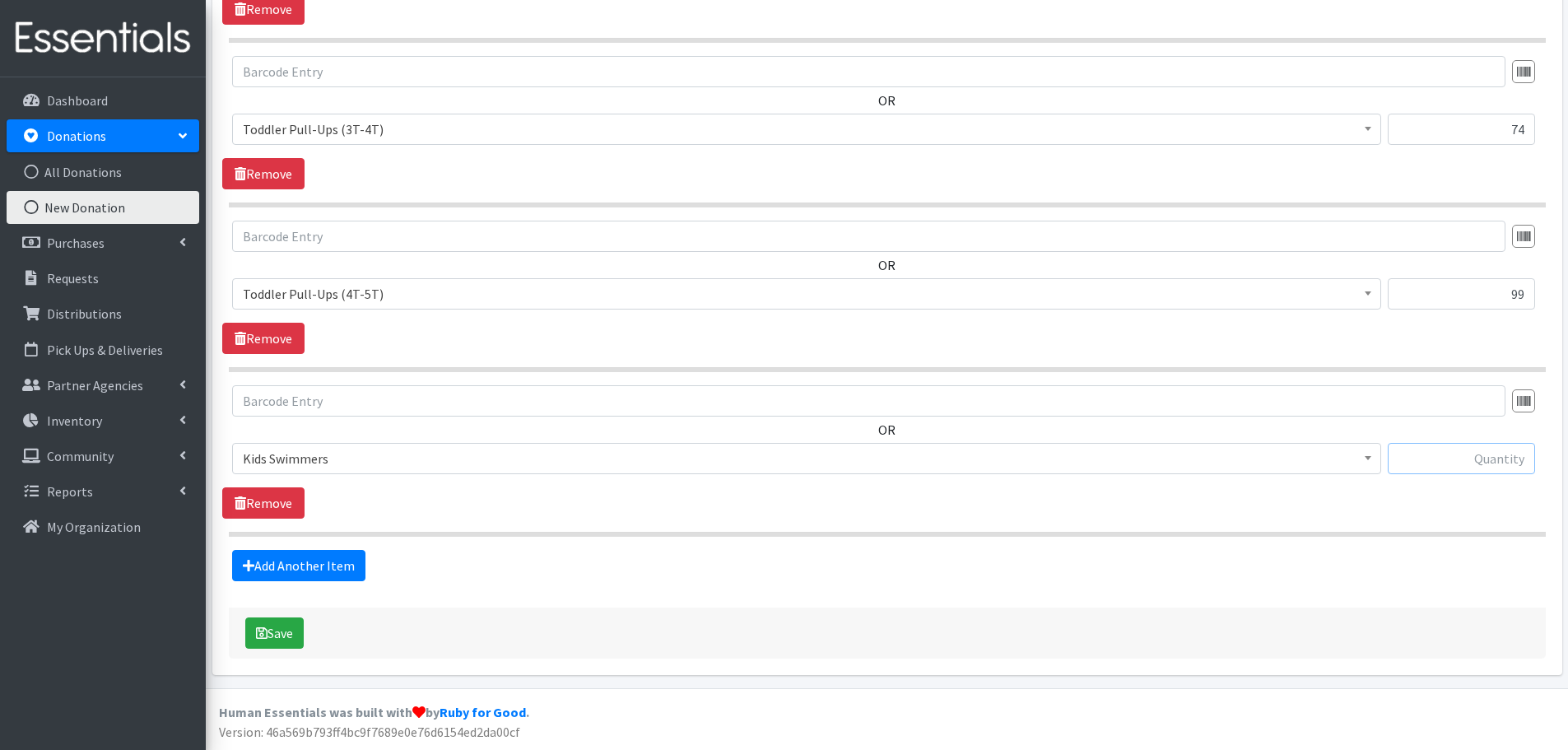
click at [1400, 457] on input "text" at bounding box center [1461, 458] width 148 height 31
type input "5"
click at [348, 574] on link "Add Another Item" at bounding box center [299, 565] width 133 height 31
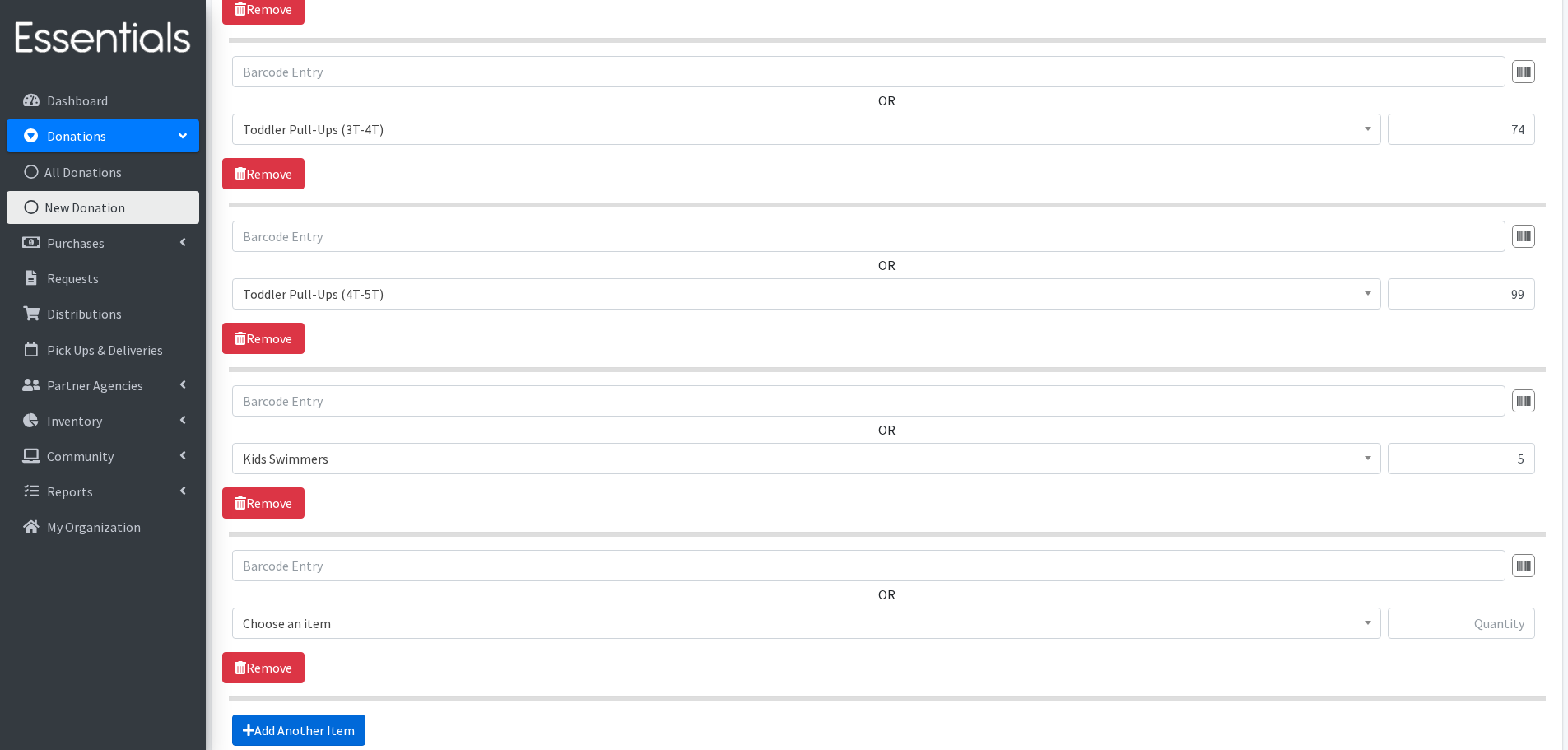
scroll to position [2523, 0]
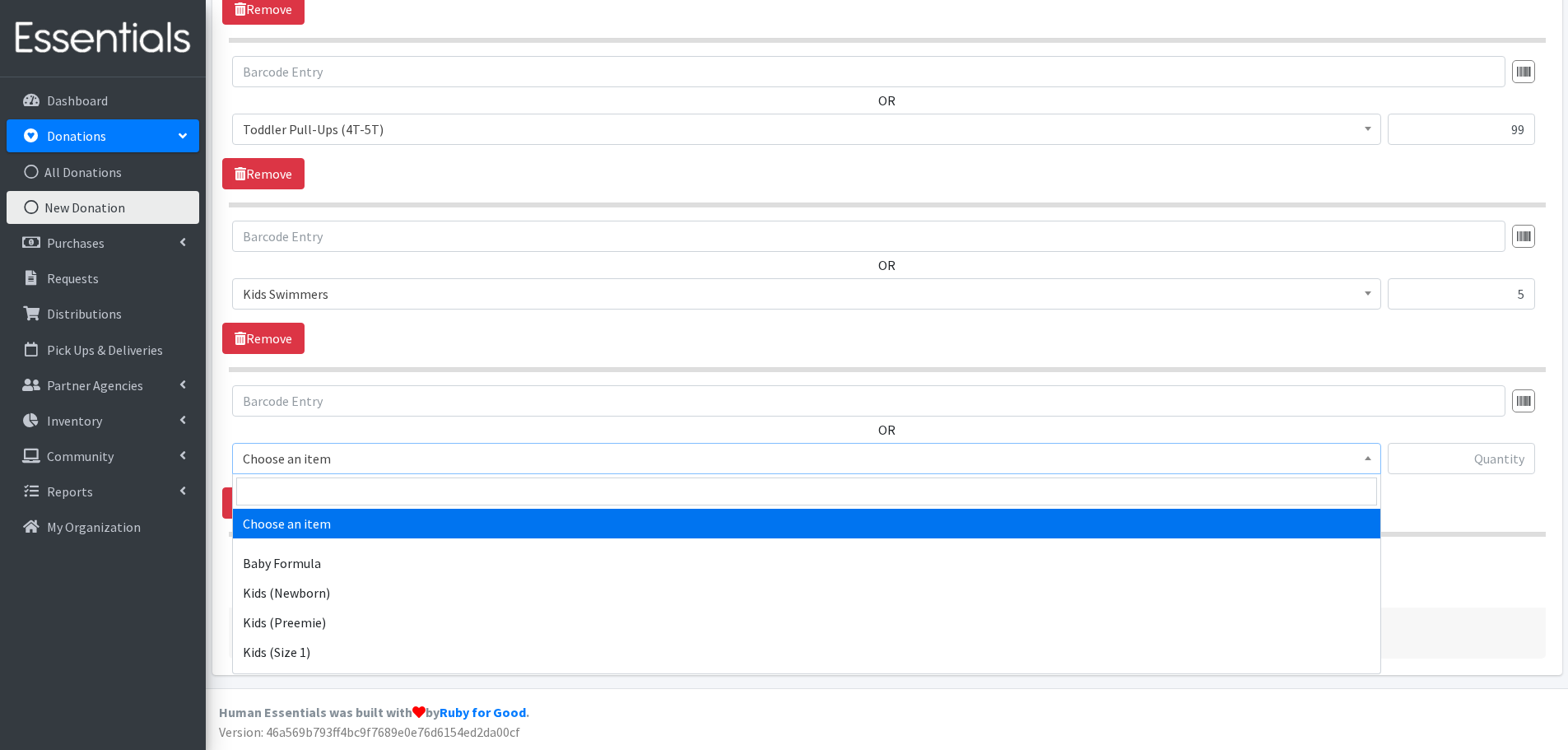
click at [330, 460] on span "Choose an item" at bounding box center [807, 458] width 1128 height 23
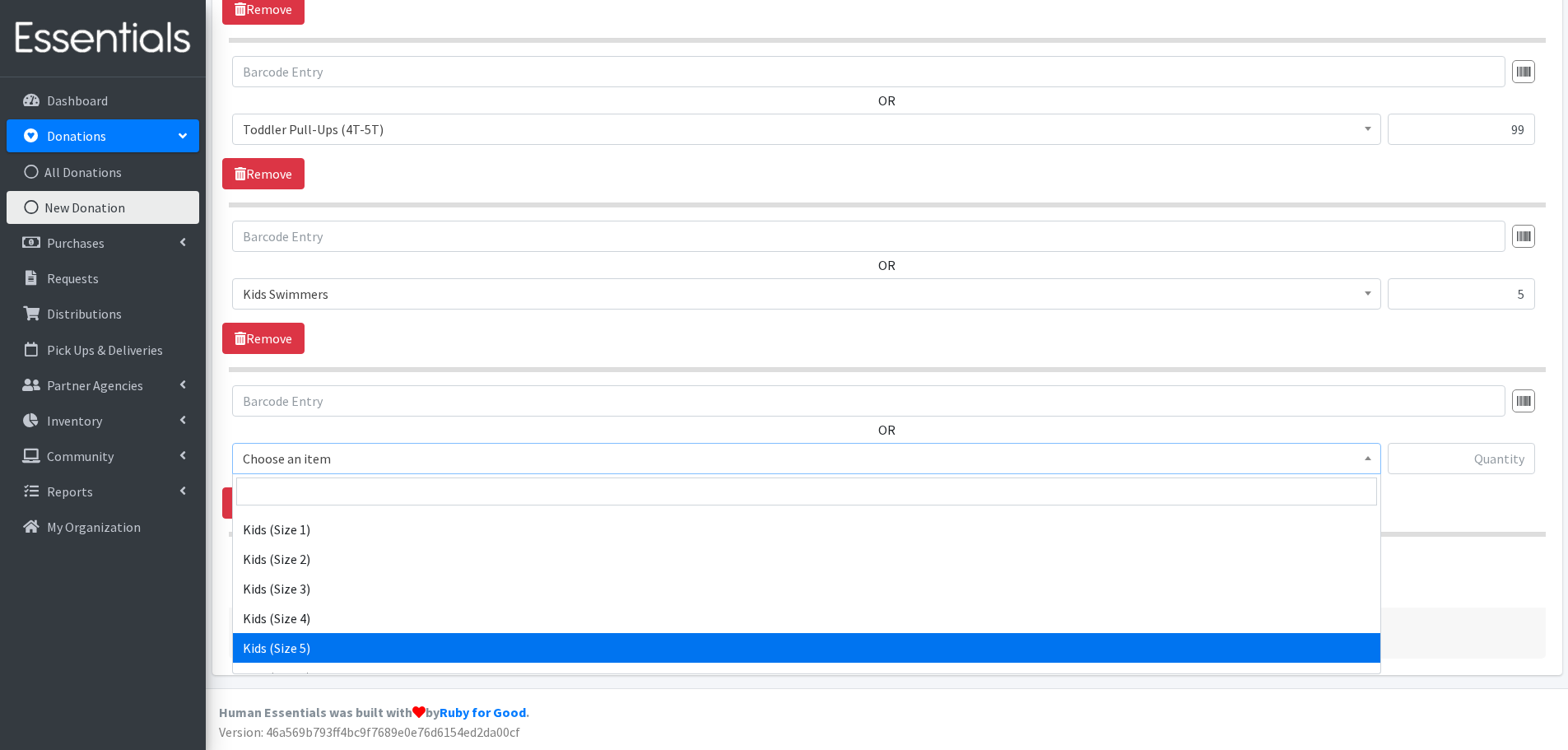
scroll to position [247, 0]
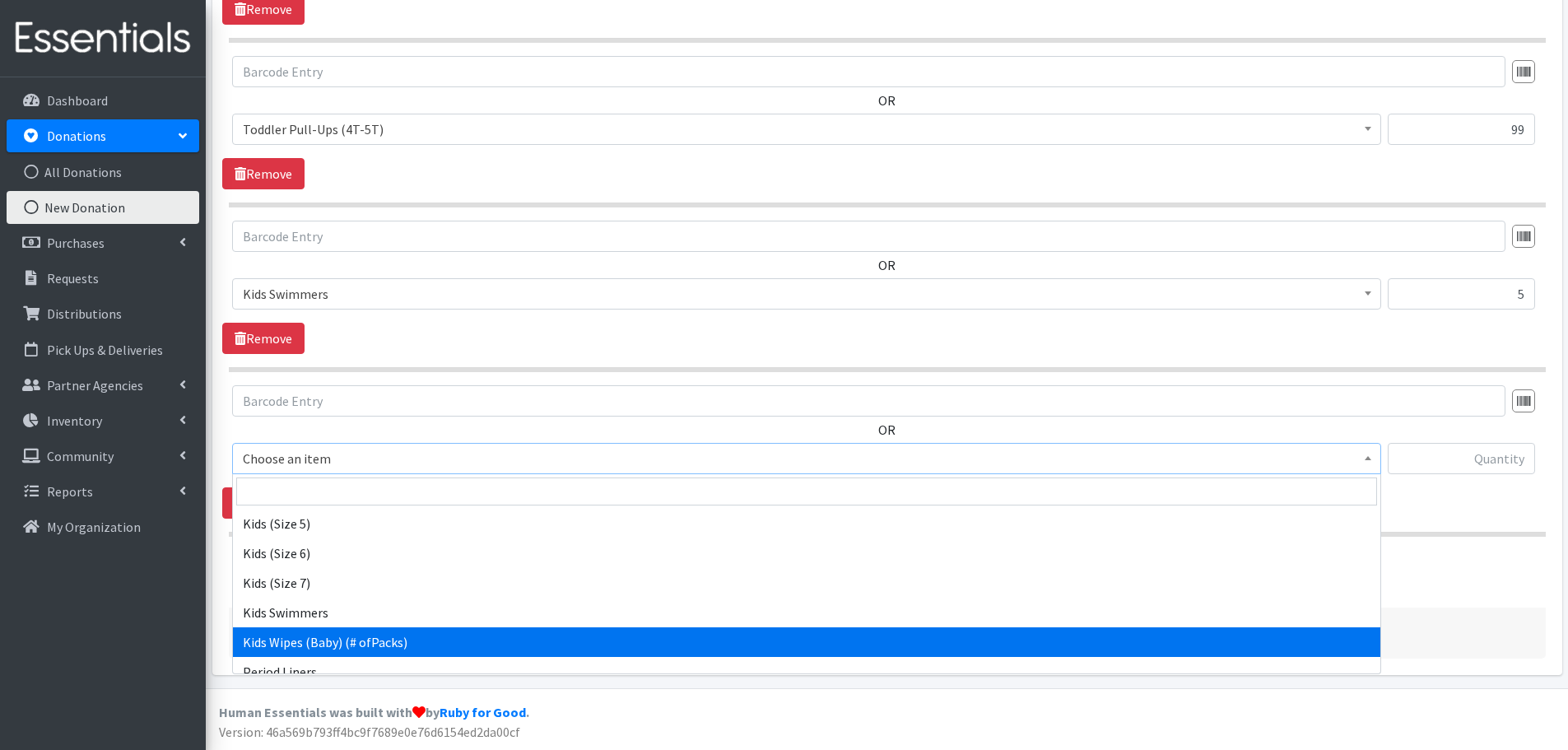
select select "434"
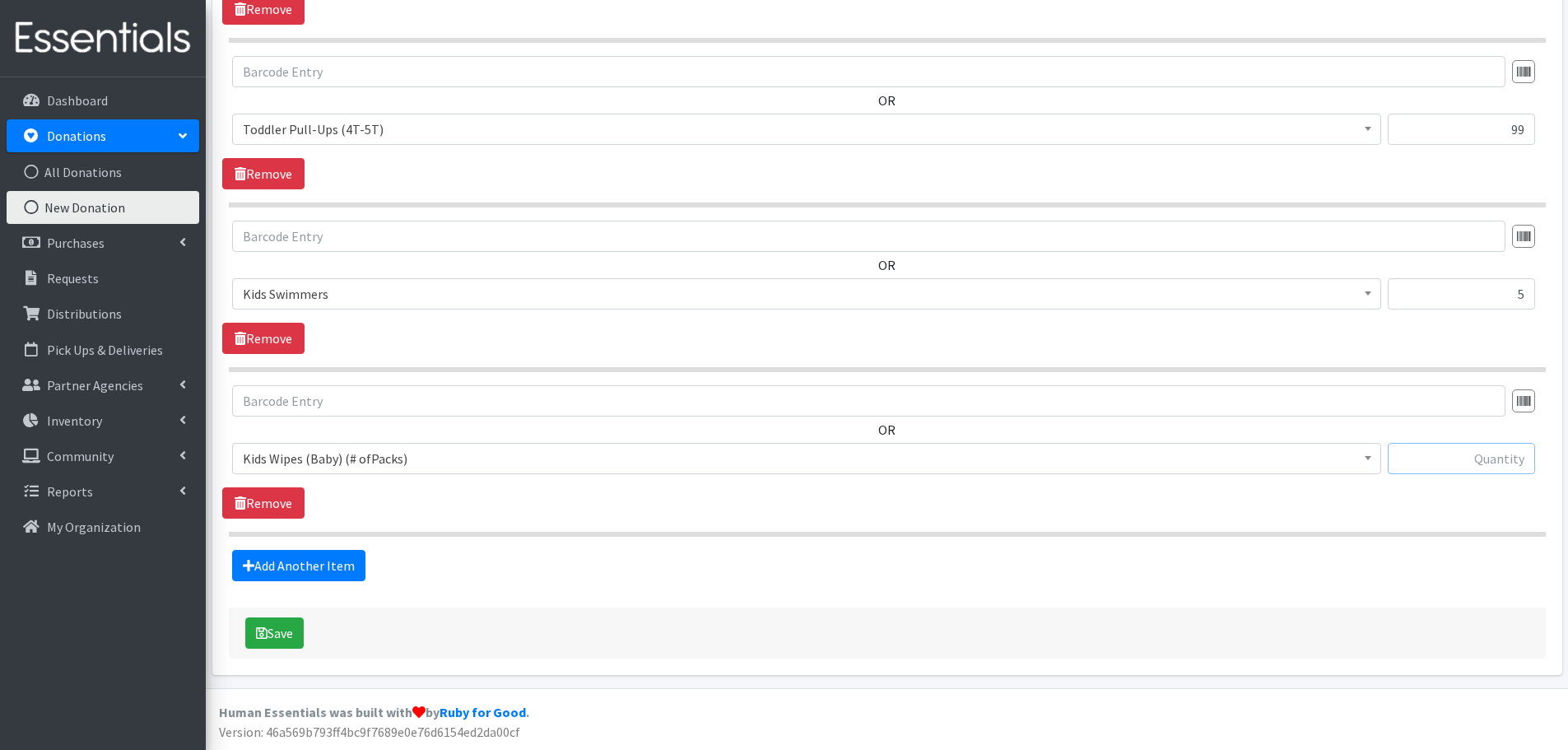
click at [1455, 456] on input "text" at bounding box center [1461, 458] width 148 height 31
type input "12"
click at [283, 569] on link "Add Another Item" at bounding box center [299, 565] width 133 height 31
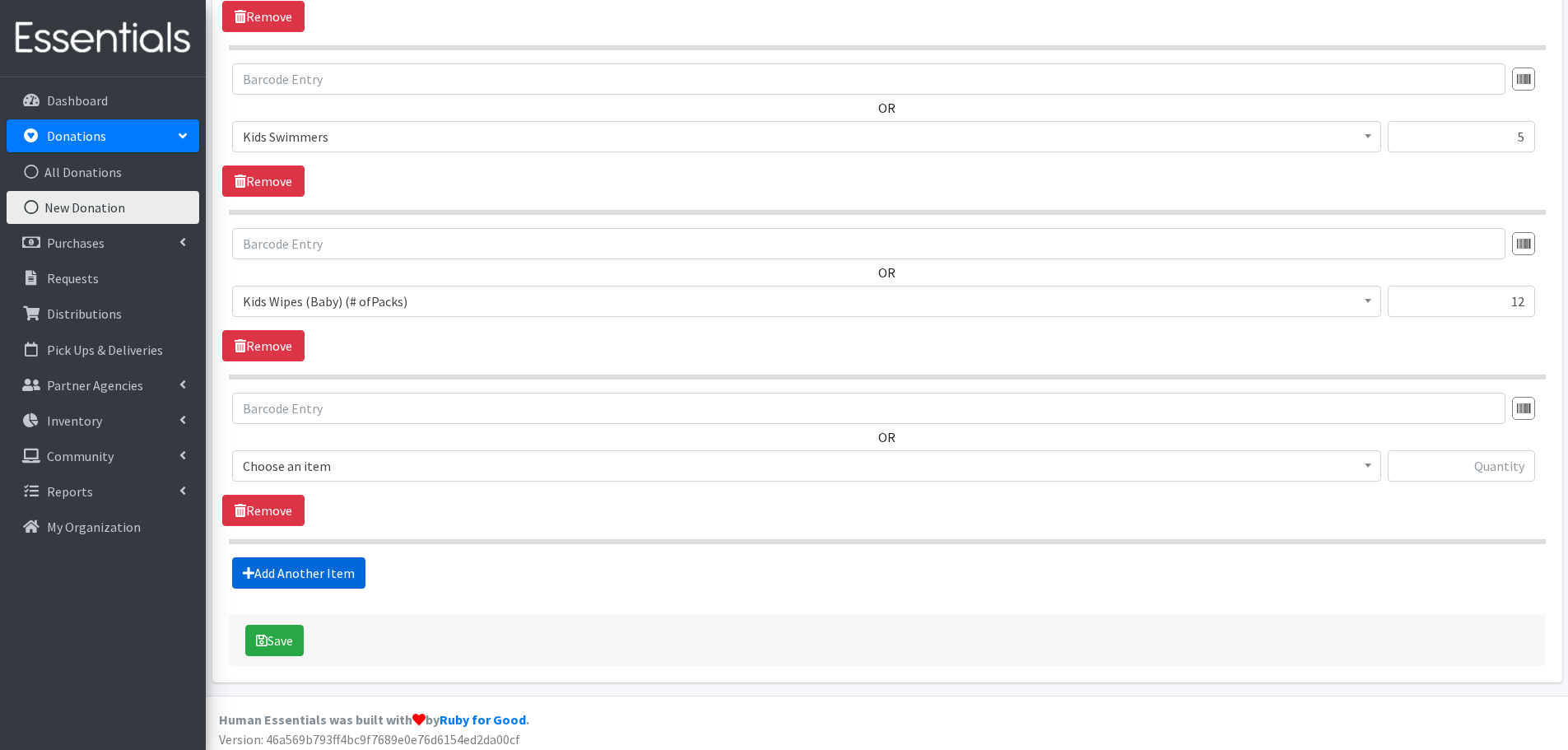
scroll to position [2688, 0]
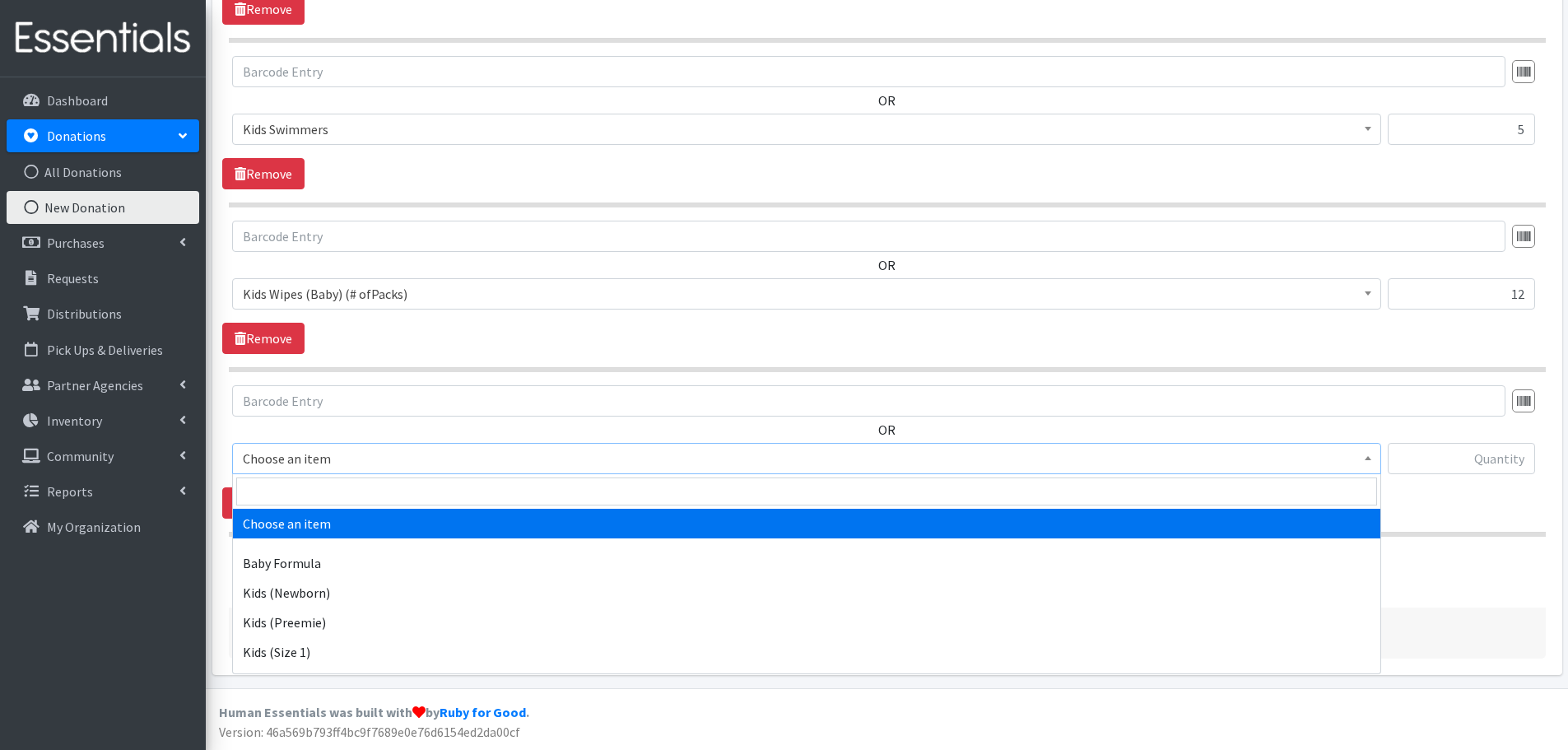
click at [315, 461] on span "Choose an item" at bounding box center [807, 458] width 1128 height 23
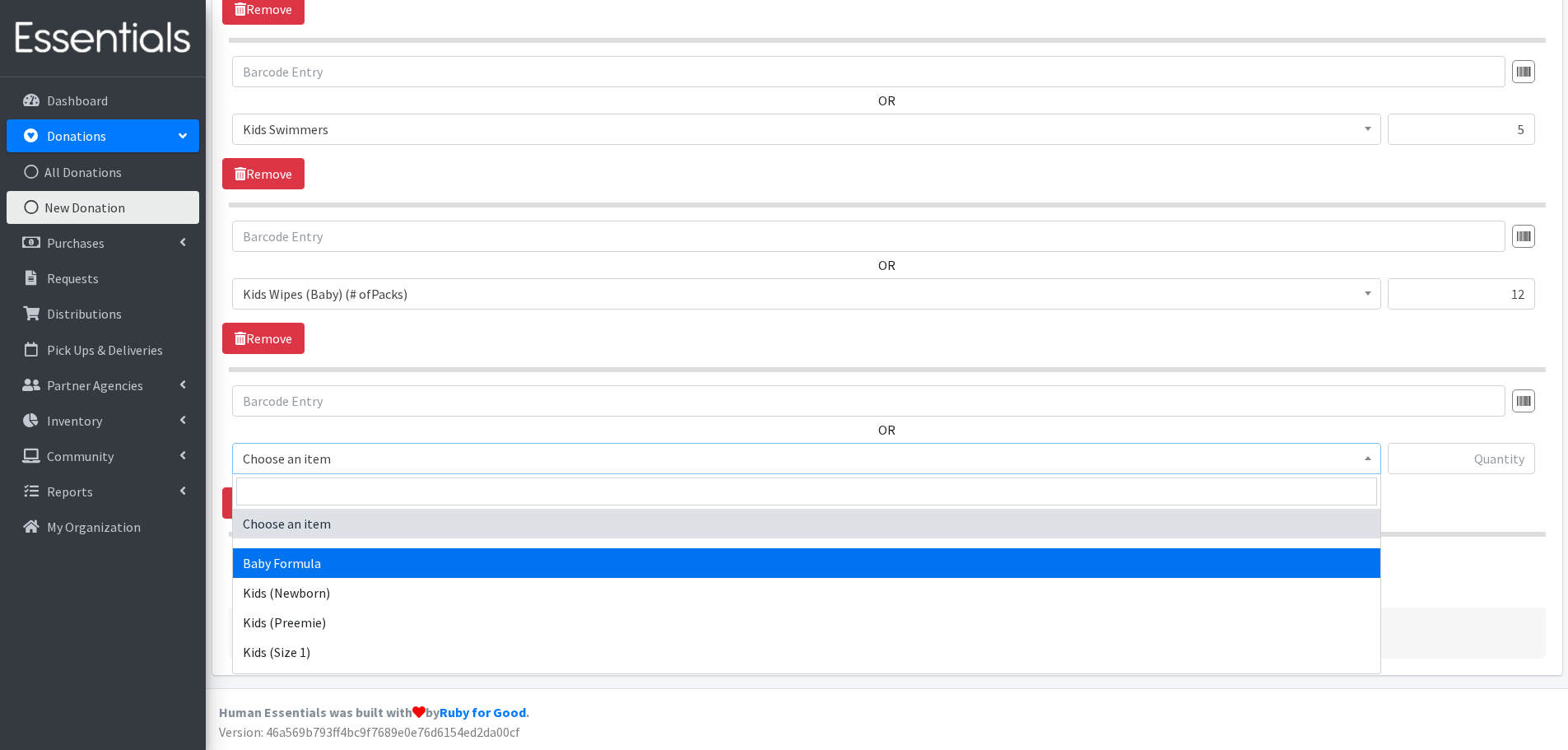
scroll to position [412, 0]
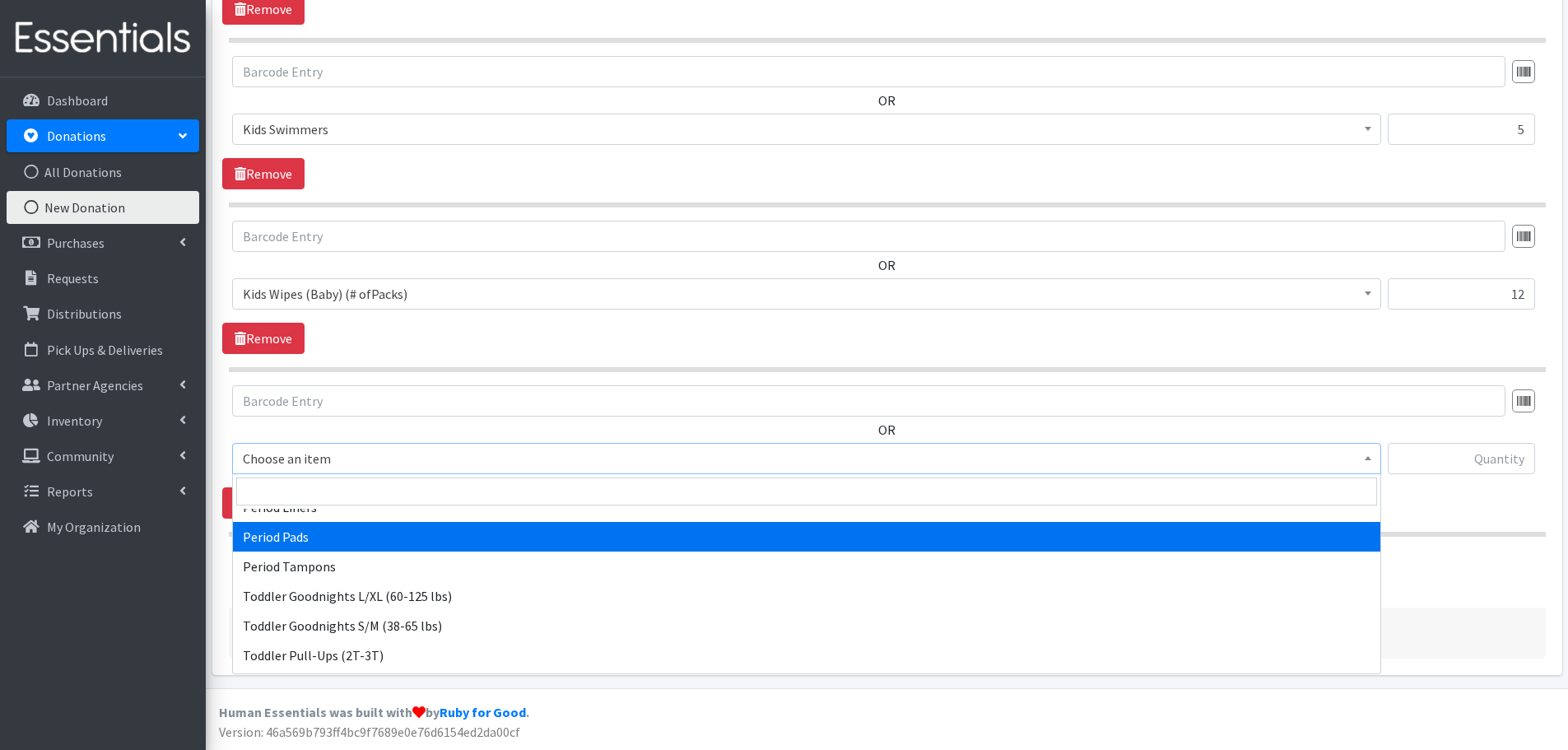
select select "1534"
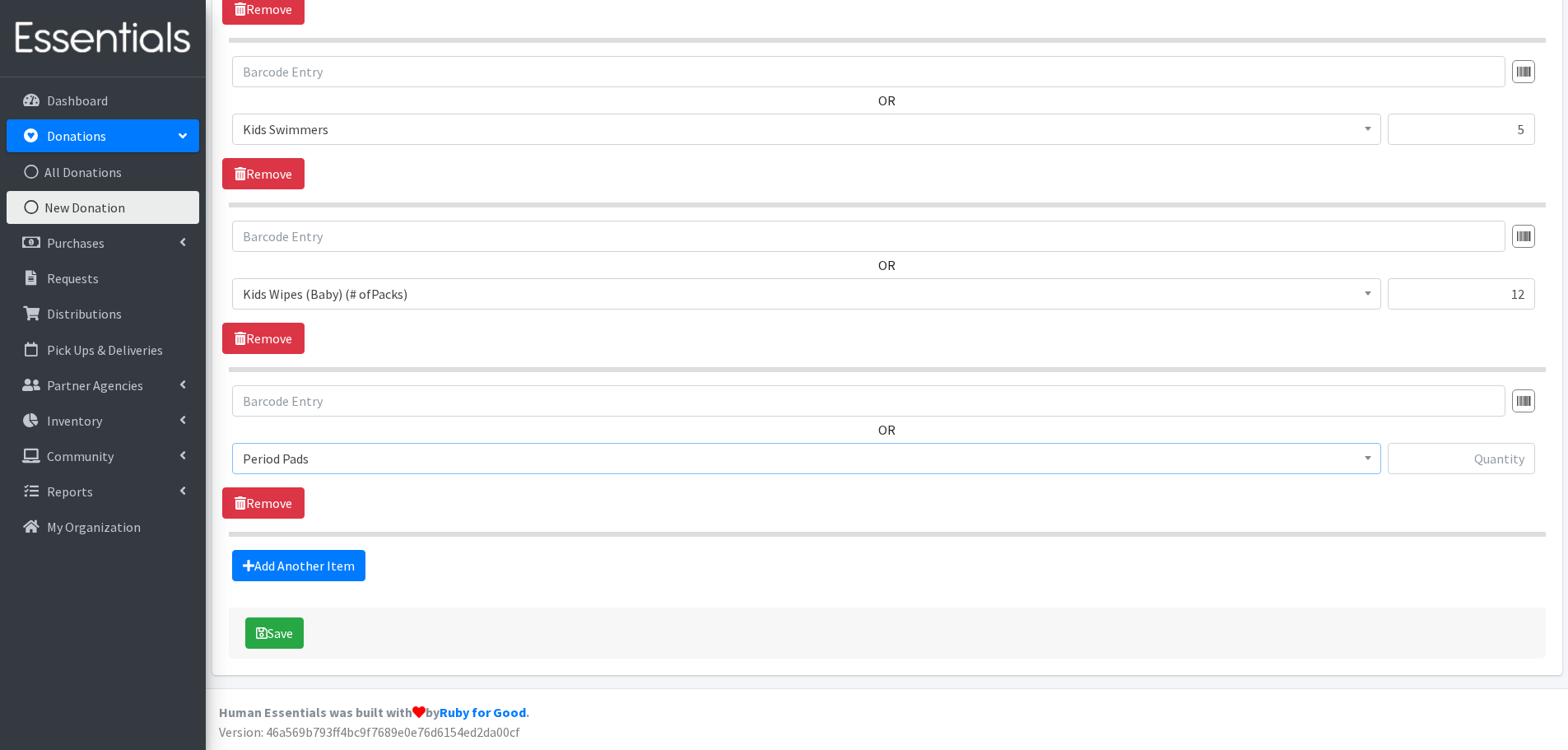
click at [1422, 441] on div "OR Choose an item Baby Formula Kids (Newborn) Kids (Preemie) Kids (Size 1) Kids…" at bounding box center [886, 436] width 1329 height 102
click at [1427, 449] on input "text" at bounding box center [1461, 458] width 148 height 31
type input "65"
click at [276, 640] on button "Save" at bounding box center [274, 633] width 58 height 31
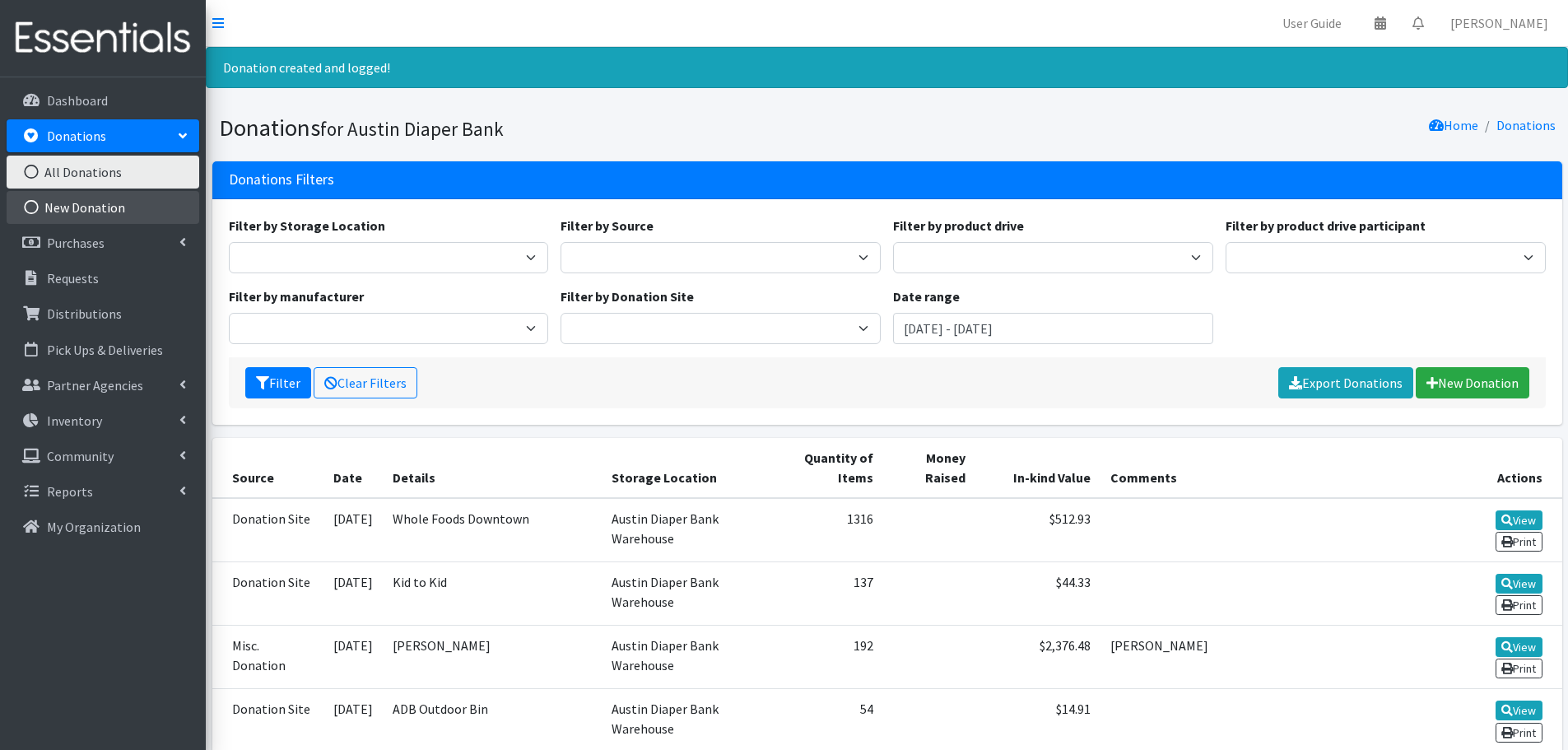
click at [119, 207] on link "New Donation" at bounding box center [102, 207] width 193 height 33
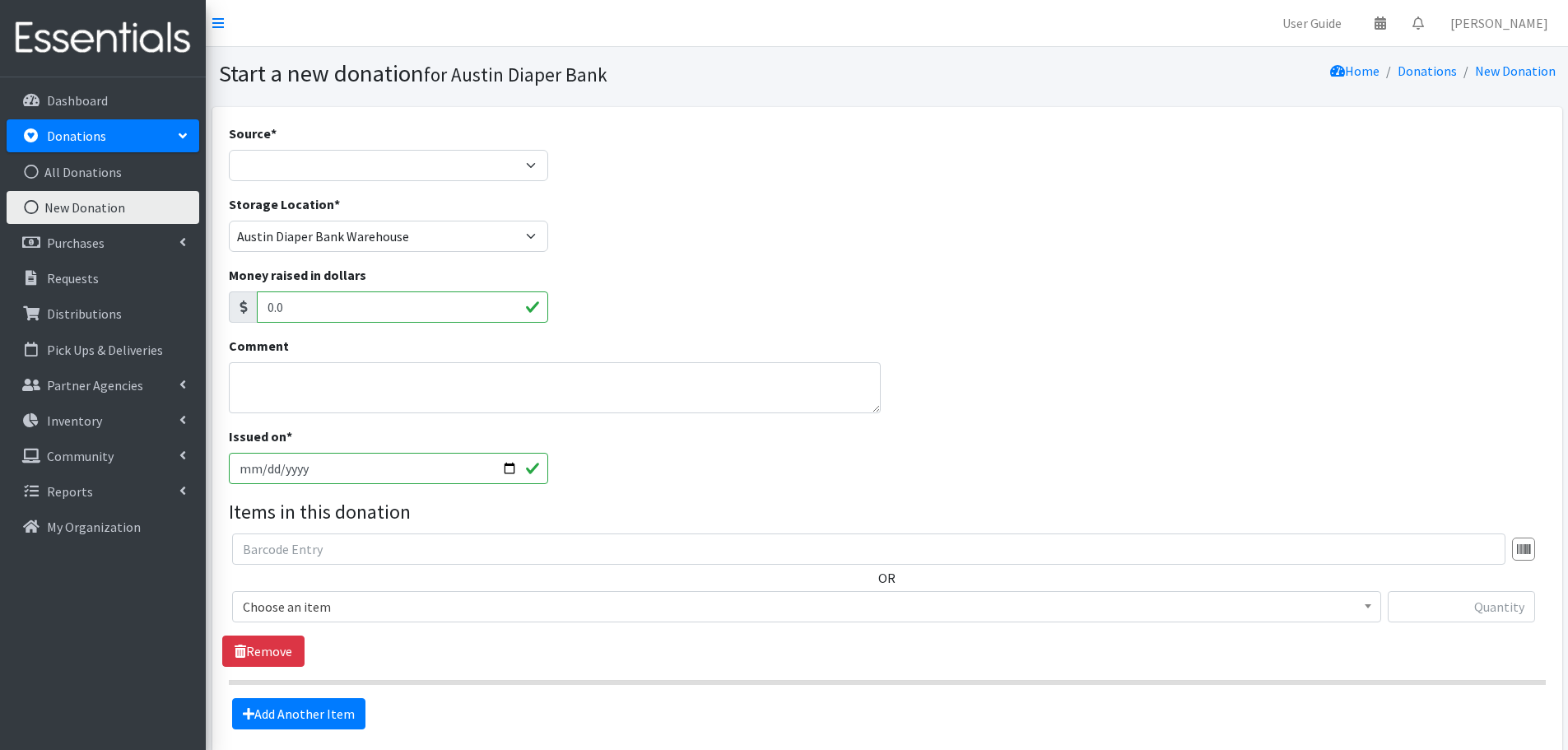
select select "Donation Site"
click at [228, 149] on select "Product Drive Manufacturer Donation Site Misc. Donation" at bounding box center [388, 164] width 321 height 31
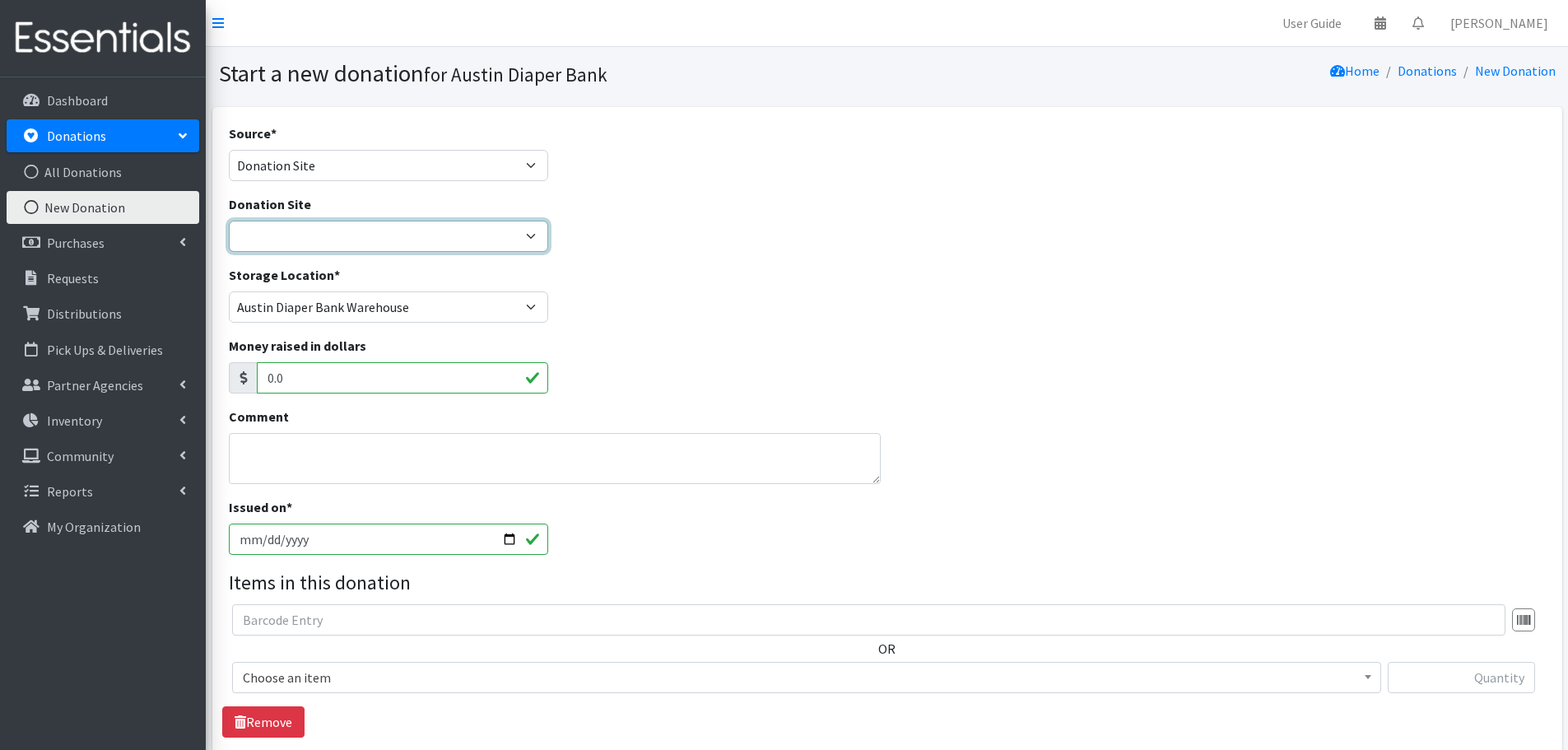
click at [282, 226] on select "ADB Outdoor Bin Amazon Wish List Assistance League [GEOGRAPHIC_DATA] Born Big S…" at bounding box center [388, 236] width 321 height 31
select select "100"
click at [228, 221] on select "ADB Outdoor Bin Amazon Wish List Assistance League [GEOGRAPHIC_DATA] Born Big S…" at bounding box center [388, 236] width 321 height 31
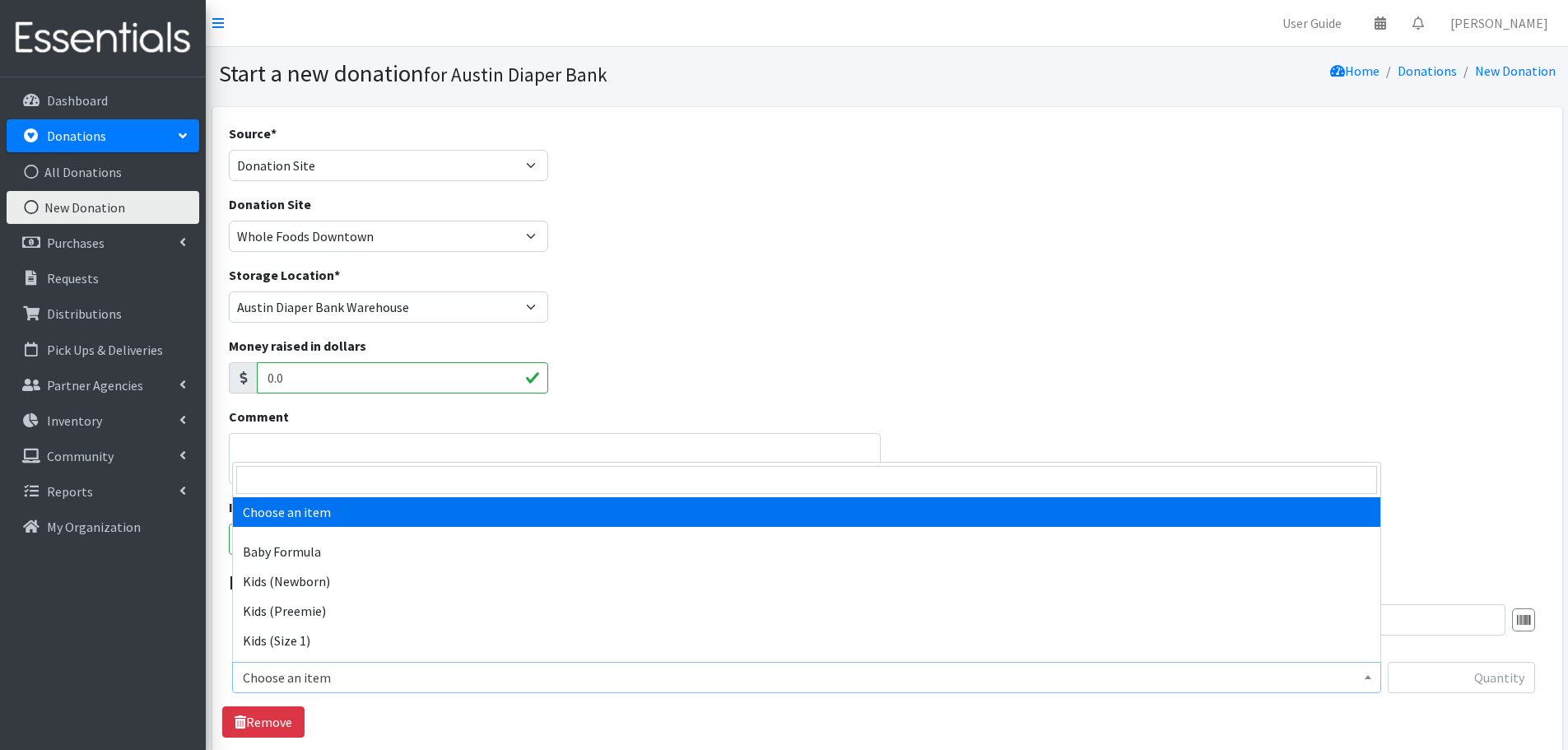
click at [283, 676] on span "Choose an item" at bounding box center [807, 677] width 1128 height 23
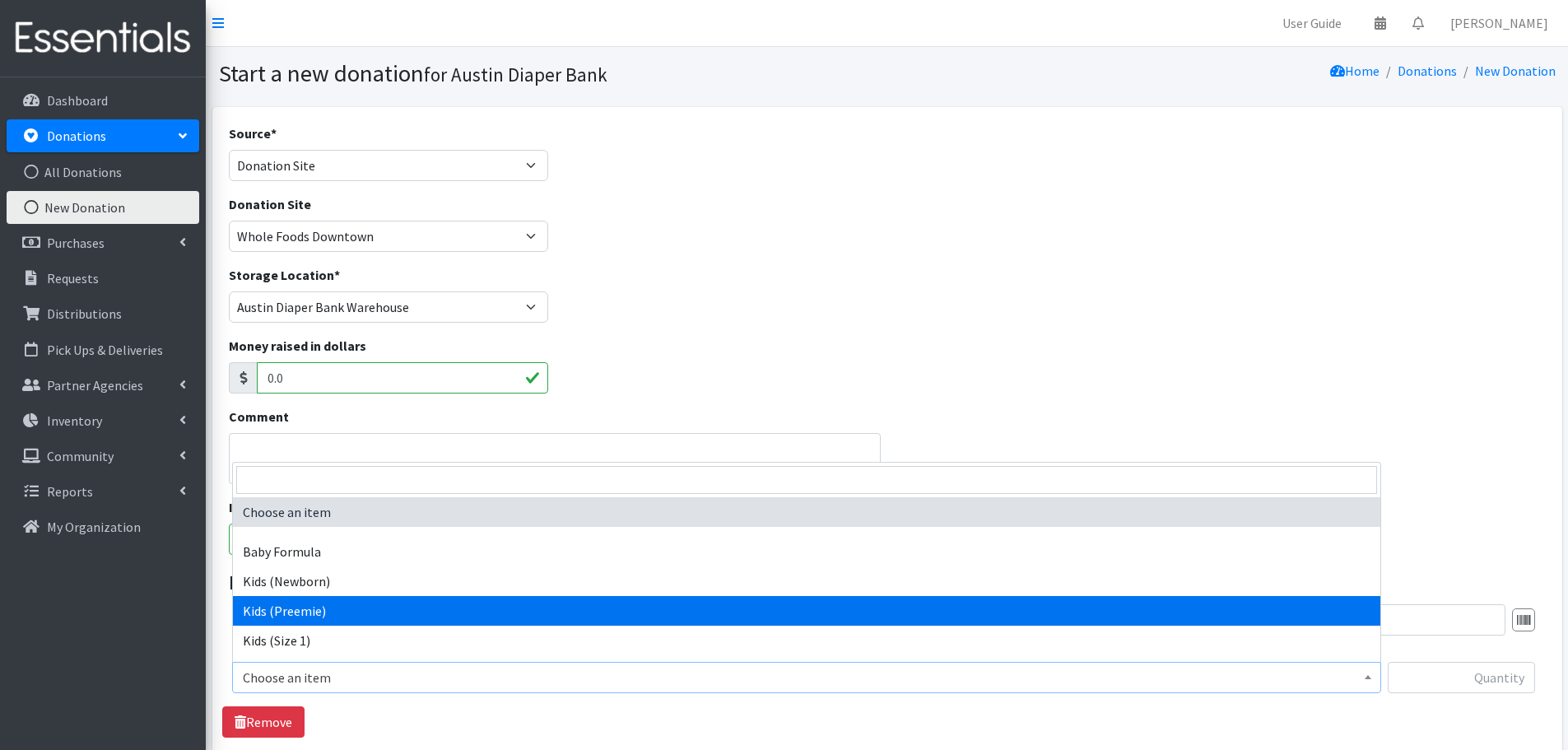
select select "452"
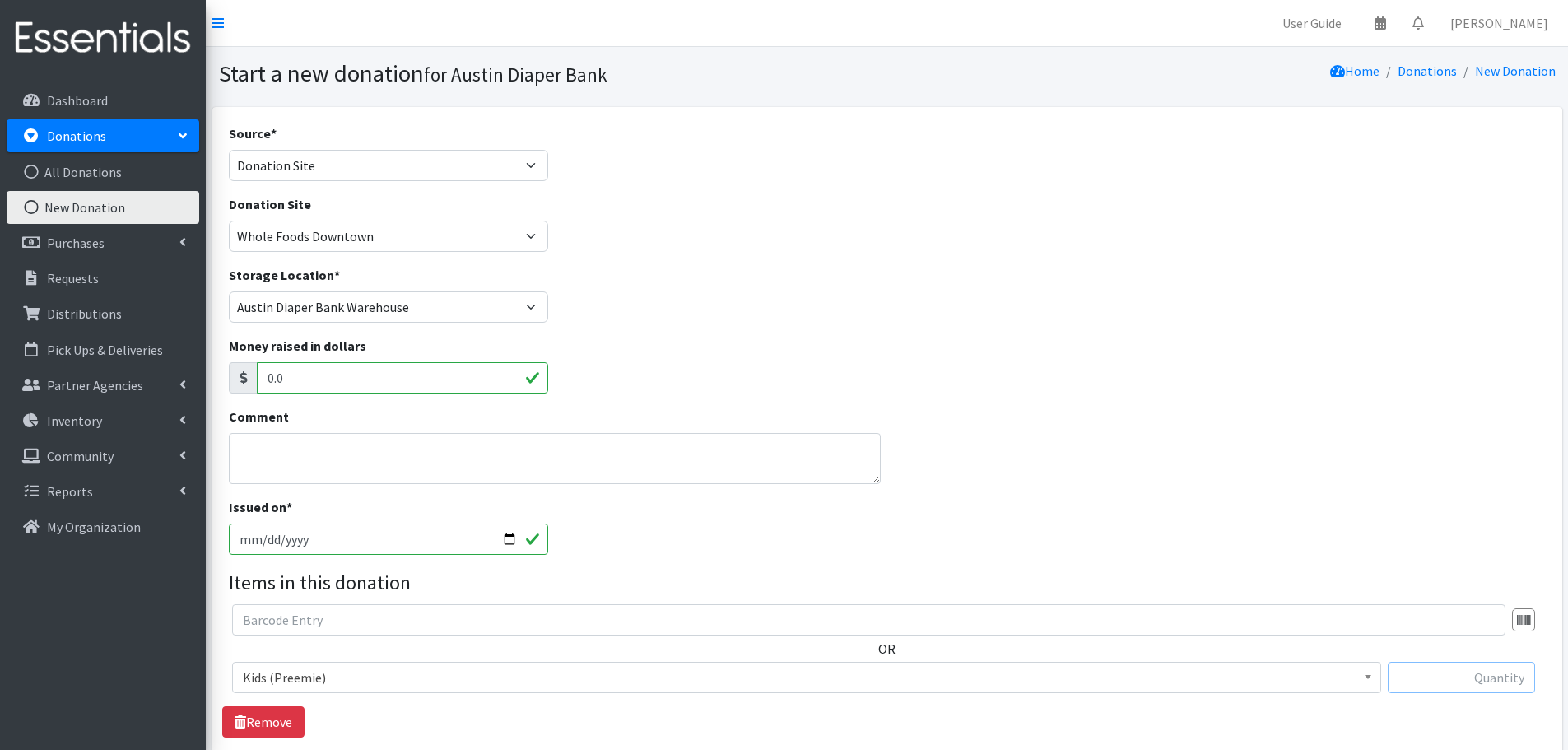
click at [1464, 687] on input "text" at bounding box center [1461, 677] width 148 height 31
type input "23"
click at [1373, 707] on div "OR Choose an item Baby Formula Kids (Newborn) Kids (Preemie) Kids (Size 1) Kids…" at bounding box center [886, 671] width 1329 height 133
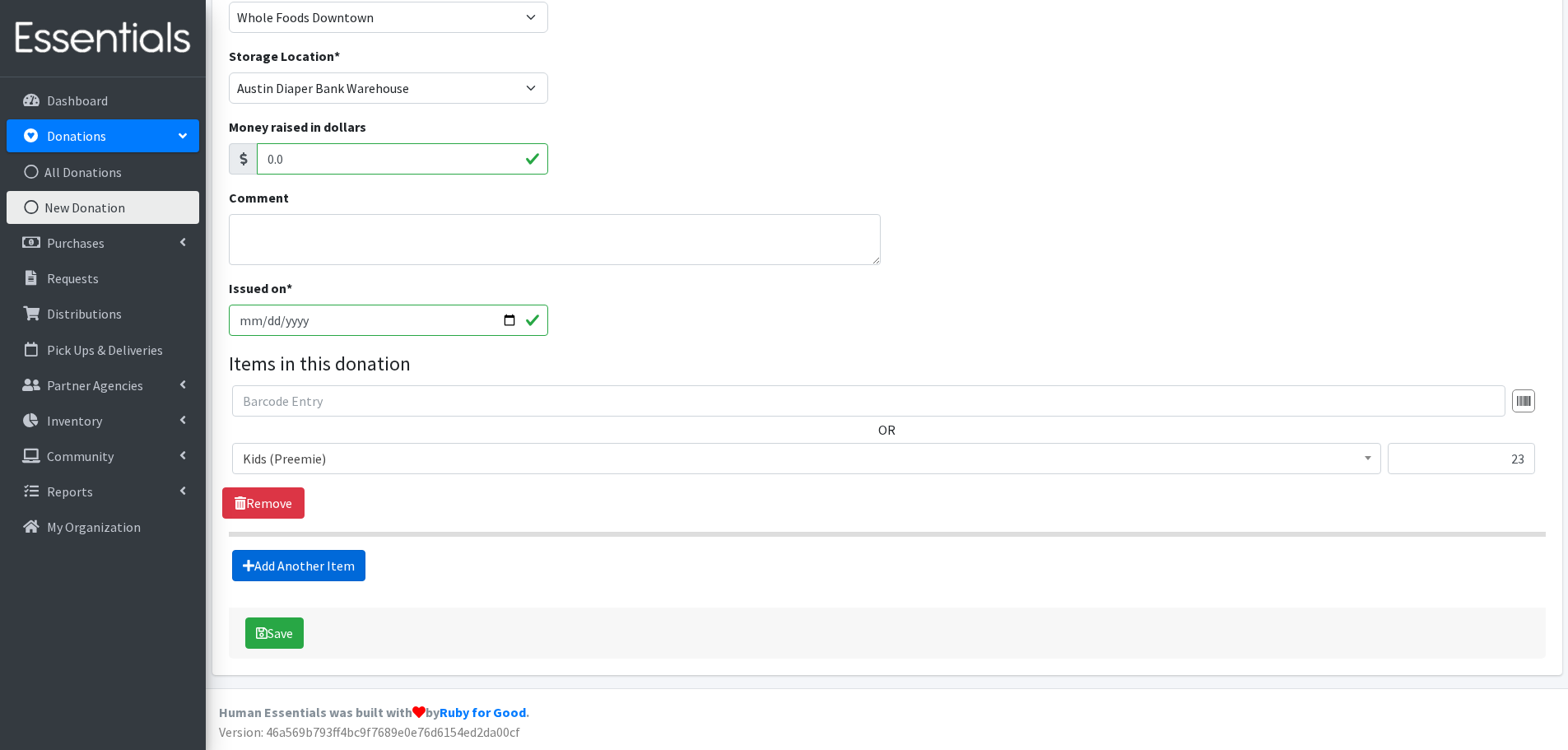
click at [337, 572] on link "Add Another Item" at bounding box center [299, 565] width 133 height 31
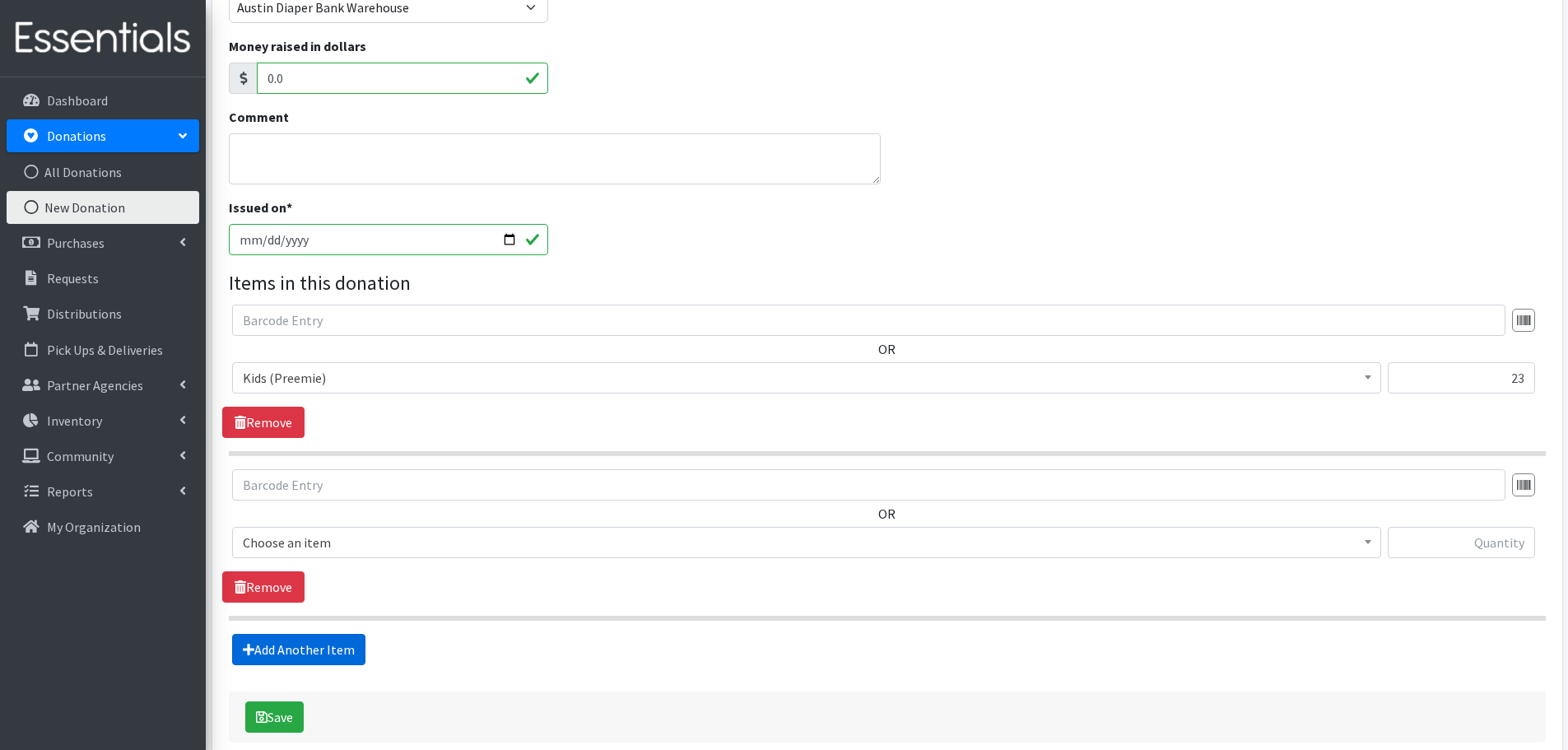
scroll to position [383, 0]
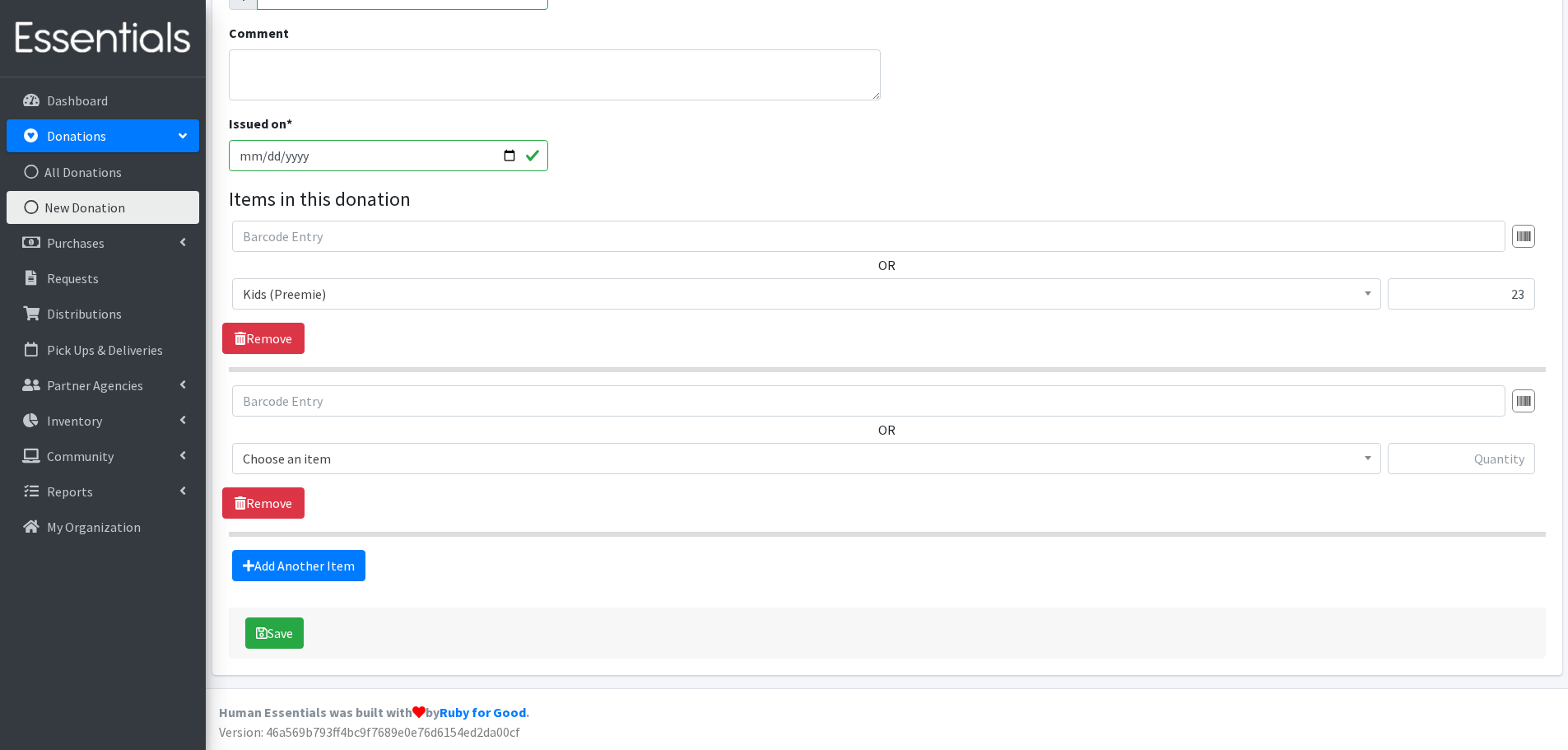
click at [297, 455] on span "Choose an item" at bounding box center [807, 458] width 1128 height 23
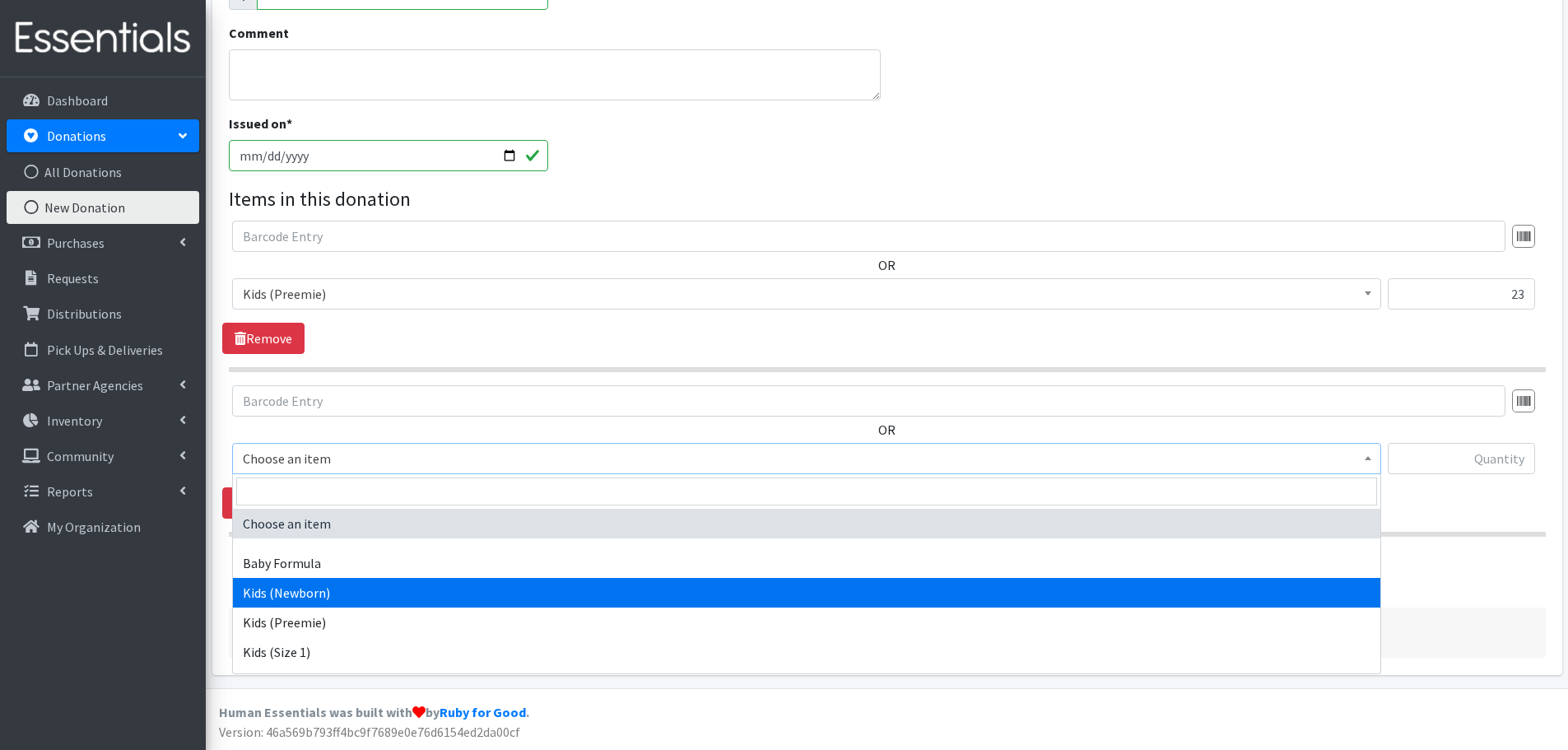
select select "451"
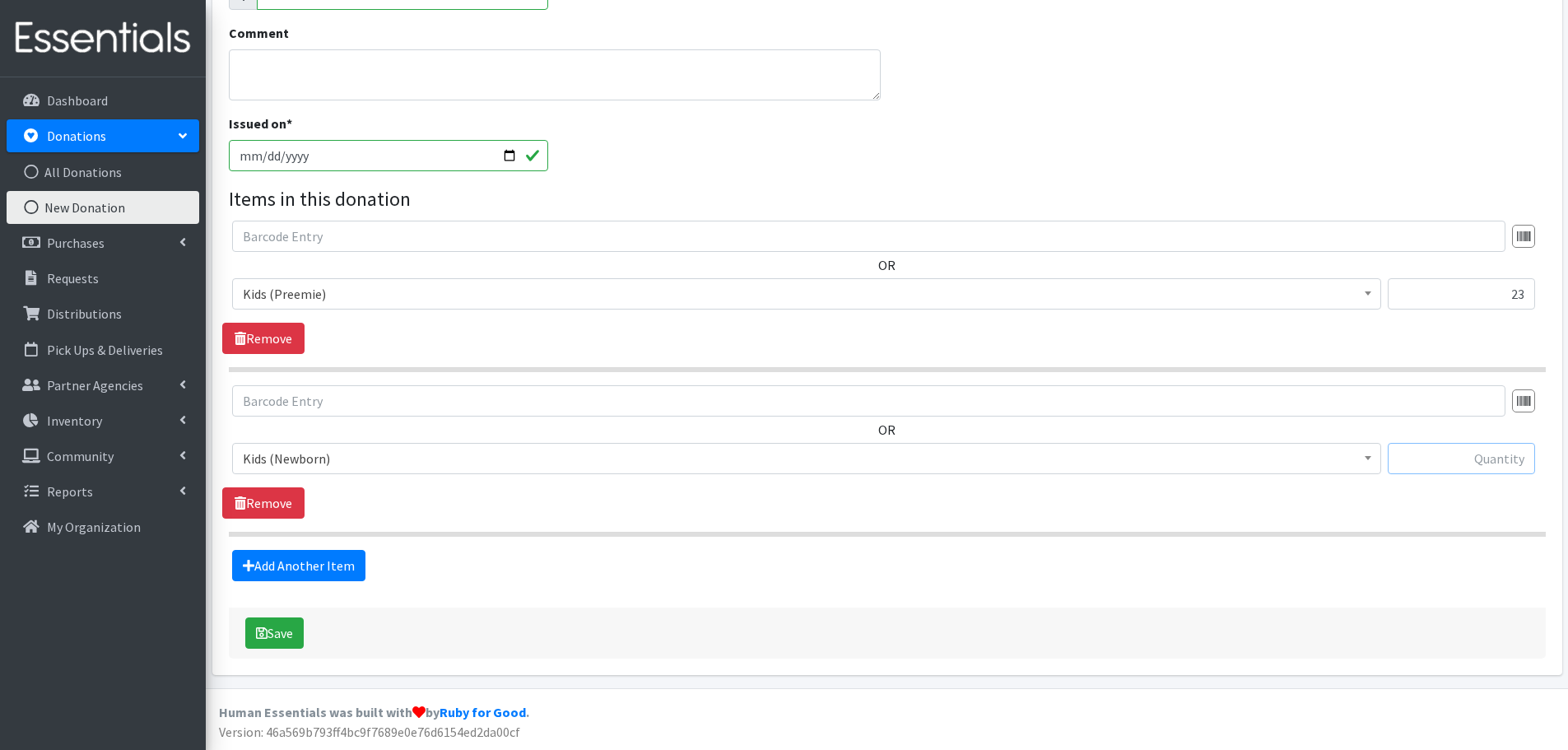
click at [1530, 454] on input "text" at bounding box center [1461, 458] width 148 height 31
type input "51"
click at [277, 567] on link "Add Another Item" at bounding box center [299, 565] width 133 height 31
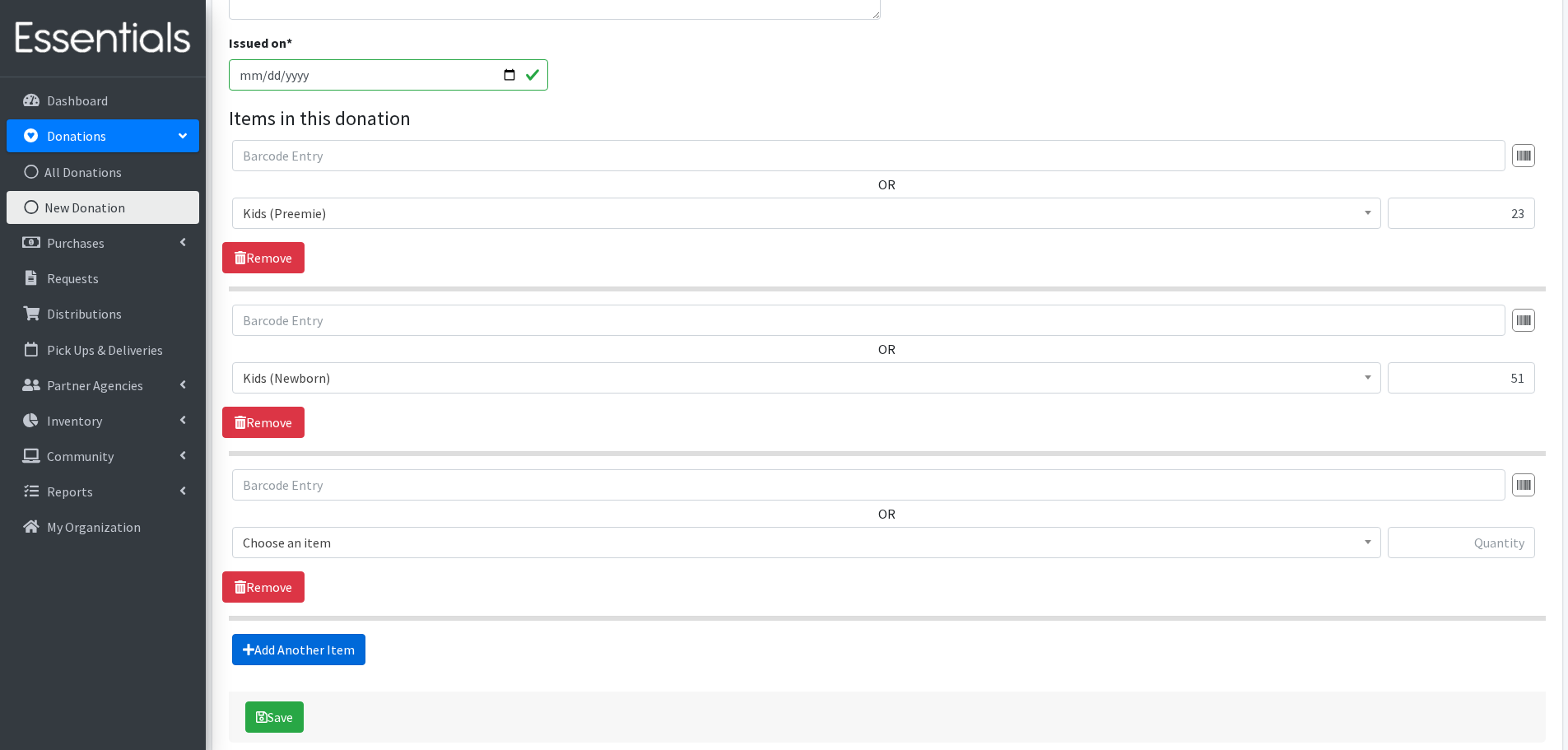
scroll to position [548, 0]
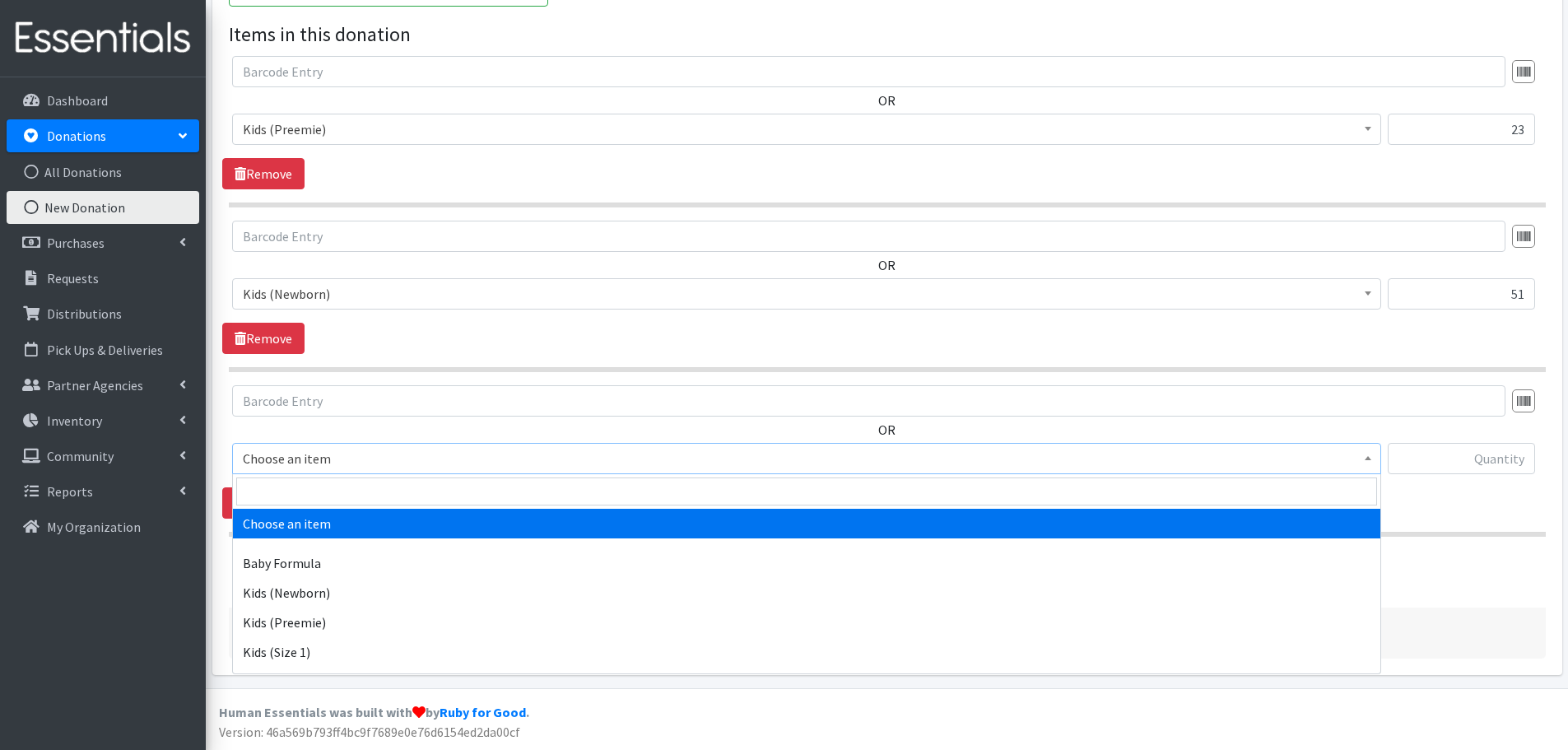
click at [261, 473] on span "Choose an item" at bounding box center [807, 458] width 1149 height 31
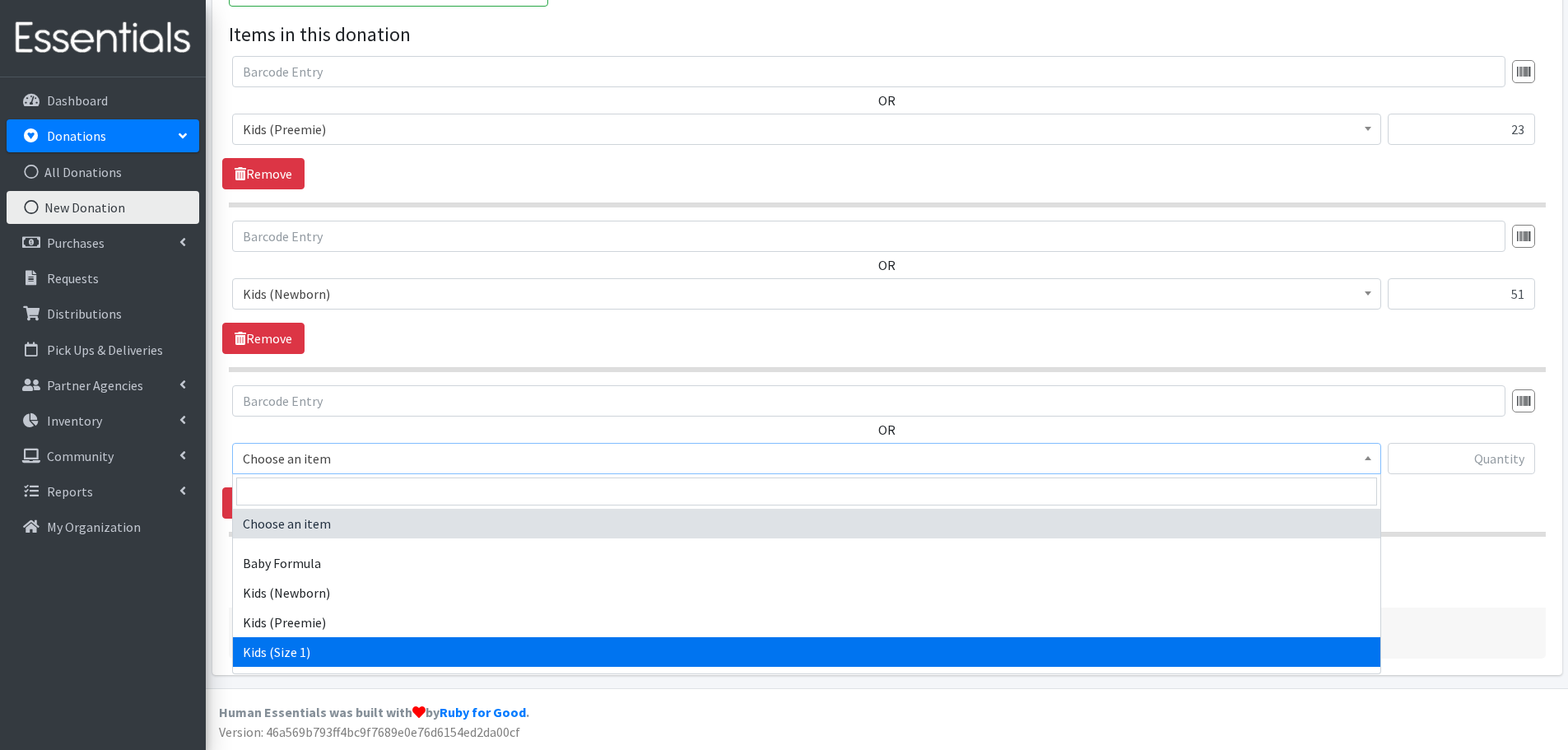
select select "453"
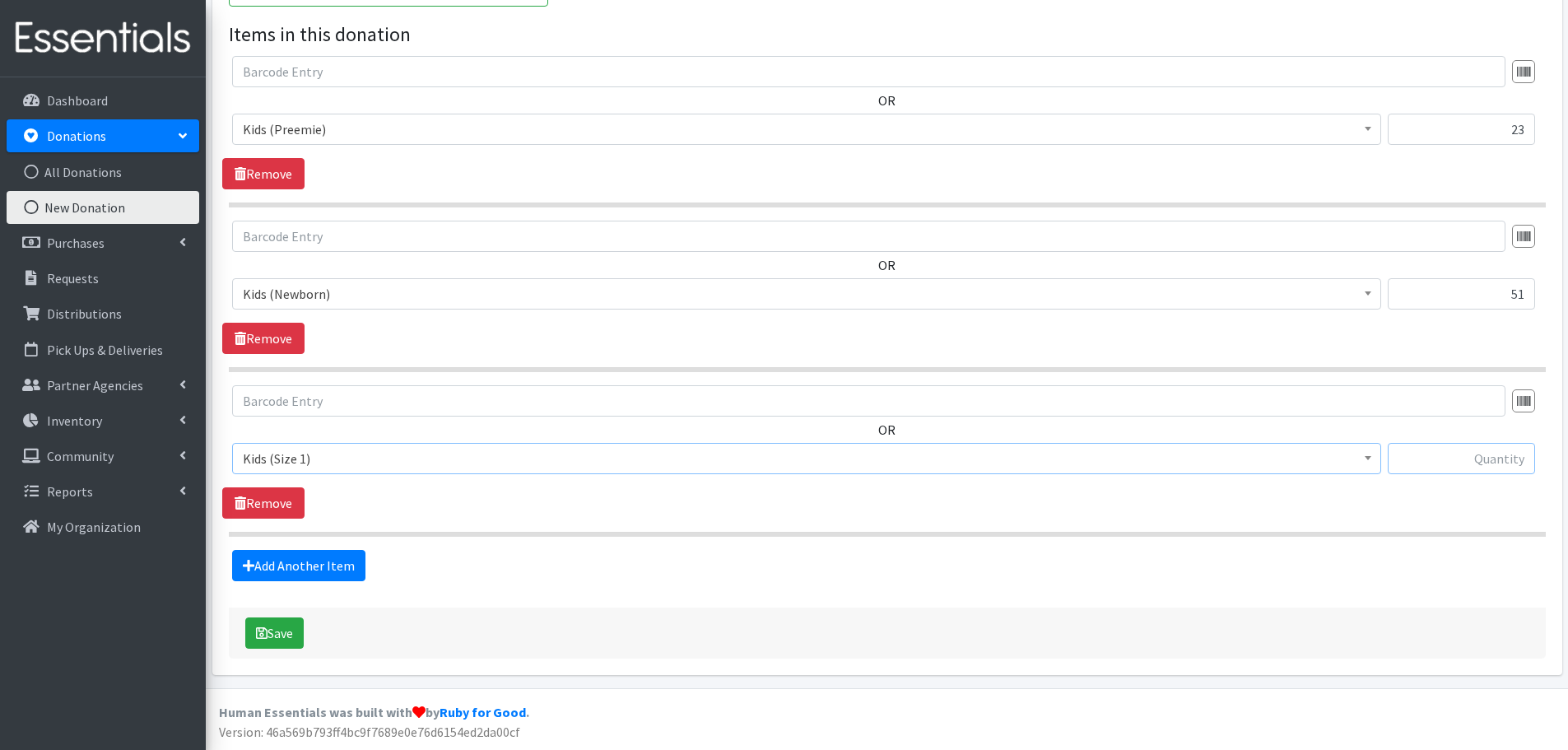
click at [1423, 457] on input "text" at bounding box center [1461, 458] width 148 height 31
type input "65"
click at [324, 567] on link "Add Another Item" at bounding box center [299, 565] width 133 height 31
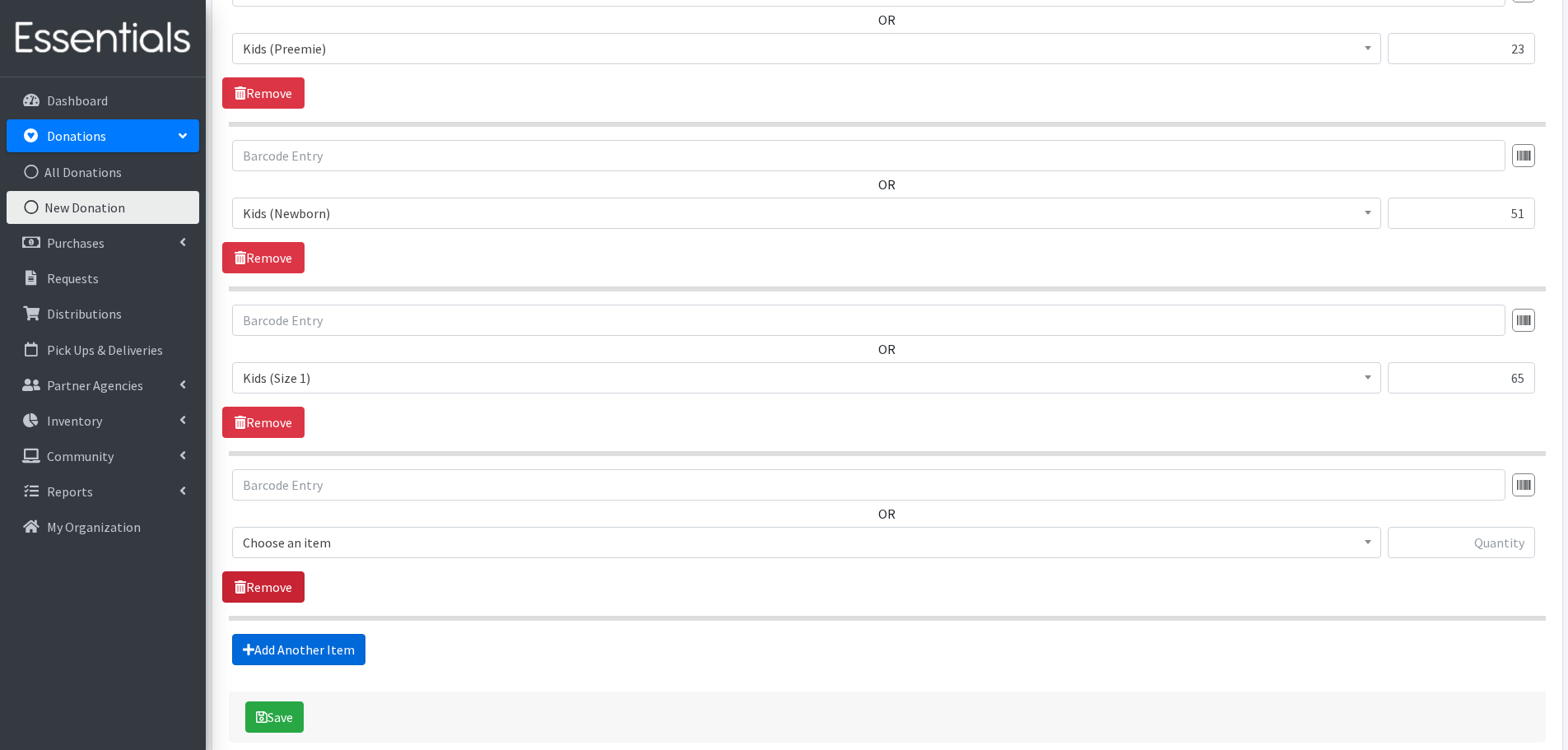
scroll to position [712, 0]
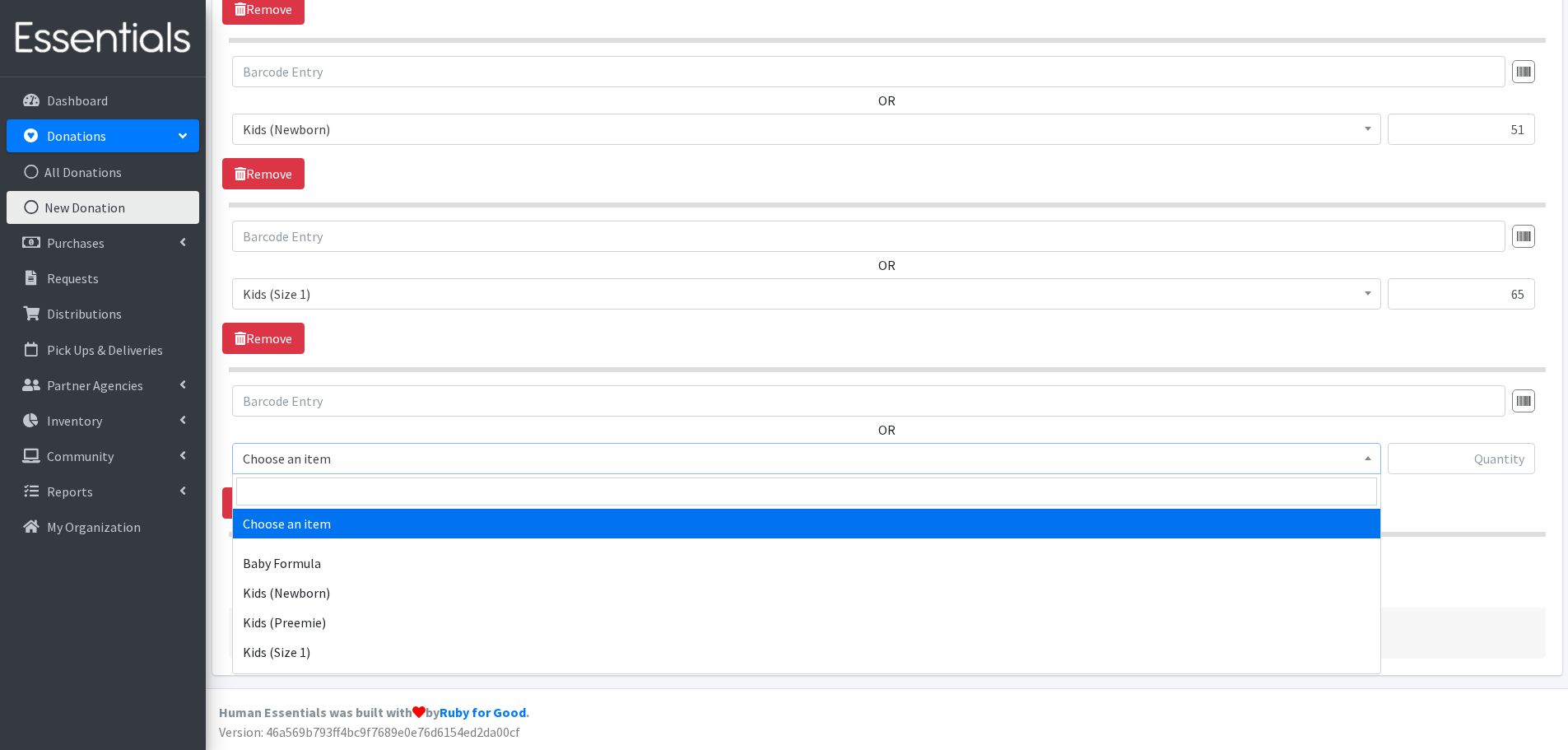
click at [274, 457] on span "Choose an item" at bounding box center [807, 458] width 1128 height 23
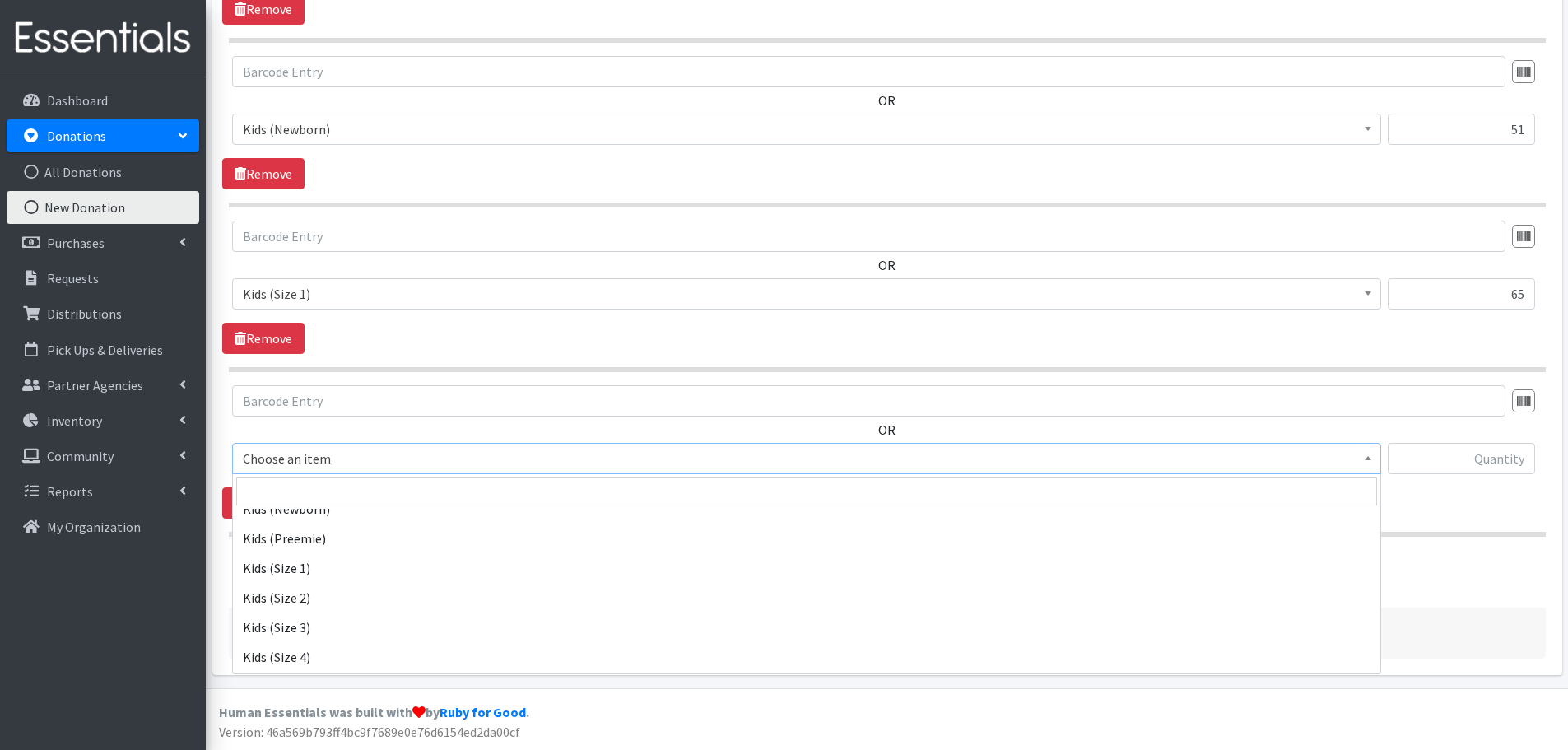
scroll to position [83, 0]
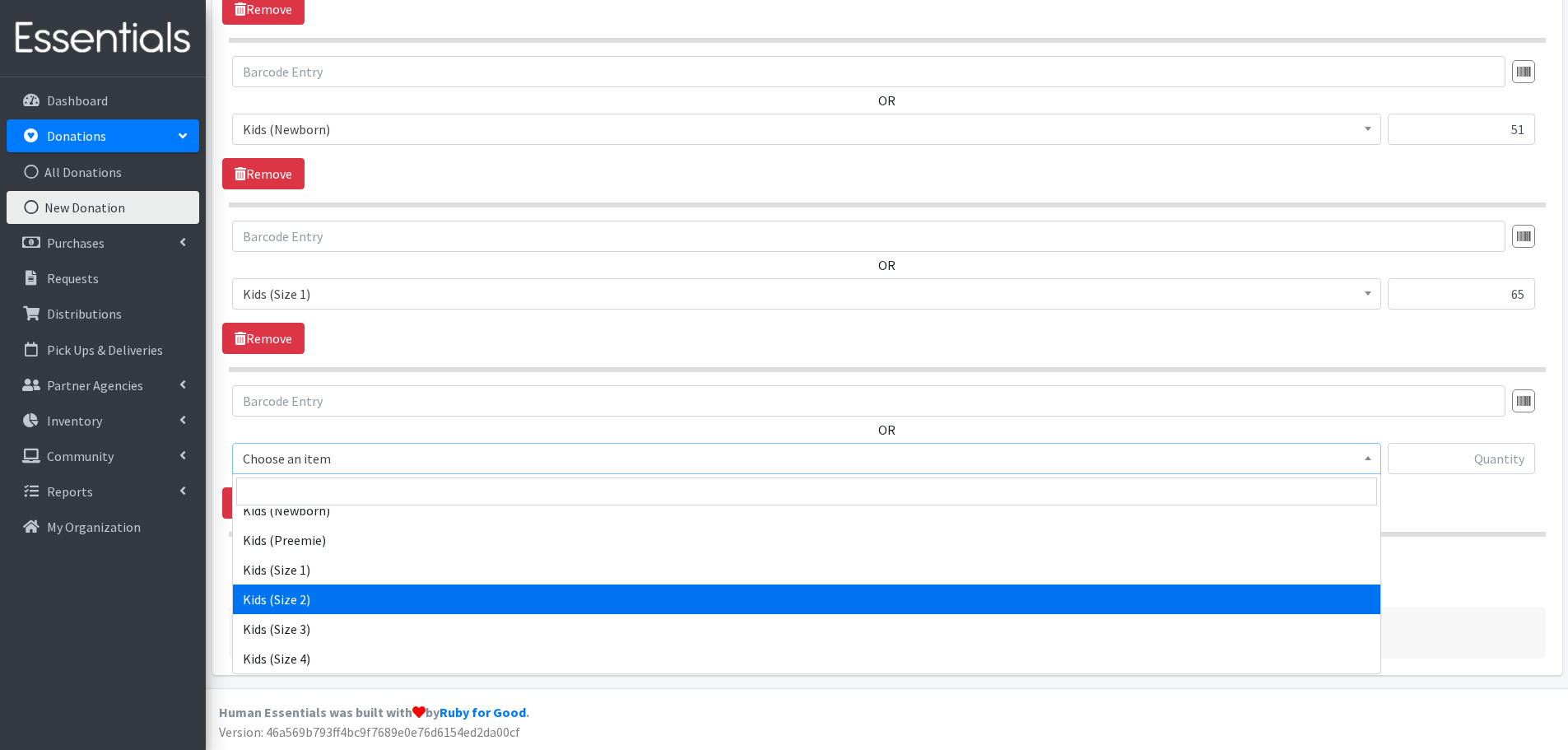
select select "440"
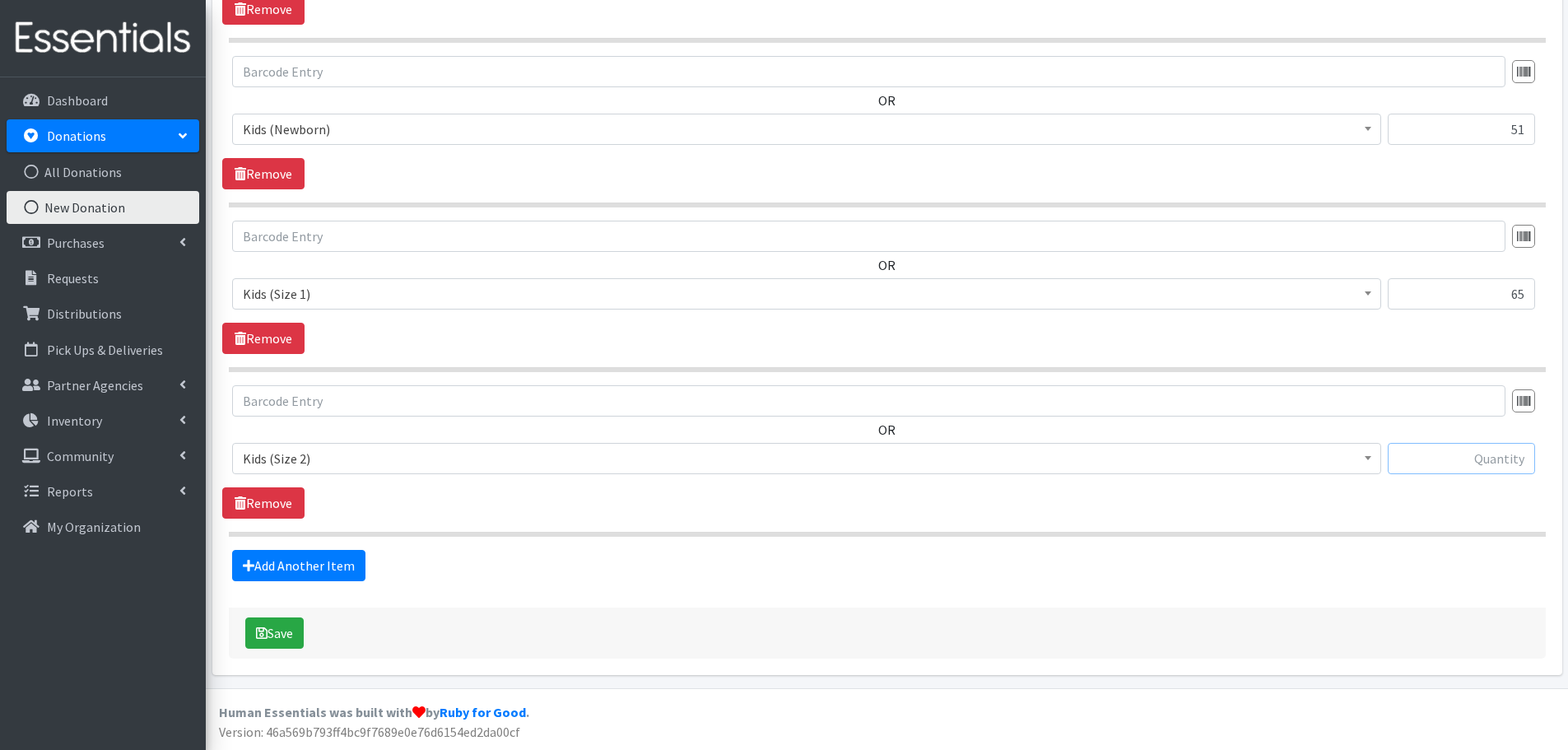
click at [1436, 452] on input "text" at bounding box center [1461, 458] width 148 height 31
type input "109"
click at [325, 560] on link "Add Another Item" at bounding box center [299, 565] width 133 height 31
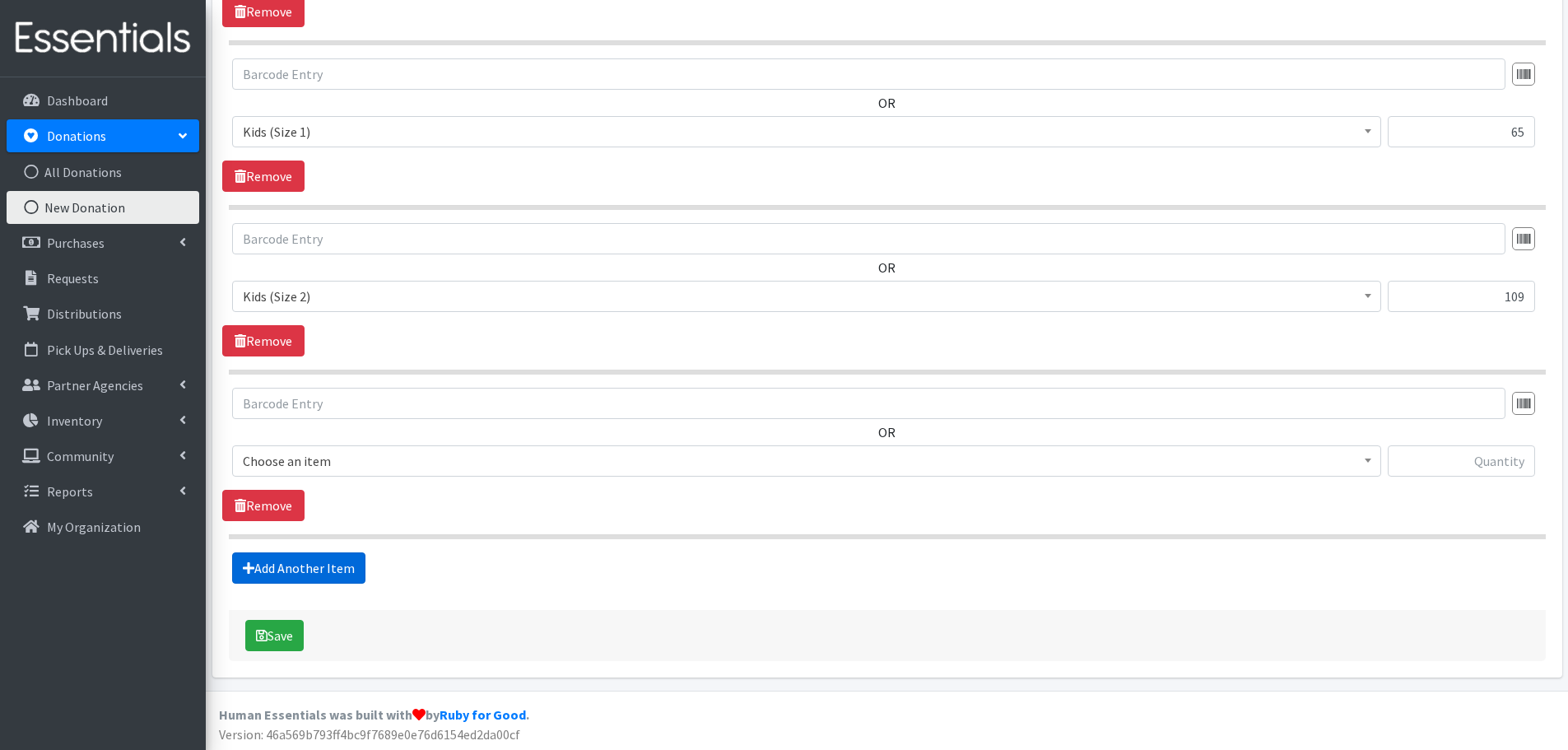
scroll to position [877, 0]
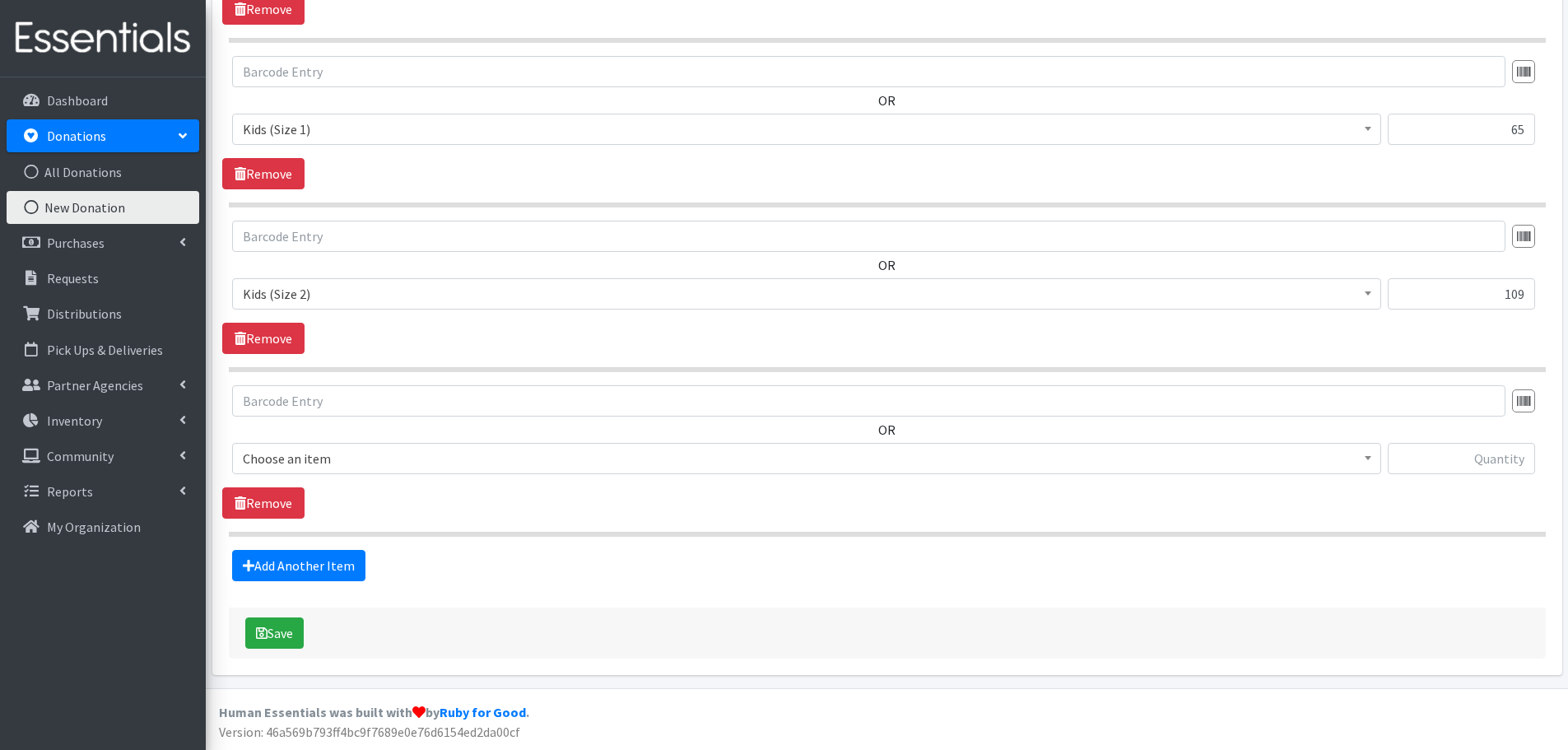
click at [302, 464] on span "Choose an item" at bounding box center [807, 458] width 1128 height 23
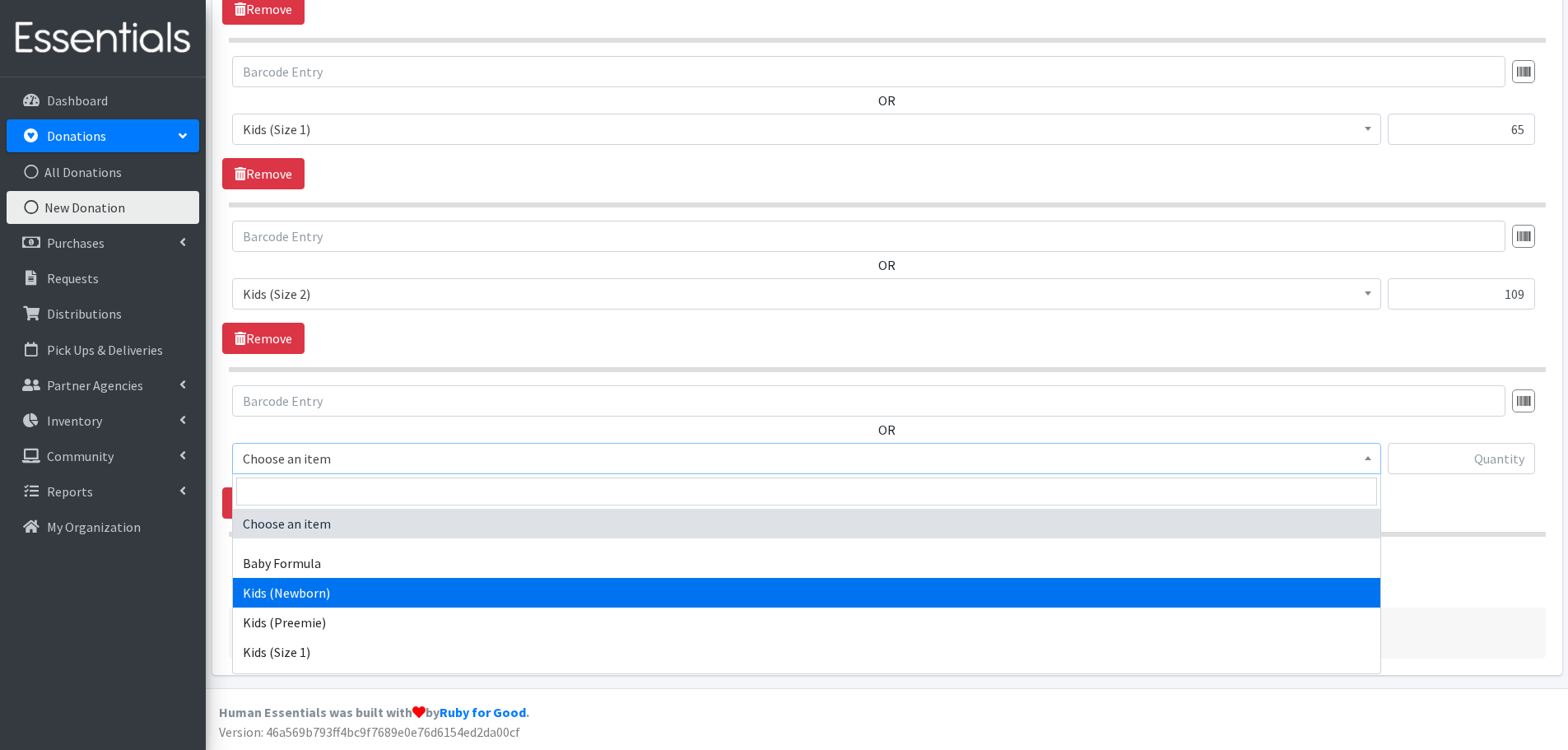
scroll to position [83, 0]
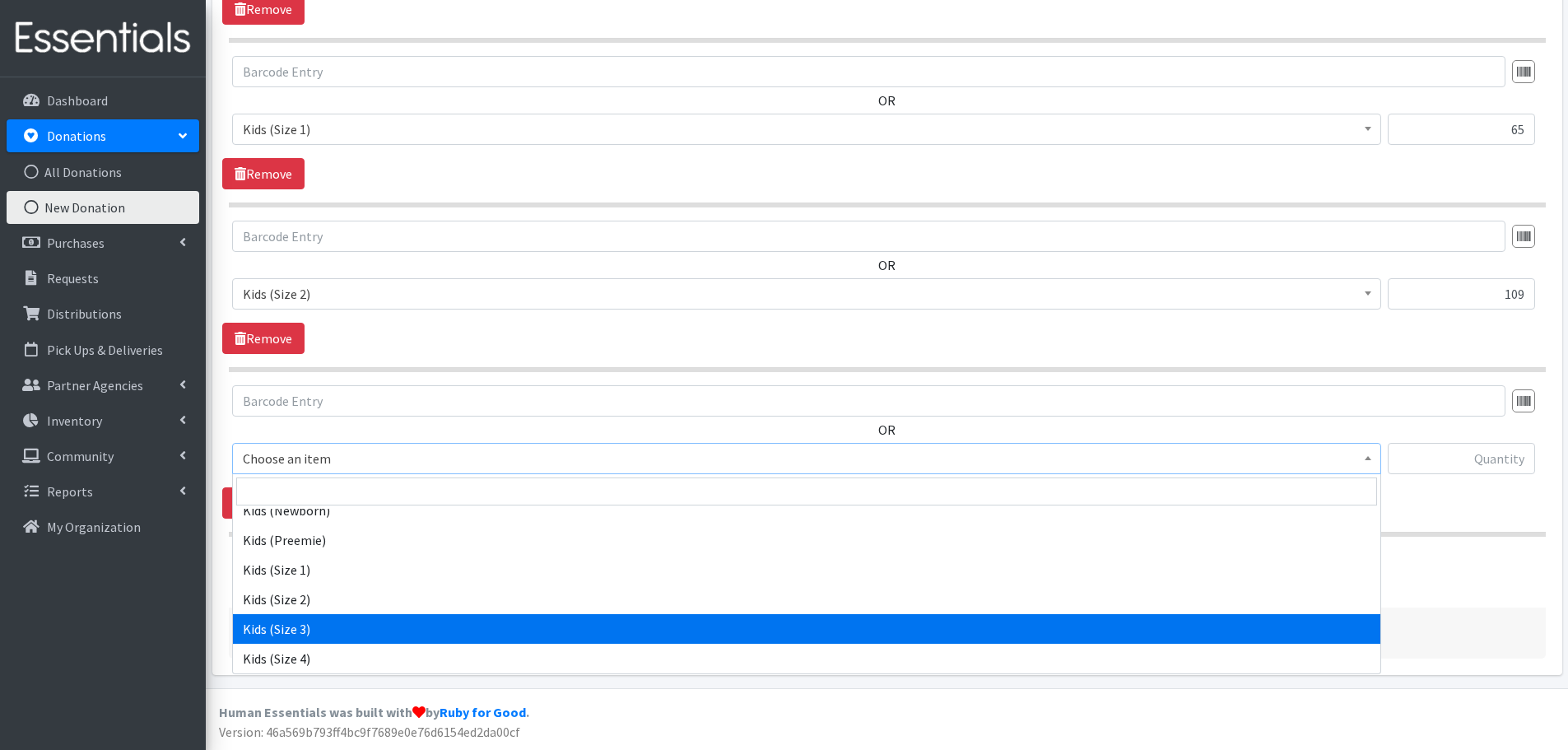
select select "442"
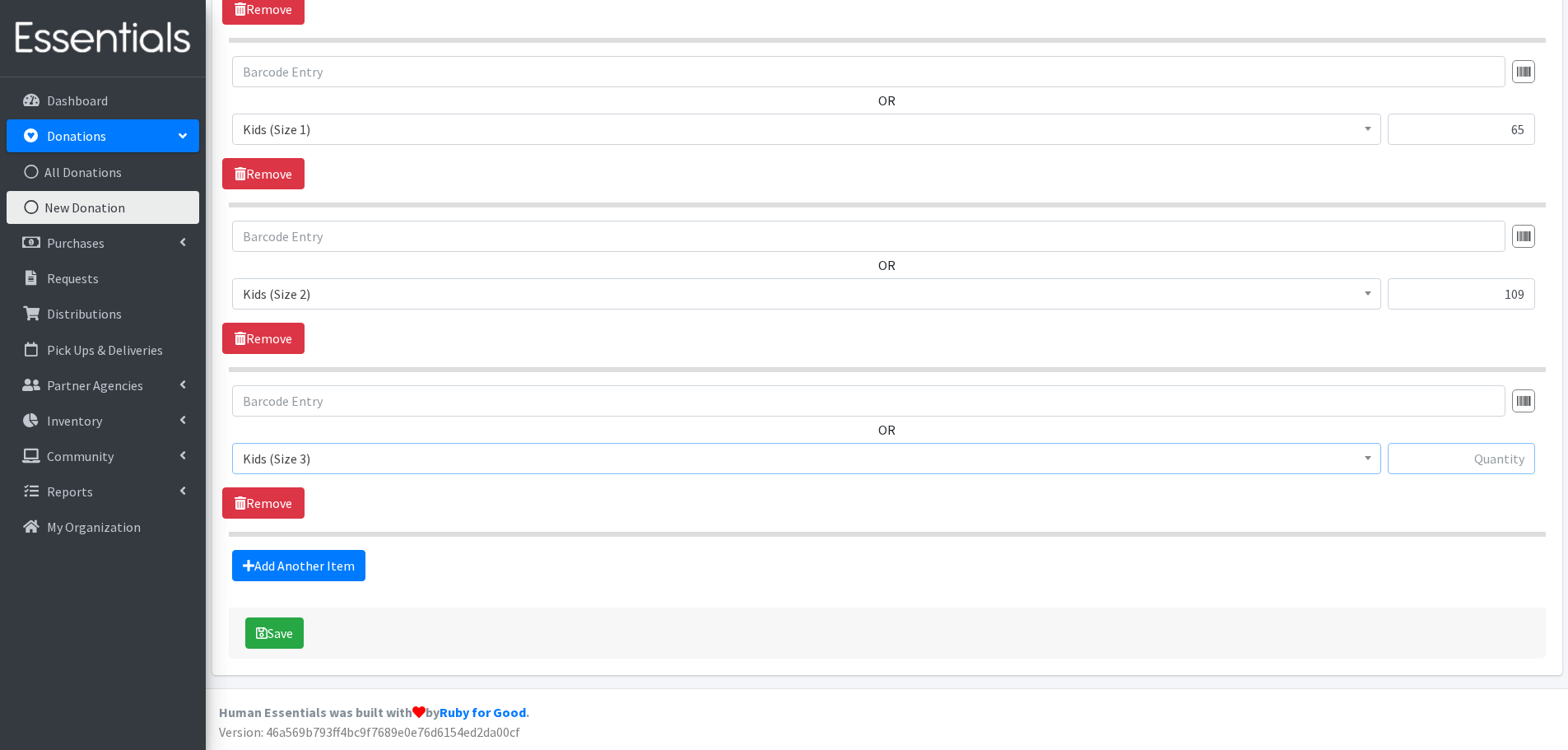
click at [1447, 464] on input "text" at bounding box center [1461, 458] width 148 height 31
type input "153"
click at [269, 571] on link "Add Another Item" at bounding box center [299, 565] width 133 height 31
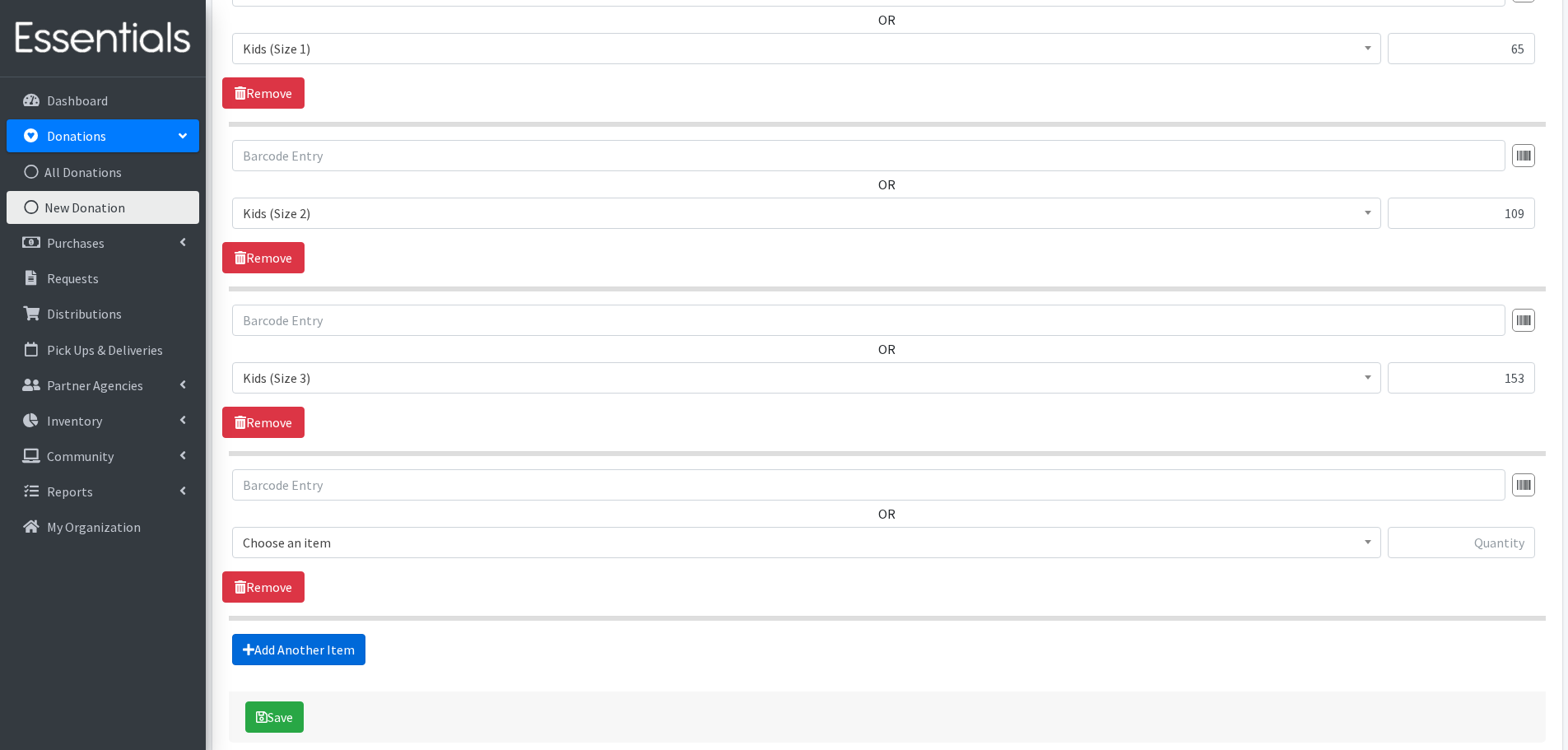
scroll to position [1042, 0]
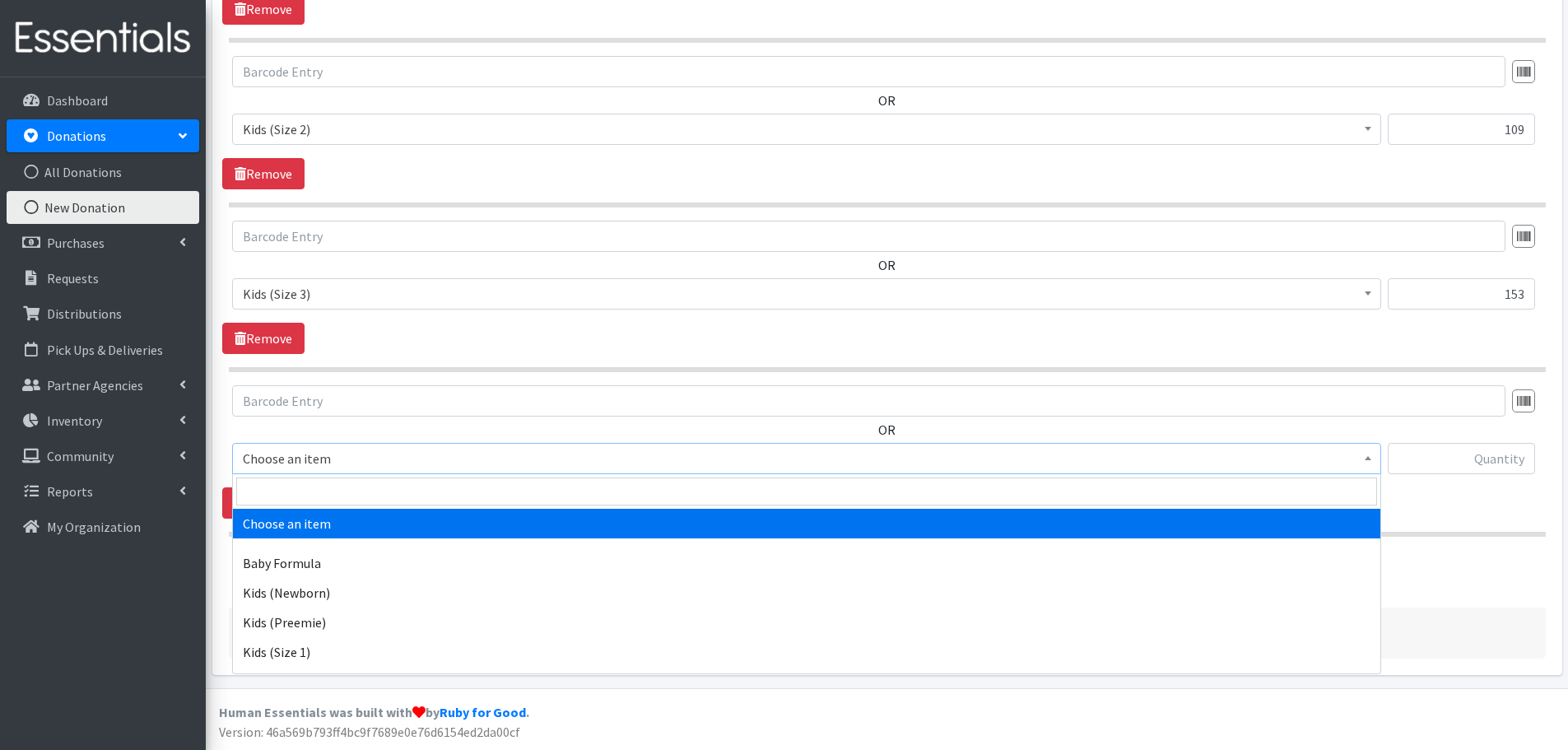
click at [288, 462] on span "Choose an item" at bounding box center [807, 458] width 1128 height 23
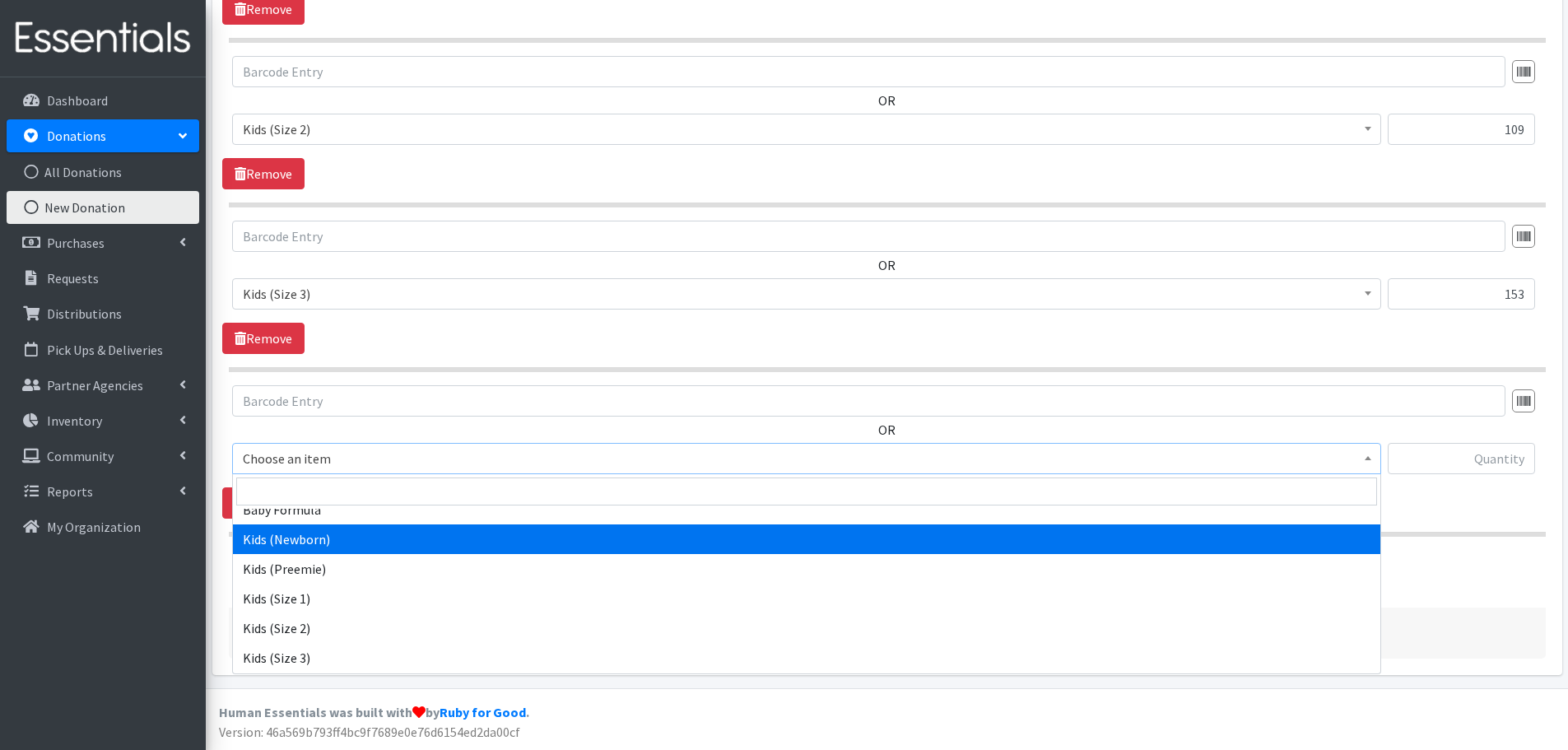
scroll to position [83, 0]
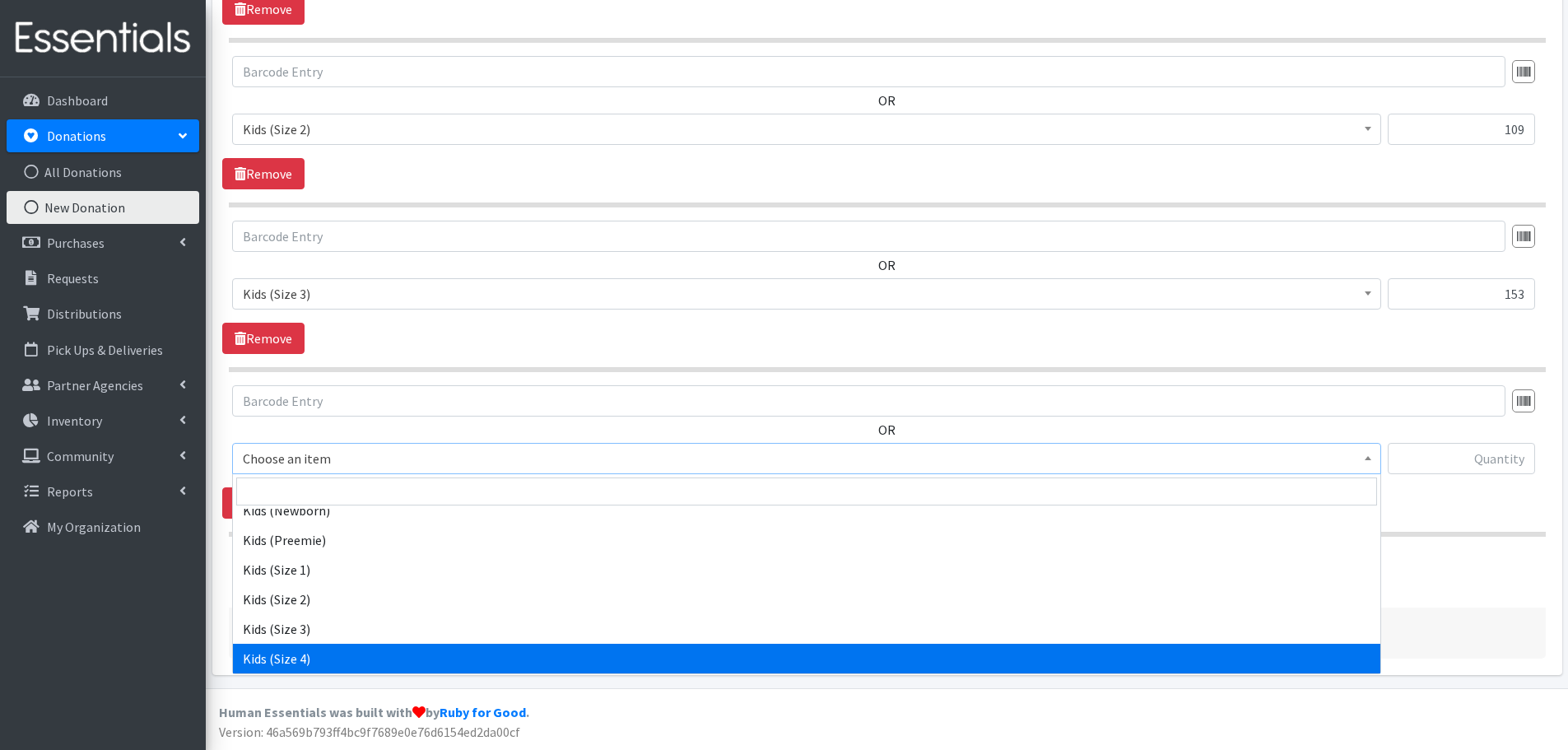
select select "459"
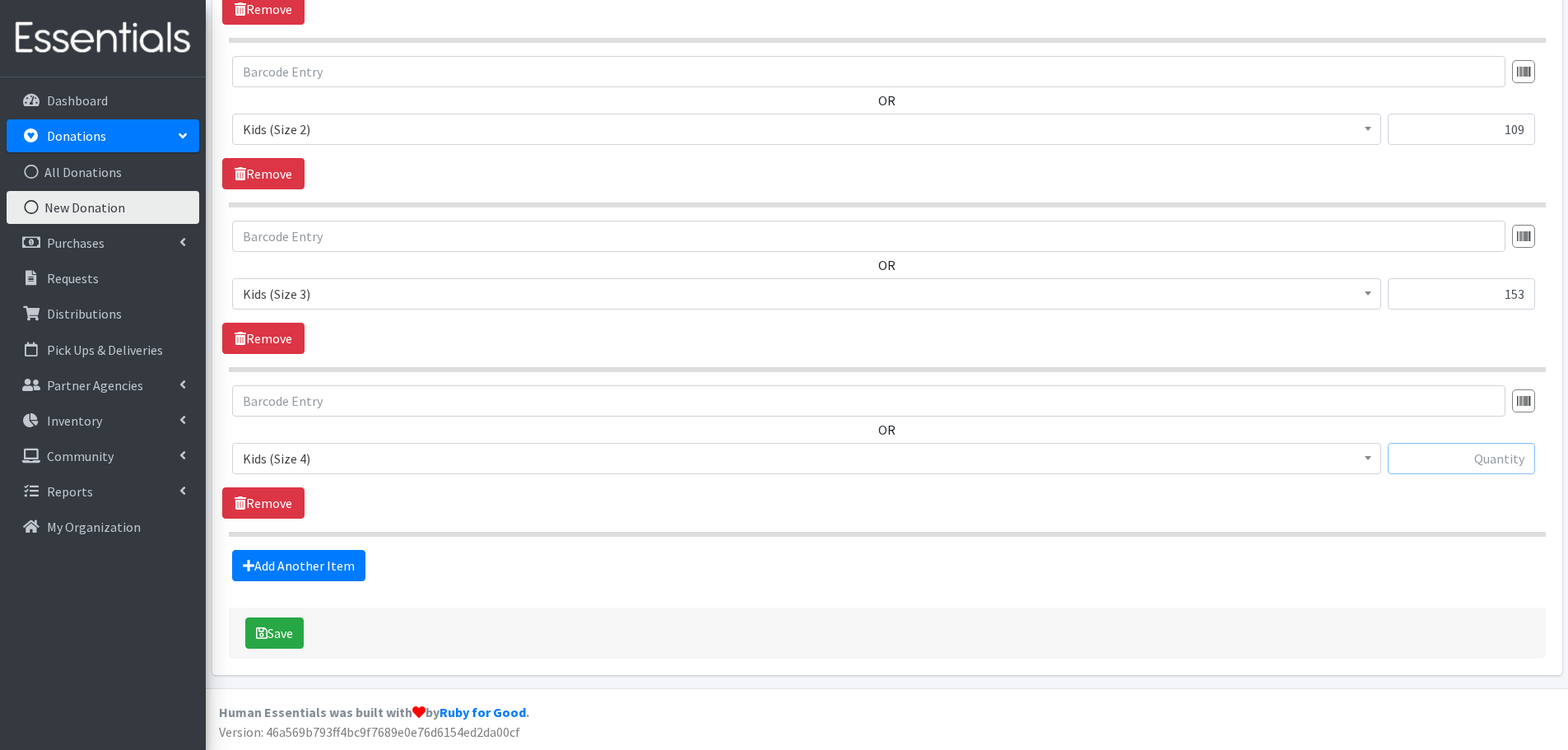
click at [1455, 451] on input "text" at bounding box center [1461, 458] width 148 height 31
type input "29"
click at [289, 561] on link "Add Another Item" at bounding box center [299, 565] width 133 height 31
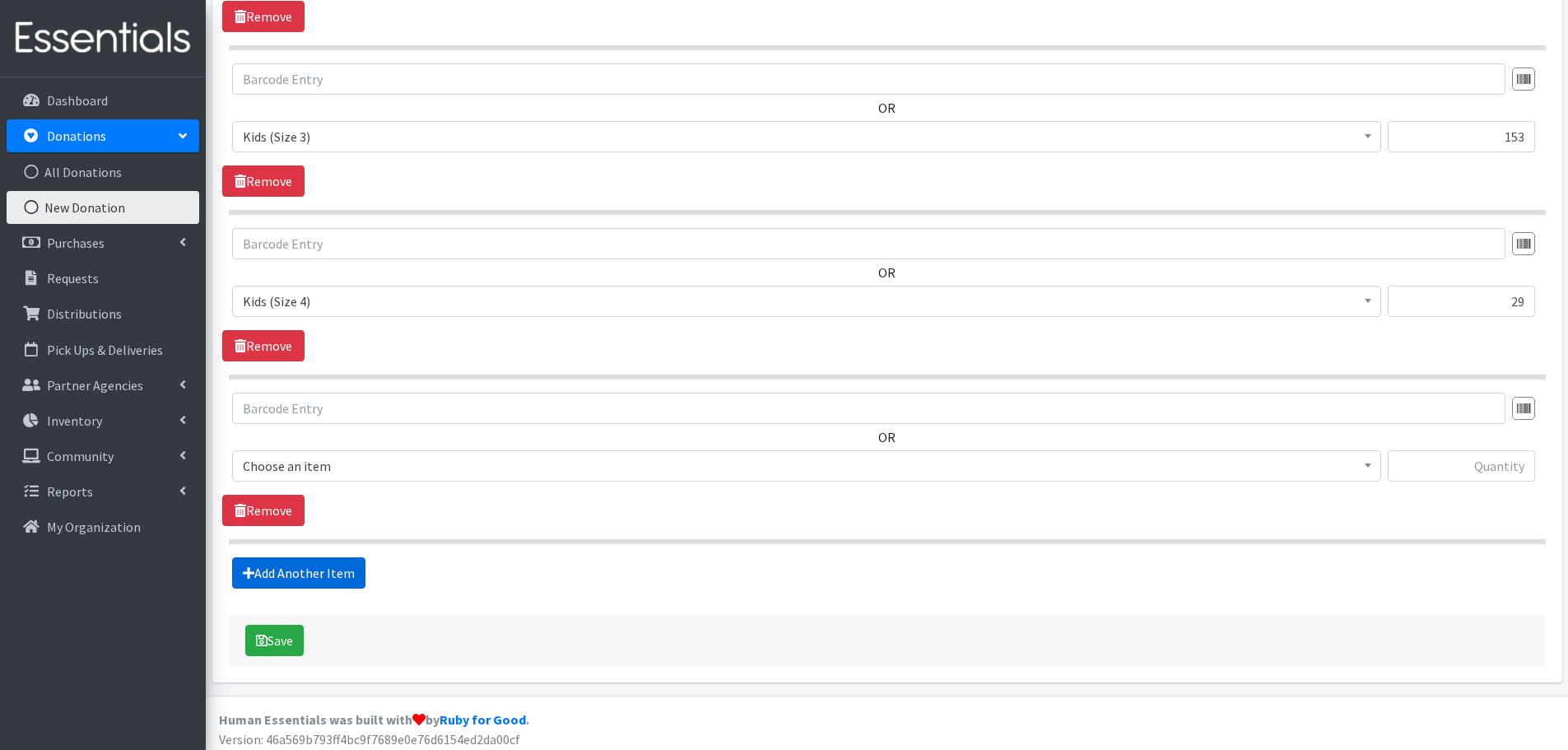
scroll to position [1207, 0]
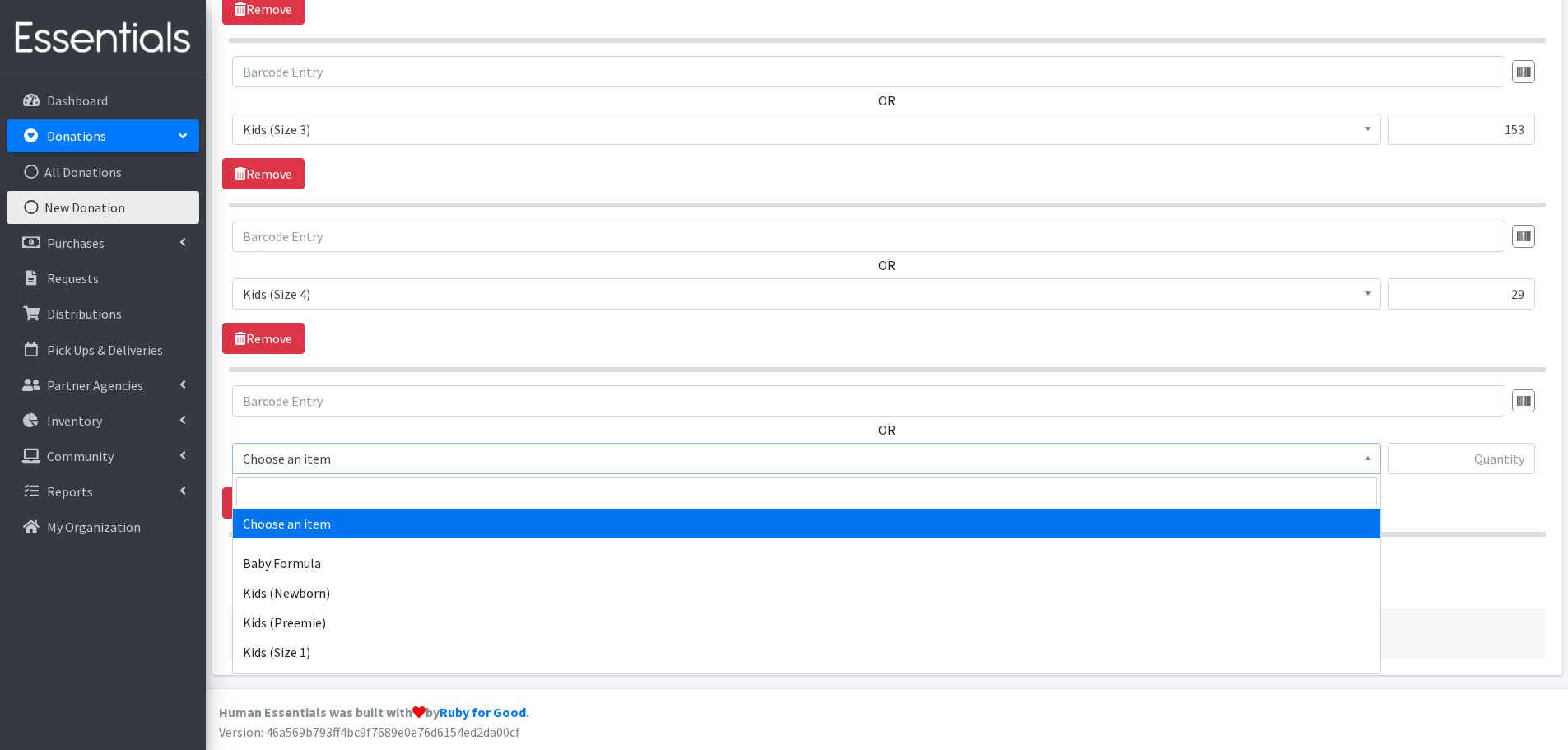
click at [298, 462] on span "Choose an item" at bounding box center [807, 458] width 1128 height 23
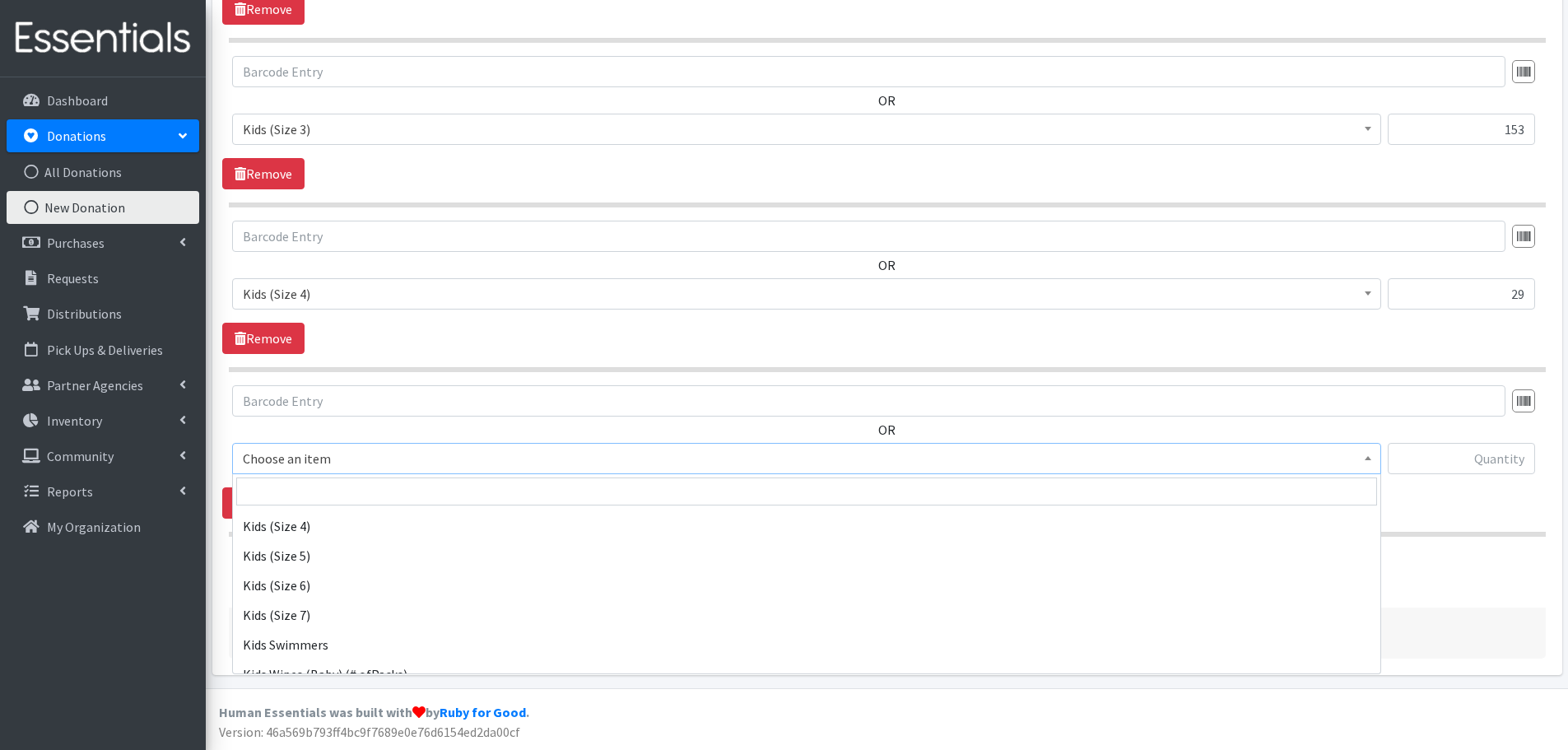
scroll to position [247, 0]
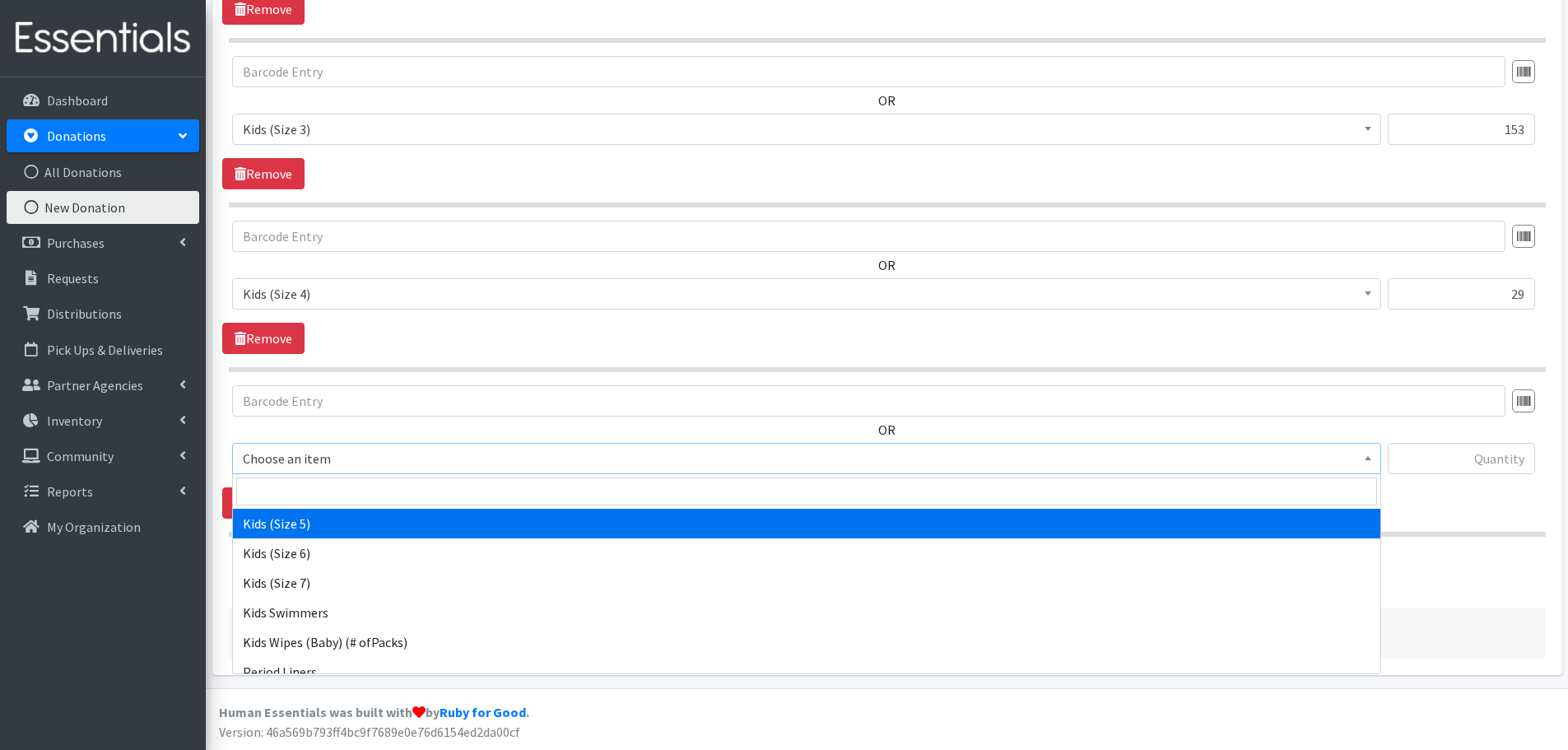
select select "460"
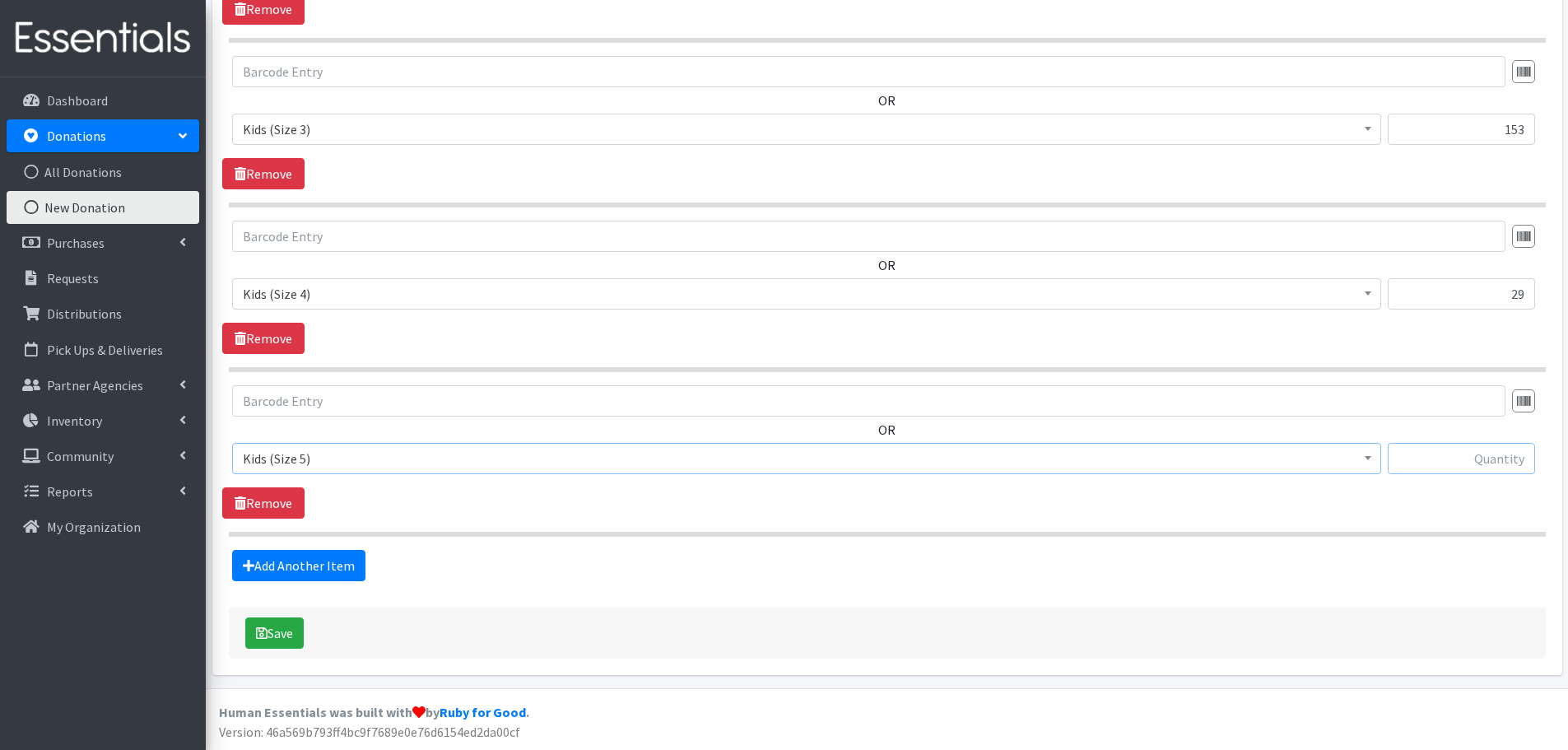
click at [1466, 448] on input "text" at bounding box center [1461, 458] width 148 height 31
type input "24"
click at [296, 565] on link "Add Another Item" at bounding box center [299, 565] width 133 height 31
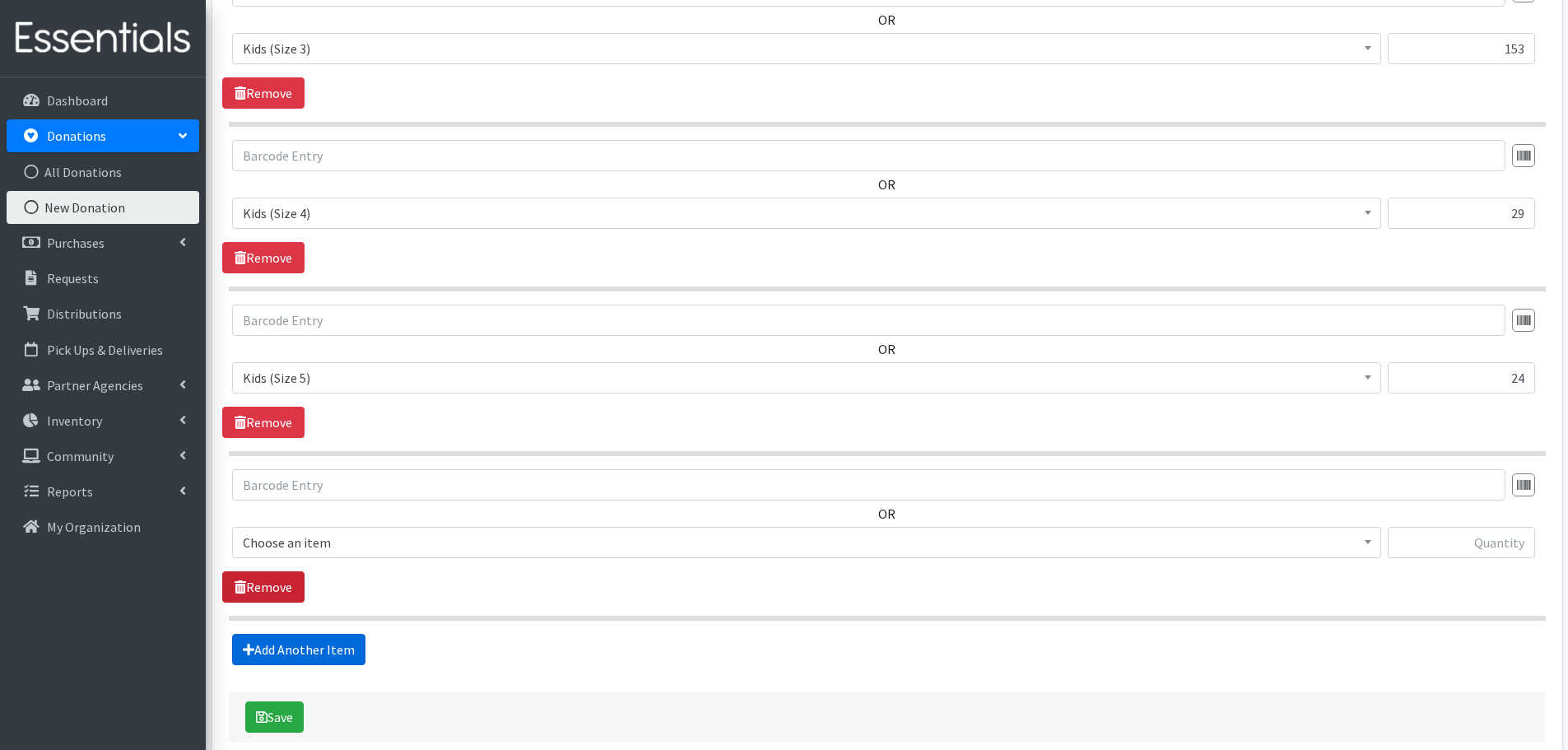
scroll to position [1371, 0]
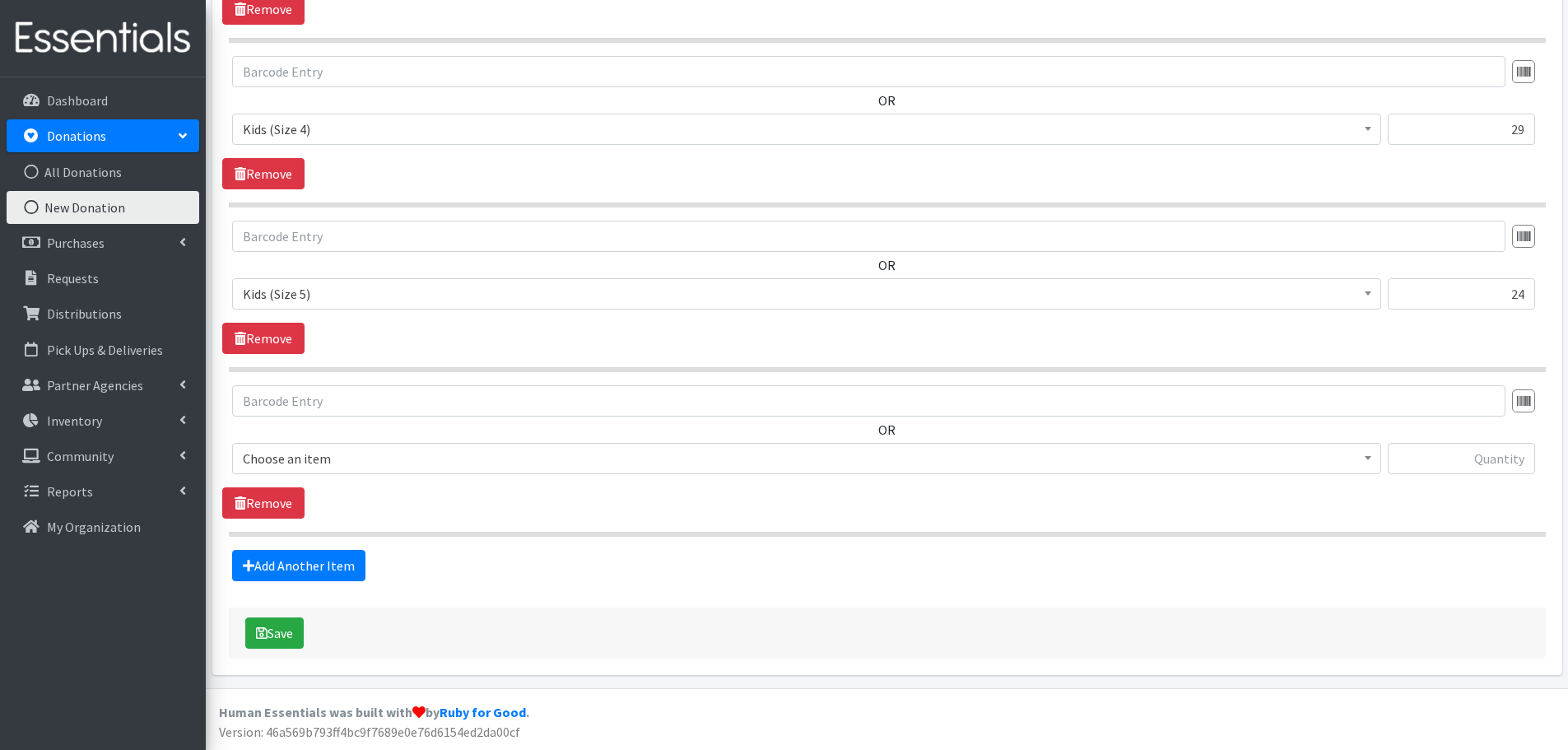
drag, startPoint x: 283, startPoint y: 460, endPoint x: 284, endPoint y: 471, distance: 11.0
click at [283, 460] on span "Choose an item" at bounding box center [807, 458] width 1128 height 23
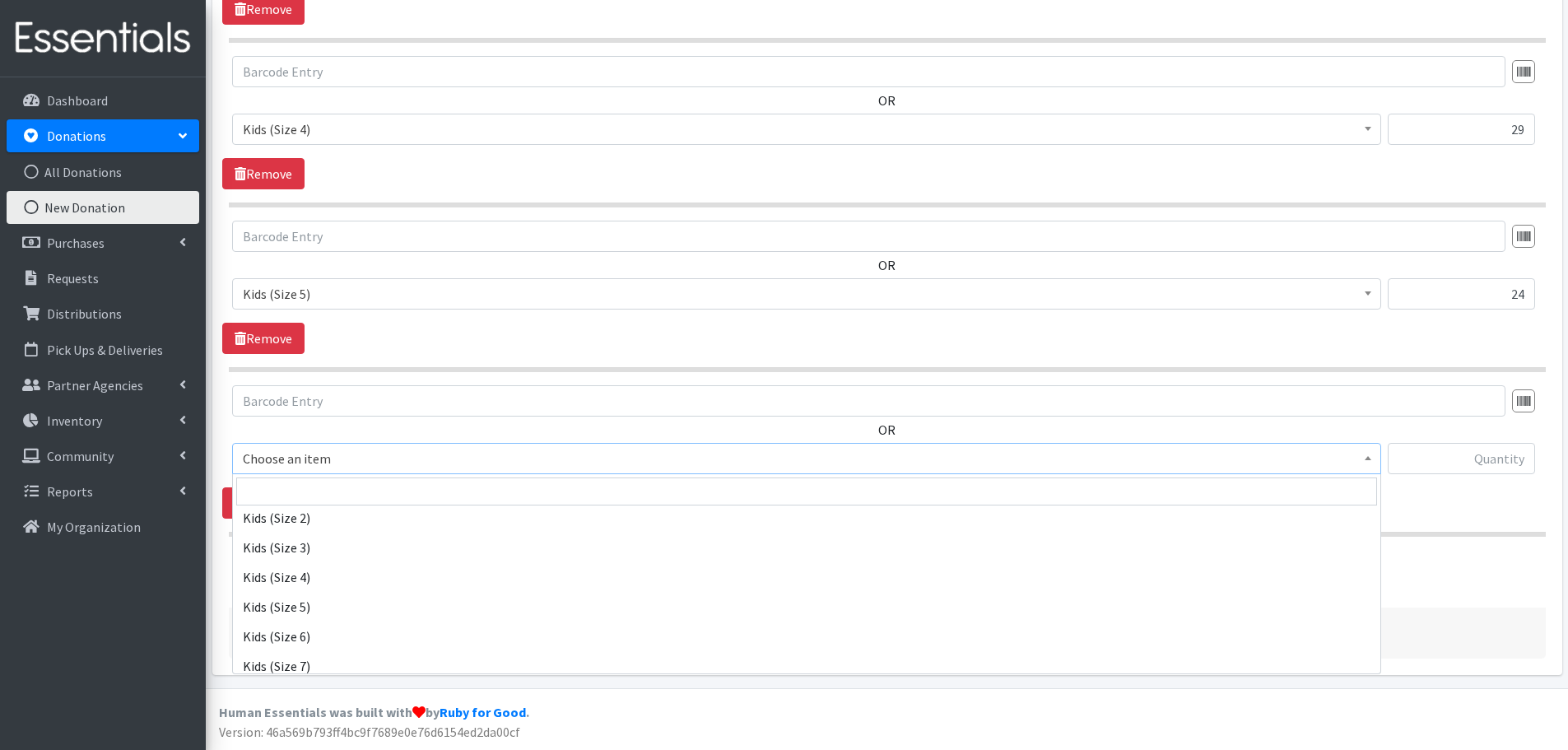
scroll to position [164, 0]
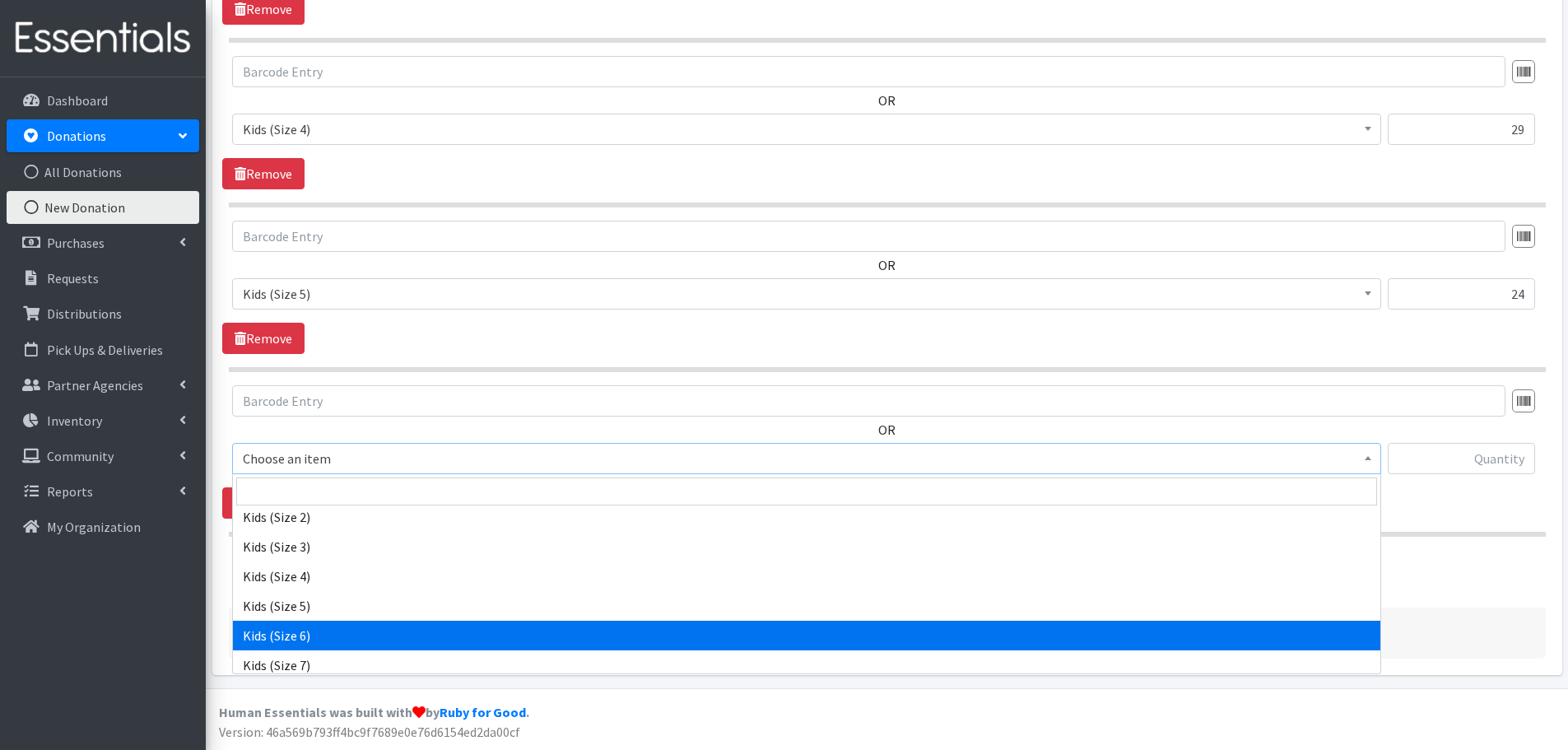
select select "462"
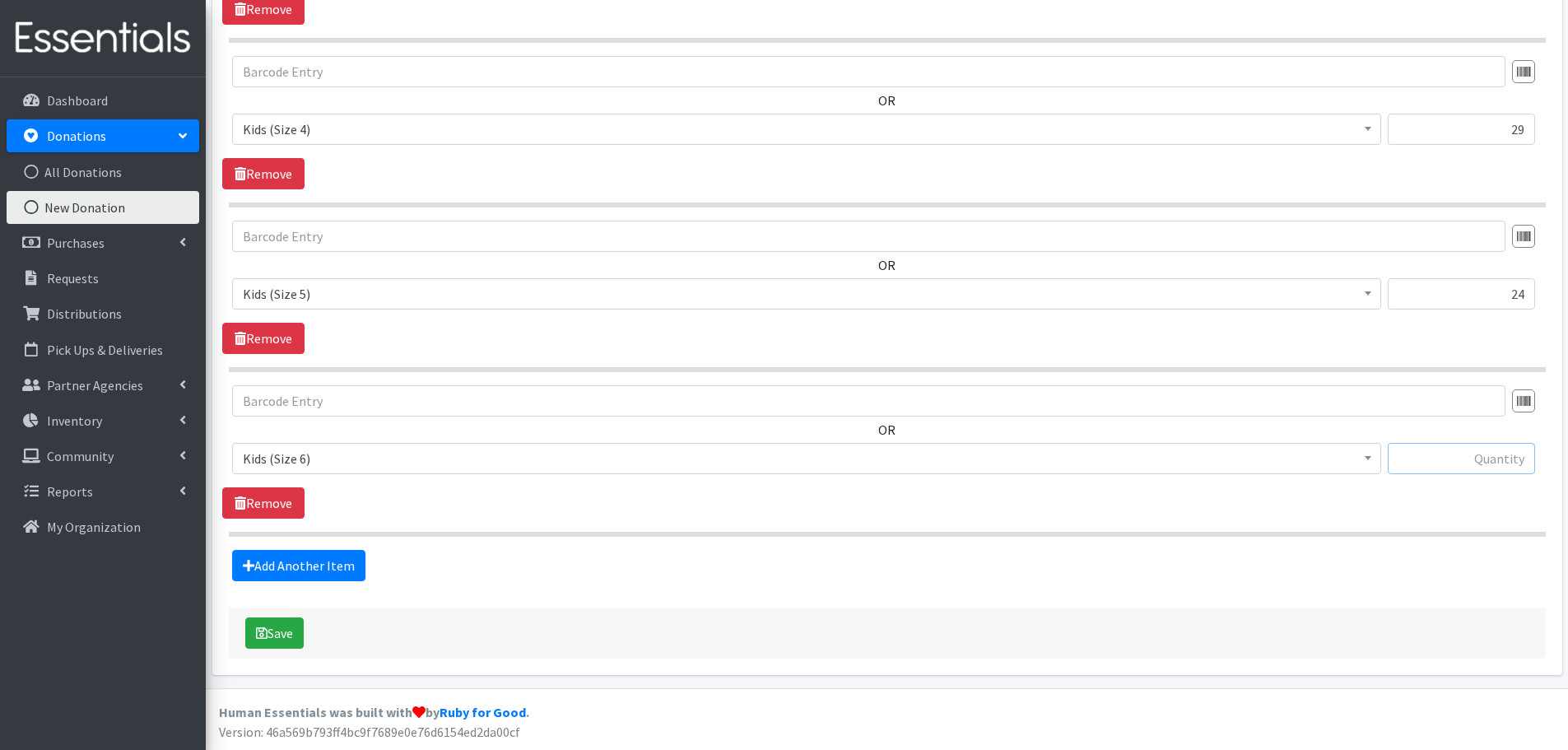
click at [1413, 467] on input "text" at bounding box center [1461, 458] width 148 height 31
type input "13"
click at [296, 571] on link "Add Another Item" at bounding box center [299, 565] width 133 height 31
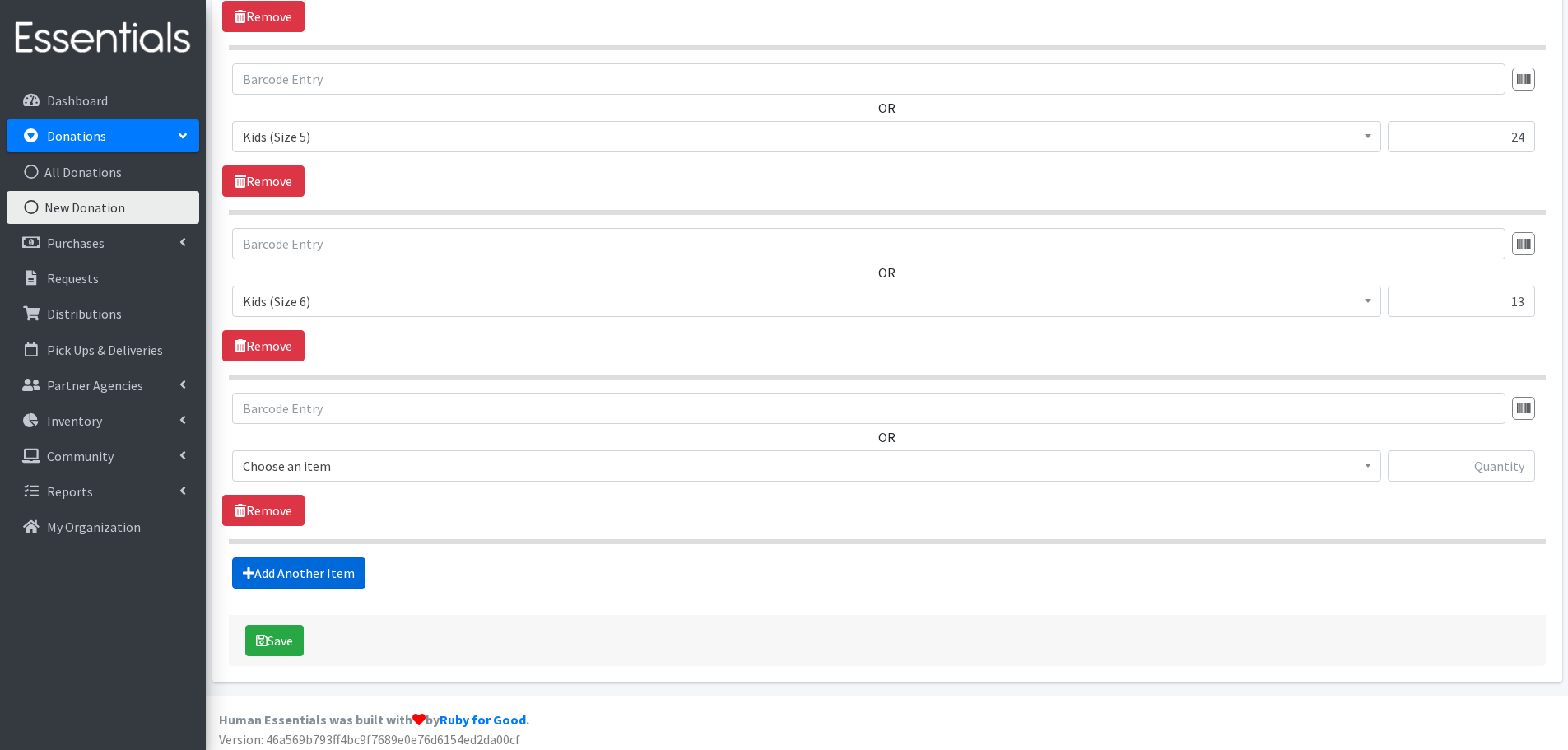
scroll to position [1536, 0]
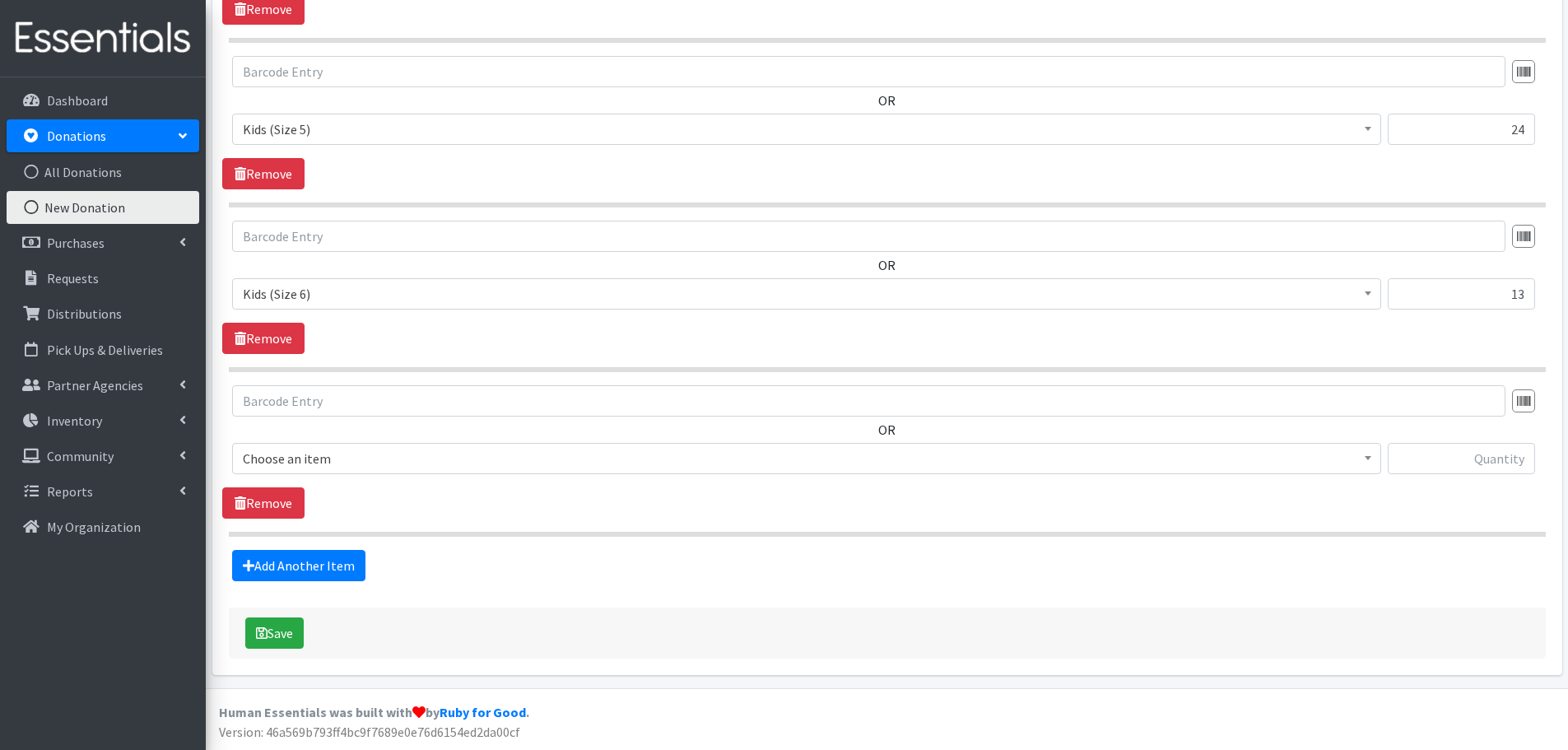
click at [305, 463] on span "Choose an item" at bounding box center [807, 458] width 1128 height 23
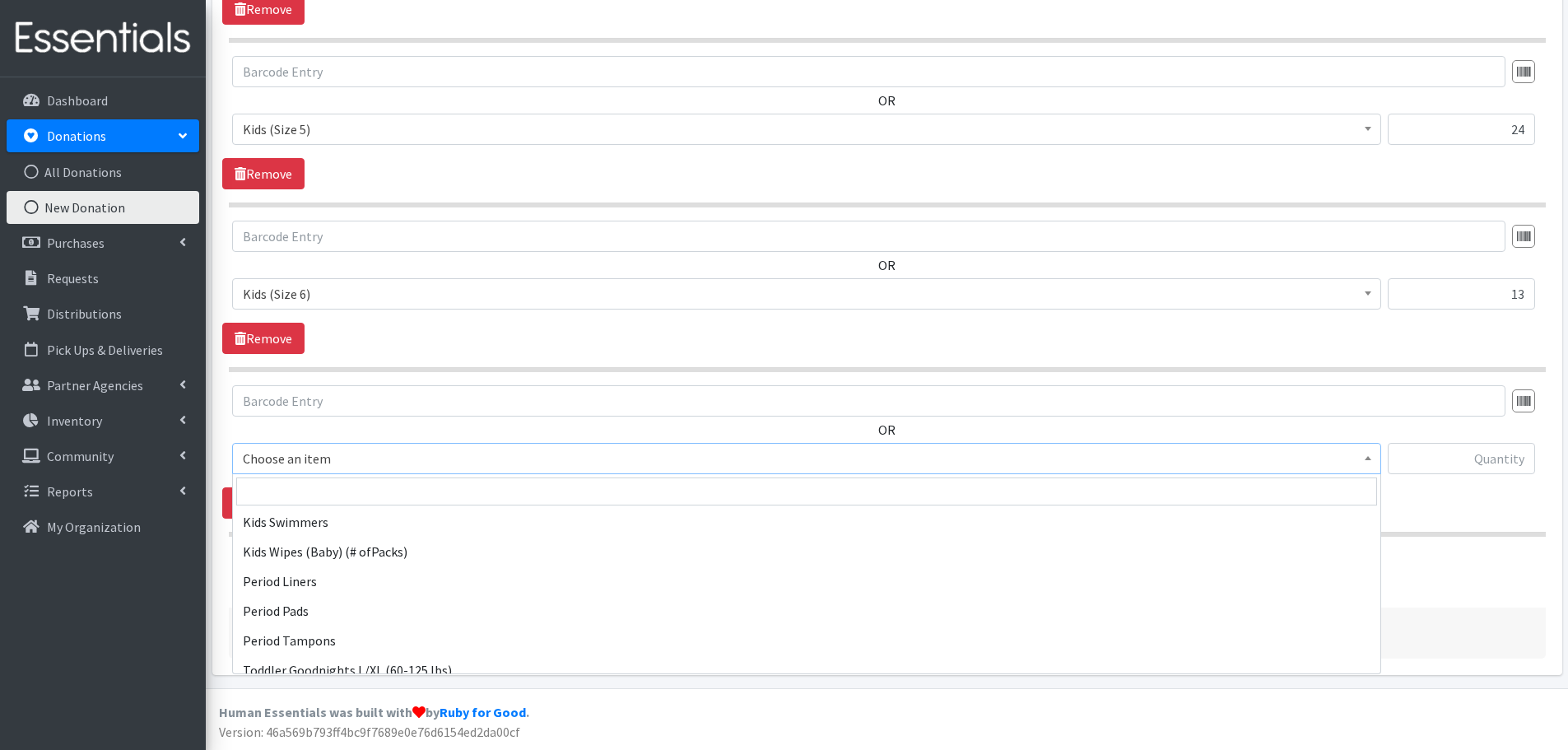
scroll to position [467, 0]
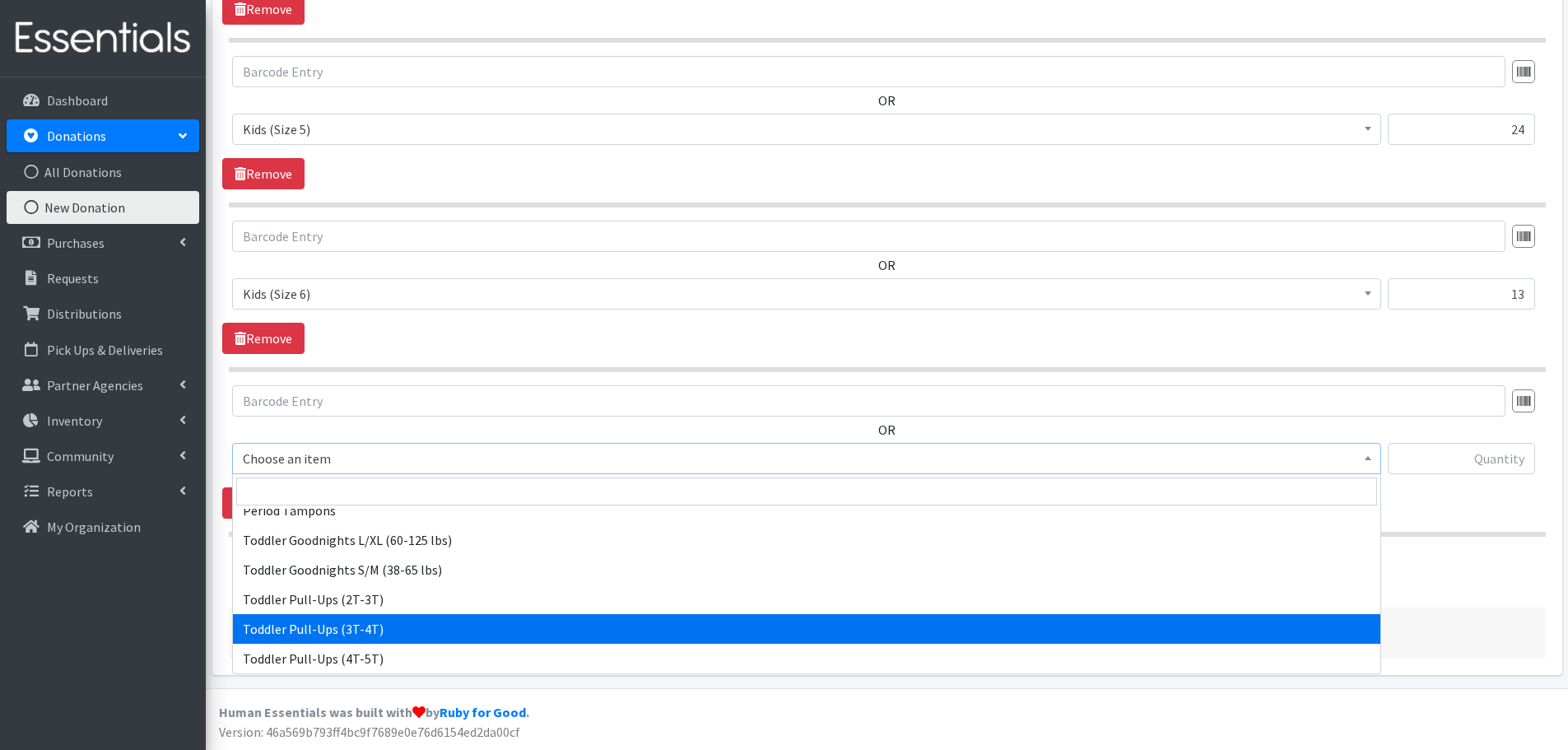
select select "445"
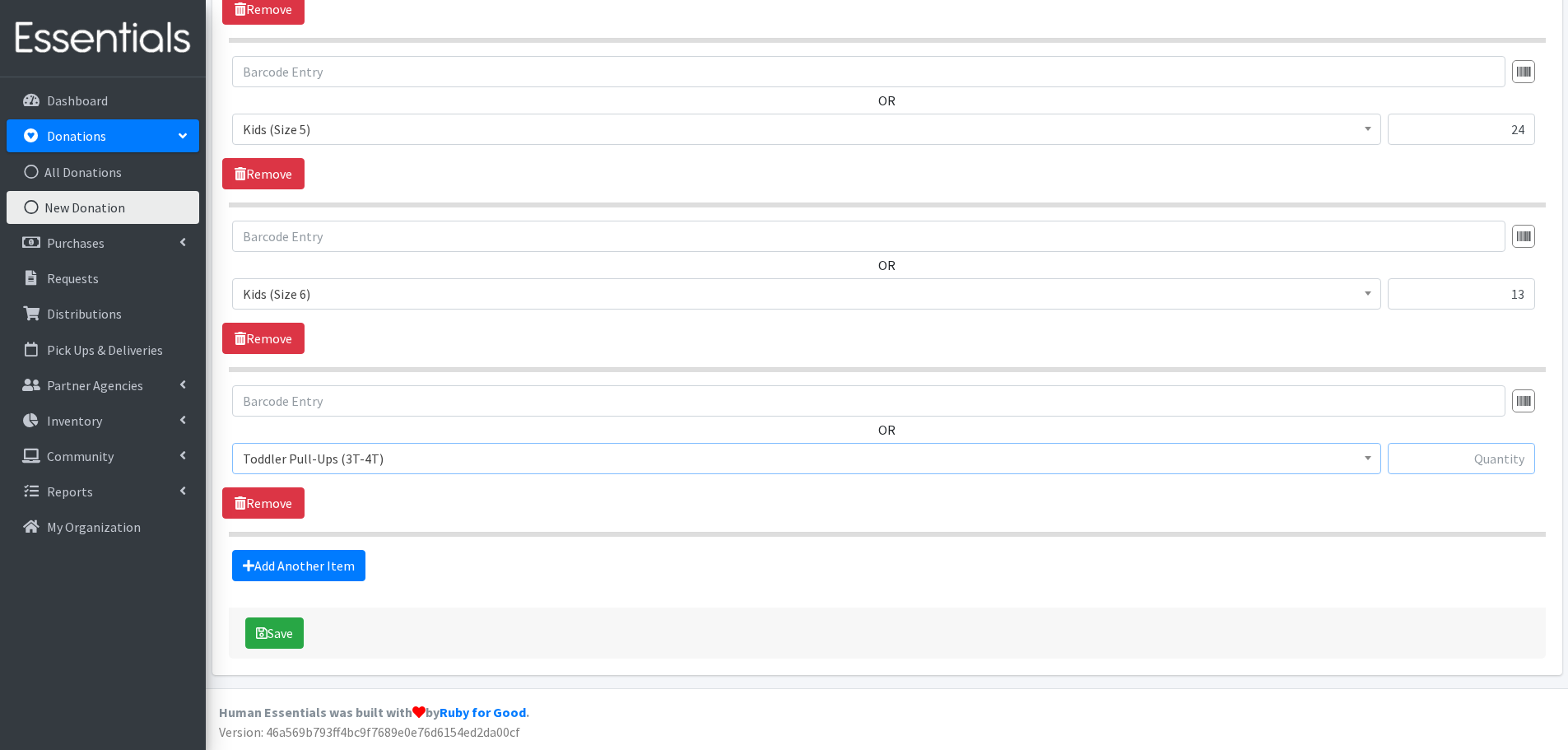
click at [1422, 451] on input "text" at bounding box center [1461, 458] width 148 height 31
type input "29"
click at [277, 556] on link "Add Another Item" at bounding box center [299, 565] width 133 height 31
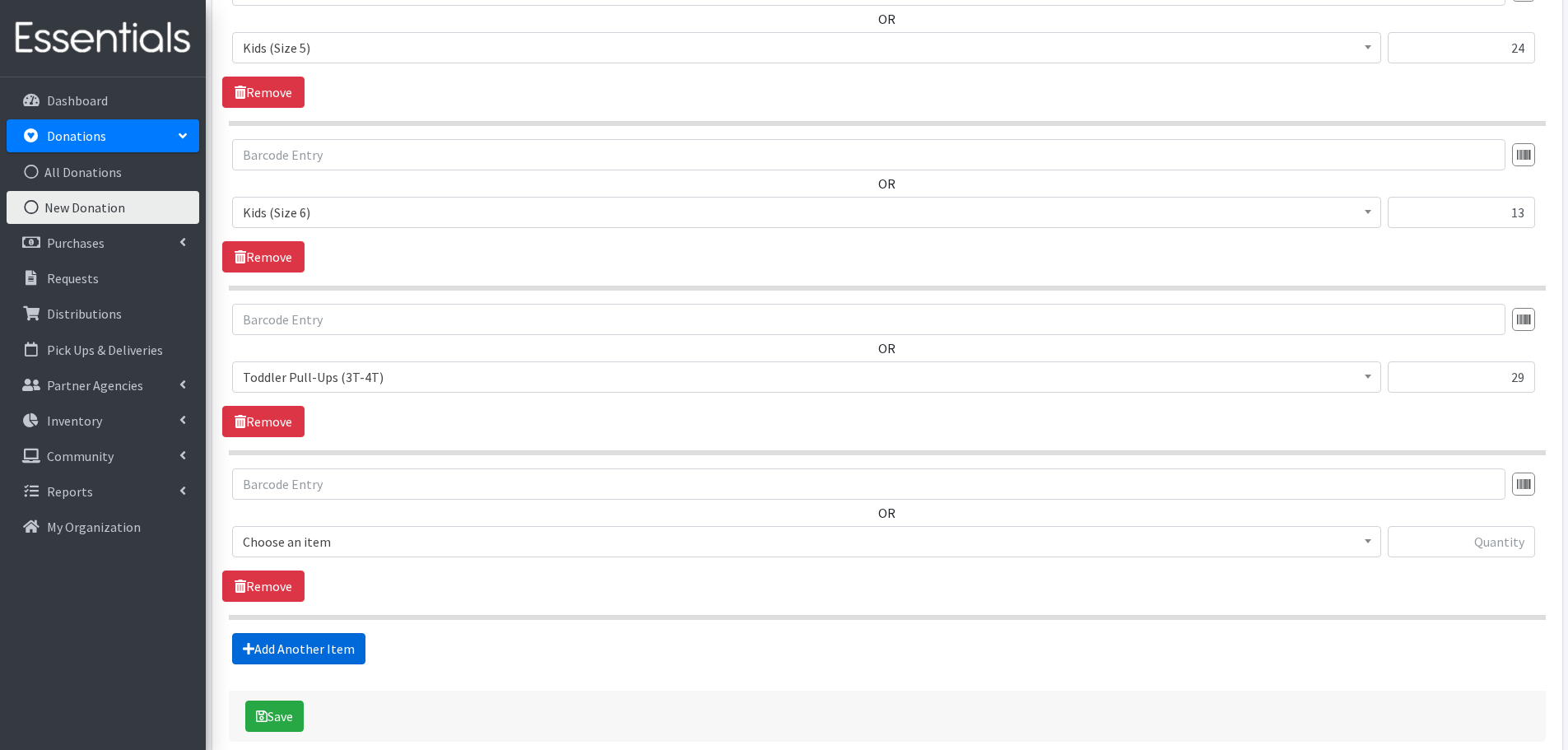
scroll to position [1700, 0]
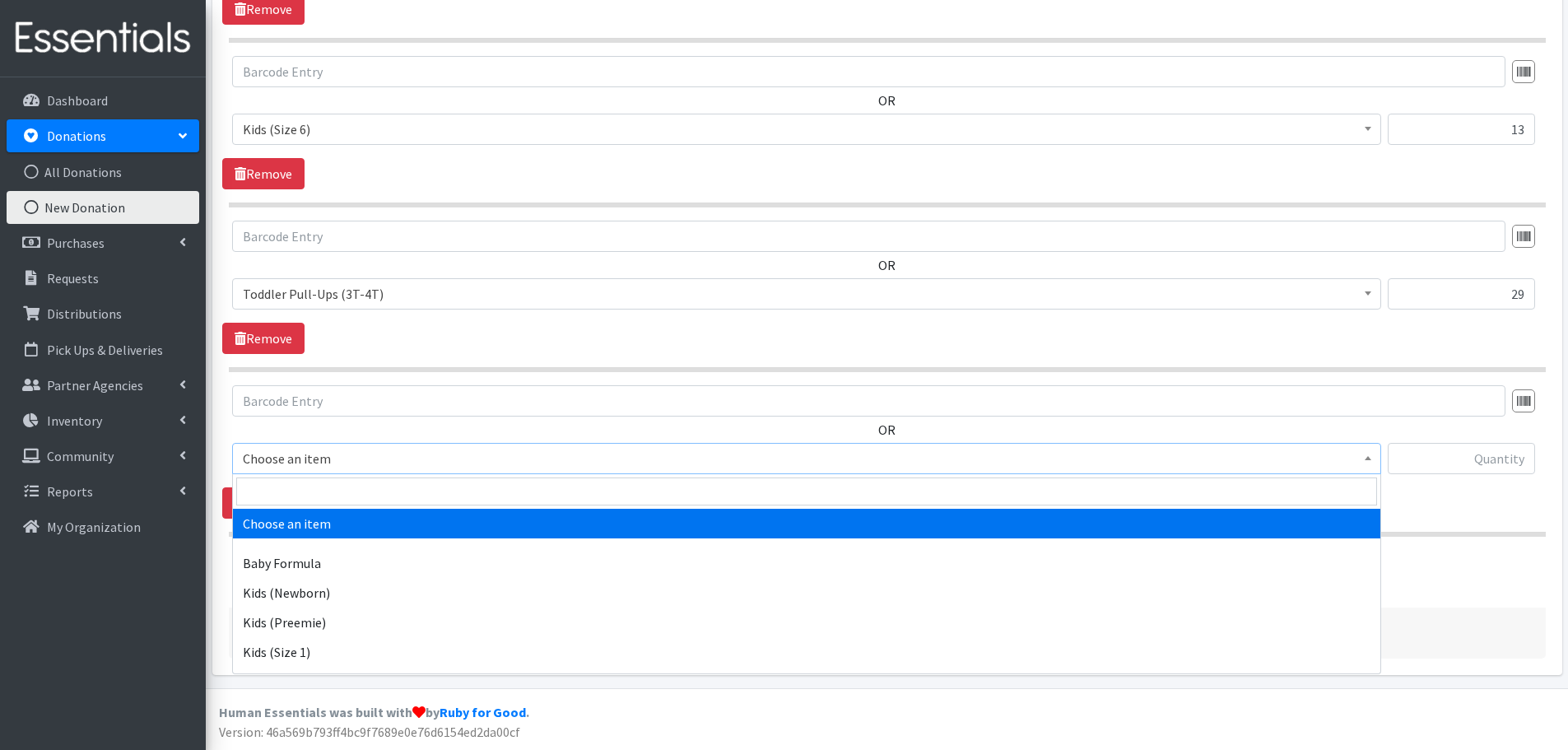
click at [284, 459] on span "Choose an item" at bounding box center [807, 458] width 1128 height 23
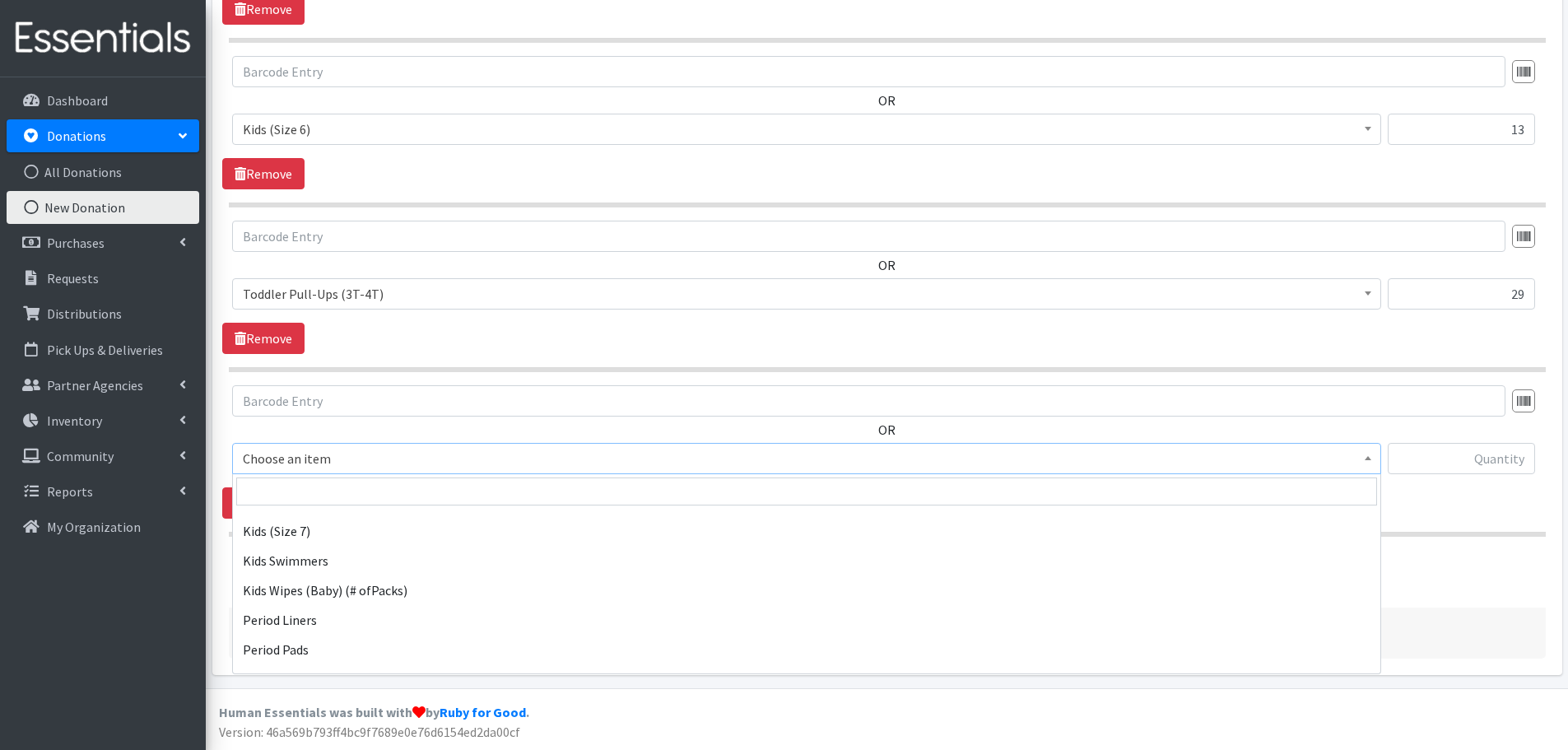
scroll to position [467, 0]
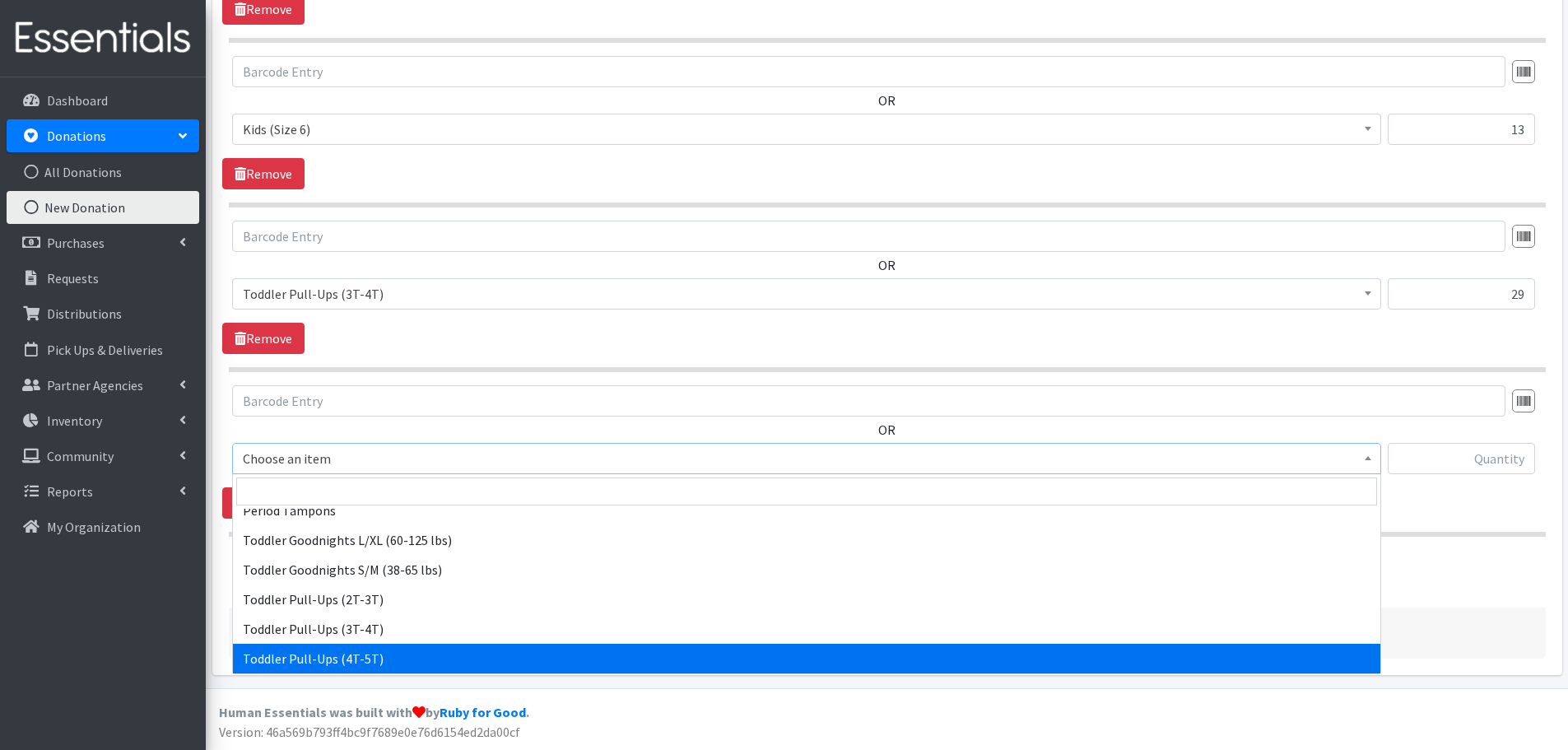
select select "446"
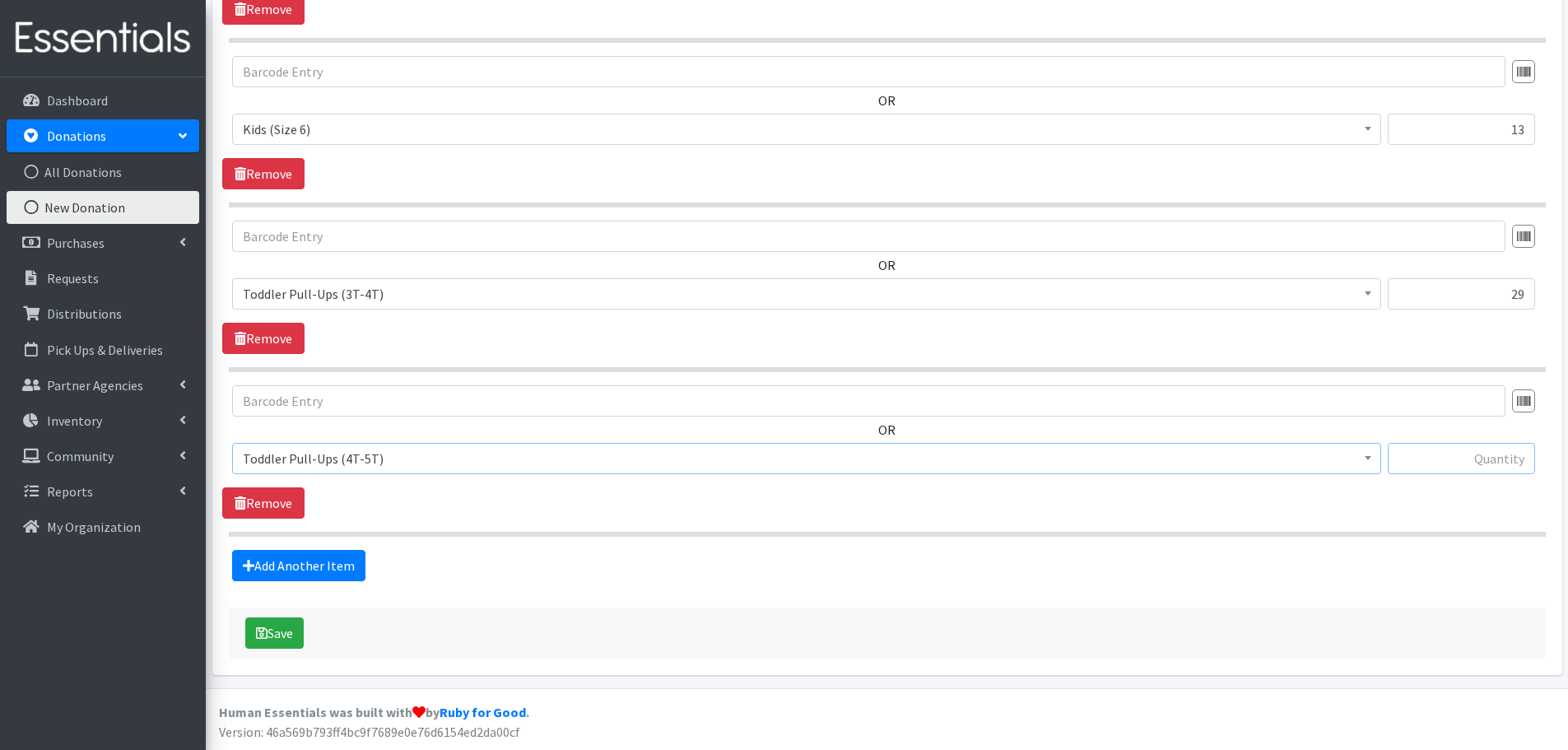
click at [1443, 465] on input "text" at bounding box center [1461, 458] width 148 height 31
type input "50"
click at [288, 570] on link "Add Another Item" at bounding box center [299, 565] width 133 height 31
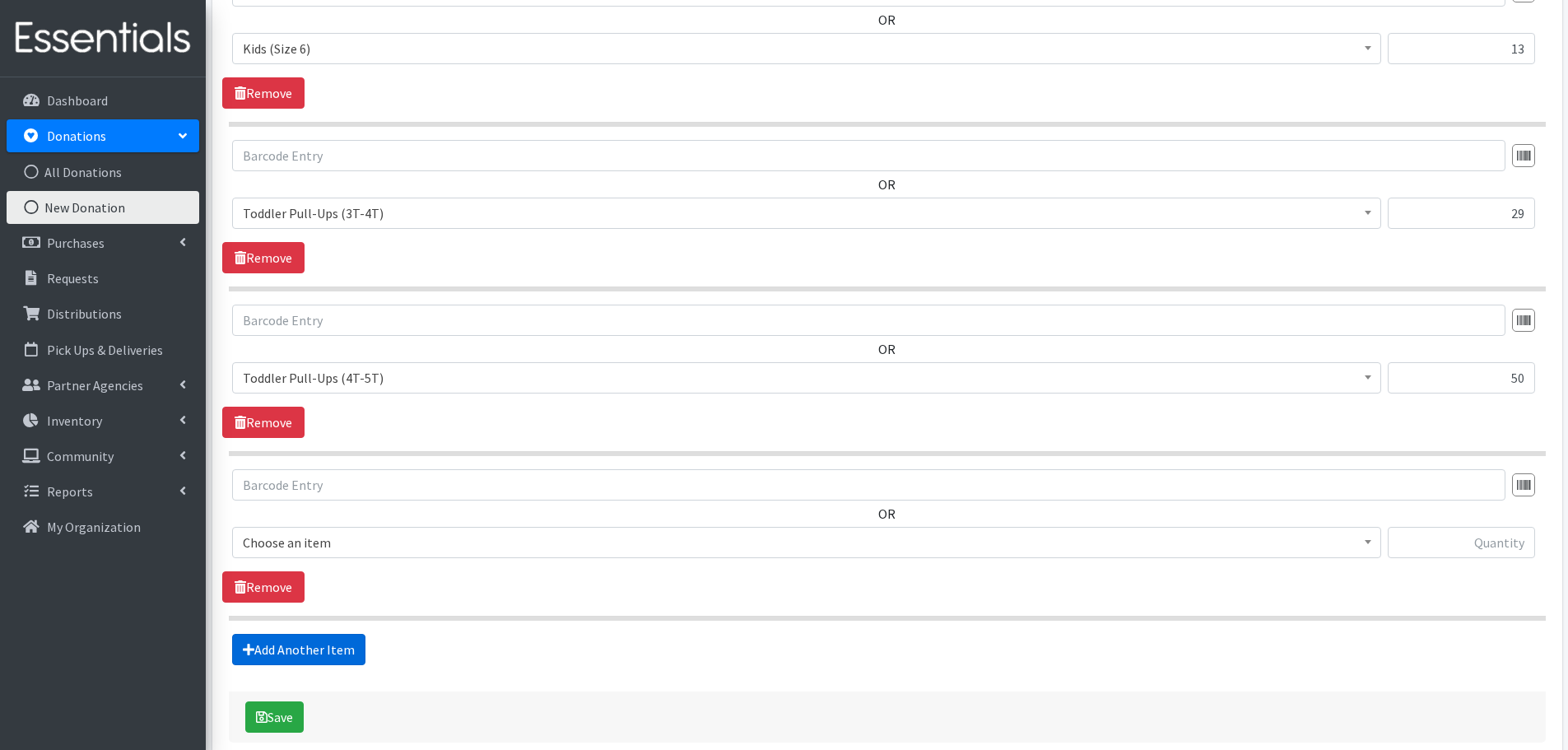
scroll to position [1865, 0]
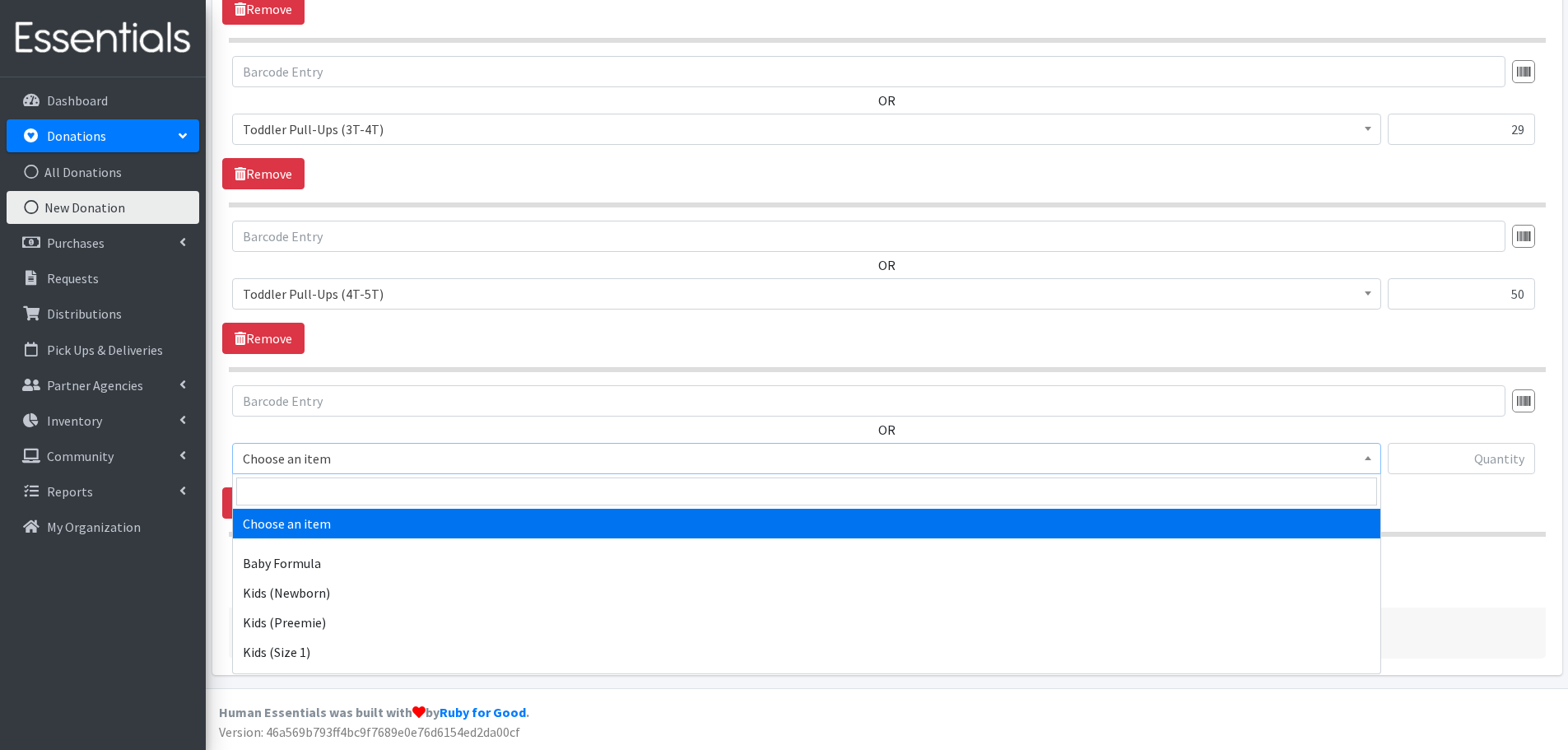
click at [307, 465] on span "Choose an item" at bounding box center [807, 458] width 1128 height 23
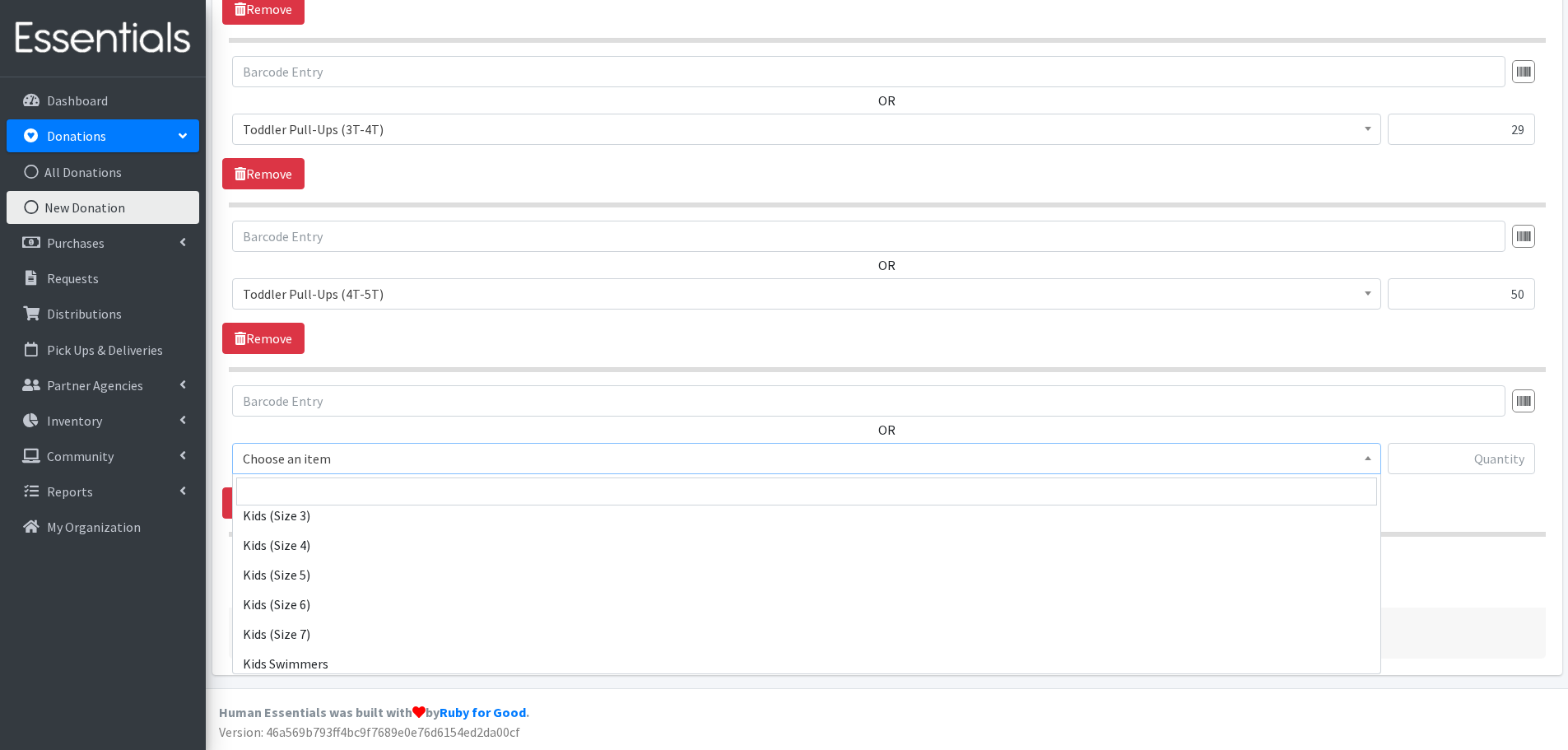
scroll to position [247, 0]
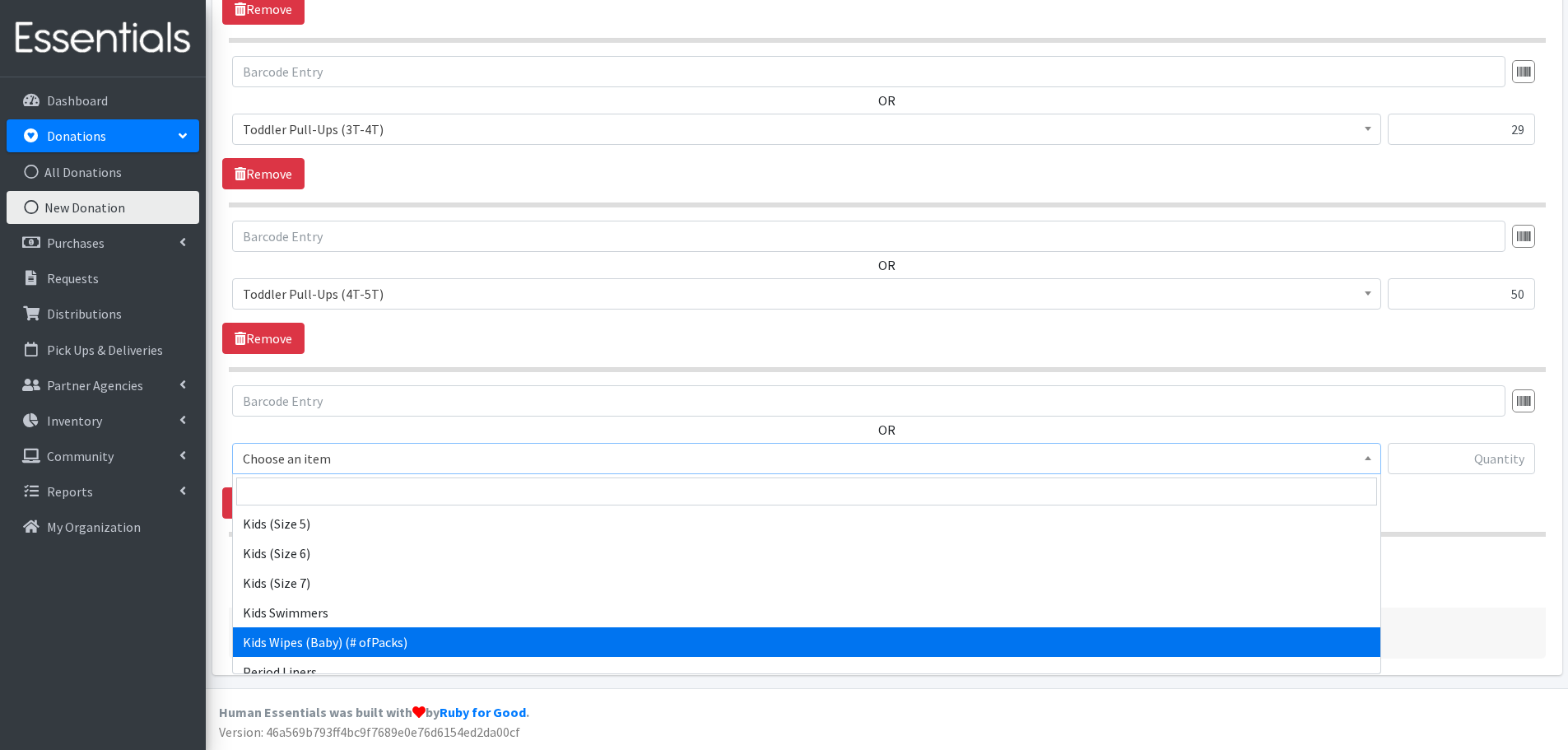
select select "434"
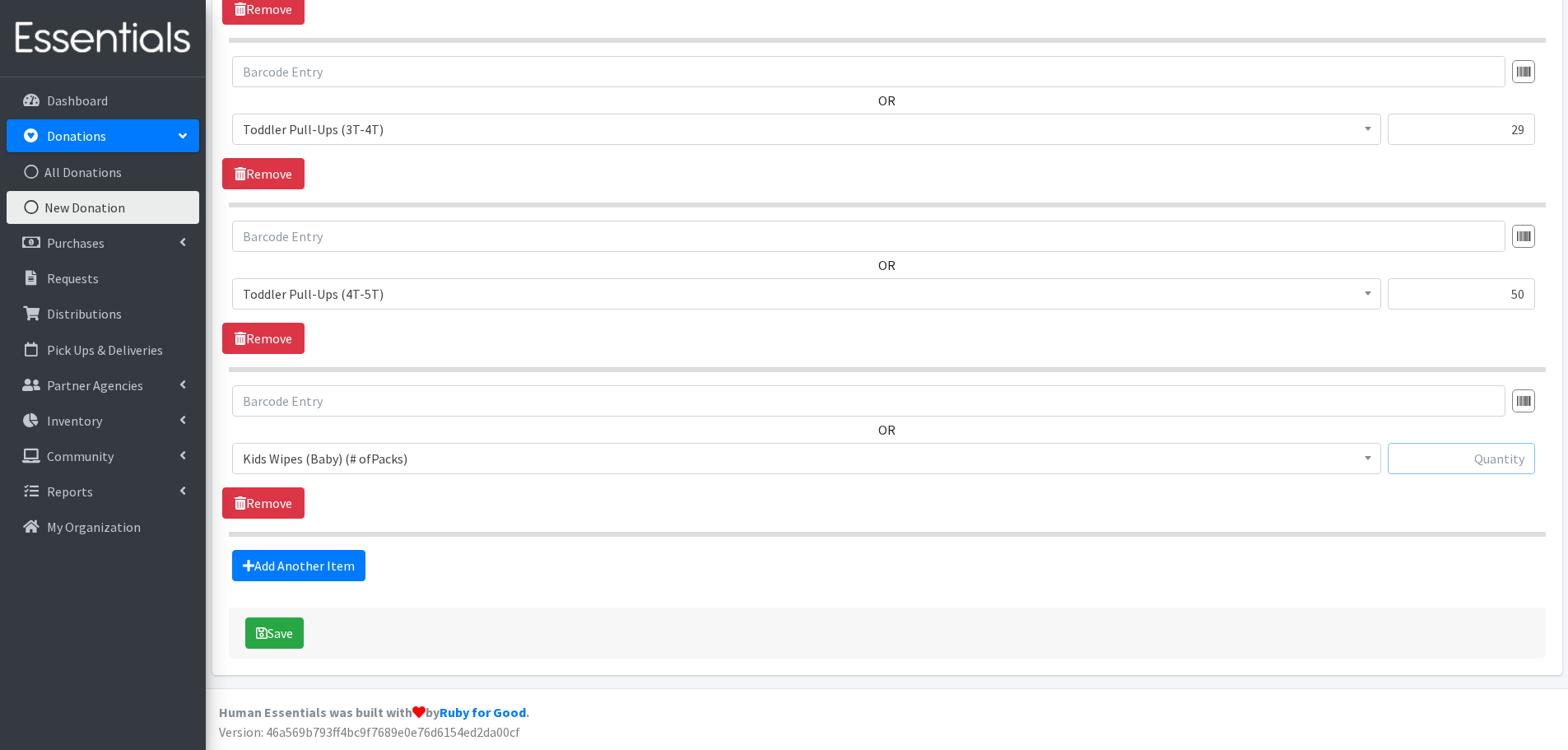
click at [1481, 456] on input "text" at bounding box center [1461, 458] width 148 height 31
type input "3"
click at [275, 636] on button "Save" at bounding box center [274, 633] width 58 height 31
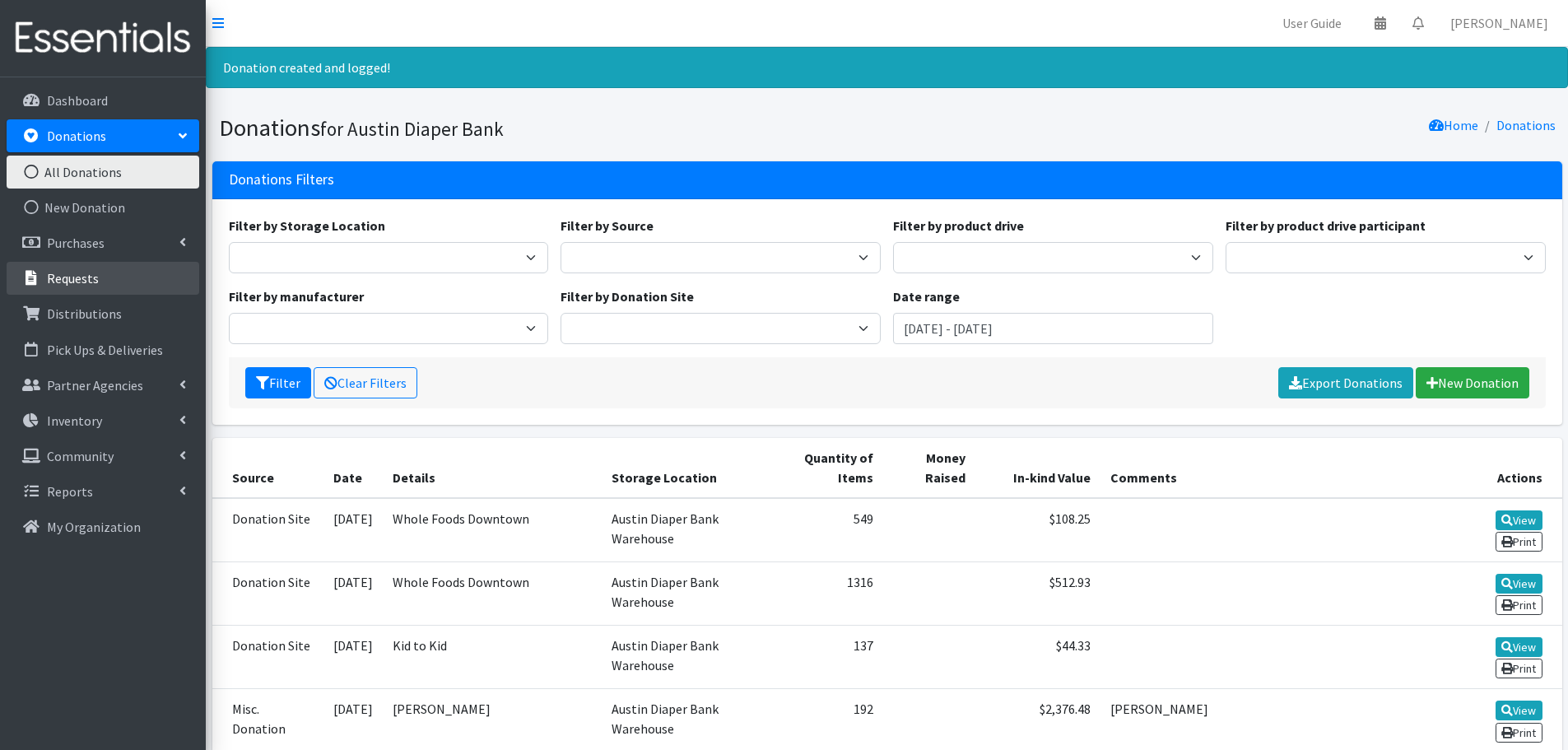
click at [96, 280] on p "Requests" at bounding box center [72, 278] width 52 height 17
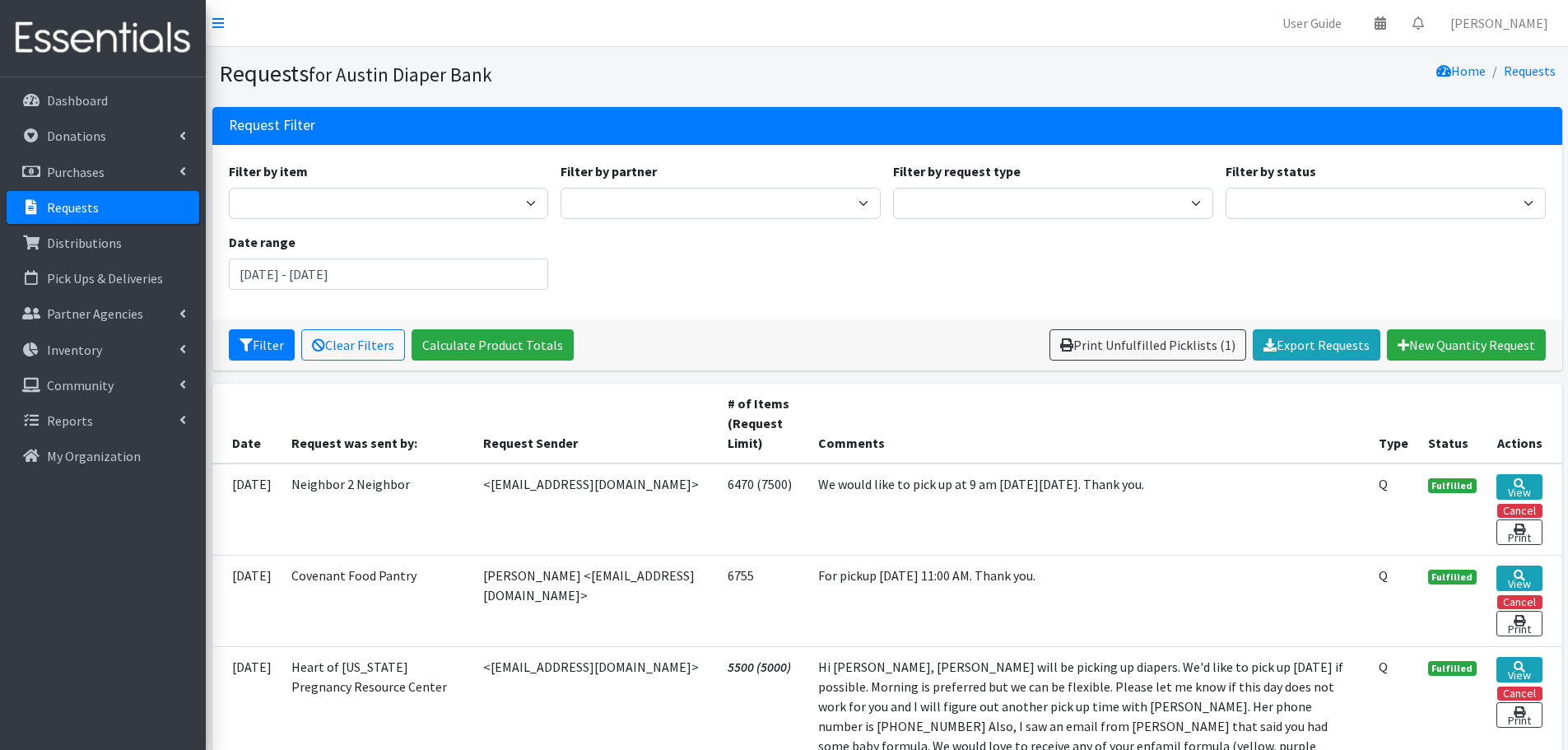
click at [69, 202] on p "Requests" at bounding box center [72, 208] width 52 height 17
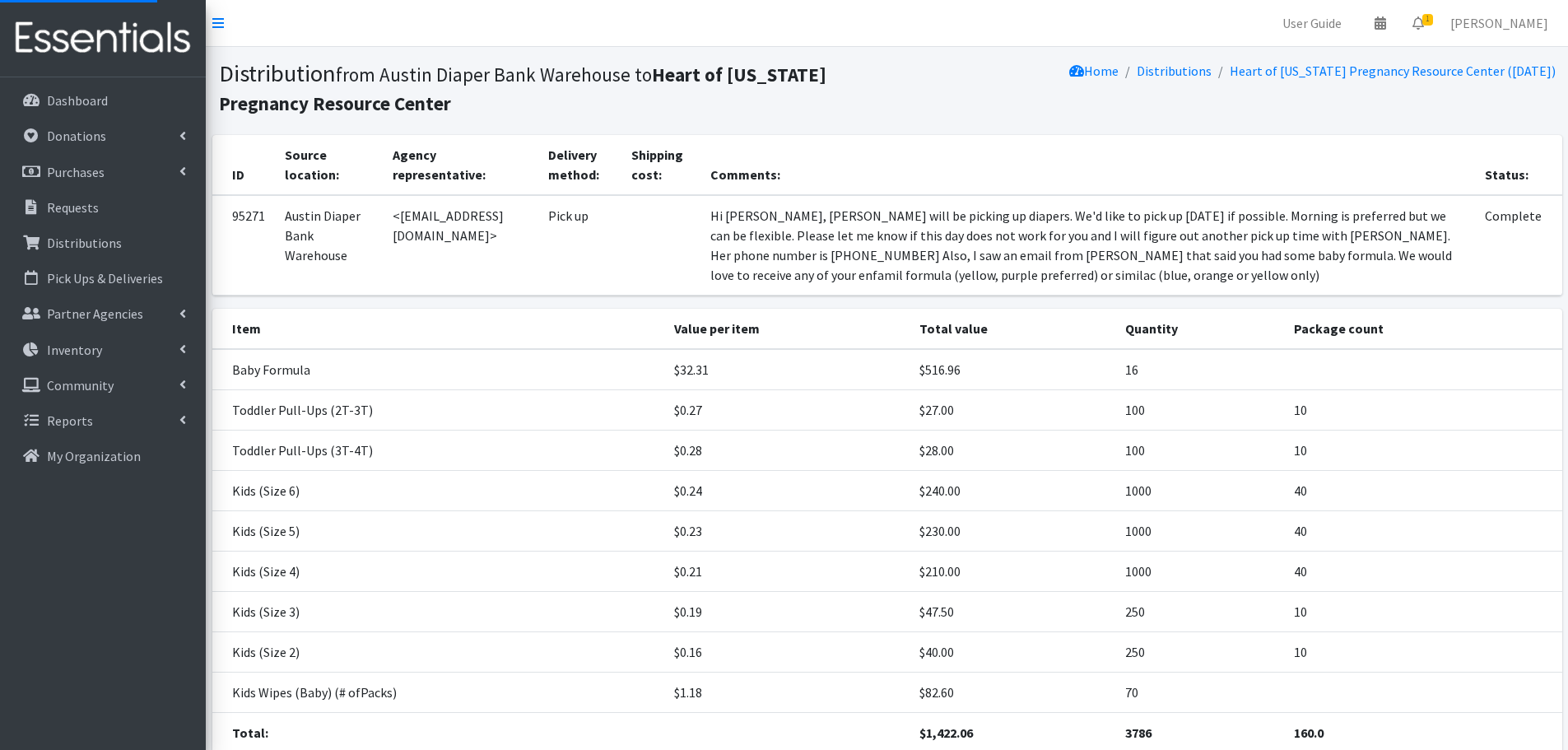
scroll to position [129, 0]
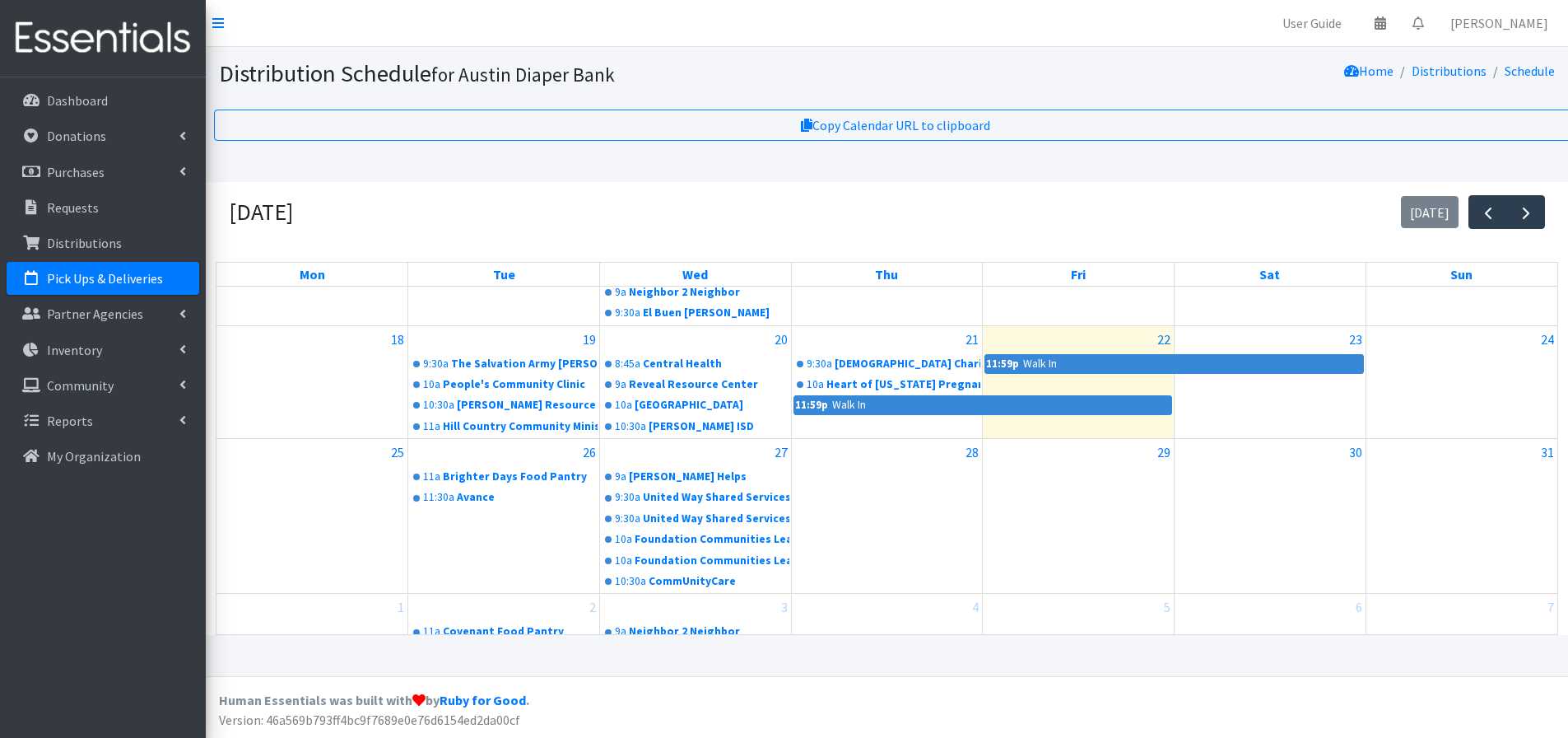
scroll to position [347, 0]
